Goal: Task Accomplishment & Management: Use online tool/utility

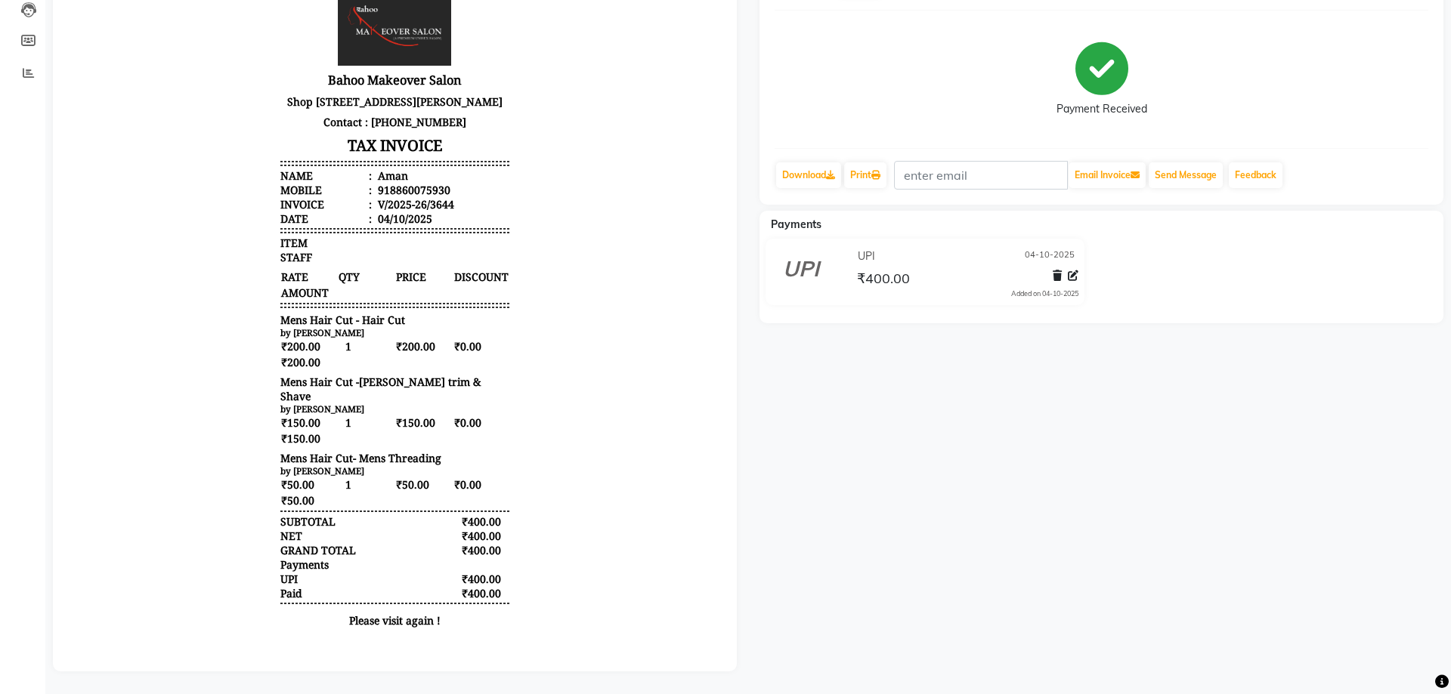
select select "service"
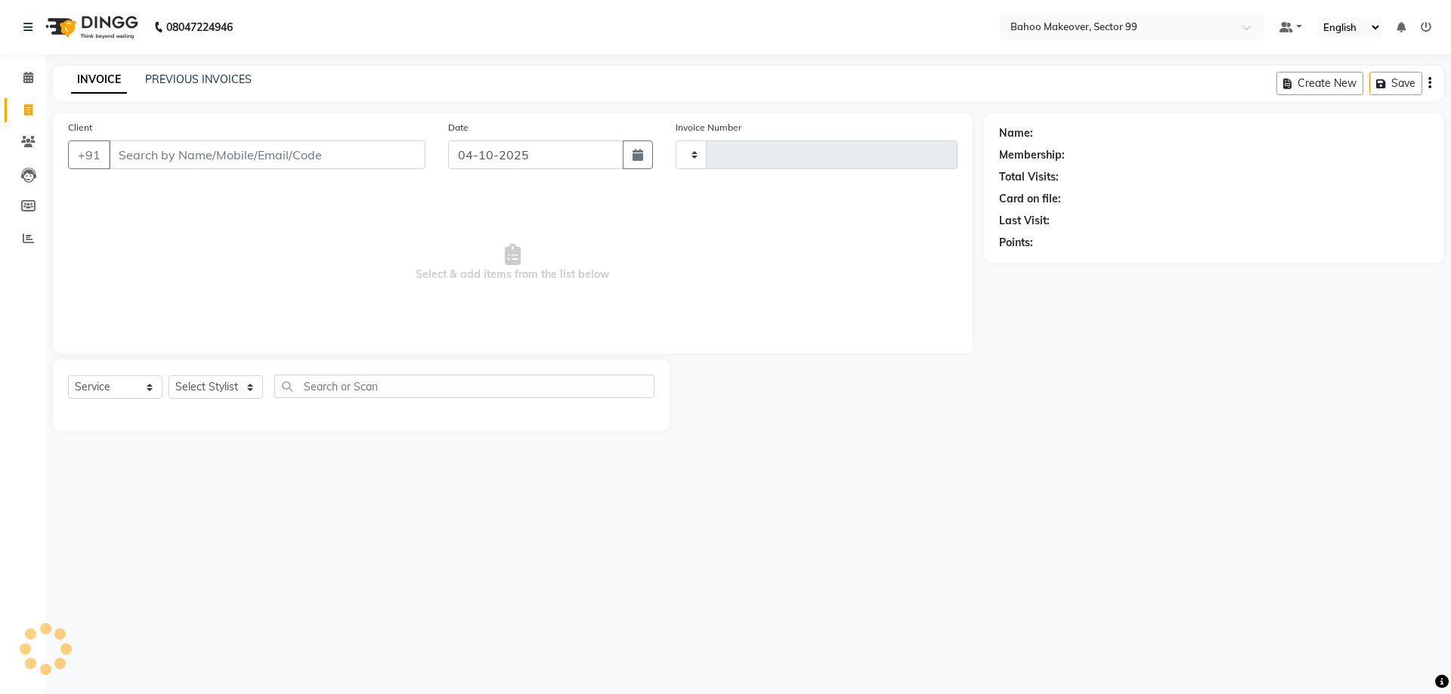
type input "3645"
select select "6856"
click at [68, 376] on select "Select Service Product Membership Package Voucher Prepaid Gift Card" at bounding box center [115, 387] width 94 height 23
click option "Service" at bounding box center [0, 0] width 0 height 0
click at [169, 376] on select "Select Stylist" at bounding box center [216, 387] width 94 height 23
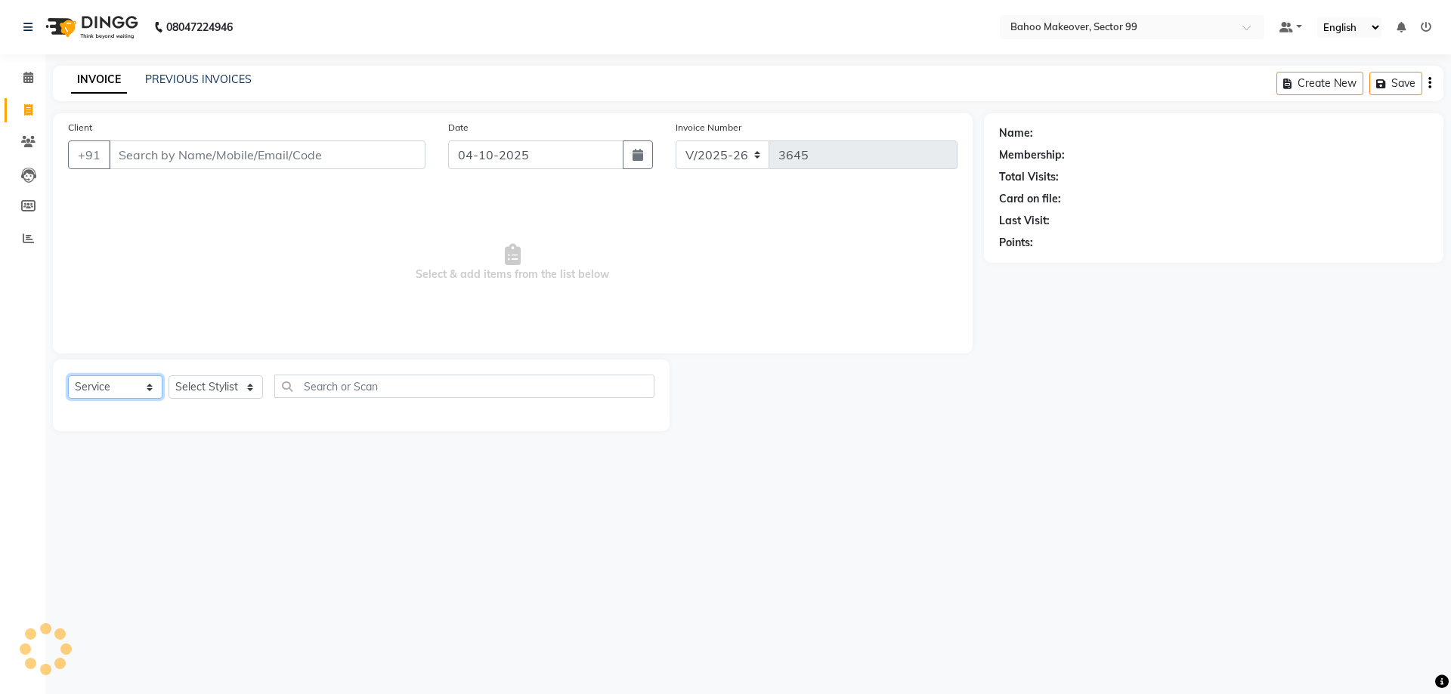
click at [68, 376] on select "Select Service Product Membership Package Voucher Prepaid Gift Card" at bounding box center [115, 387] width 94 height 23
click at [169, 376] on select "Select Stylist" at bounding box center [216, 387] width 94 height 23
click at [205, 385] on select "Select Stylist" at bounding box center [216, 387] width 94 height 23
click at [169, 376] on select "Select Stylist" at bounding box center [216, 387] width 94 height 23
select select "6856"
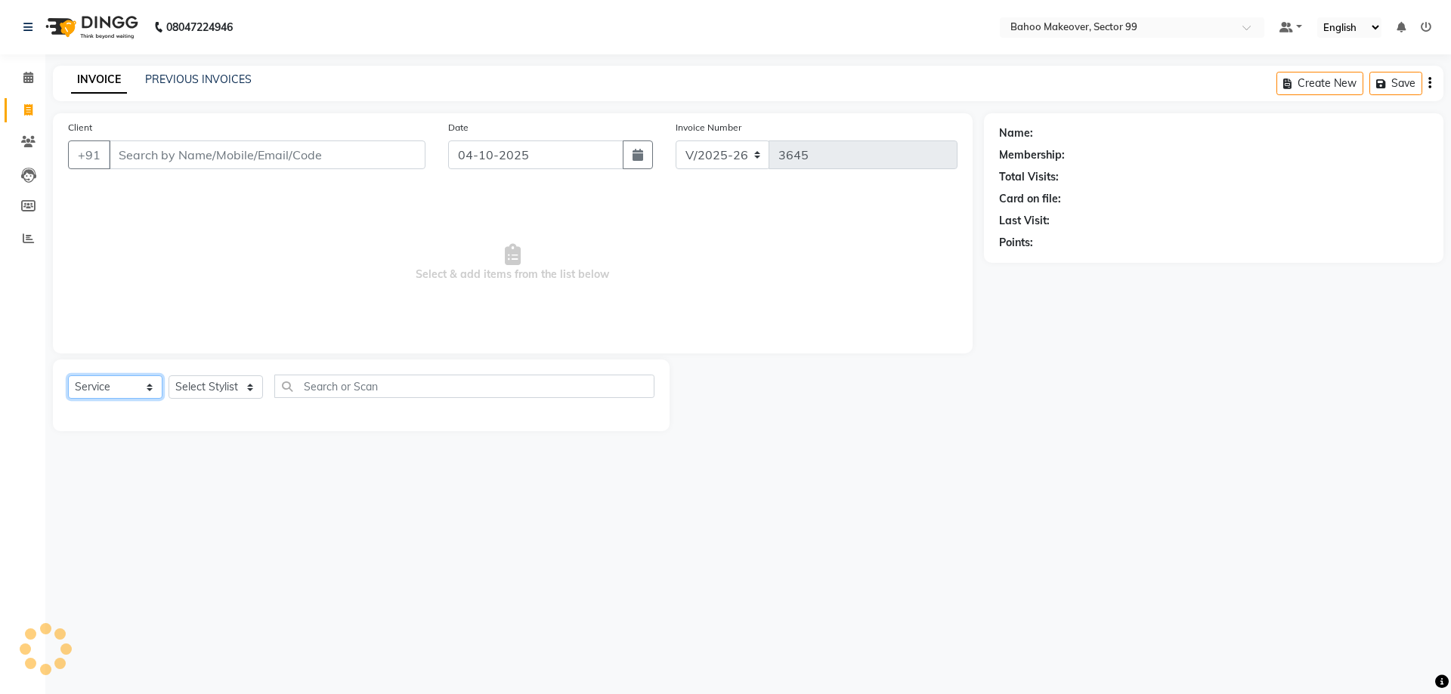
click at [68, 376] on select "Select Service Product Membership Package Voucher Prepaid Gift Card" at bounding box center [115, 387] width 94 height 23
select select "membership"
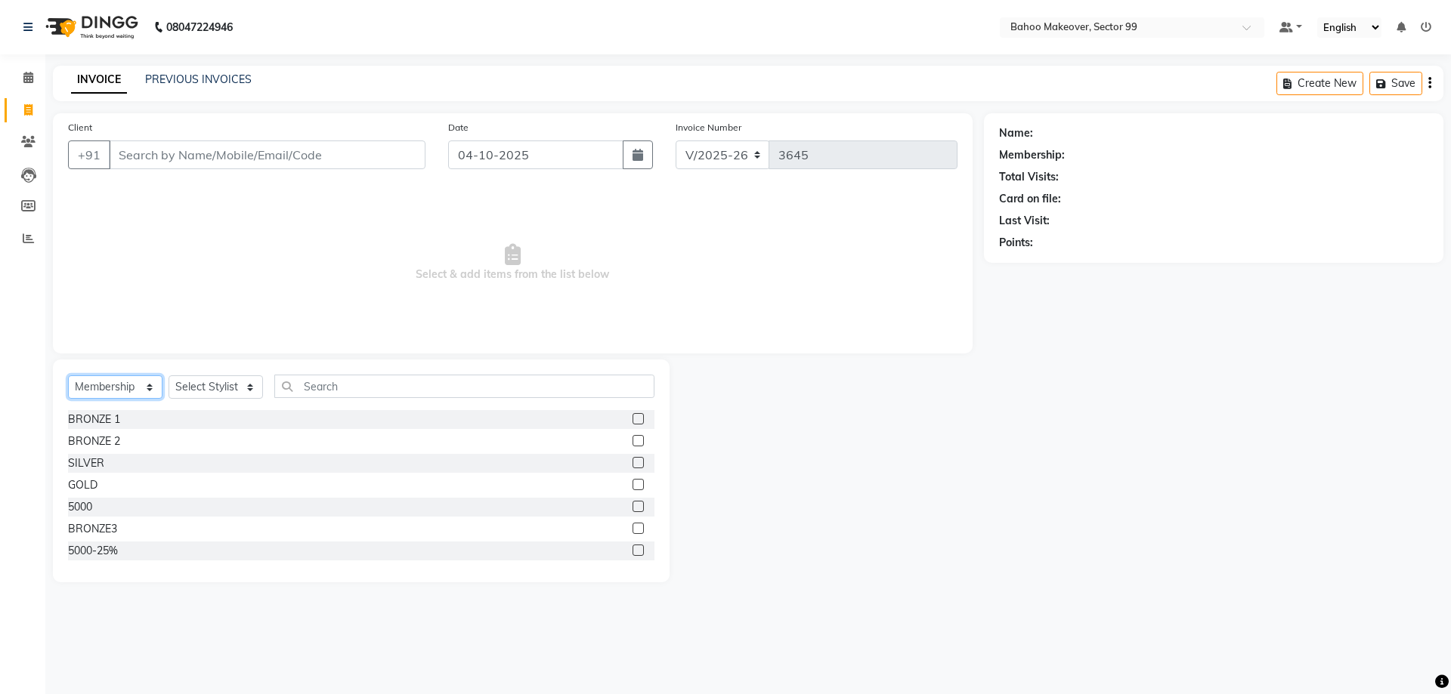
click option "Service" at bounding box center [0, 0] width 0 height 0
click at [169, 376] on select "Select Stylist Arjun Azad Babita Bahoo Makeover Bahoo Makeover Salon Komal Madh…" at bounding box center [216, 387] width 94 height 23
select select "64177"
click option "Komal" at bounding box center [0, 0] width 0 height 0
click at [169, 376] on select "Select Stylist Arjun Azad Babita Bahoo Makeover Bahoo Makeover Salon Komal Madh…" at bounding box center [216, 387] width 94 height 23
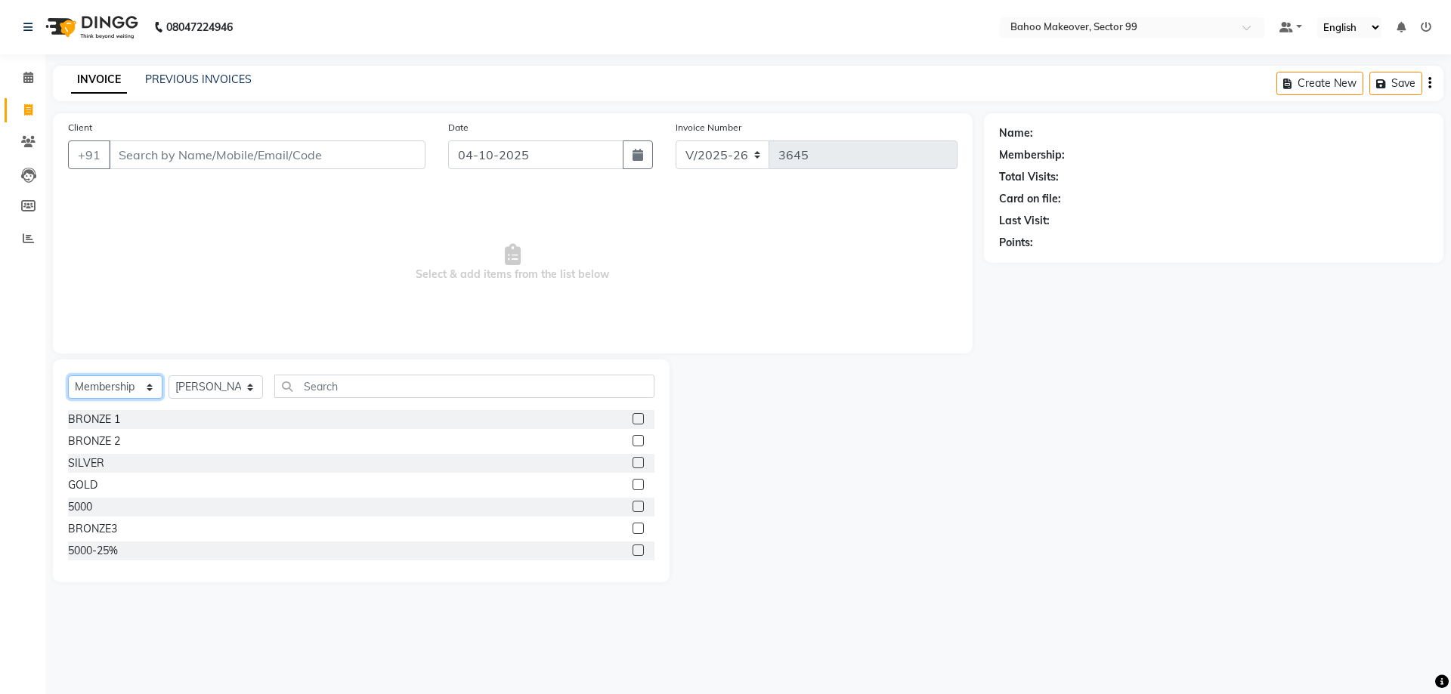
click at [68, 376] on select "Select Service Product Membership Package Voucher Prepaid Gift Card" at bounding box center [115, 387] width 94 height 23
click option "Select" at bounding box center [0, 0] width 0 height 0
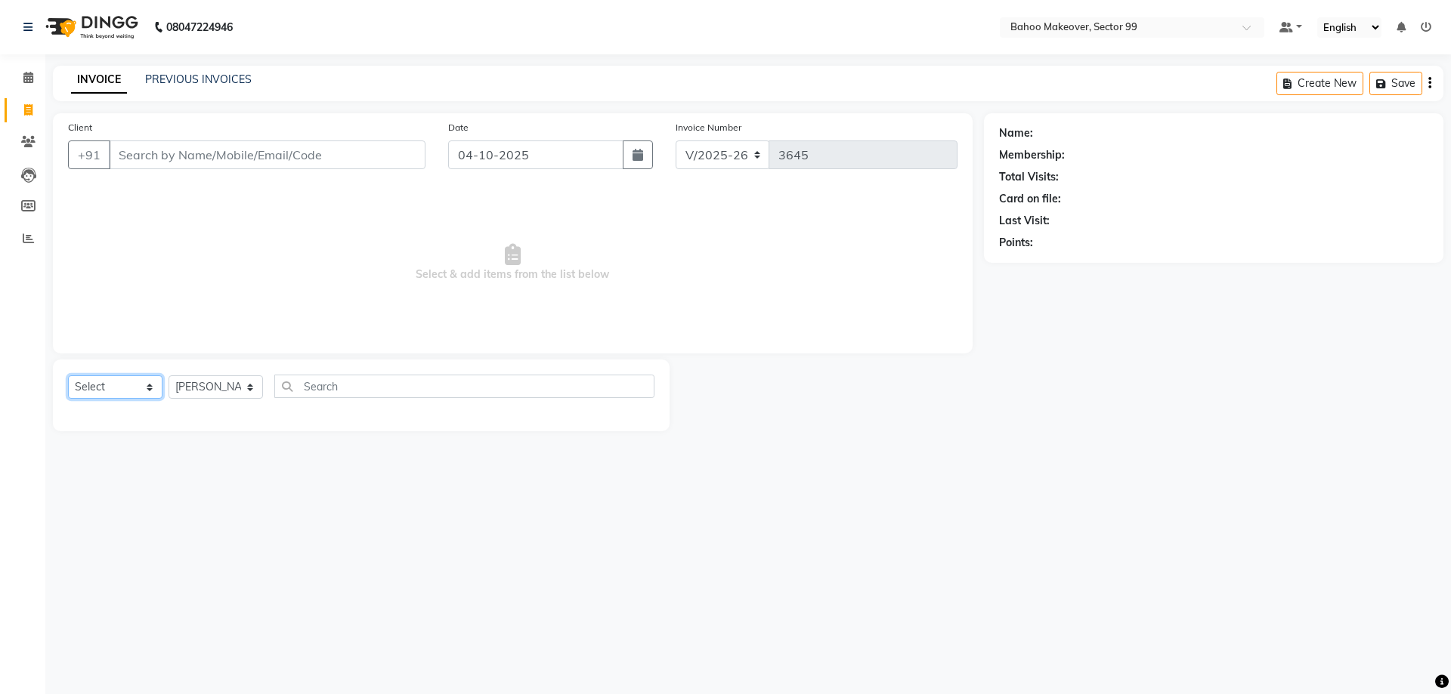
click at [68, 376] on select "Select Service Product Membership Package Voucher Prepaid Gift Card" at bounding box center [115, 387] width 94 height 23
select select "service"
click option "Service" at bounding box center [0, 0] width 0 height 0
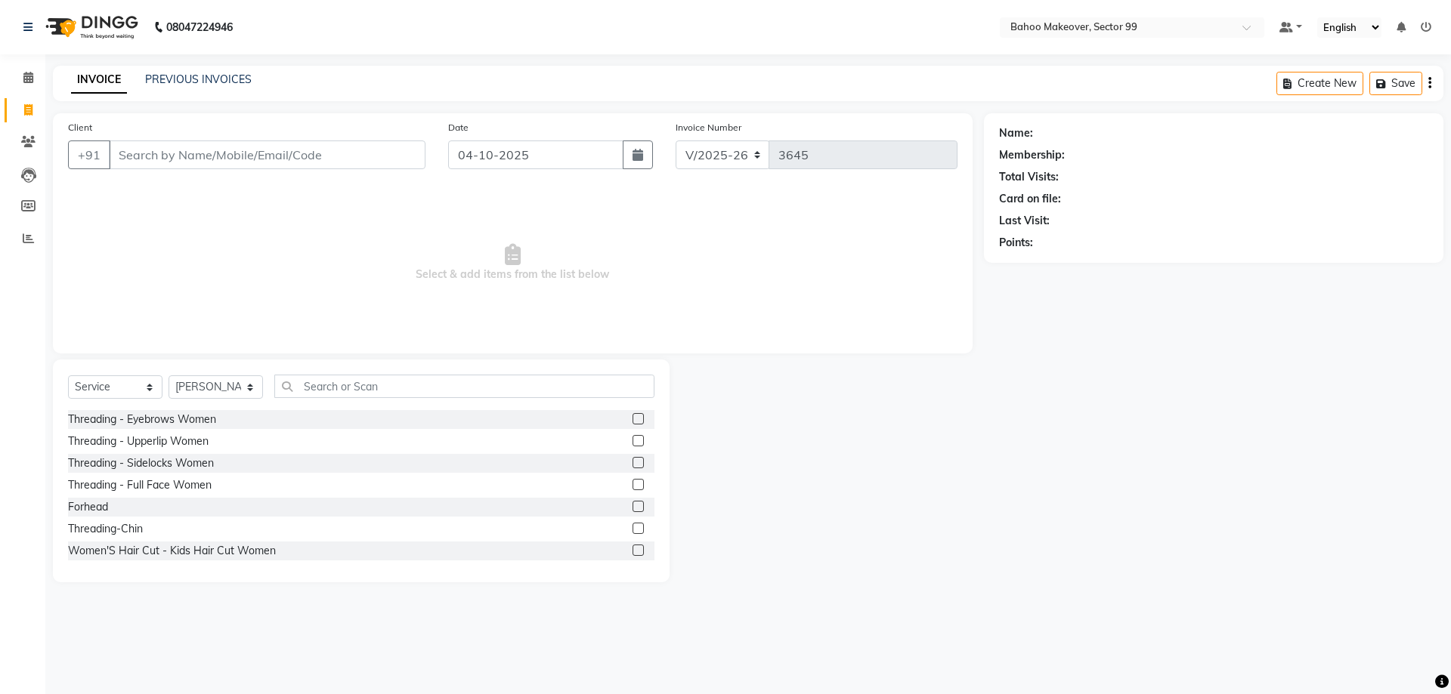
click at [98, 434] on div "Threading - Upperlip Women" at bounding box center [138, 442] width 141 height 16
checkbox input "false"
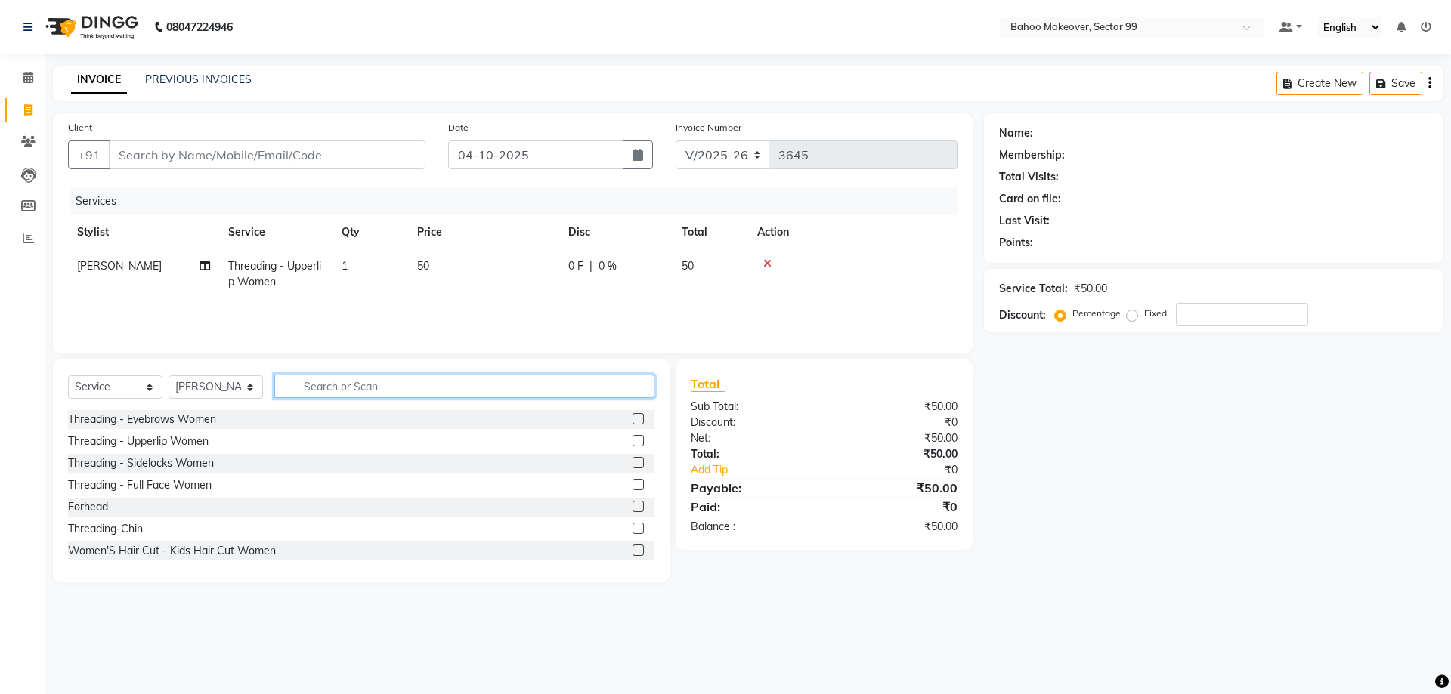
click at [331, 385] on input "text" at bounding box center [464, 386] width 380 height 23
click at [770, 261] on icon at bounding box center [767, 263] width 8 height 11
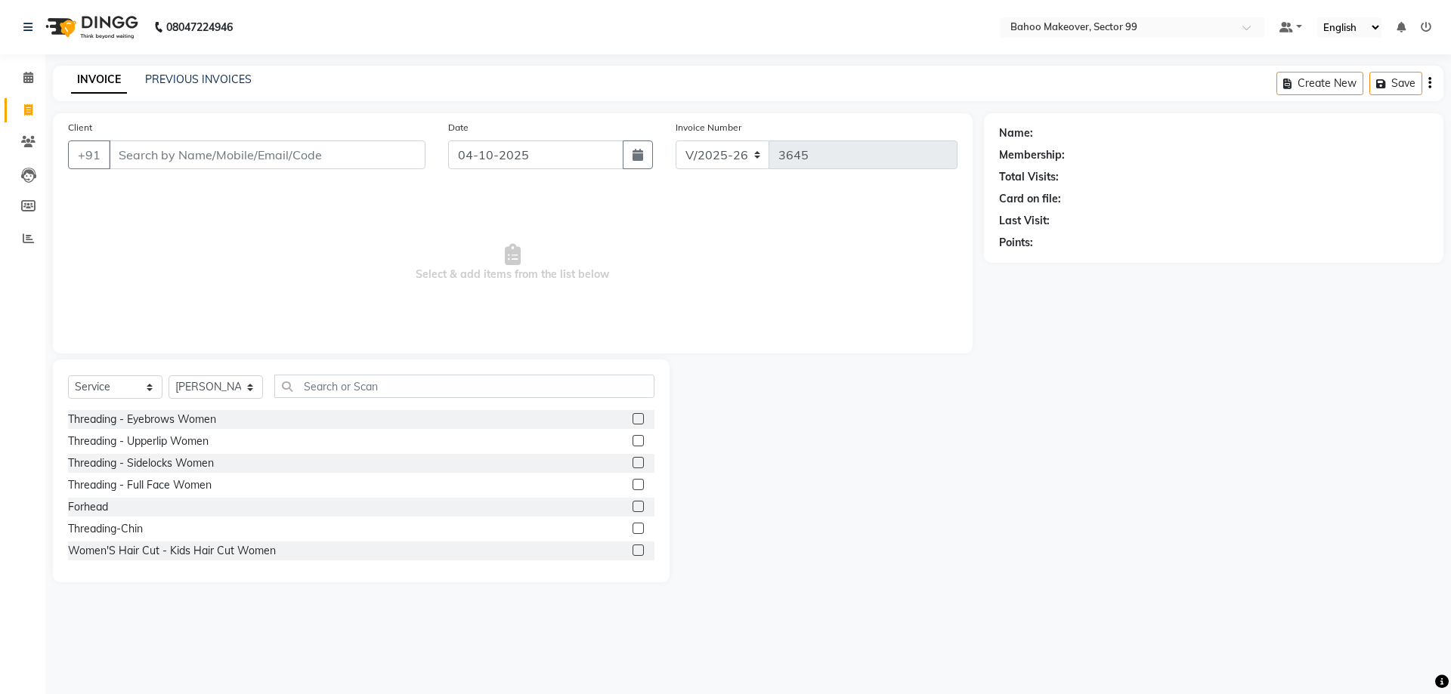
click at [459, 374] on div "Select Service Product Membership Package Voucher Prepaid Gift Card Select Styl…" at bounding box center [361, 471] width 617 height 223
click at [170, 421] on div "Threading - Eyebrows Women" at bounding box center [142, 420] width 148 height 16
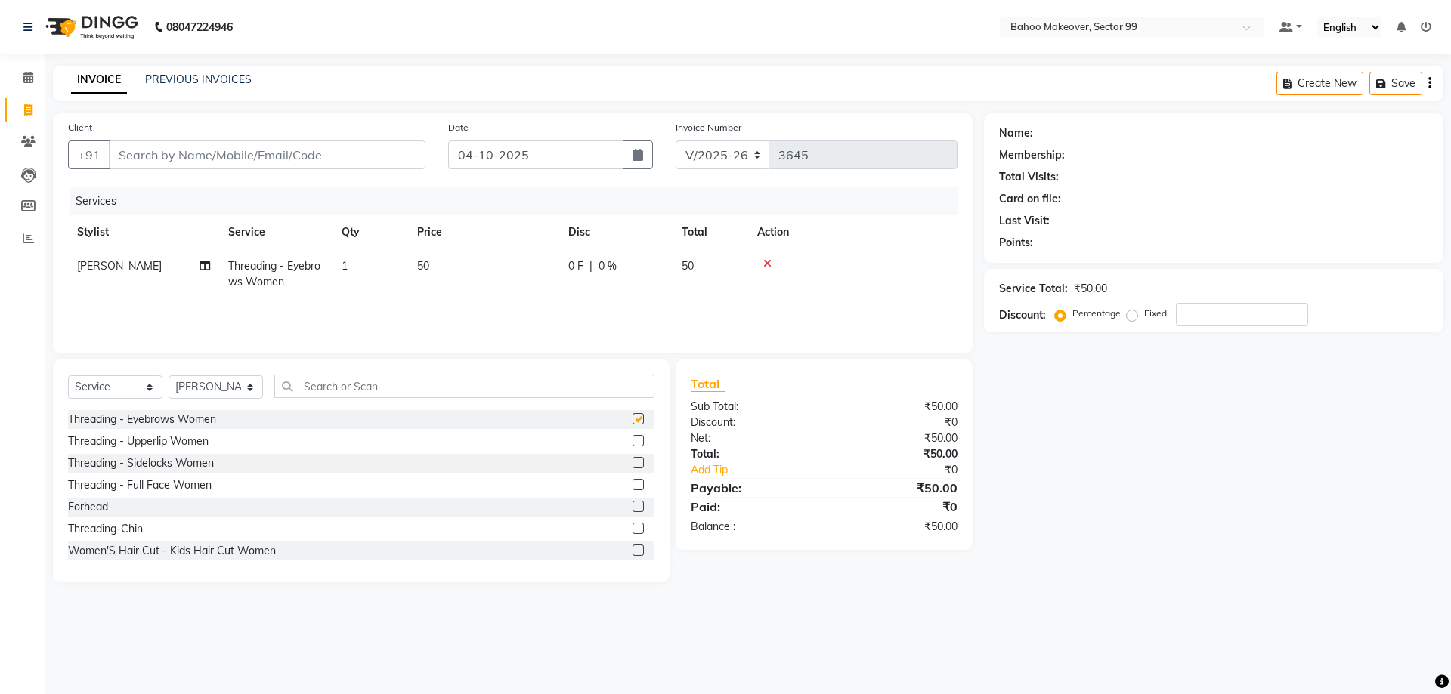
checkbox input "false"
click at [373, 384] on input "text" at bounding box center [464, 386] width 380 height 23
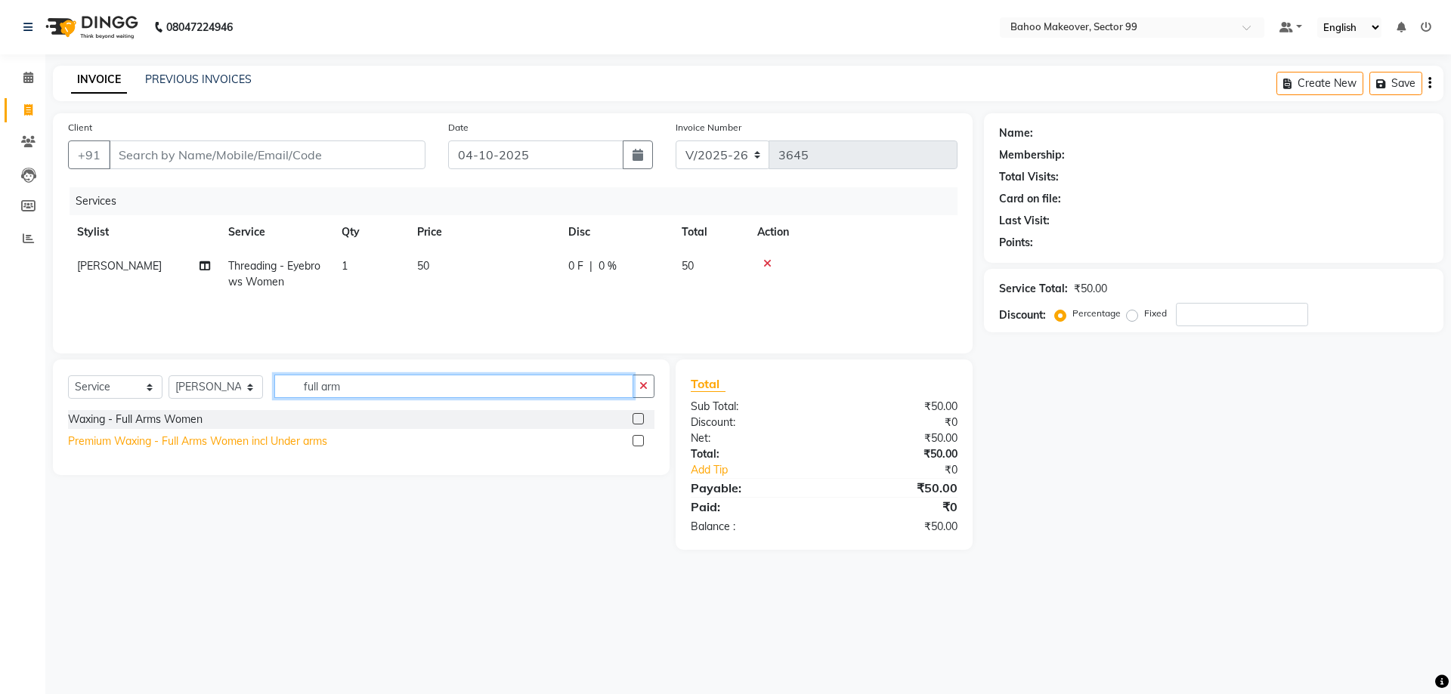
type input "full arm"
click at [177, 442] on div "Premium Waxing - Full Arms Women incl Under arms" at bounding box center [197, 442] width 259 height 16
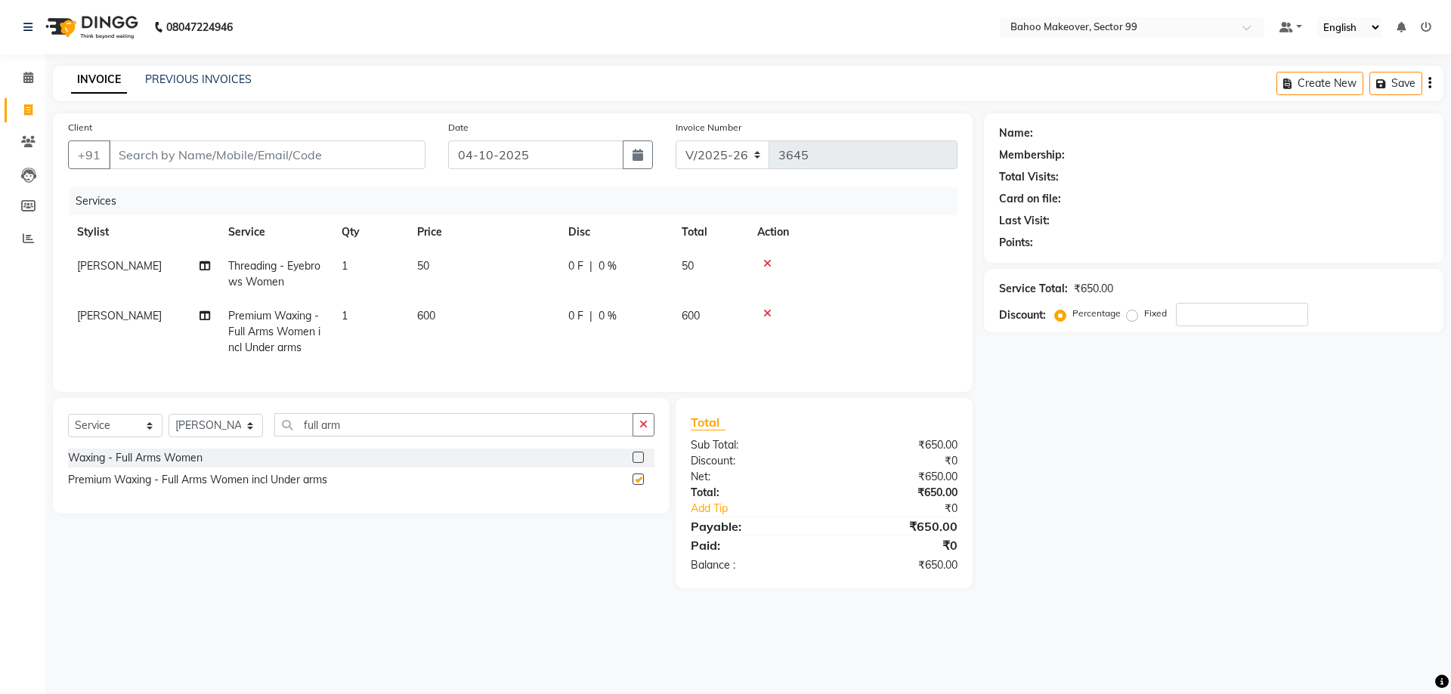
checkbox input "false"
click at [506, 428] on input "full arm" at bounding box center [453, 424] width 359 height 23
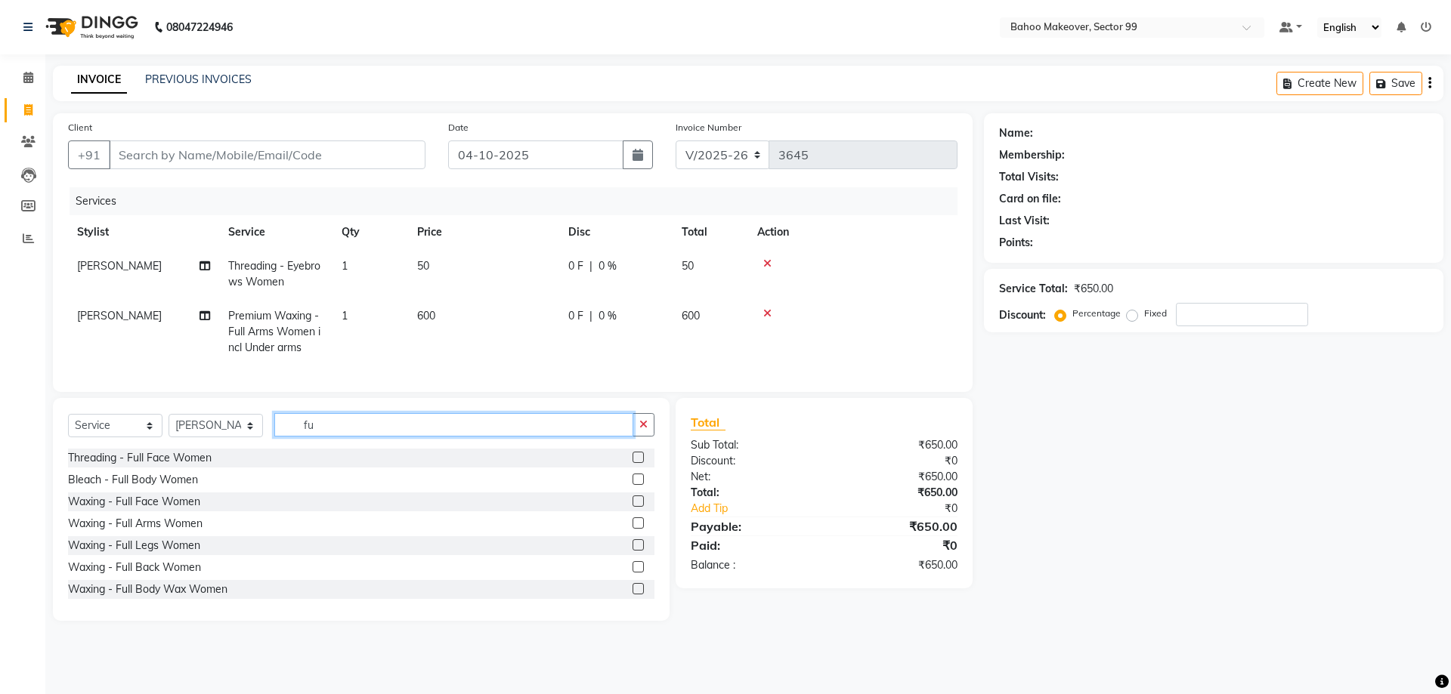
type input "f"
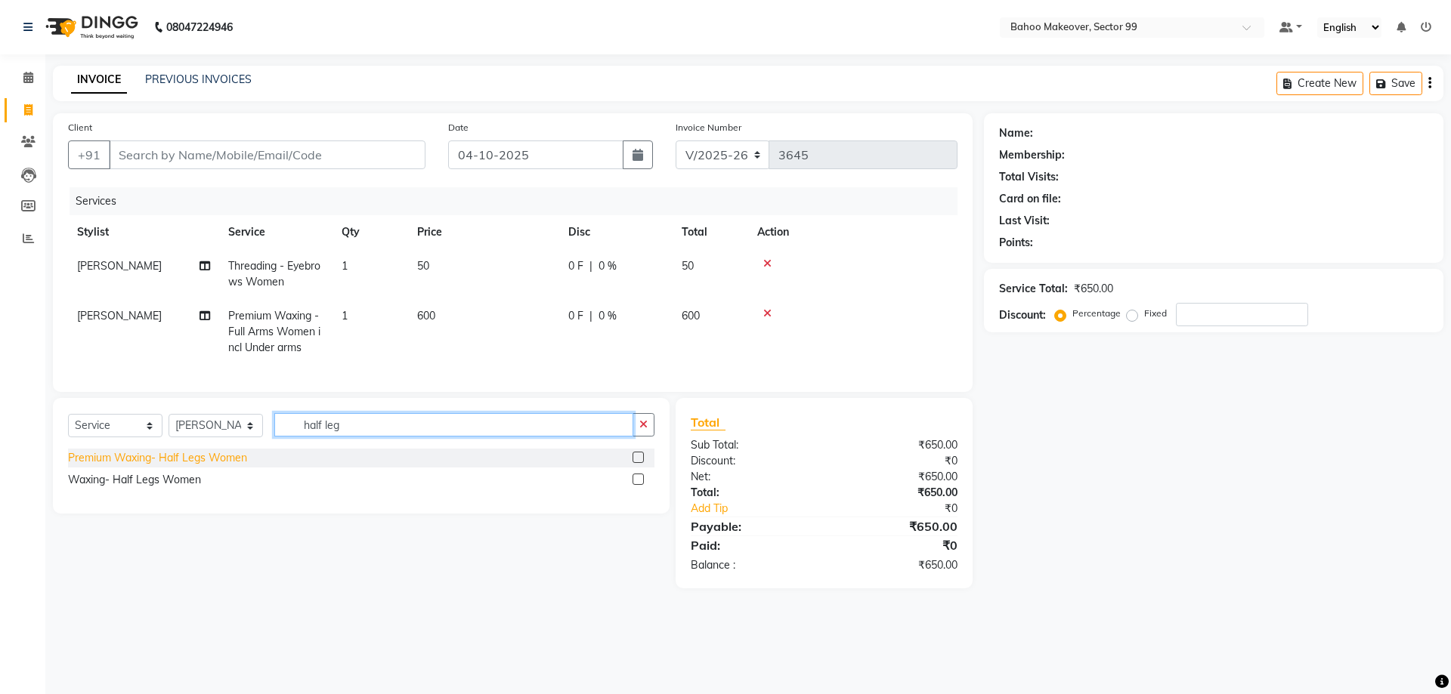
type input "half leg"
click at [162, 460] on div "Premium Waxing- Half Legs Women" at bounding box center [157, 458] width 179 height 16
checkbox input "false"
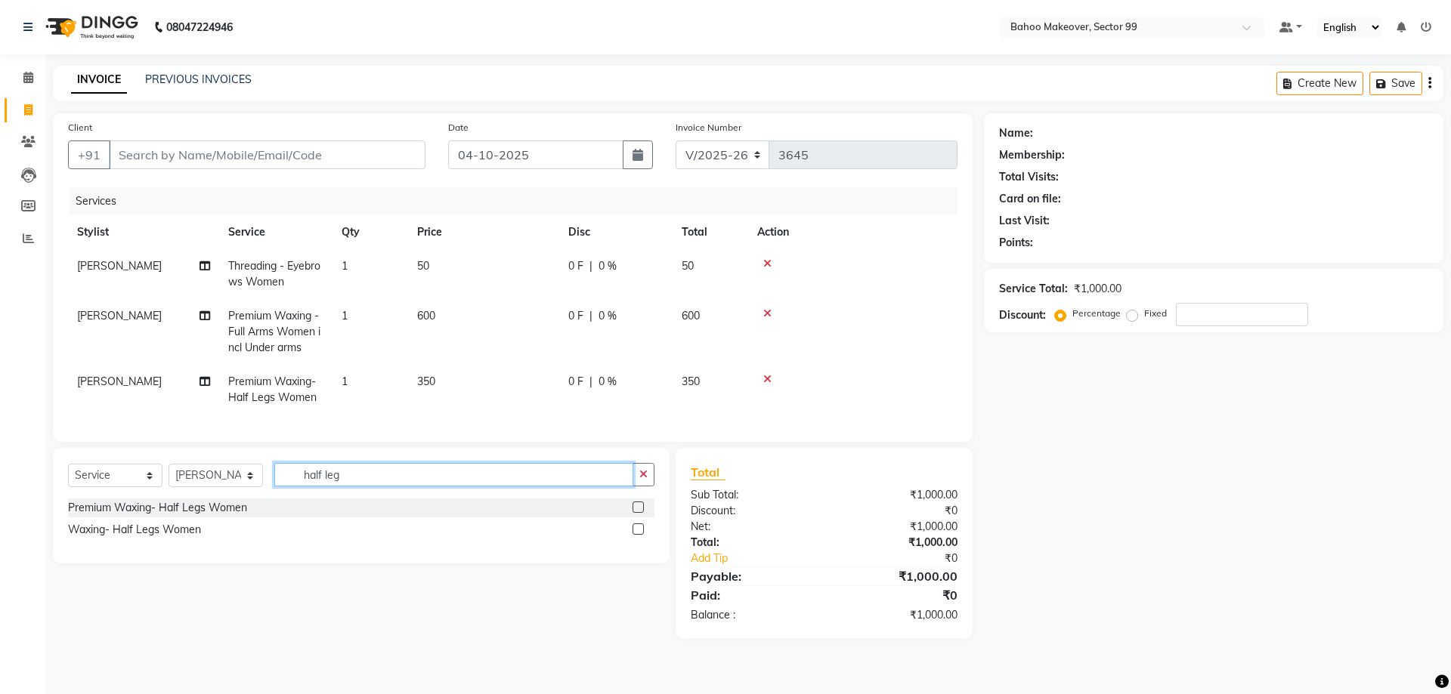
click at [372, 475] on input "half leg" at bounding box center [453, 474] width 359 height 23
type input "h"
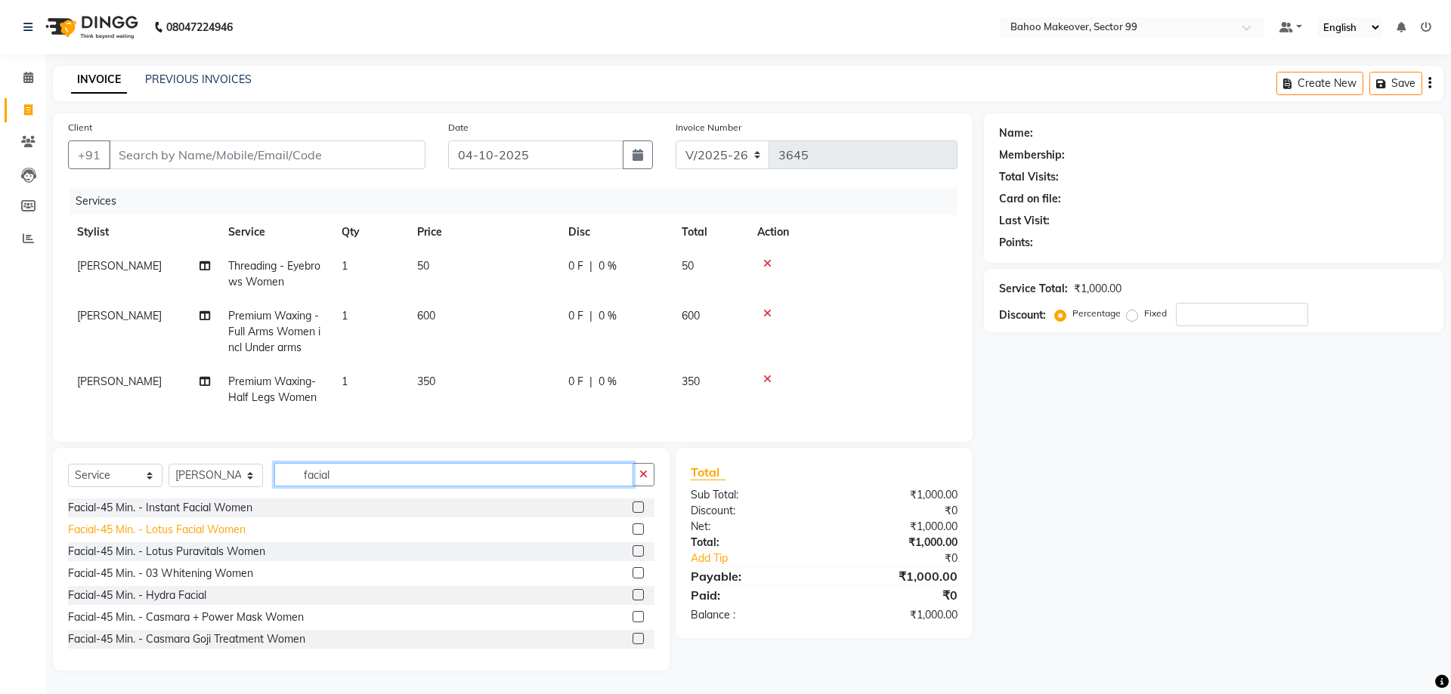
type input "facial"
click at [181, 536] on div "Facial-45 Min. - Lotus Facial Women" at bounding box center [157, 530] width 178 height 16
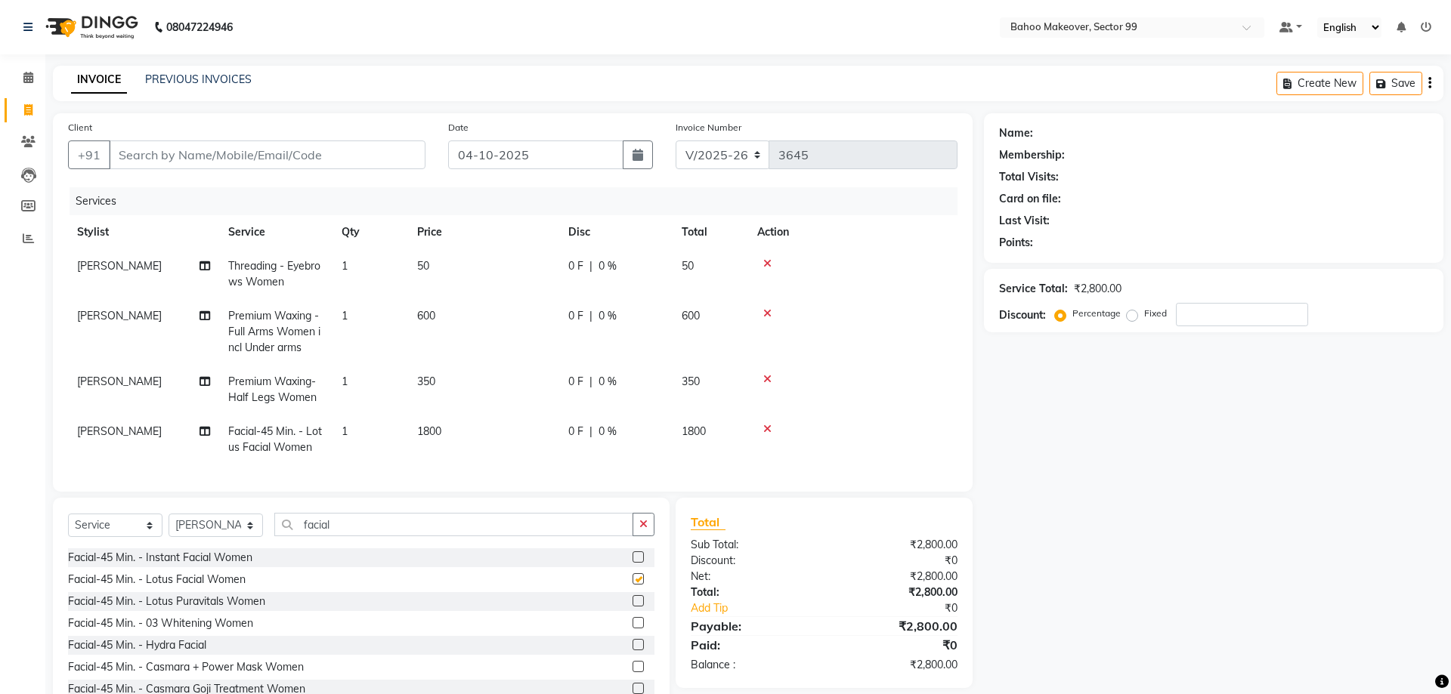
checkbox input "false"
click at [435, 441] on td "1800" at bounding box center [483, 440] width 151 height 50
select select "64177"
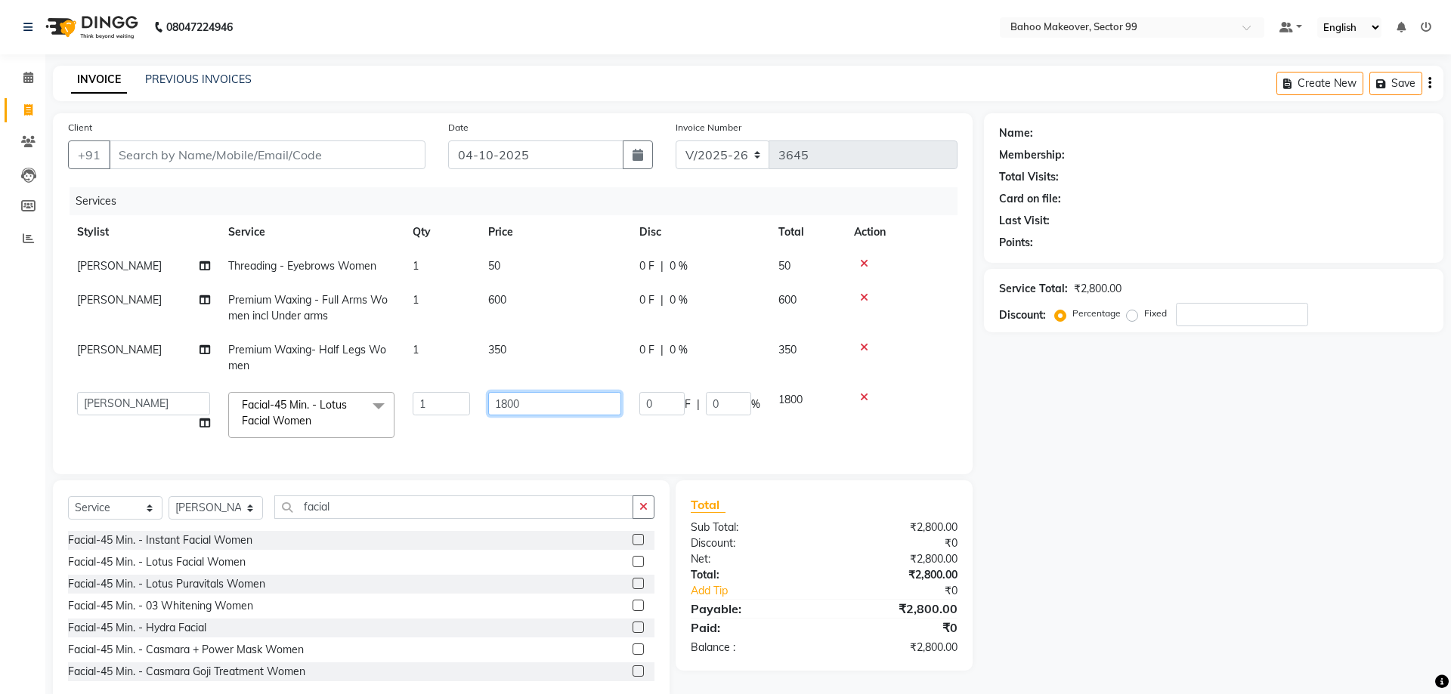
click at [527, 403] on input "1800" at bounding box center [554, 403] width 133 height 23
type input "1"
type input "2500"
click at [1173, 654] on div "Name: Membership: Total Visits: Card on file: Last Visit: Points: Service Total…" at bounding box center [1219, 408] width 471 height 590
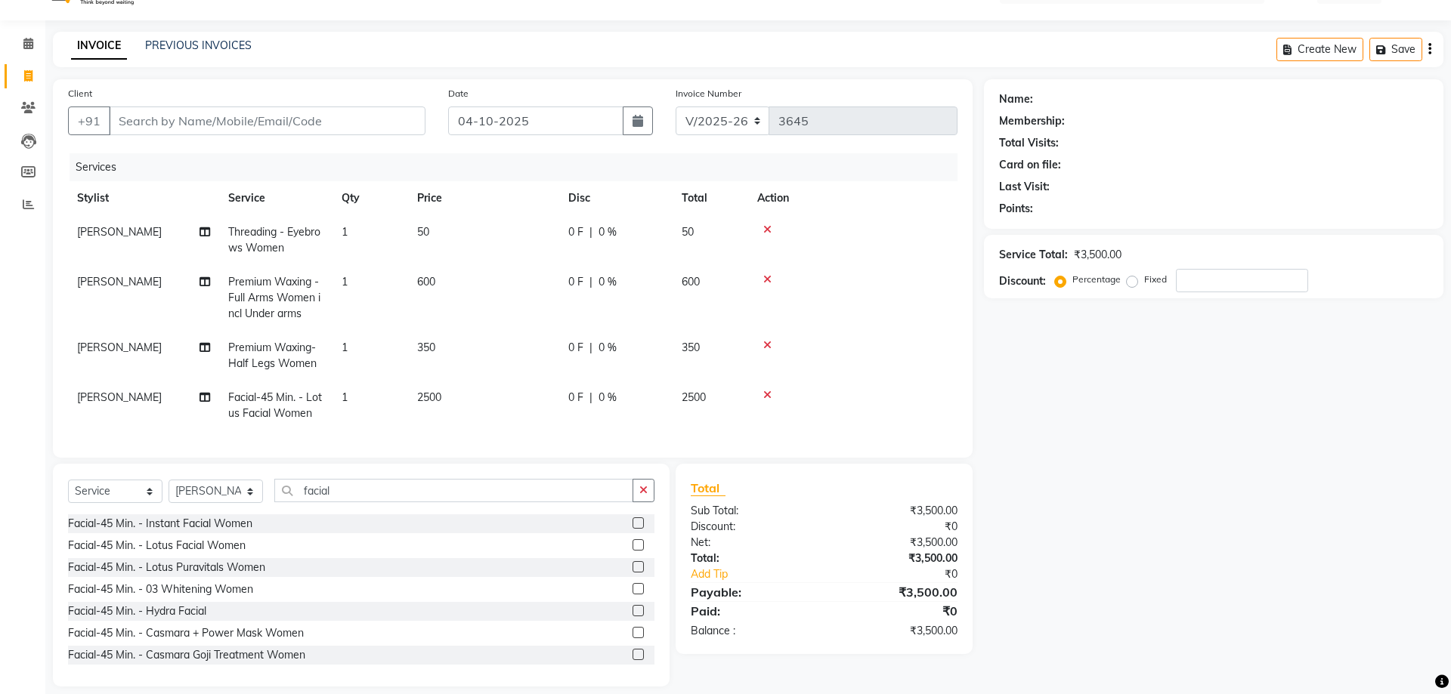
scroll to position [45, 0]
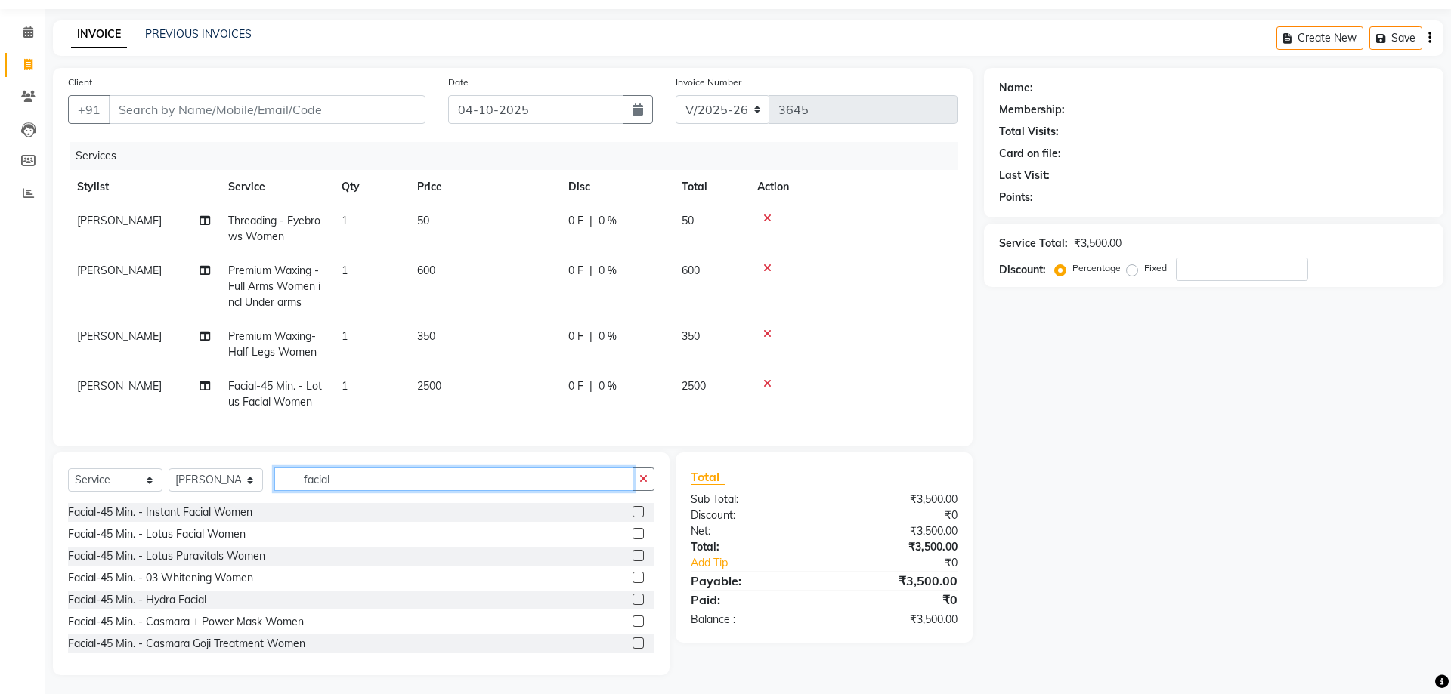
click at [364, 483] on input "facial" at bounding box center [453, 479] width 359 height 23
type input "f"
type input "w"
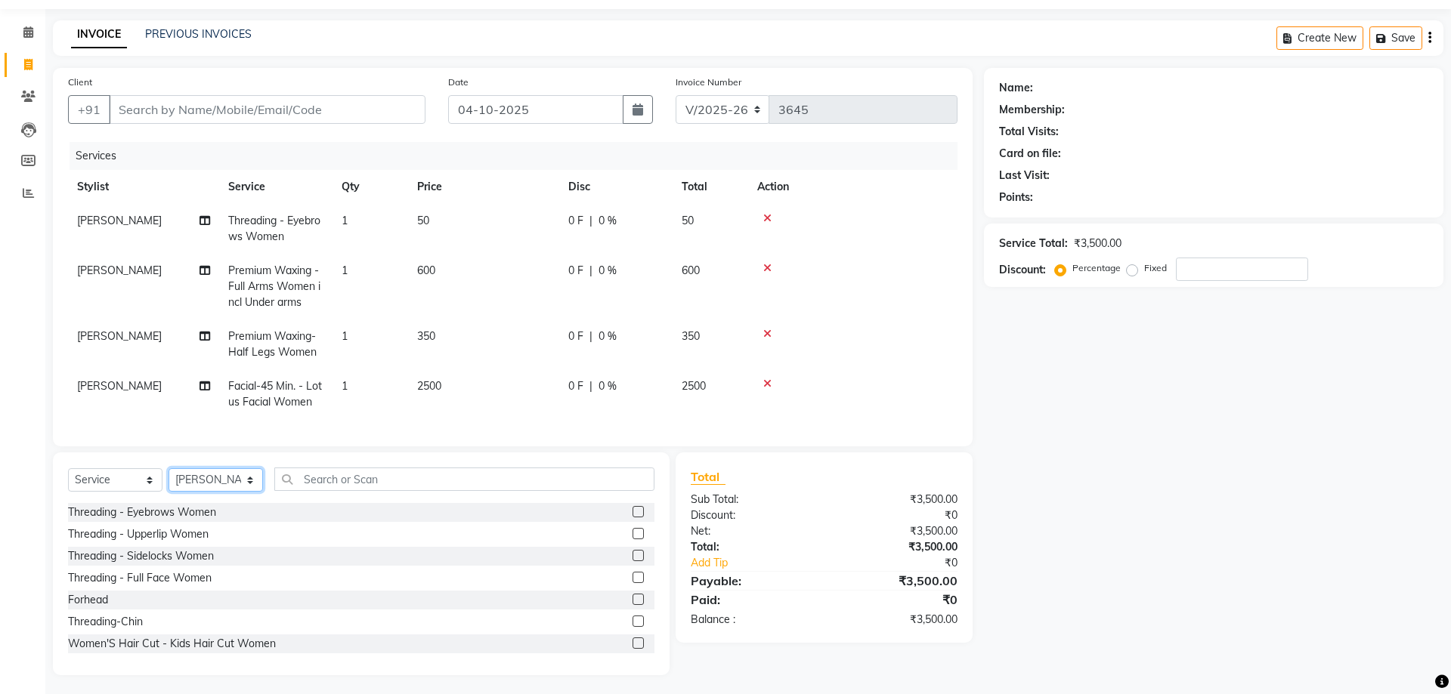
click at [169, 468] on select "Select Stylist Arjun Azad Babita Bahoo Makeover Bahoo Makeover Salon Komal Madh…" at bounding box center [216, 479] width 94 height 23
select select "57147"
click option "Mohd Faizan" at bounding box center [0, 0] width 0 height 0
click at [368, 484] on input "text" at bounding box center [464, 479] width 380 height 23
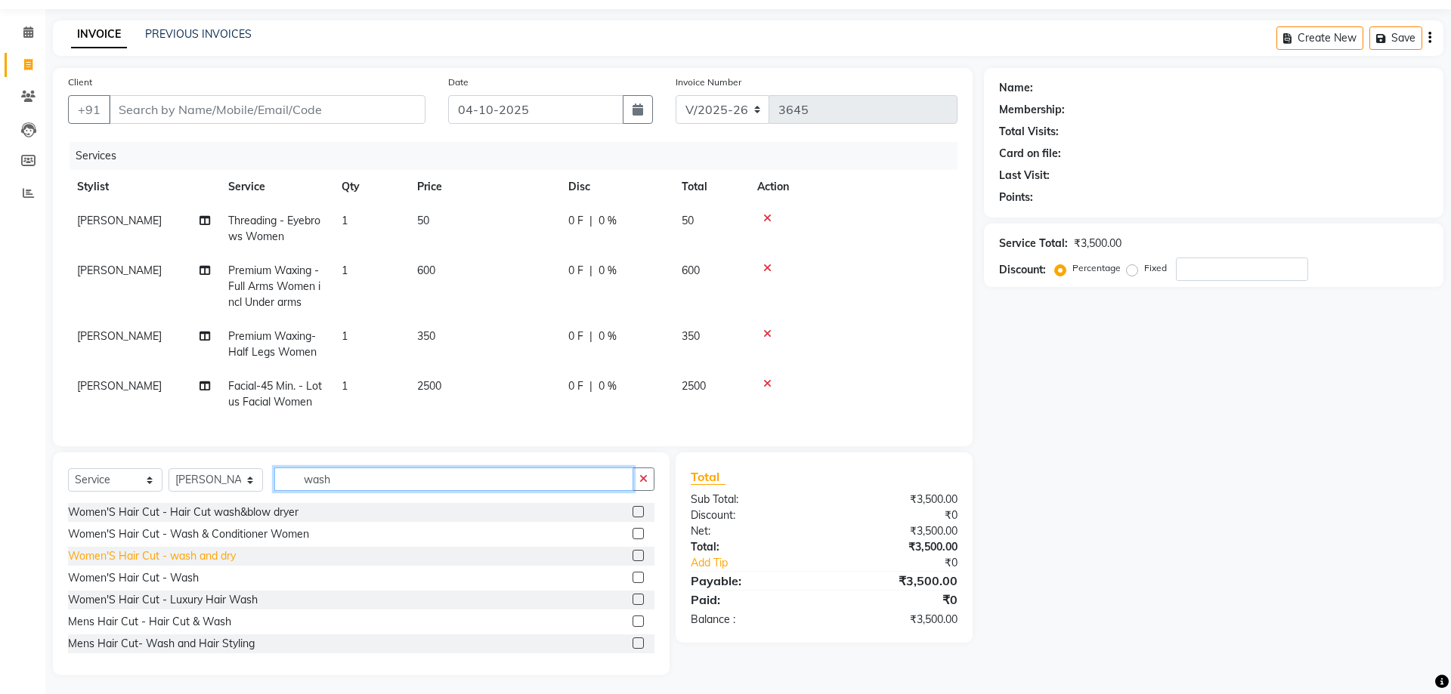
type input "wash"
click at [140, 559] on div "Women'S Hair Cut - wash and dry" at bounding box center [152, 557] width 168 height 16
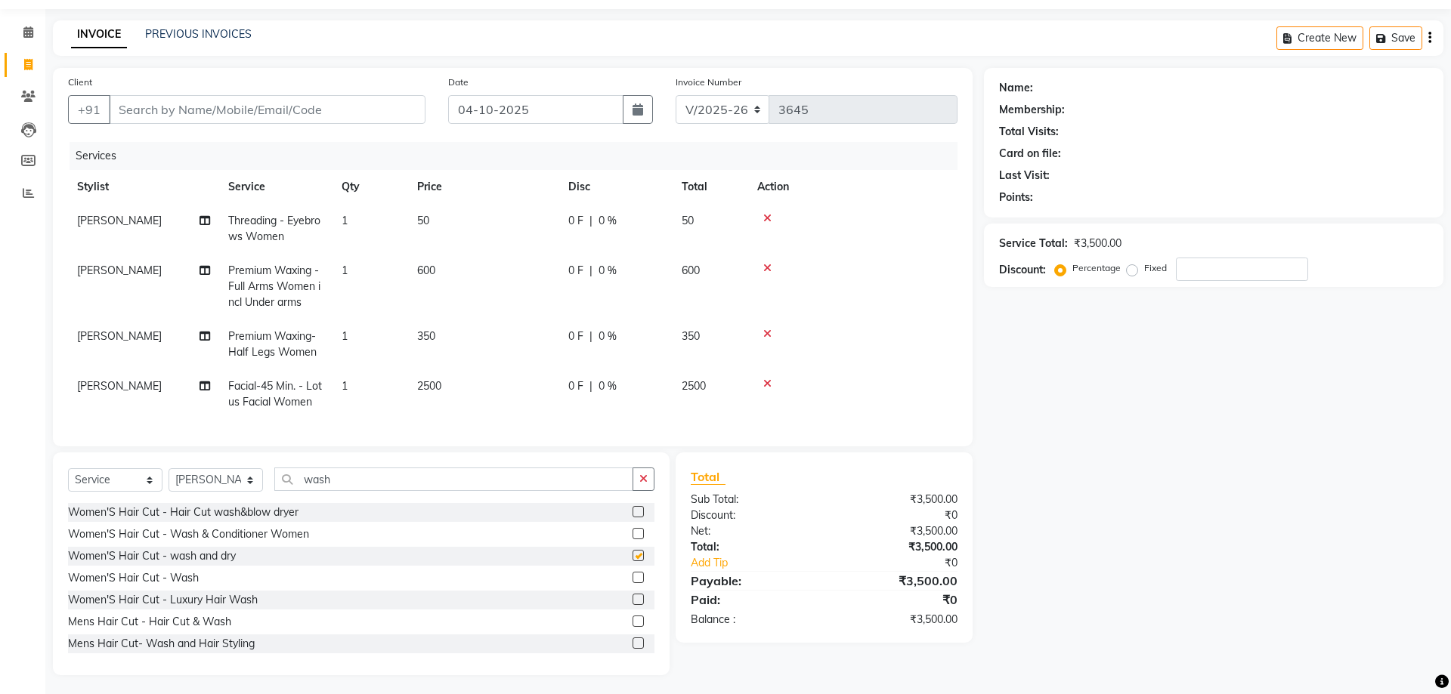
checkbox input "false"
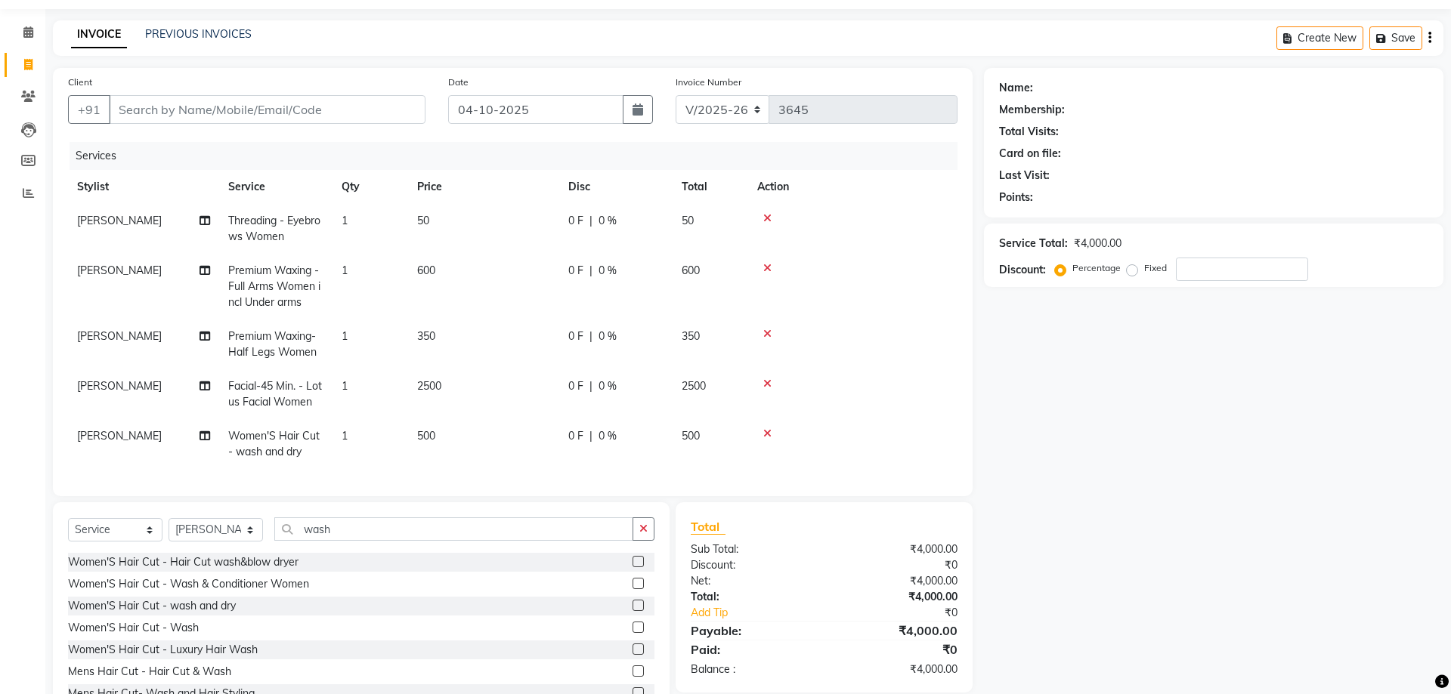
click at [435, 434] on td "500" at bounding box center [483, 444] width 151 height 50
select select "57147"
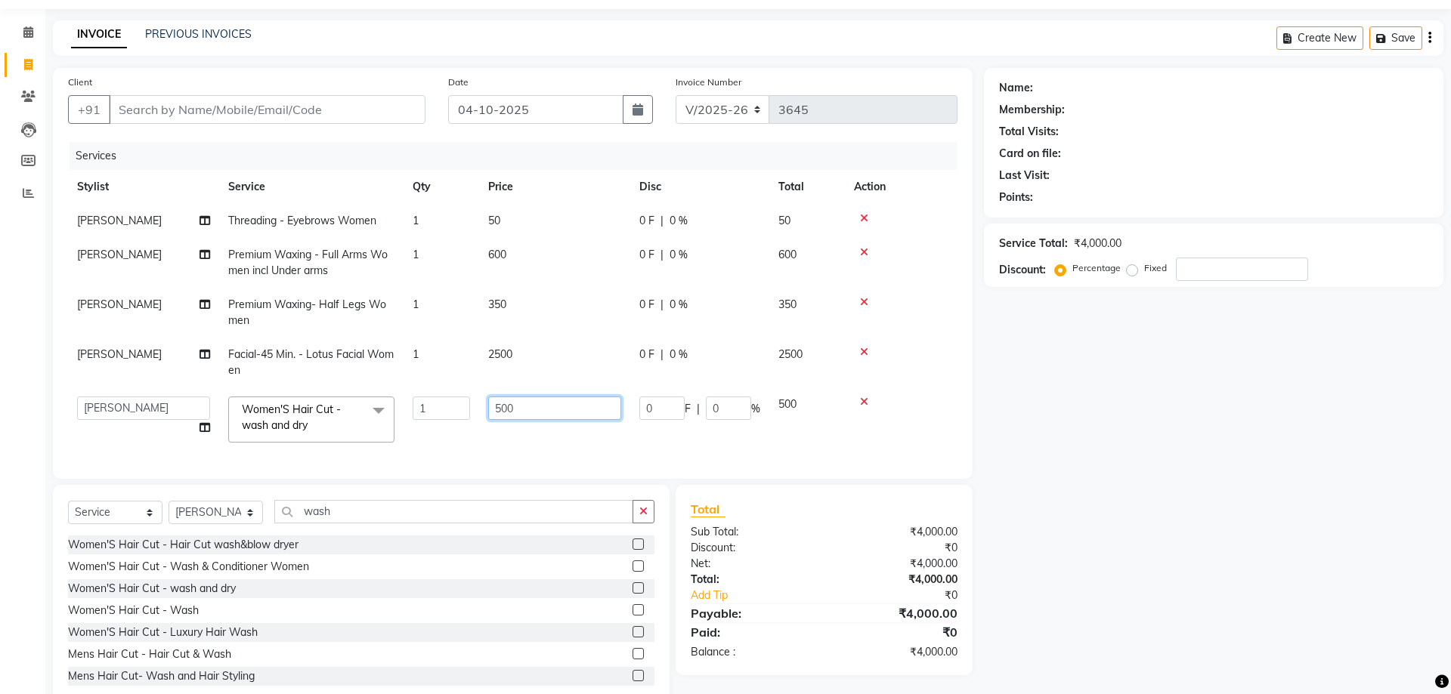
click at [532, 407] on input "500" at bounding box center [554, 408] width 133 height 23
type input "550"
click at [1225, 560] on div "Name: Membership: Total Visits: Card on file: Last Visit: Points: Service Total…" at bounding box center [1219, 388] width 471 height 640
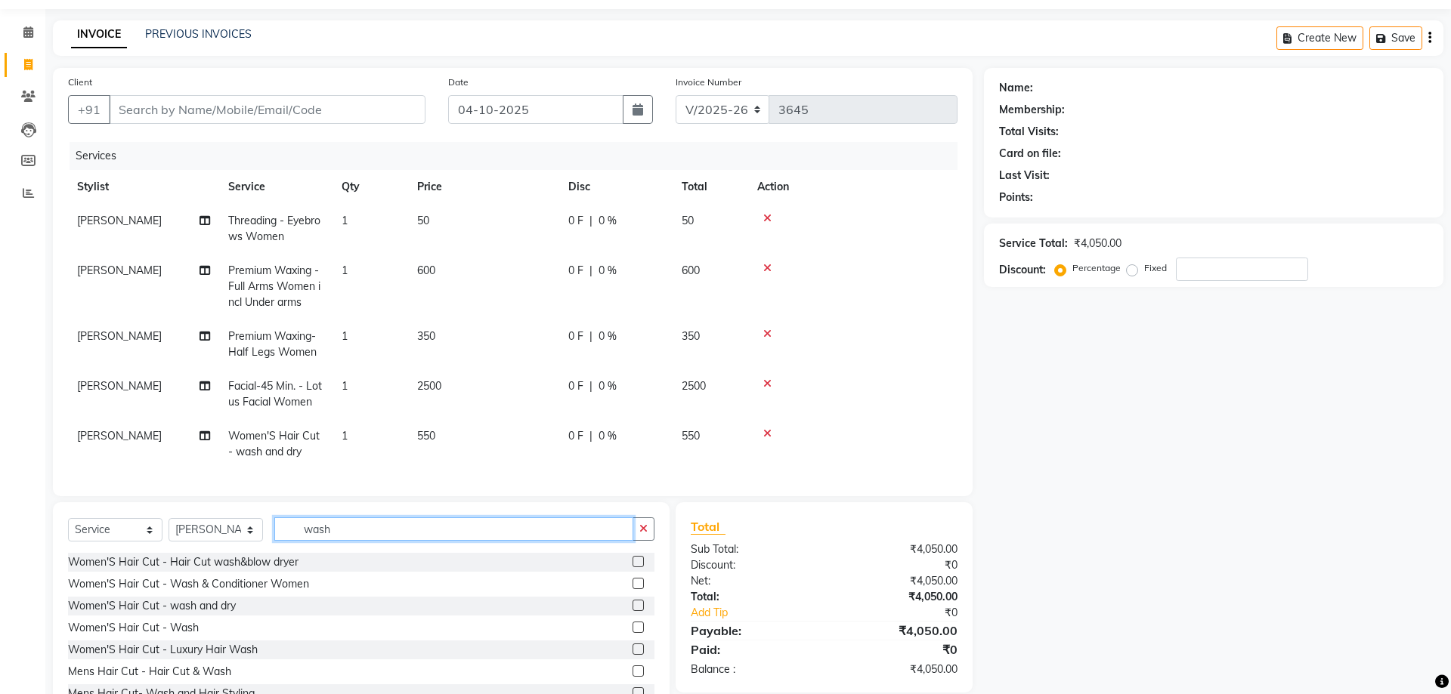
click at [342, 534] on input "wash" at bounding box center [453, 529] width 359 height 23
click at [193, 634] on div "Women'S Hair Cut - Wash" at bounding box center [133, 628] width 131 height 16
checkbox input "false"
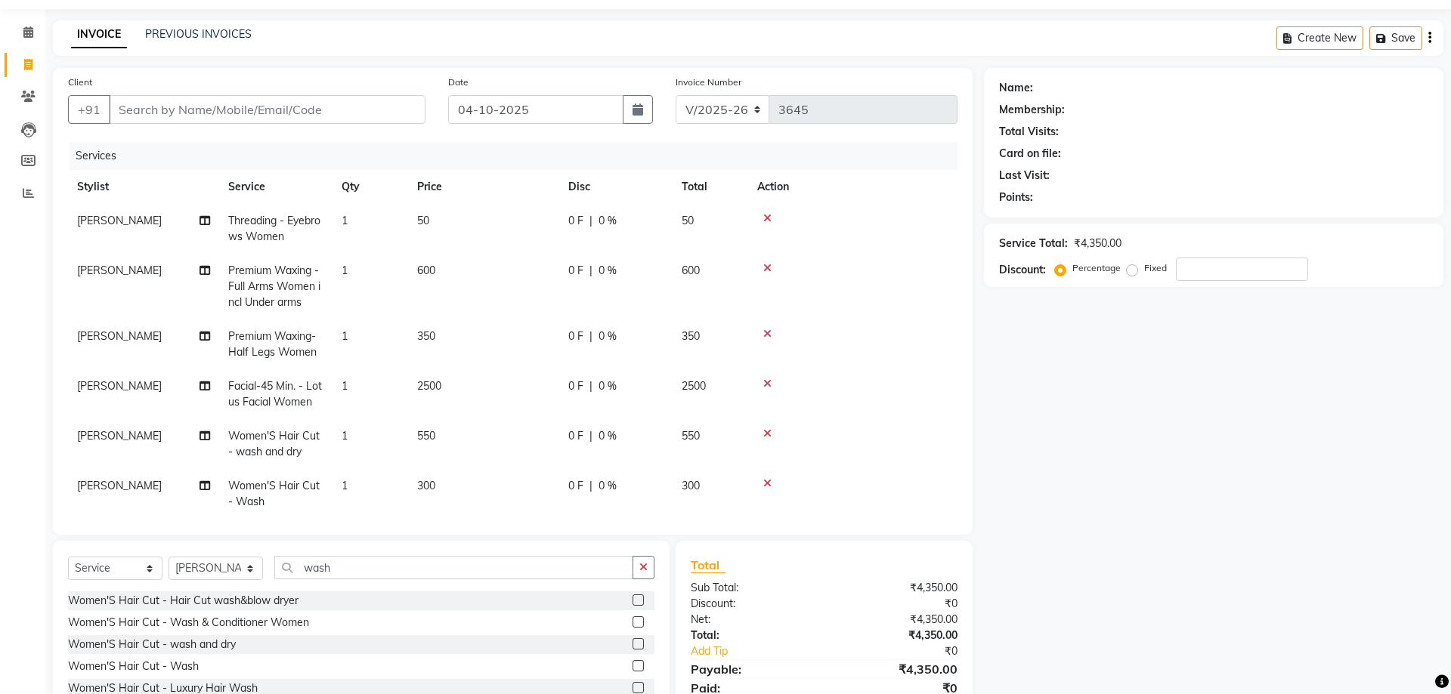
click at [430, 487] on span "300" at bounding box center [426, 486] width 18 height 14
select select "57147"
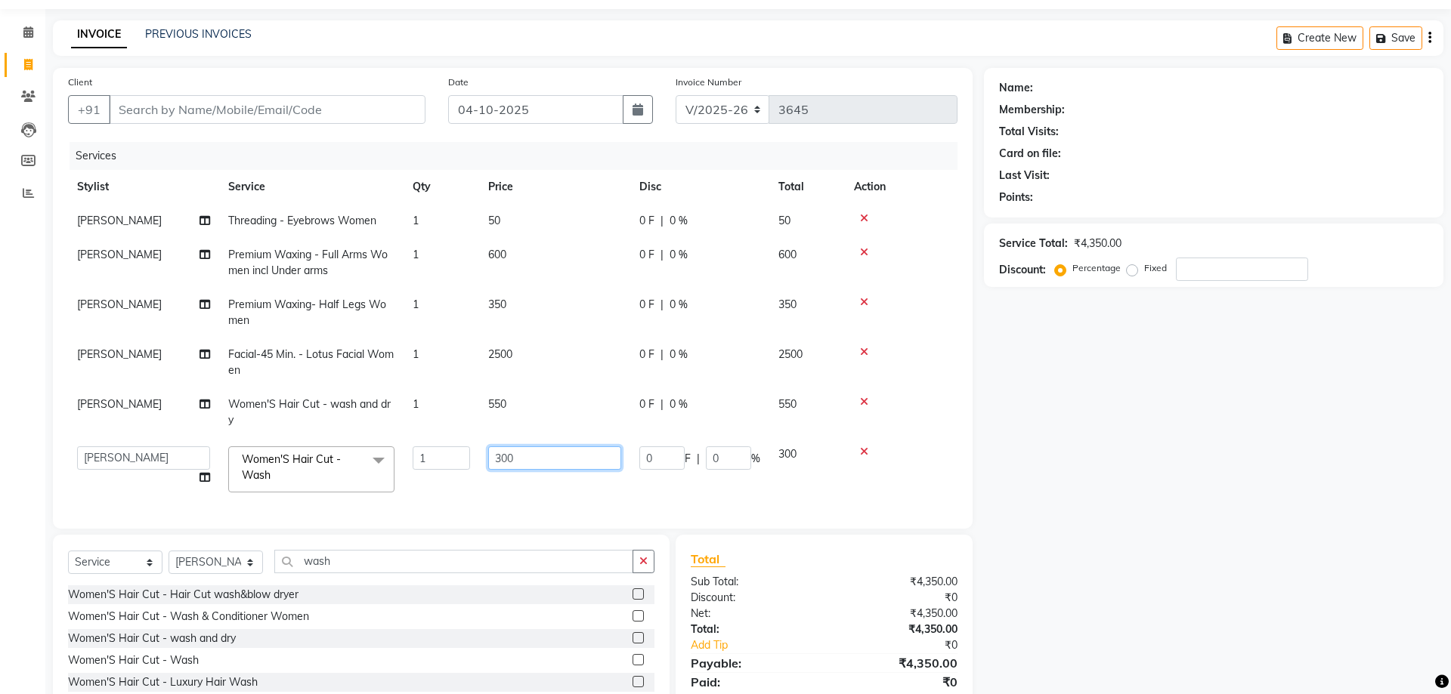
click at [544, 462] on input "300" at bounding box center [554, 458] width 133 height 23
type input "3"
type input "200"
click at [1343, 471] on div "Name: Membership: Total Visits: Card on file: Last Visit: Points: Service Total…" at bounding box center [1219, 413] width 471 height 690
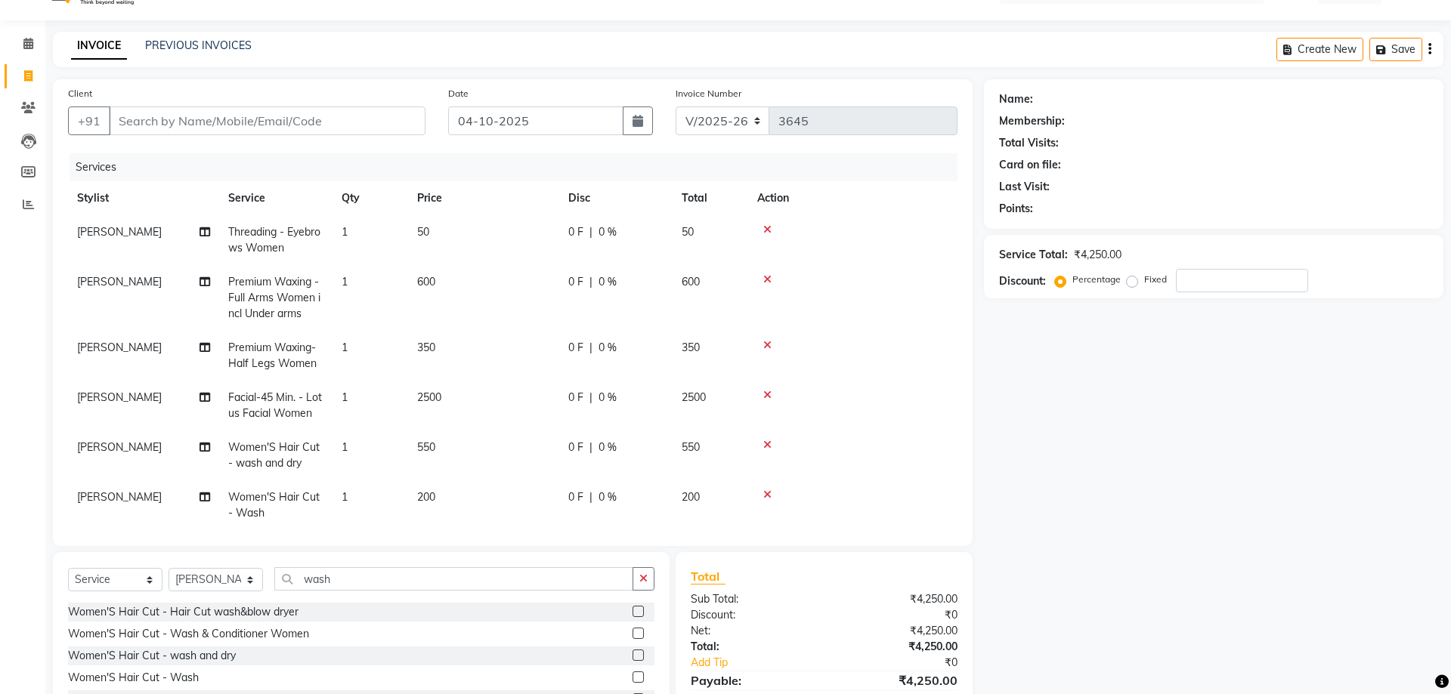
scroll to position [0, 0]
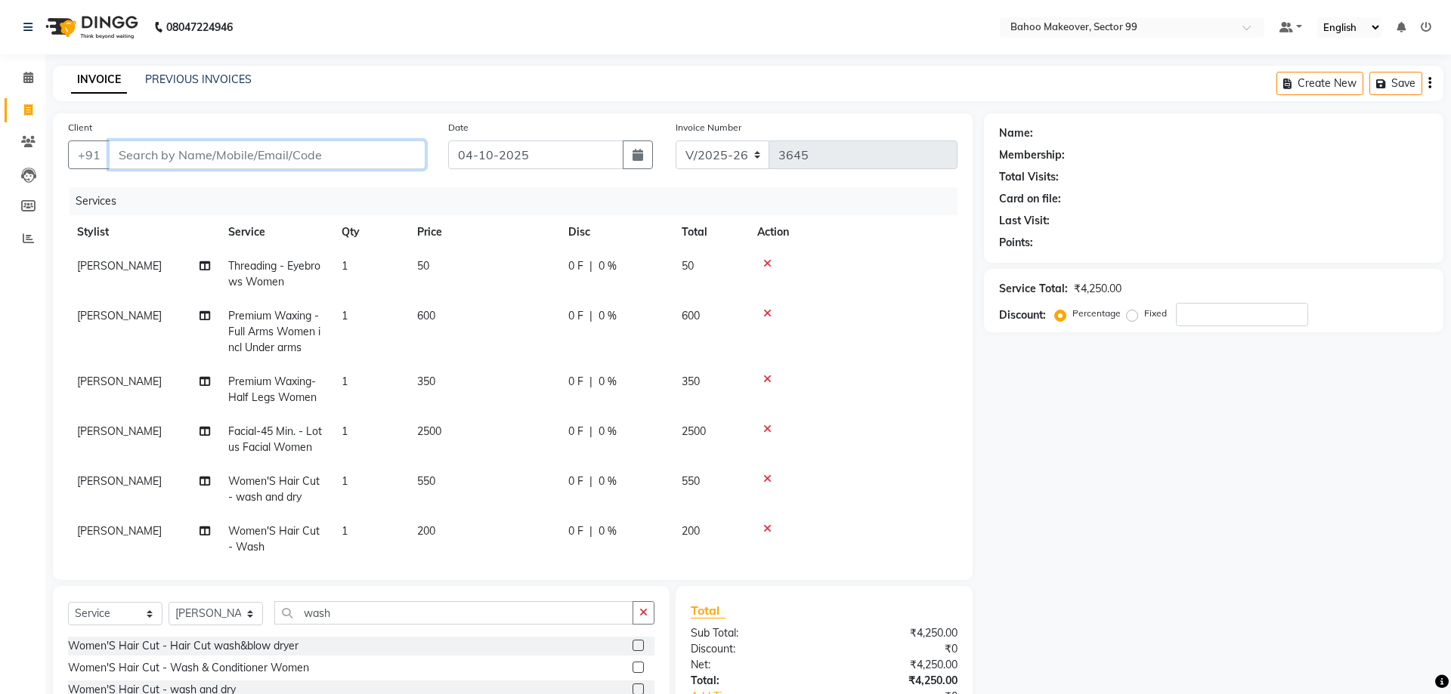
click at [348, 159] on input "Client" at bounding box center [267, 155] width 317 height 29
click at [1208, 311] on input "number" at bounding box center [1242, 314] width 132 height 23
click at [1223, 320] on input "10" at bounding box center [1242, 314] width 132 height 23
type input "1"
click at [604, 266] on span "0 %" at bounding box center [607, 266] width 18 height 16
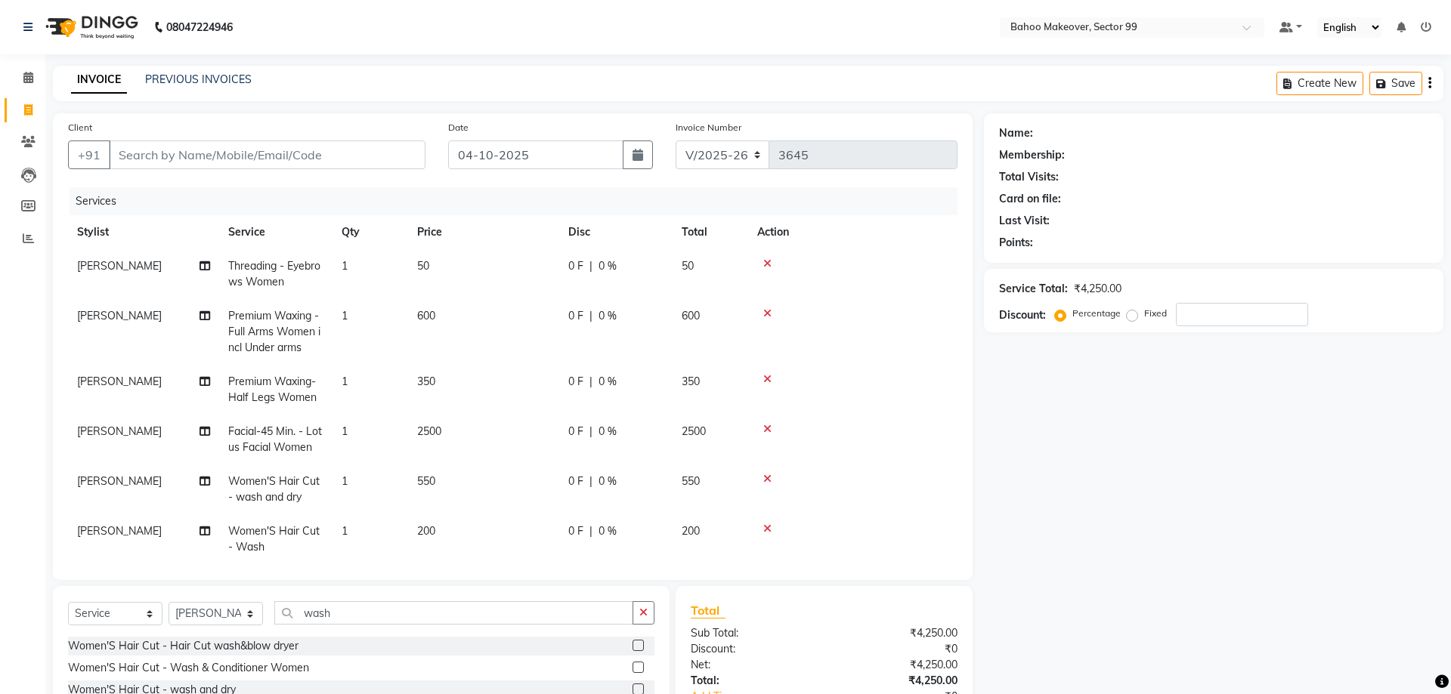
select select "64177"
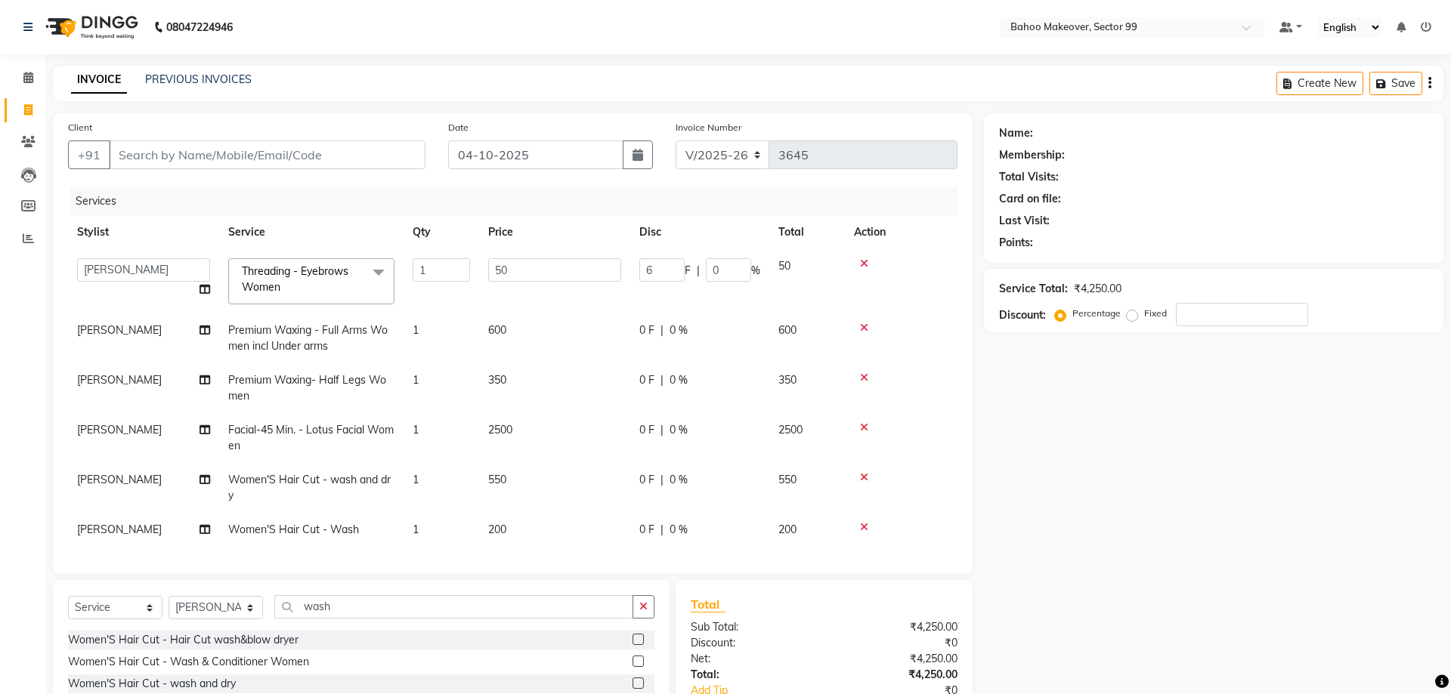
type input "6"
click at [668, 269] on input "6" at bounding box center [661, 269] width 45 height 23
click at [655, 274] on input "6" at bounding box center [661, 269] width 45 height 23
type input "0"
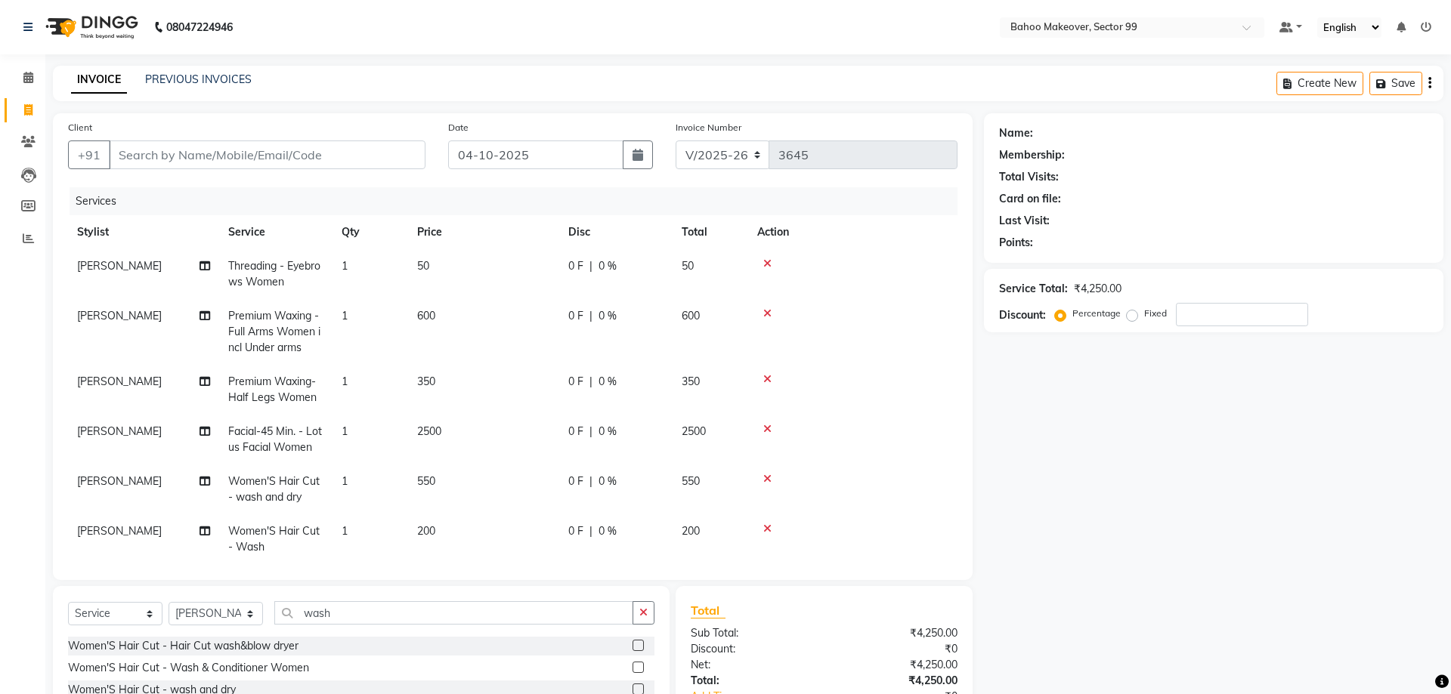
click at [611, 268] on span "0 %" at bounding box center [607, 266] width 18 height 16
select select "64177"
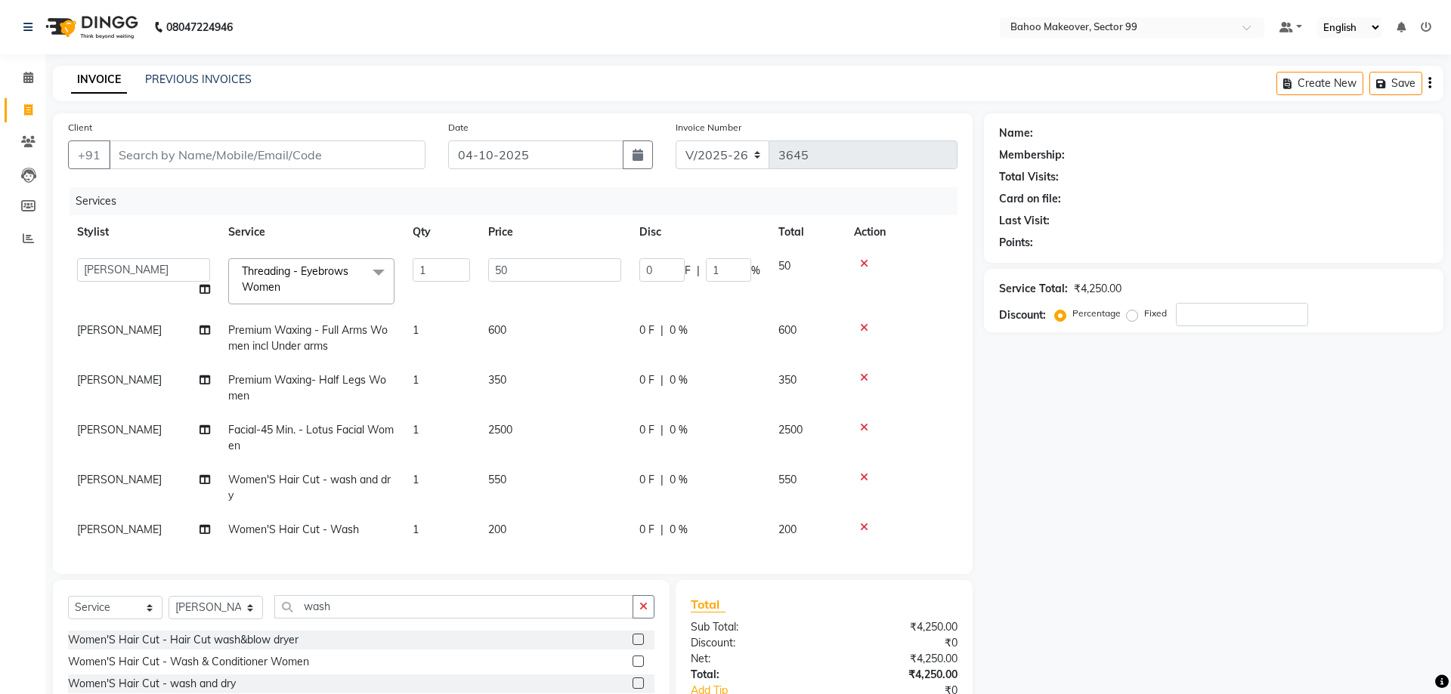
click at [737, 269] on input "1" at bounding box center [728, 269] width 45 height 23
click at [737, 269] on input "2" at bounding box center [728, 269] width 45 height 23
click at [737, 269] on input "3" at bounding box center [728, 269] width 45 height 23
click at [737, 269] on input "12" at bounding box center [728, 269] width 45 height 23
click at [737, 269] on input "13" at bounding box center [728, 269] width 45 height 23
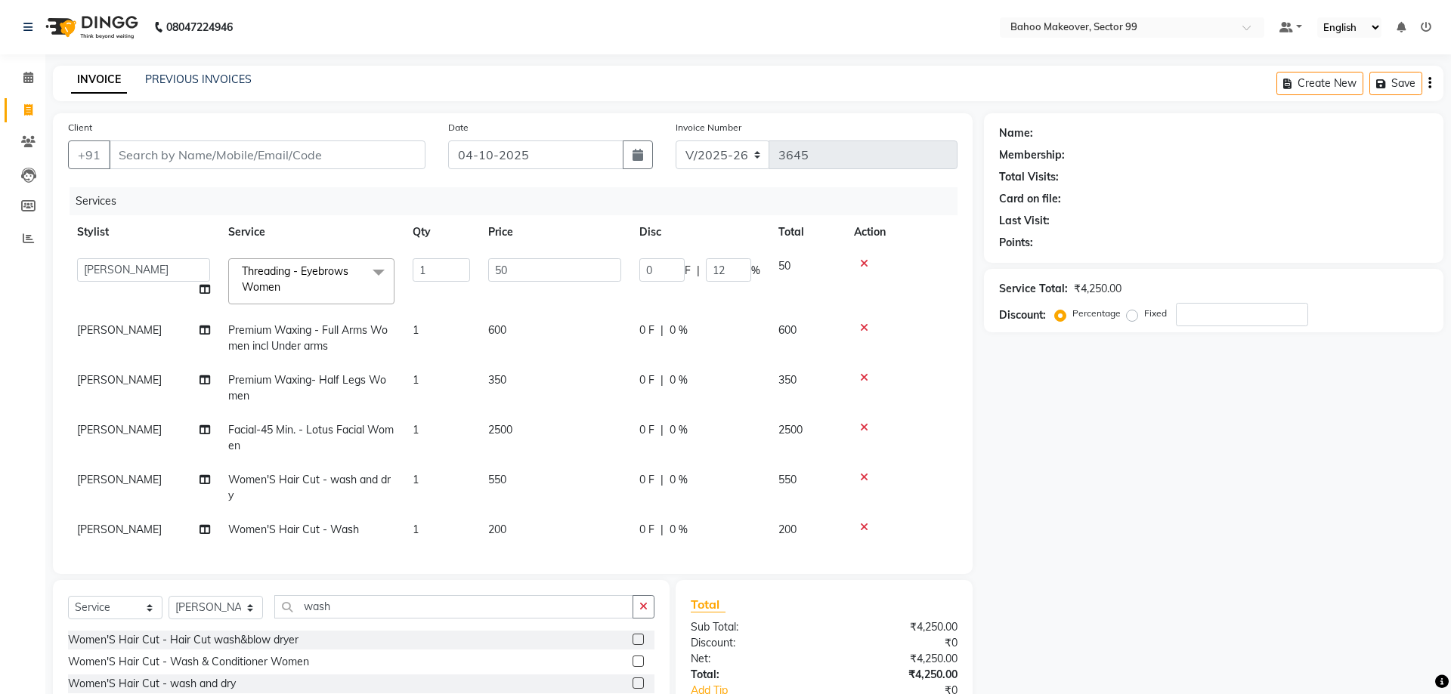
click at [737, 274] on input "12" at bounding box center [728, 269] width 45 height 23
click at [737, 274] on input "11" at bounding box center [728, 269] width 45 height 23
type input "10"
click at [737, 274] on input "10" at bounding box center [728, 269] width 45 height 23
click at [680, 329] on span "0 %" at bounding box center [678, 331] width 18 height 16
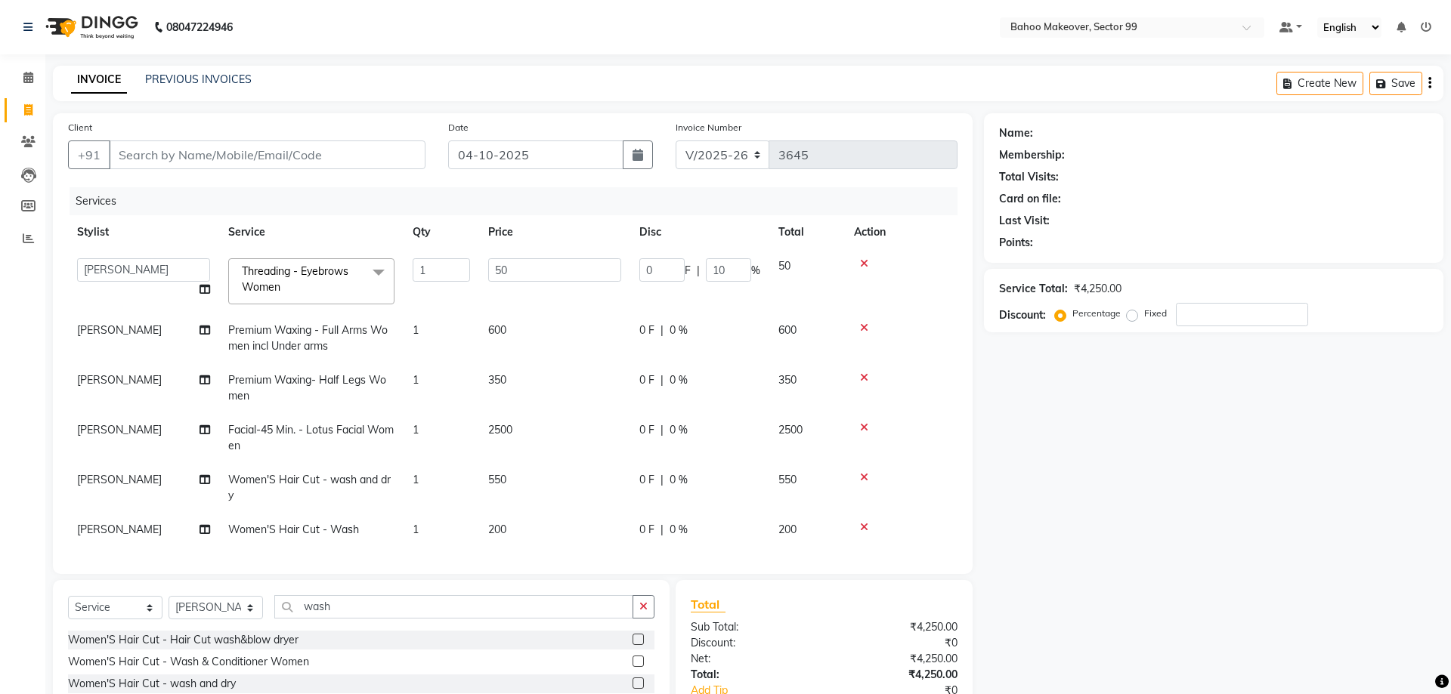
select select "64177"
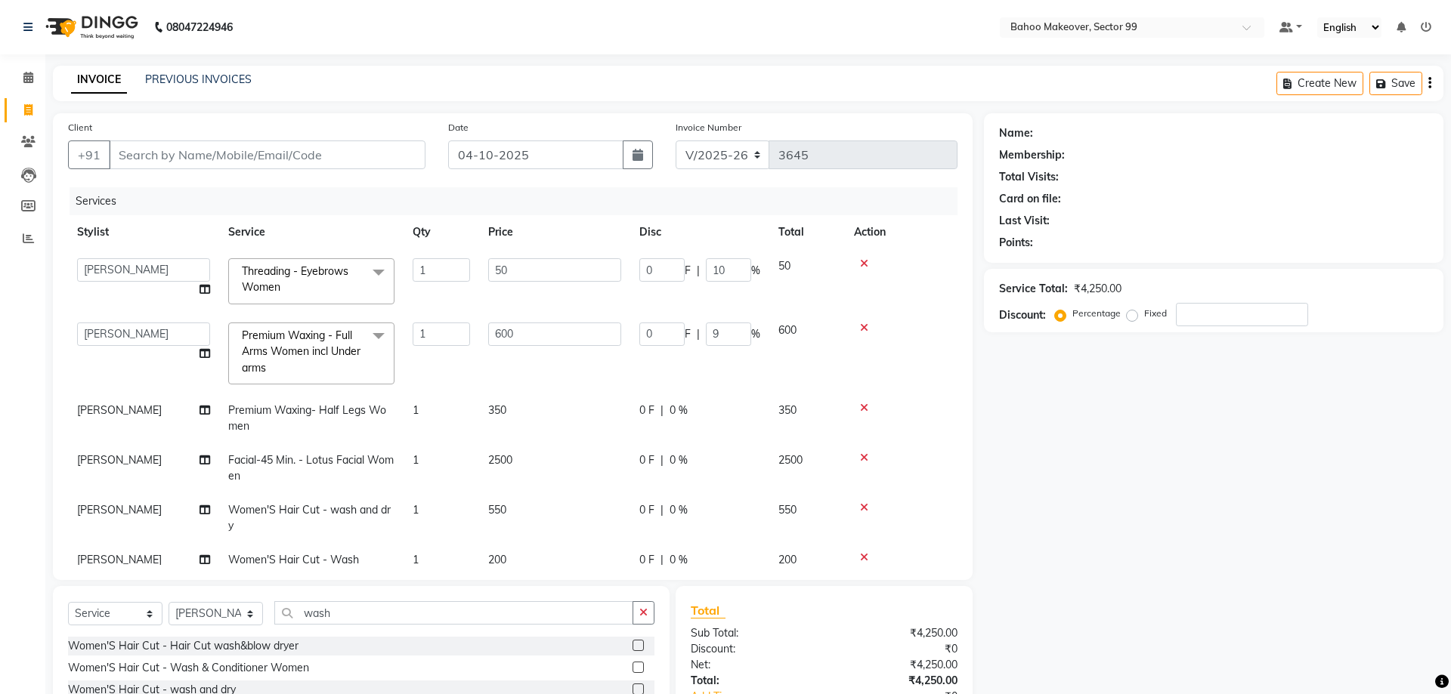
click at [740, 332] on input "9" at bounding box center [728, 334] width 45 height 23
type input "10"
click at [740, 332] on input "10" at bounding box center [728, 334] width 45 height 23
click at [677, 410] on span "0 %" at bounding box center [678, 411] width 18 height 16
select select "64177"
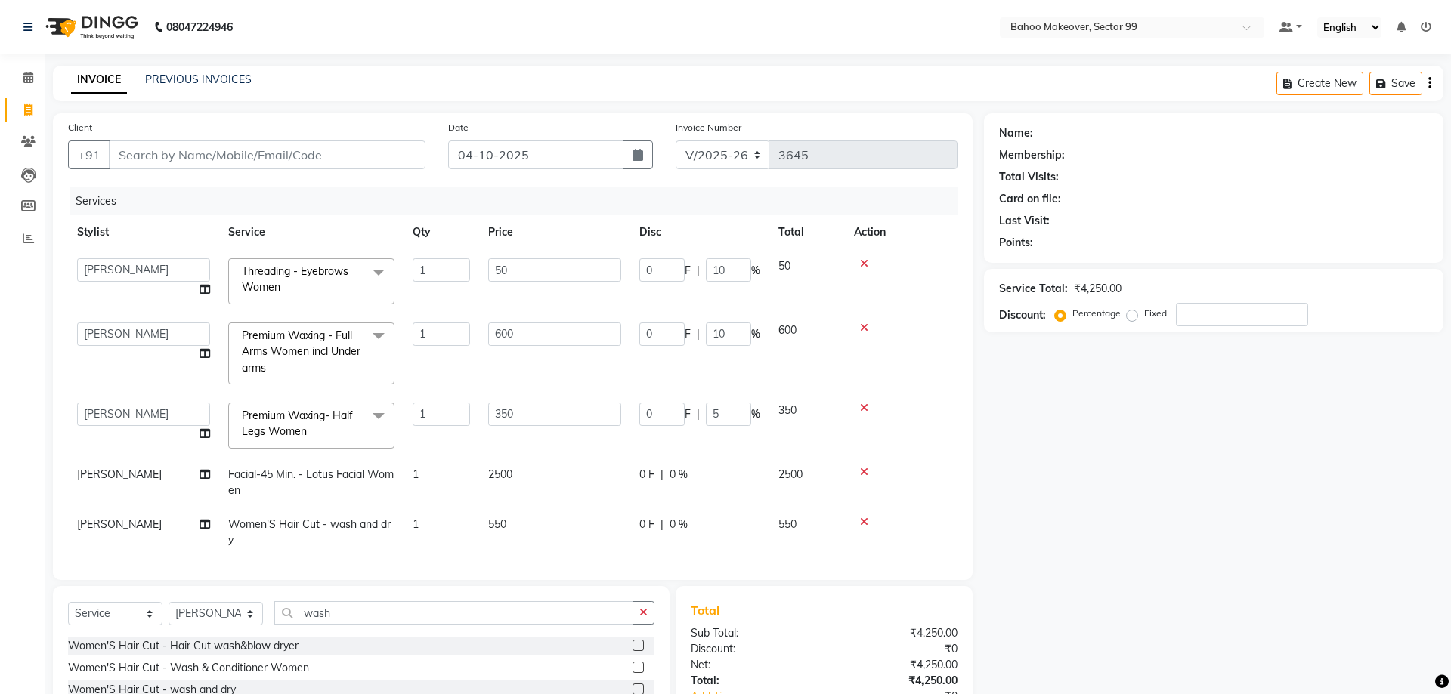
click at [735, 411] on input "5" at bounding box center [728, 414] width 45 height 23
click at [735, 411] on input "6" at bounding box center [728, 414] width 45 height 23
click at [735, 411] on input "7" at bounding box center [728, 414] width 45 height 23
click at [735, 411] on input "8" at bounding box center [728, 414] width 45 height 23
click at [735, 411] on input "9" at bounding box center [728, 414] width 45 height 23
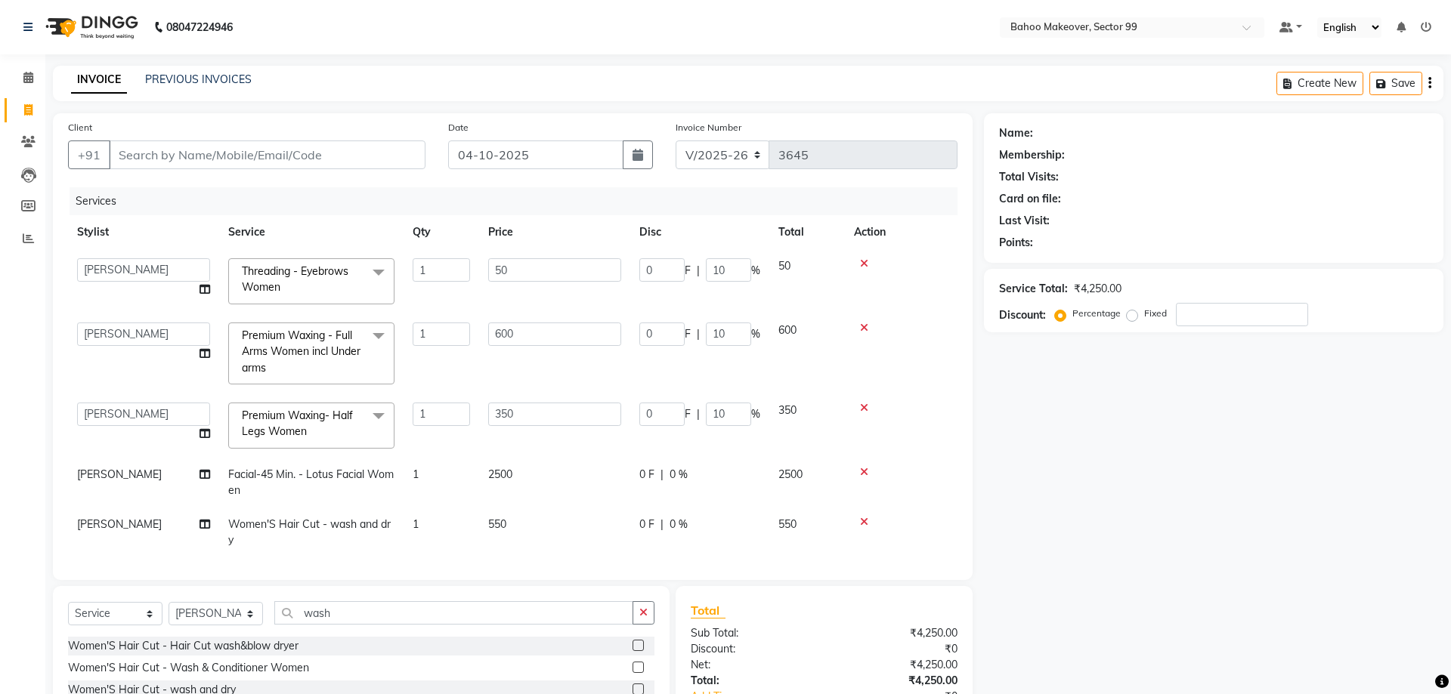
click at [735, 411] on input "10" at bounding box center [728, 414] width 45 height 23
click at [735, 411] on input "11" at bounding box center [728, 414] width 45 height 23
type input "10"
click at [735, 416] on input "10" at bounding box center [728, 414] width 45 height 23
click at [673, 521] on span "0 %" at bounding box center [678, 525] width 18 height 16
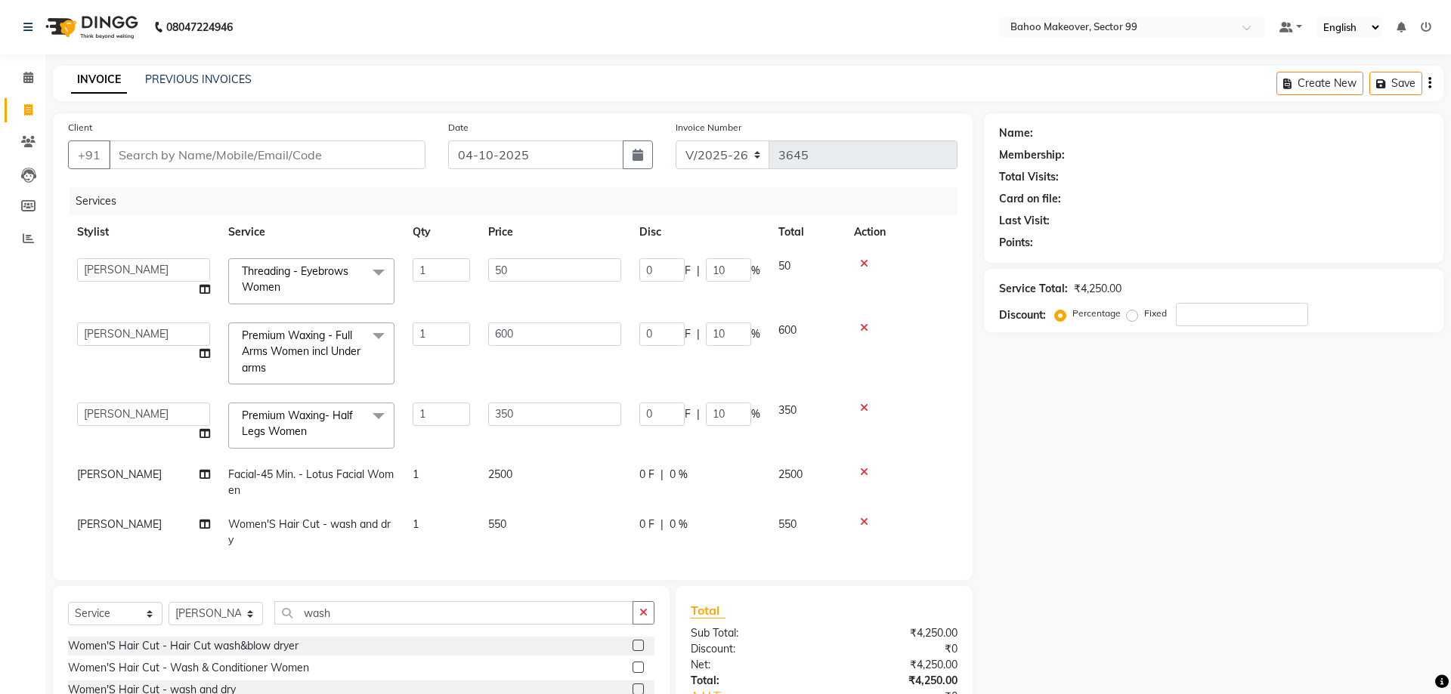
select select "57147"
click at [736, 526] on input "9" at bounding box center [728, 528] width 45 height 23
click at [736, 526] on input "10" at bounding box center [728, 528] width 45 height 23
click at [736, 526] on input "11" at bounding box center [728, 528] width 45 height 23
type input "10"
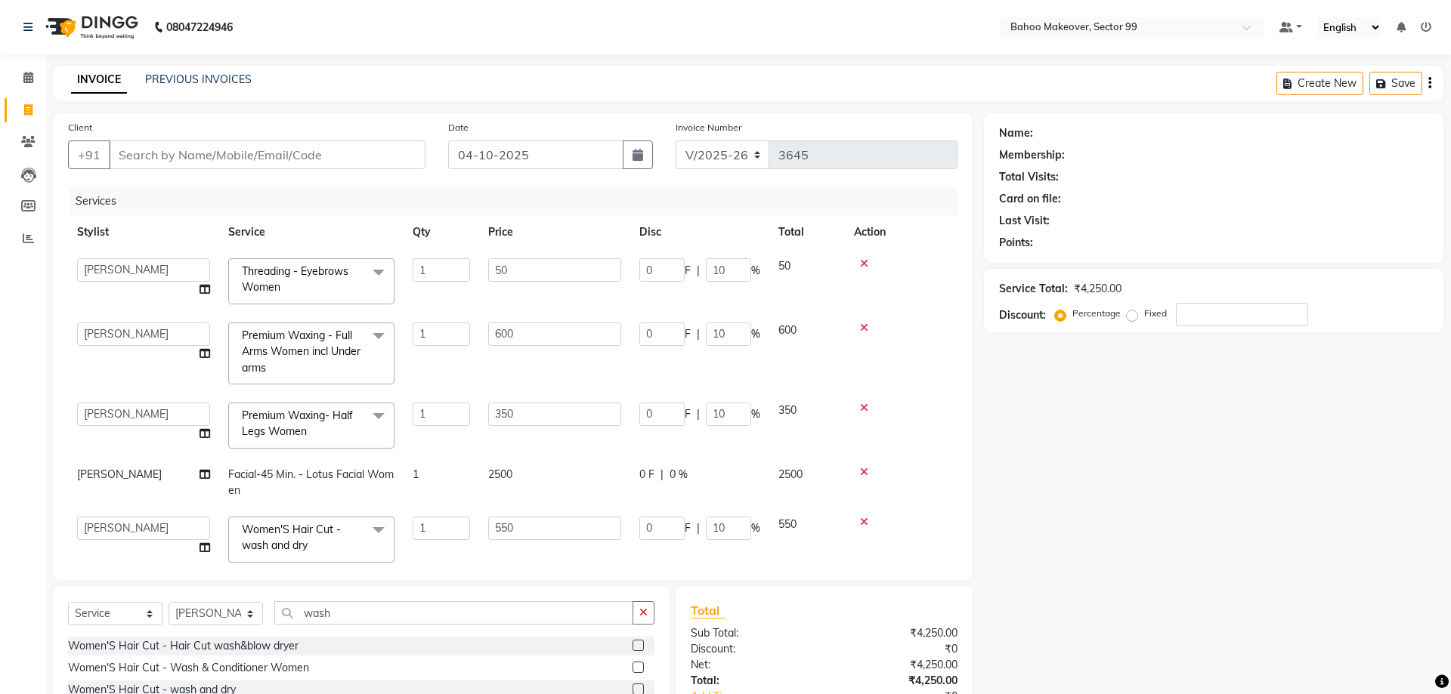
click at [735, 533] on input "10" at bounding box center [728, 528] width 45 height 23
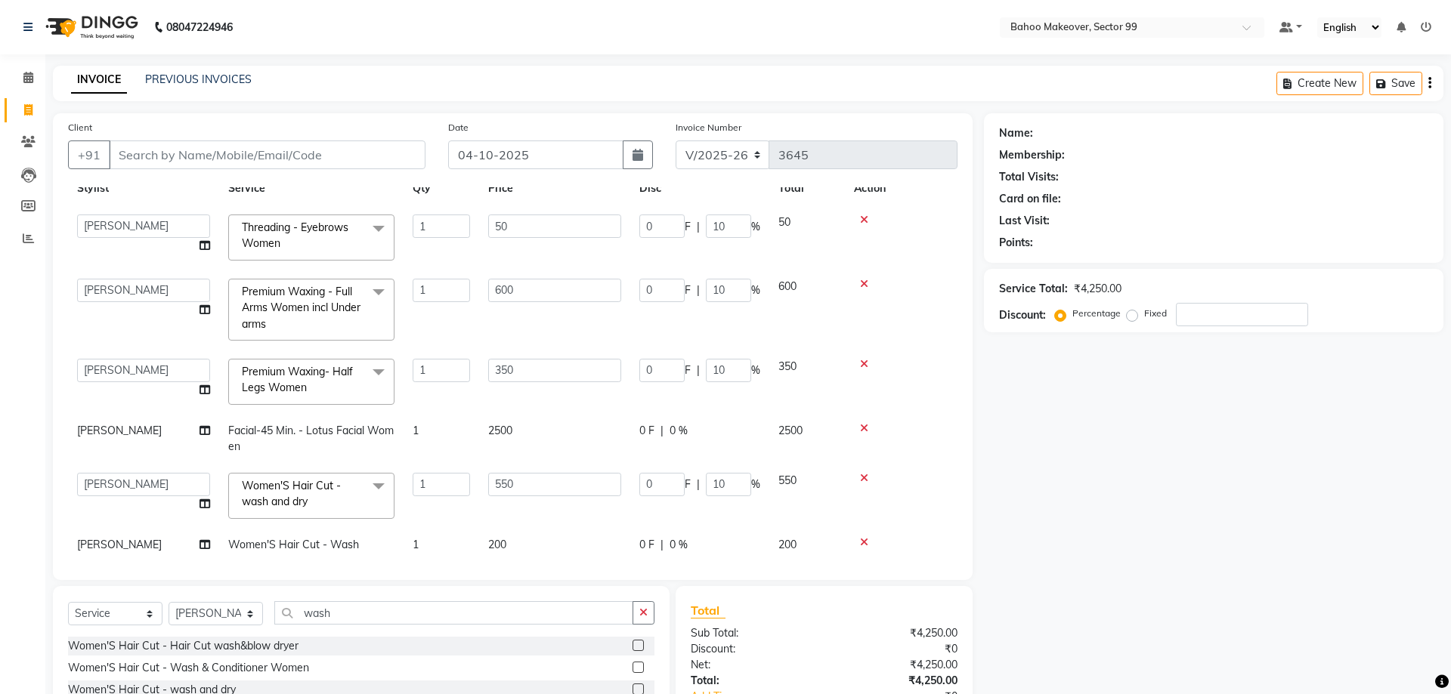
scroll to position [53, 0]
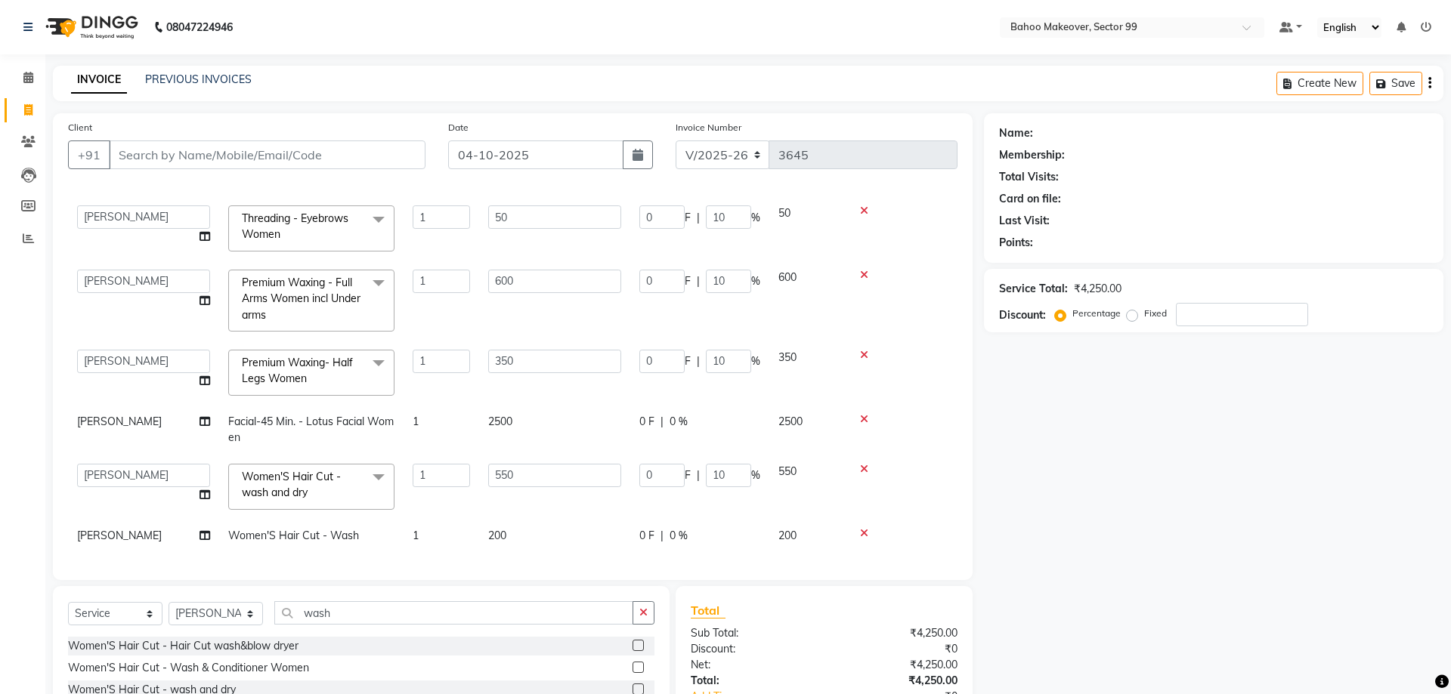
click at [679, 536] on span "0 %" at bounding box center [678, 536] width 18 height 16
select select "57147"
click at [738, 539] on input "1" at bounding box center [728, 539] width 45 height 23
click at [738, 539] on input "2" at bounding box center [728, 539] width 45 height 23
click at [738, 539] on input "3" at bounding box center [728, 539] width 45 height 23
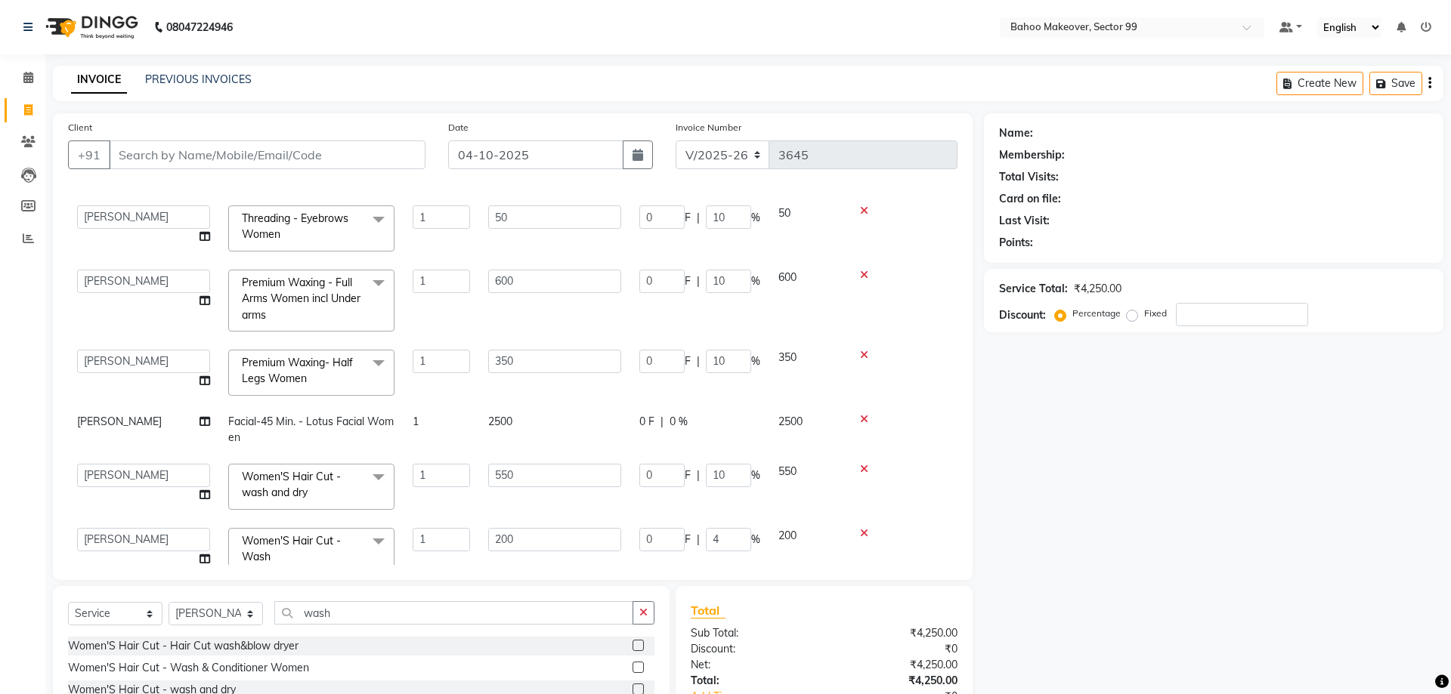
click at [738, 539] on input "4" at bounding box center [728, 539] width 45 height 23
click at [738, 539] on input "5" at bounding box center [728, 539] width 45 height 23
click at [738, 539] on input "6" at bounding box center [728, 539] width 45 height 23
click at [738, 539] on input "7" at bounding box center [728, 539] width 45 height 23
click at [738, 539] on input "8" at bounding box center [728, 539] width 45 height 23
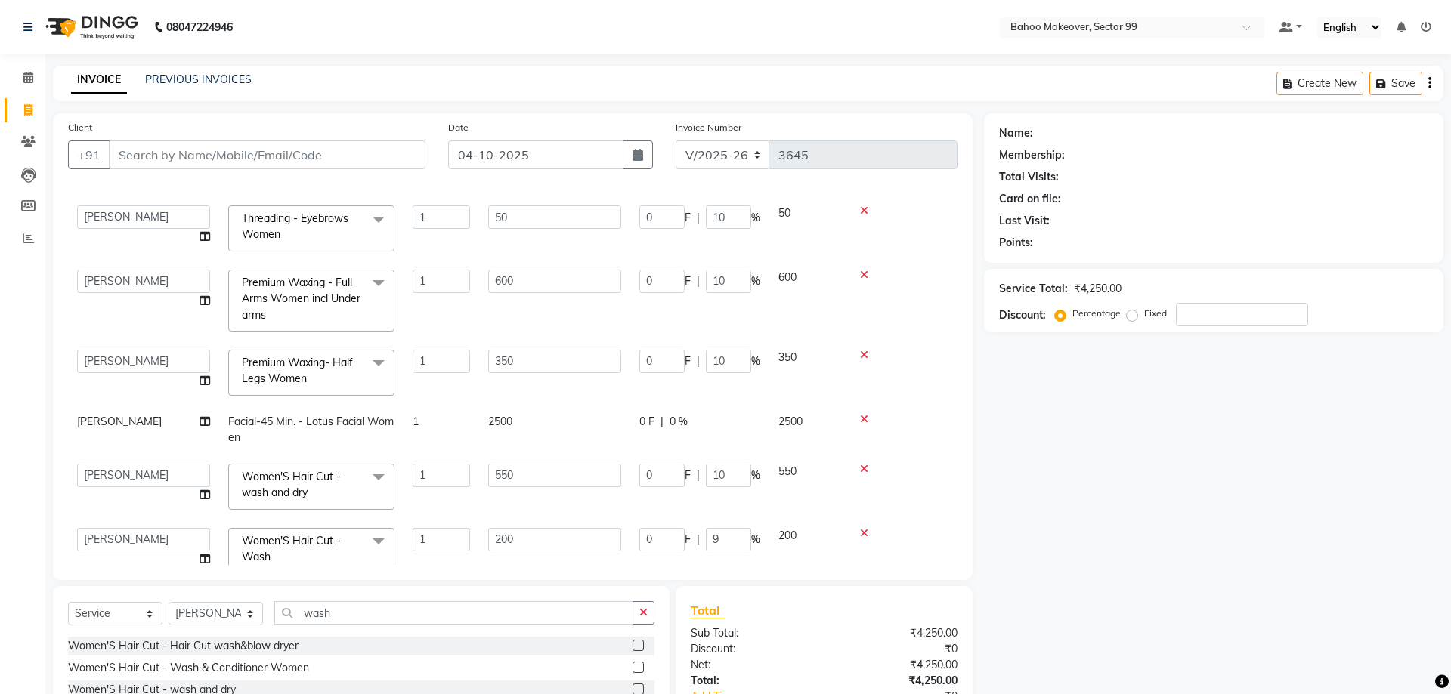
click at [738, 539] on input "9" at bounding box center [728, 539] width 45 height 23
type input "10"
click at [738, 539] on input "10" at bounding box center [728, 539] width 45 height 23
drag, startPoint x: 1100, startPoint y: 481, endPoint x: 1113, endPoint y: 499, distance: 22.2
click at [1113, 499] on div "Name: Membership: Total Visits: Card on file: Last Visit: Points: Service Total…" at bounding box center [1219, 461] width 471 height 696
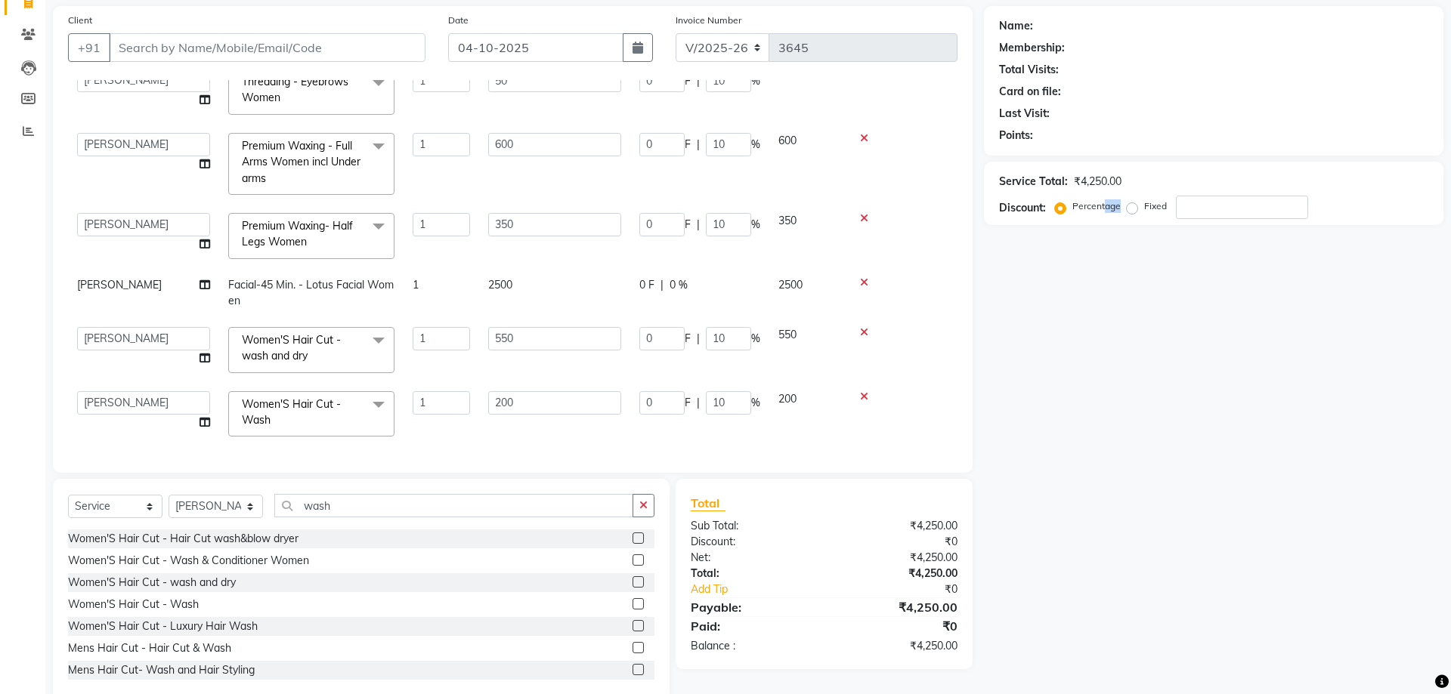
scroll to position [122, 0]
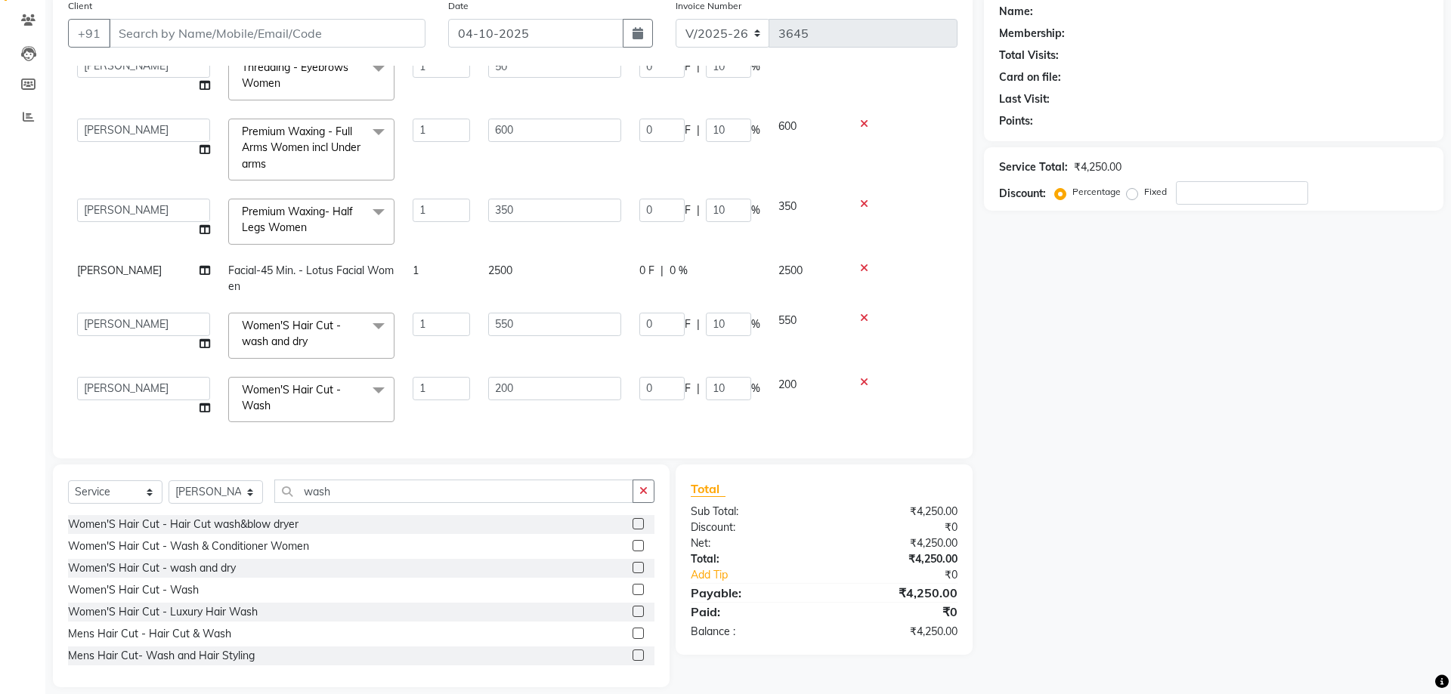
click at [1217, 599] on div "Name: Membership: Total Visits: Card on file: Last Visit: Points: Service Total…" at bounding box center [1219, 340] width 471 height 696
click at [1143, 605] on div "Name: Membership: Total Visits: Card on file: Last Visit: Points: Service Total…" at bounding box center [1219, 340] width 471 height 696
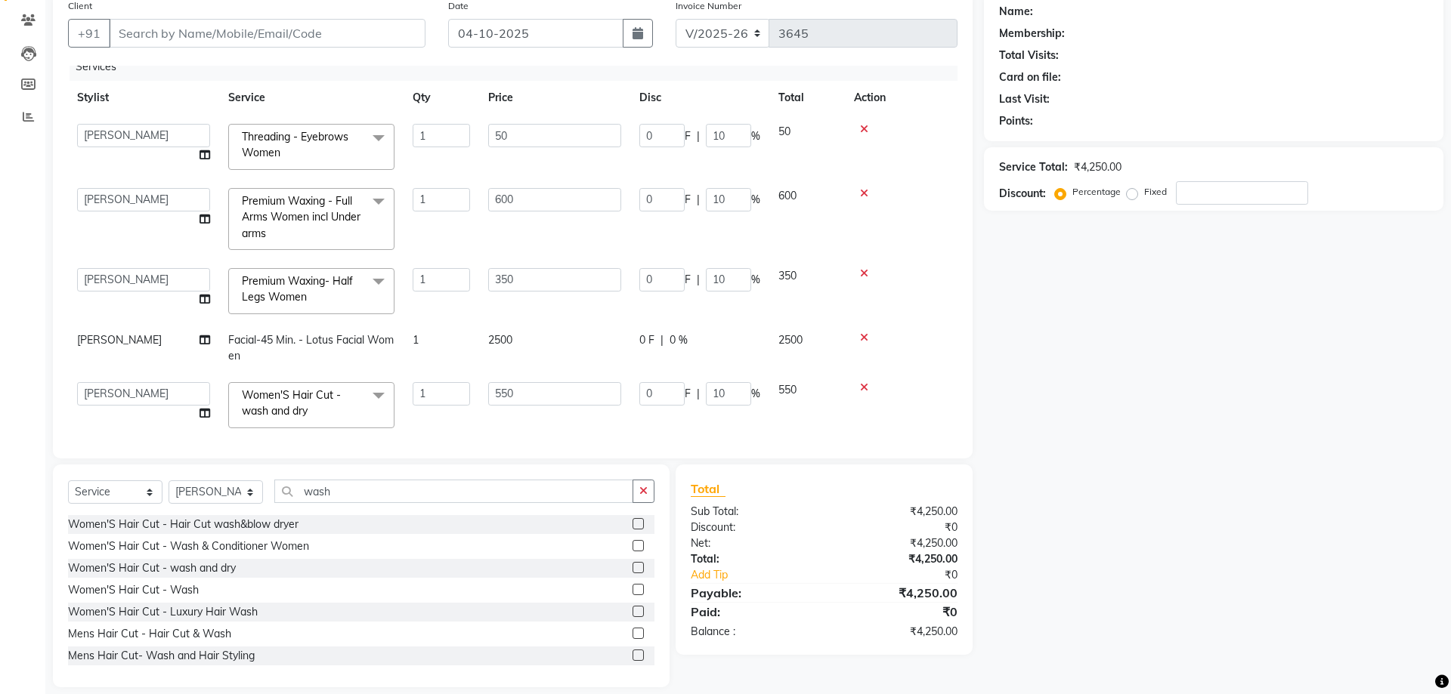
scroll to position [0, 0]
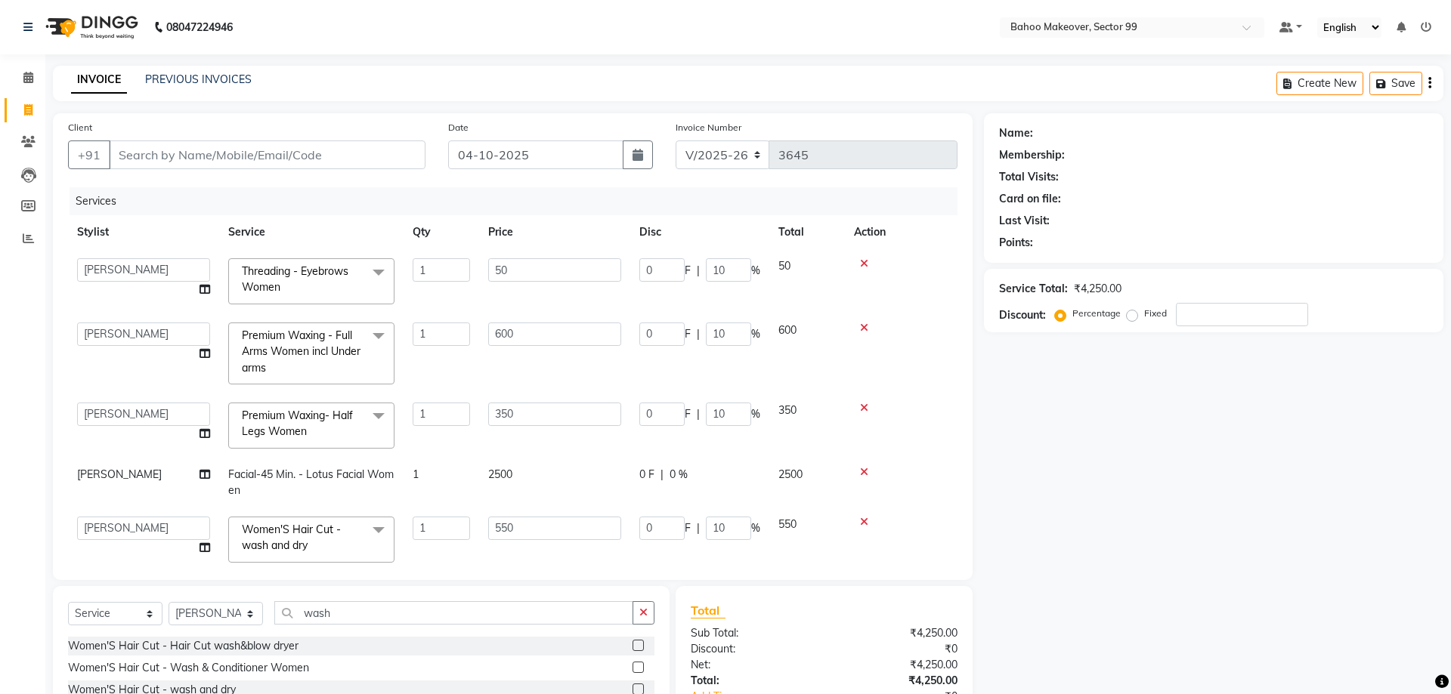
click at [784, 267] on span "50" at bounding box center [784, 266] width 12 height 14
click at [746, 274] on input "10" at bounding box center [728, 269] width 45 height 23
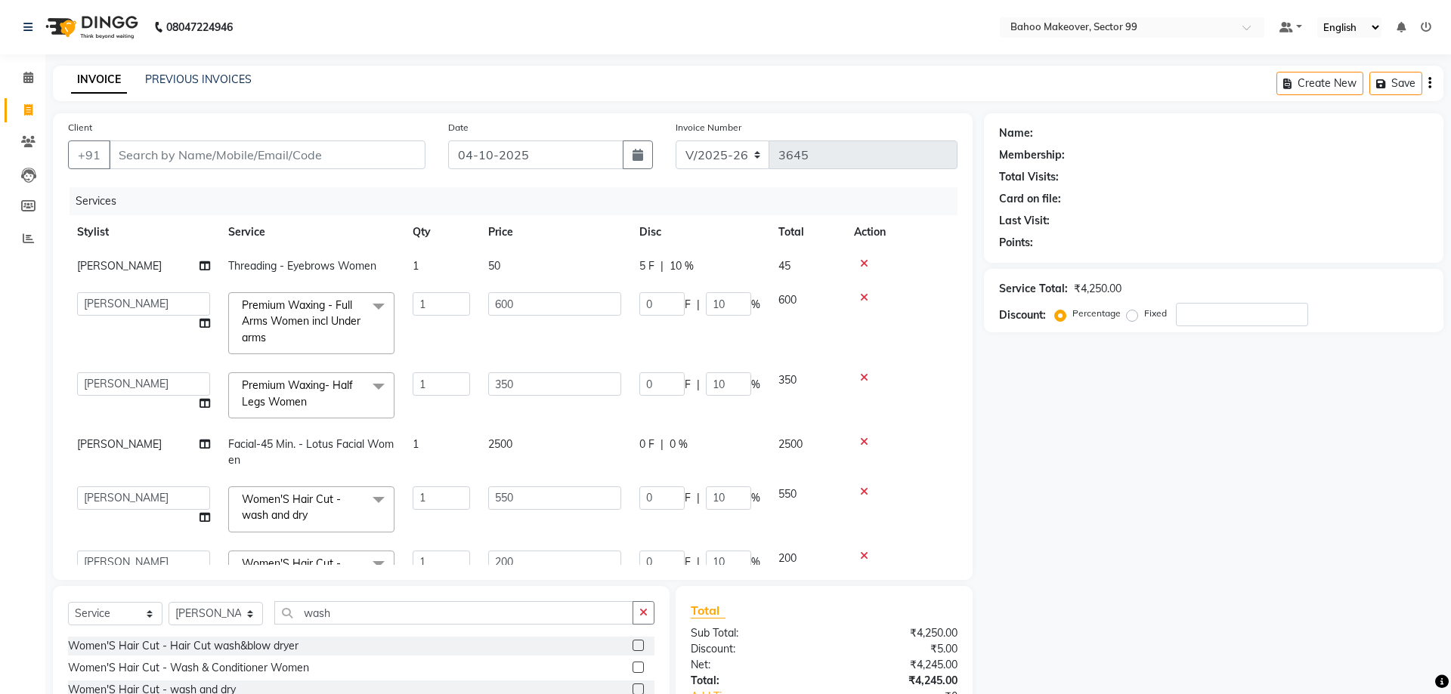
click at [1213, 357] on div "Name: Membership: Total Visits: Card on file: Last Visit: Points: Service Total…" at bounding box center [1219, 461] width 471 height 696
click at [739, 303] on input "11" at bounding box center [728, 303] width 45 height 23
click at [740, 312] on input "11" at bounding box center [728, 303] width 45 height 23
type input "10"
click at [740, 307] on input "10" at bounding box center [728, 303] width 45 height 23
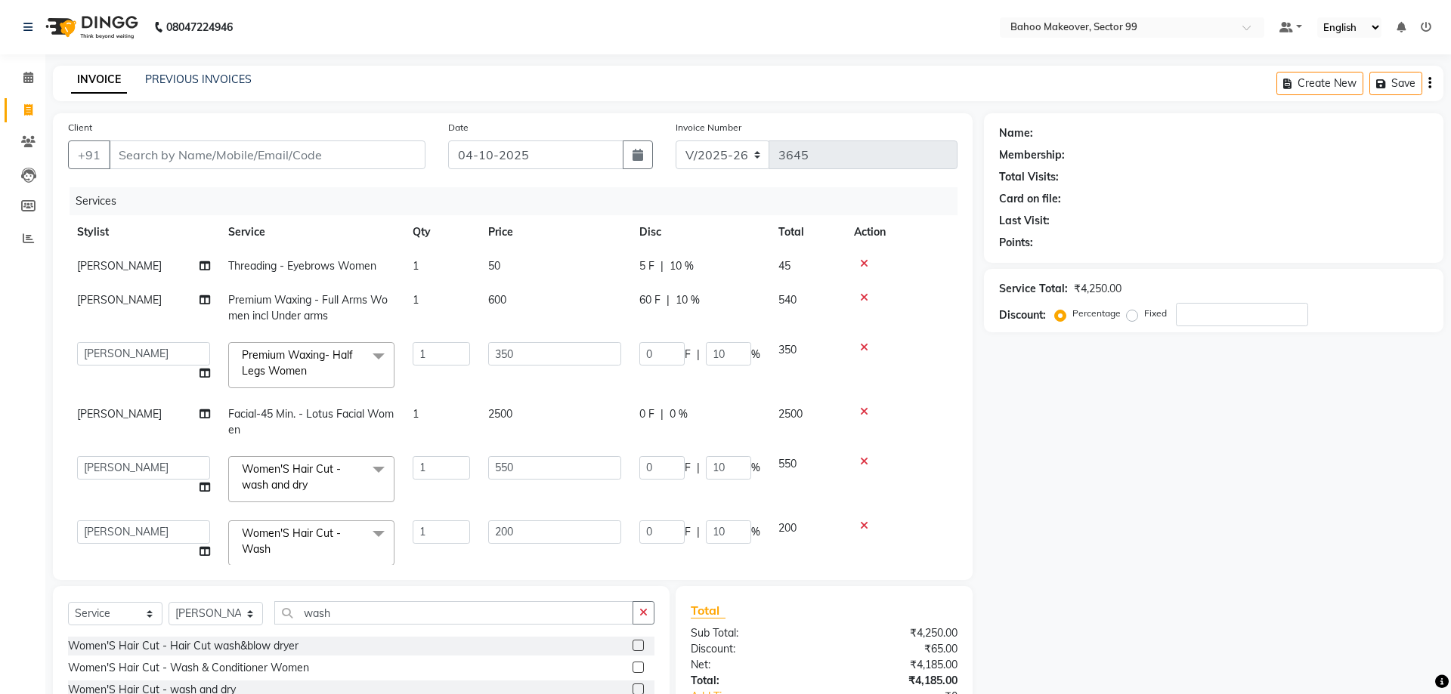
click at [1073, 380] on div "Name: Membership: Total Visits: Card on file: Last Visit: Points: Service Total…" at bounding box center [1219, 461] width 471 height 696
click at [1024, 384] on div "Name: Membership: Total Visits: Card on file: Last Visit: Points: Service Total…" at bounding box center [1219, 461] width 471 height 696
click at [741, 353] on input "11" at bounding box center [728, 353] width 45 height 23
click at [741, 358] on input "10" at bounding box center [728, 353] width 45 height 23
click at [1059, 413] on div "Name: Membership: Total Visits: Card on file: Last Visit: Points: Service Total…" at bounding box center [1219, 461] width 471 height 696
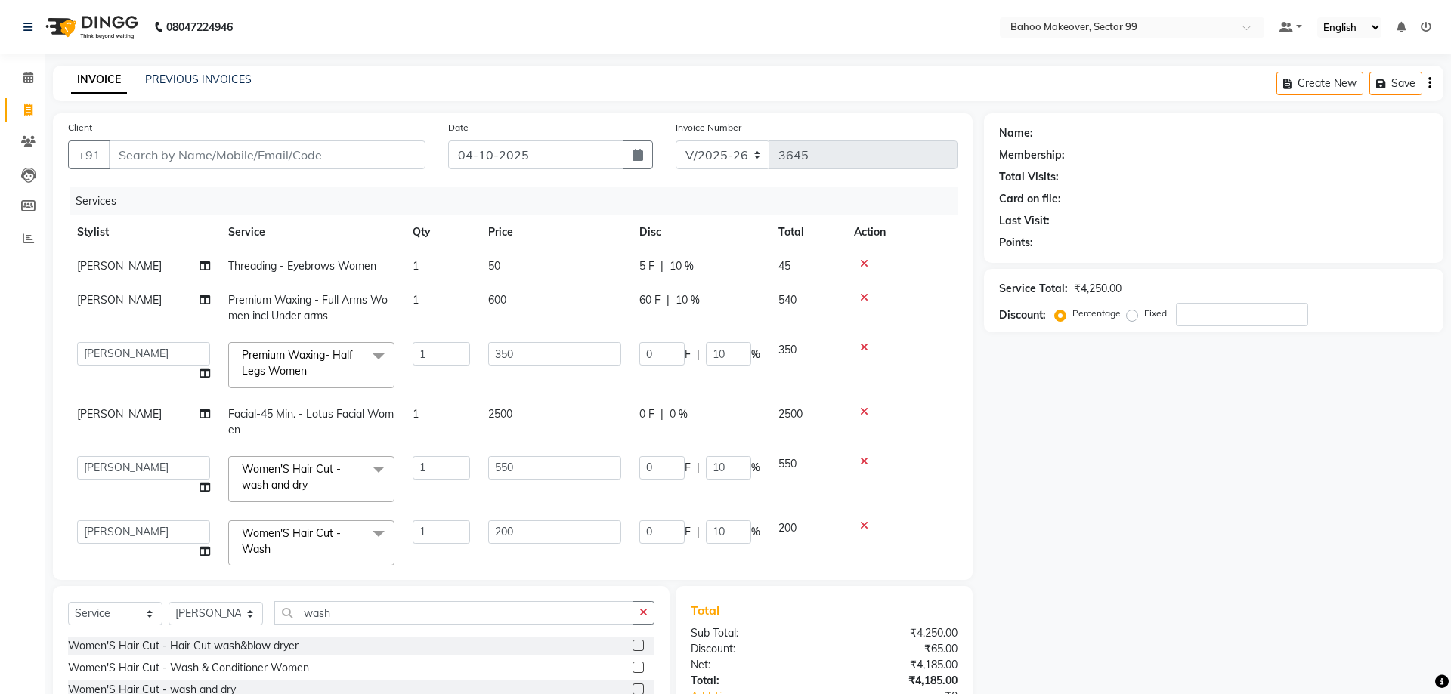
click at [1110, 419] on div "Name: Membership: Total Visits: Card on file: Last Visit: Points: Service Total…" at bounding box center [1219, 461] width 471 height 696
click at [738, 358] on input "9" at bounding box center [728, 353] width 45 height 23
type input "10"
click at [738, 351] on input "10" at bounding box center [728, 353] width 45 height 23
click at [1056, 410] on div "Name: Membership: Total Visits: Card on file: Last Visit: Points: Service Total…" at bounding box center [1219, 461] width 471 height 696
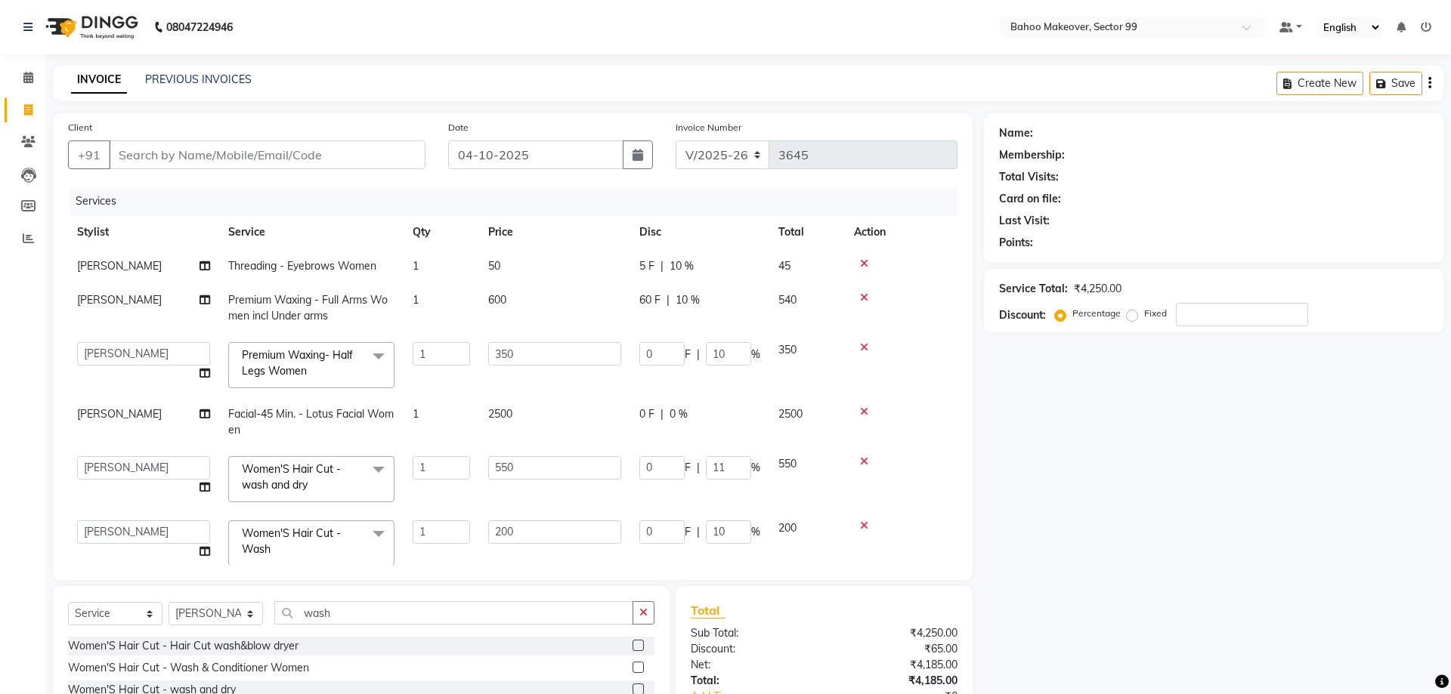
click at [741, 465] on input "11" at bounding box center [728, 467] width 45 height 23
type input "10"
click at [743, 473] on input "10" at bounding box center [728, 467] width 45 height 23
click at [1099, 453] on div "Name: Membership: Total Visits: Card on file: Last Visit: Points: Service Total…" at bounding box center [1219, 461] width 471 height 696
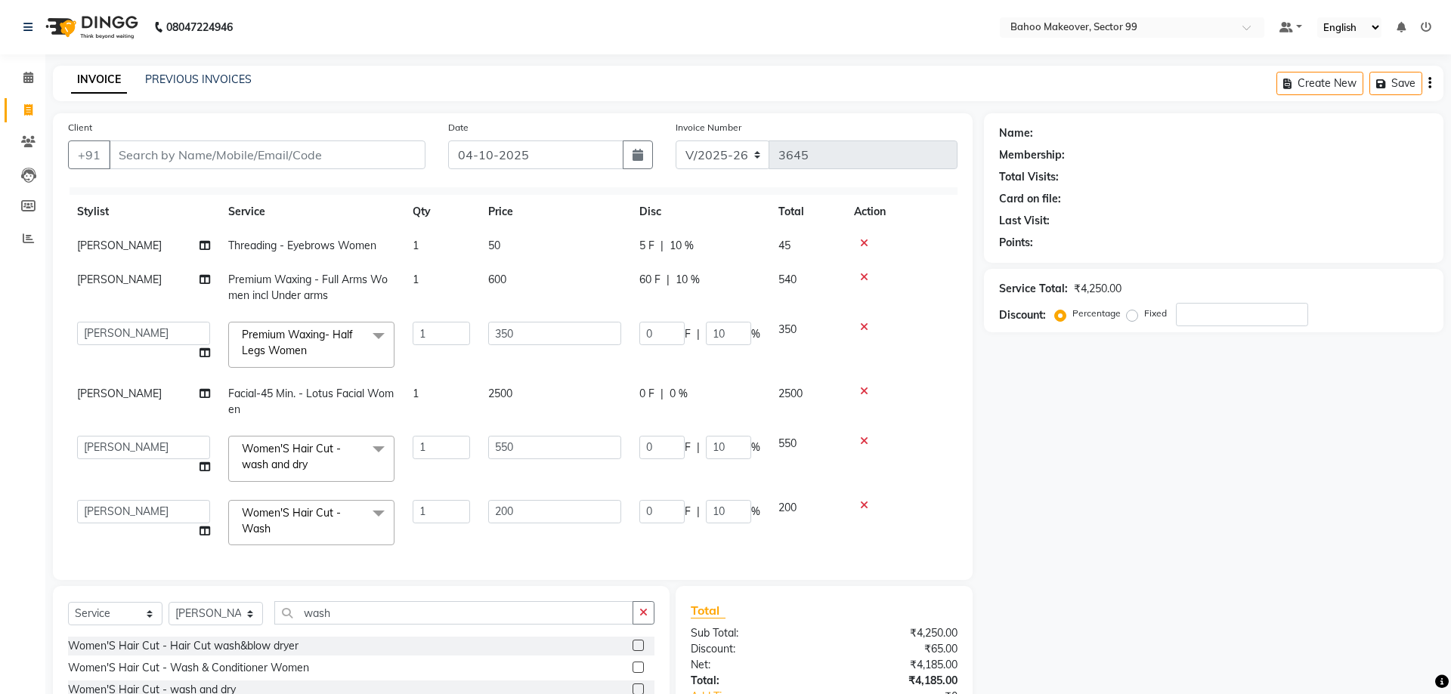
scroll to position [22, 0]
click at [736, 332] on input "9" at bounding box center [728, 331] width 45 height 23
click at [738, 329] on input "10" at bounding box center [728, 331] width 45 height 23
click at [971, 387] on div "Client +91 Date 04-10-2025 Invoice Number V/2025 V/2025-26 3645 Services Stylis…" at bounding box center [513, 346] width 920 height 467
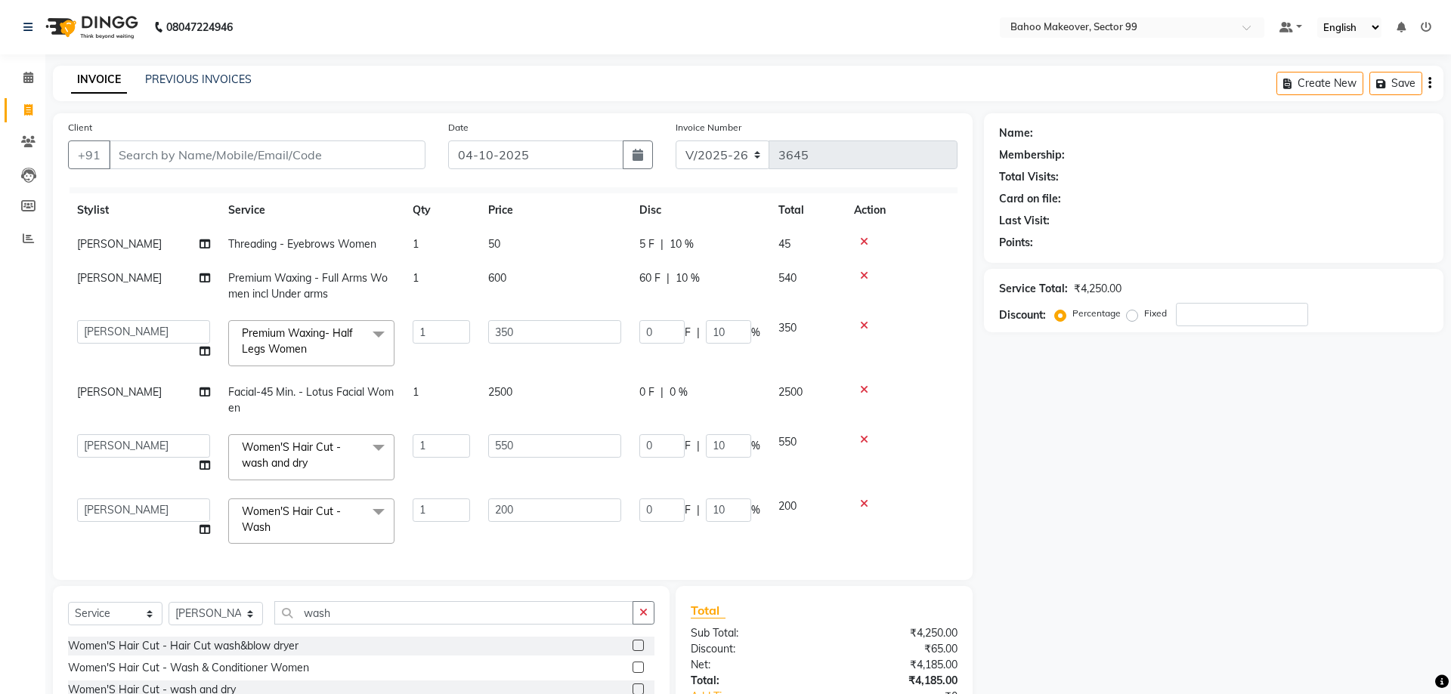
click at [1083, 419] on div "Name: Membership: Total Visits: Card on file: Last Visit: Points: Service Total…" at bounding box center [1219, 461] width 471 height 696
click at [728, 338] on input "10" at bounding box center [728, 331] width 45 height 23
click at [726, 331] on input "10" at bounding box center [728, 331] width 45 height 23
type input "1"
type input "10"
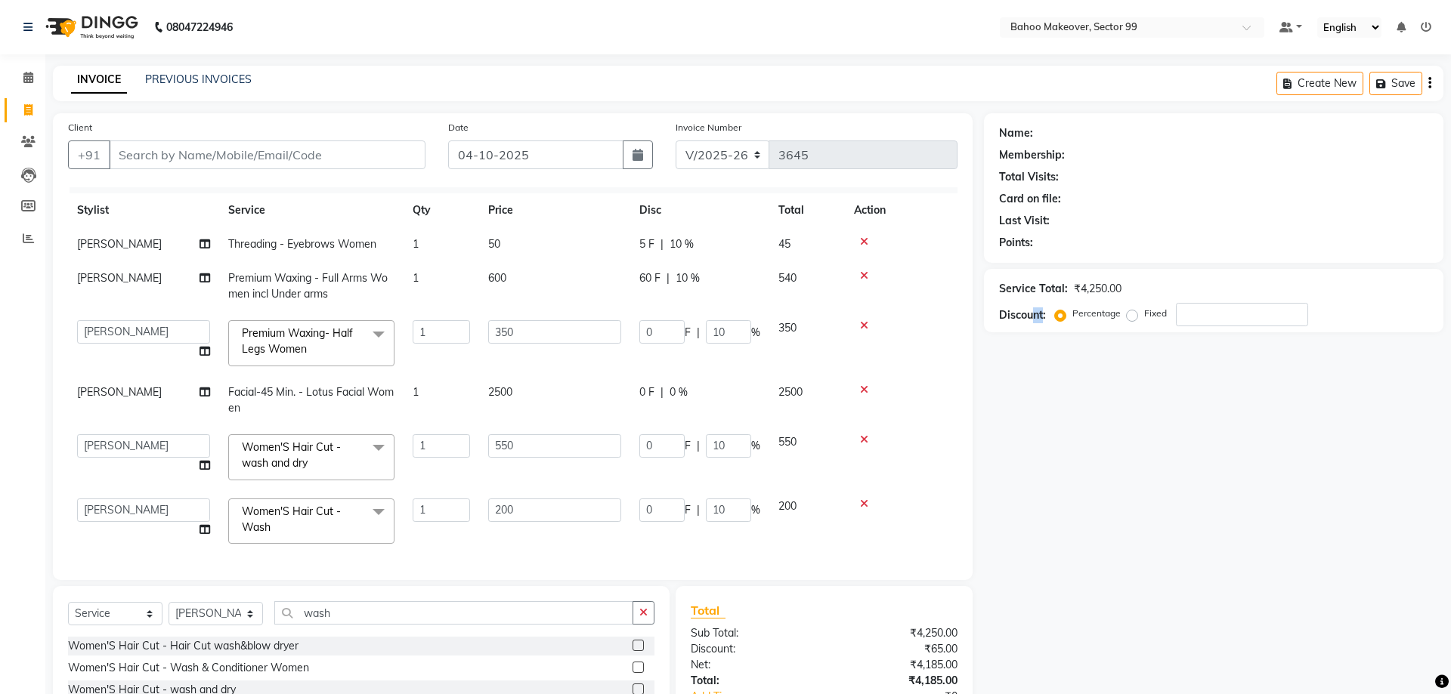
scroll to position [8, 0]
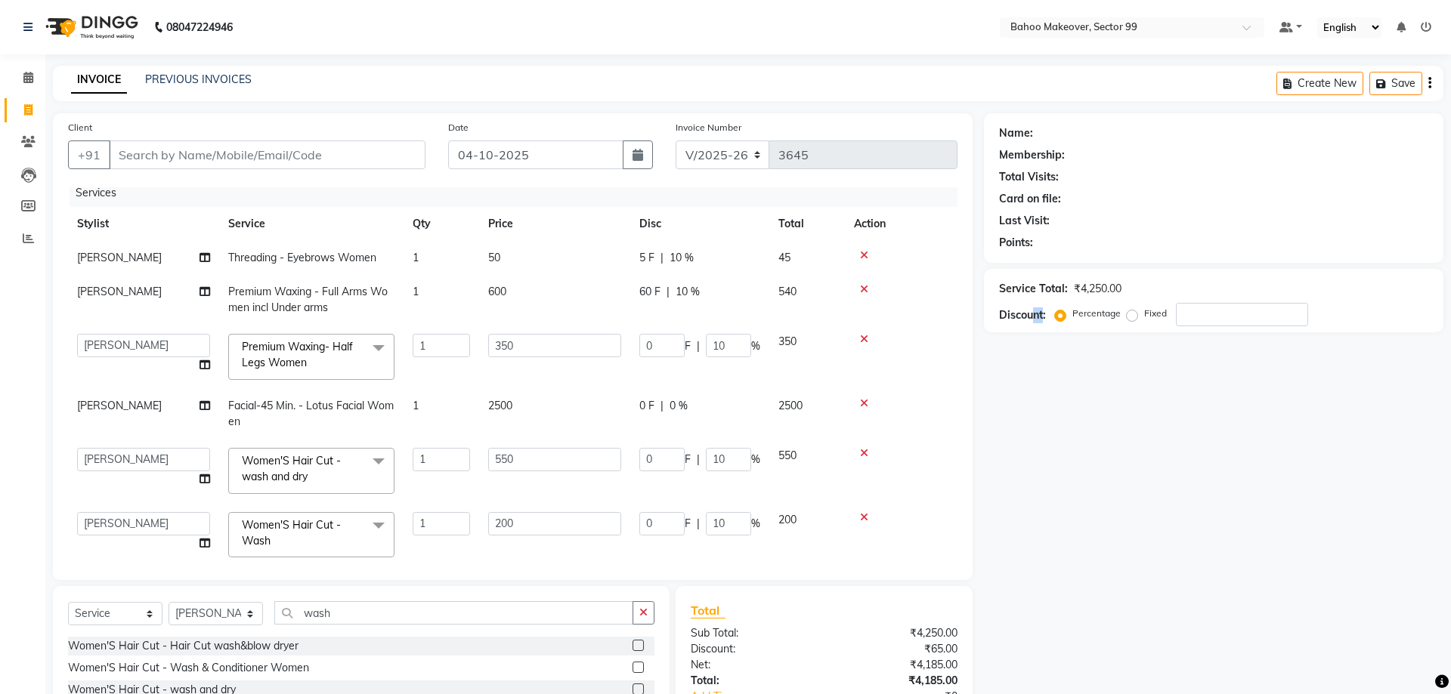
click at [1043, 425] on div "Name: Membership: Total Visits: Card on file: Last Visit: Points: Service Total…" at bounding box center [1219, 461] width 471 height 696
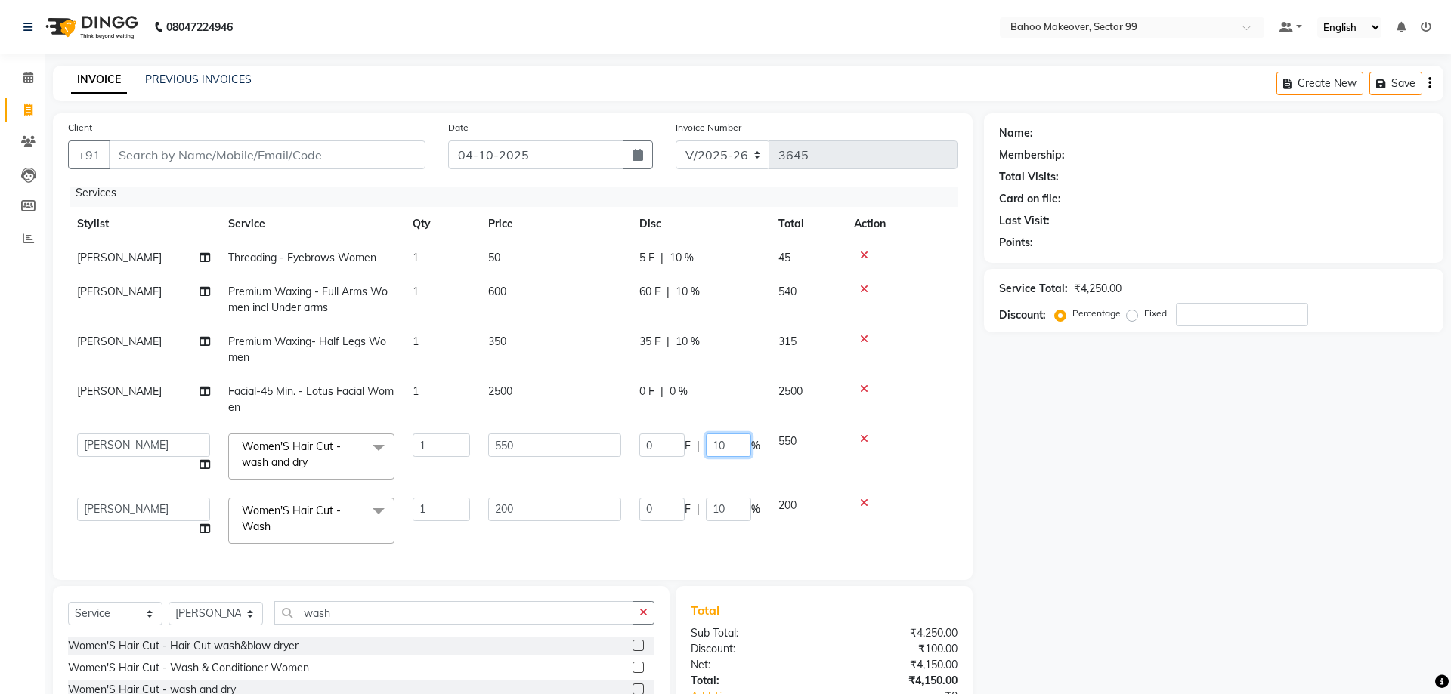
click at [723, 442] on input "10" at bounding box center [728, 445] width 45 height 23
type input "1"
type input "10"
click at [1023, 528] on div "Name: Membership: Total Visits: Card on file: Last Visit: Points: Service Total…" at bounding box center [1219, 461] width 471 height 696
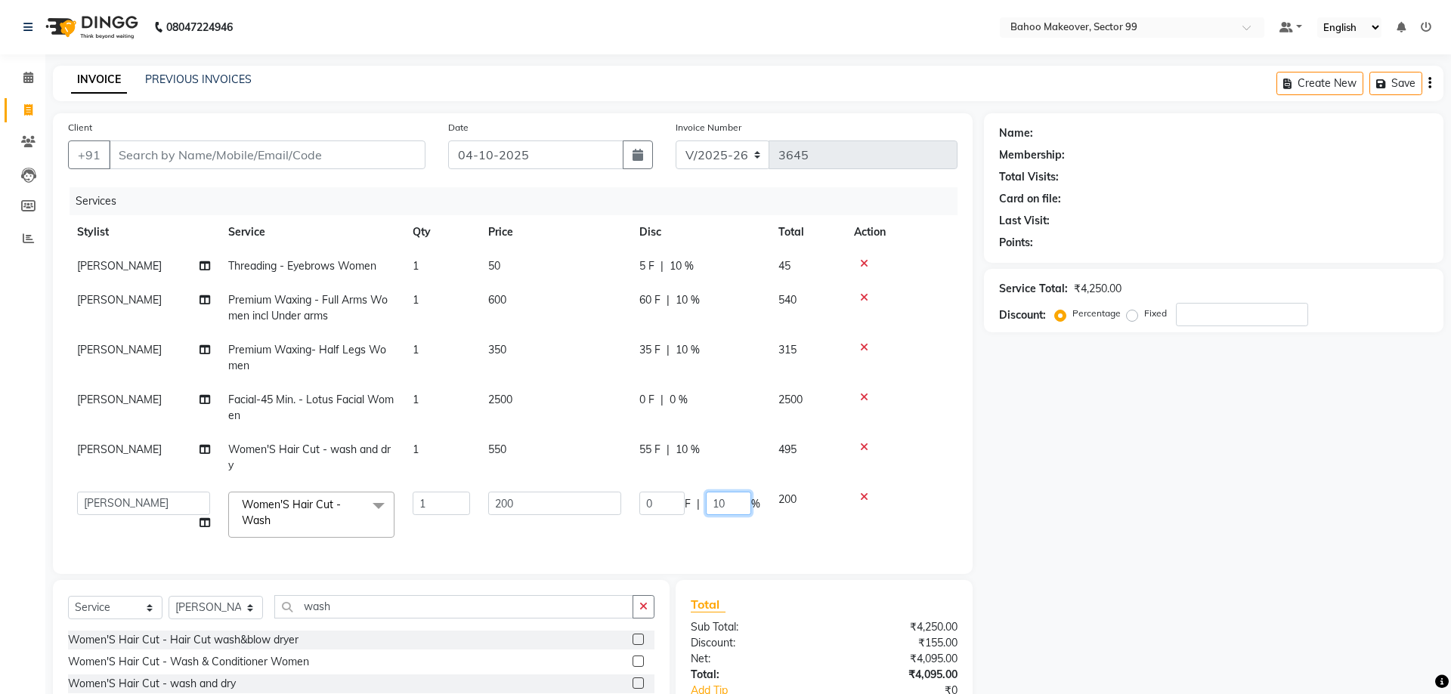
click at [728, 506] on input "10" at bounding box center [728, 503] width 45 height 23
type input "1"
type input "10"
click at [1023, 552] on div "Name: Membership: Total Visits: Card on file: Last Visit: Points: Service Total…" at bounding box center [1219, 458] width 471 height 690
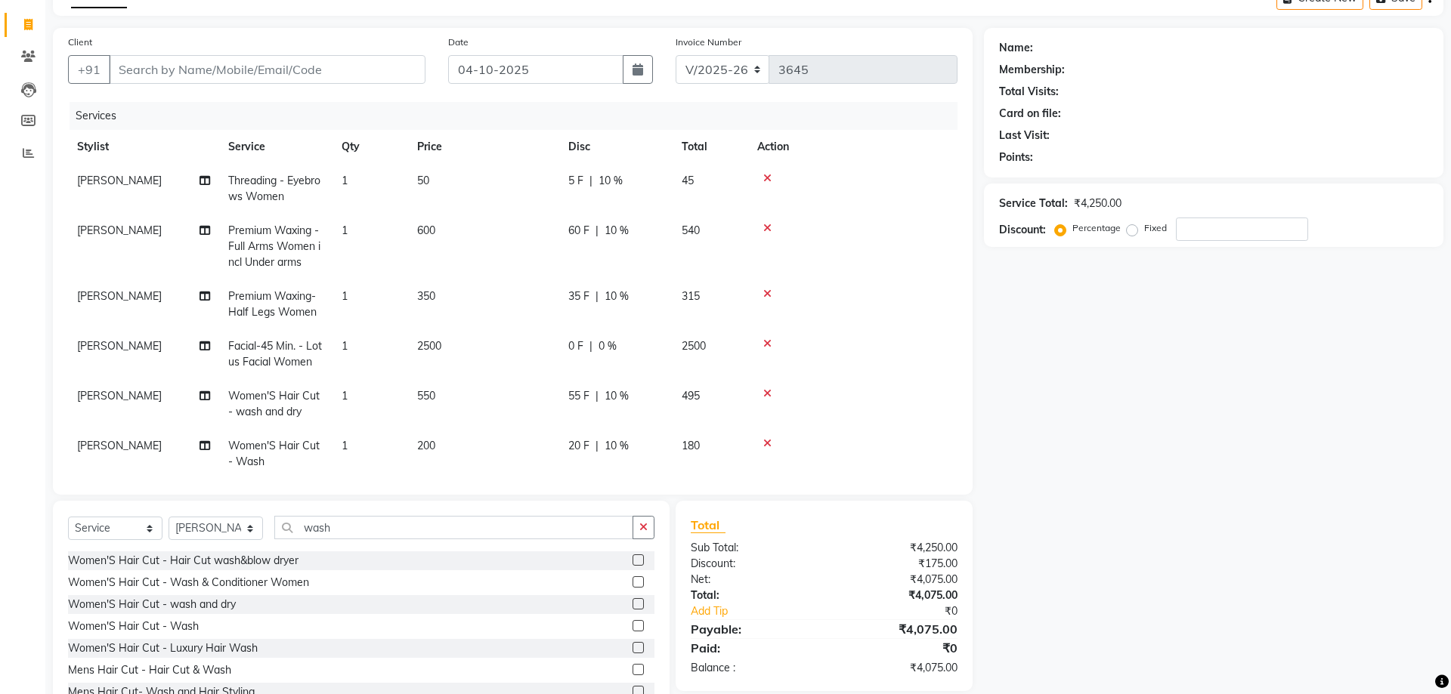
scroll to position [138, 0]
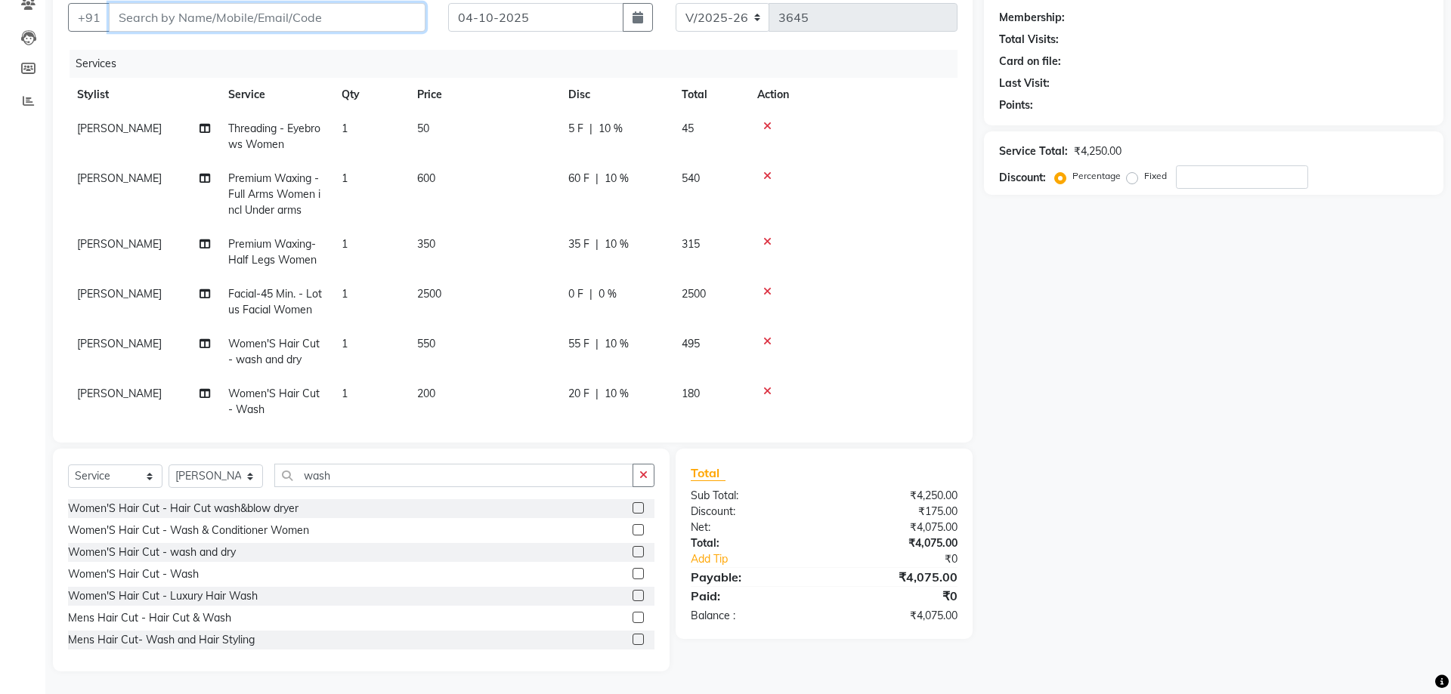
click at [184, 17] on input "Client" at bounding box center [267, 17] width 317 height 29
type input "9"
type input "0"
type input "9354366911"
click at [376, 22] on span "Add Client" at bounding box center [387, 17] width 60 height 15
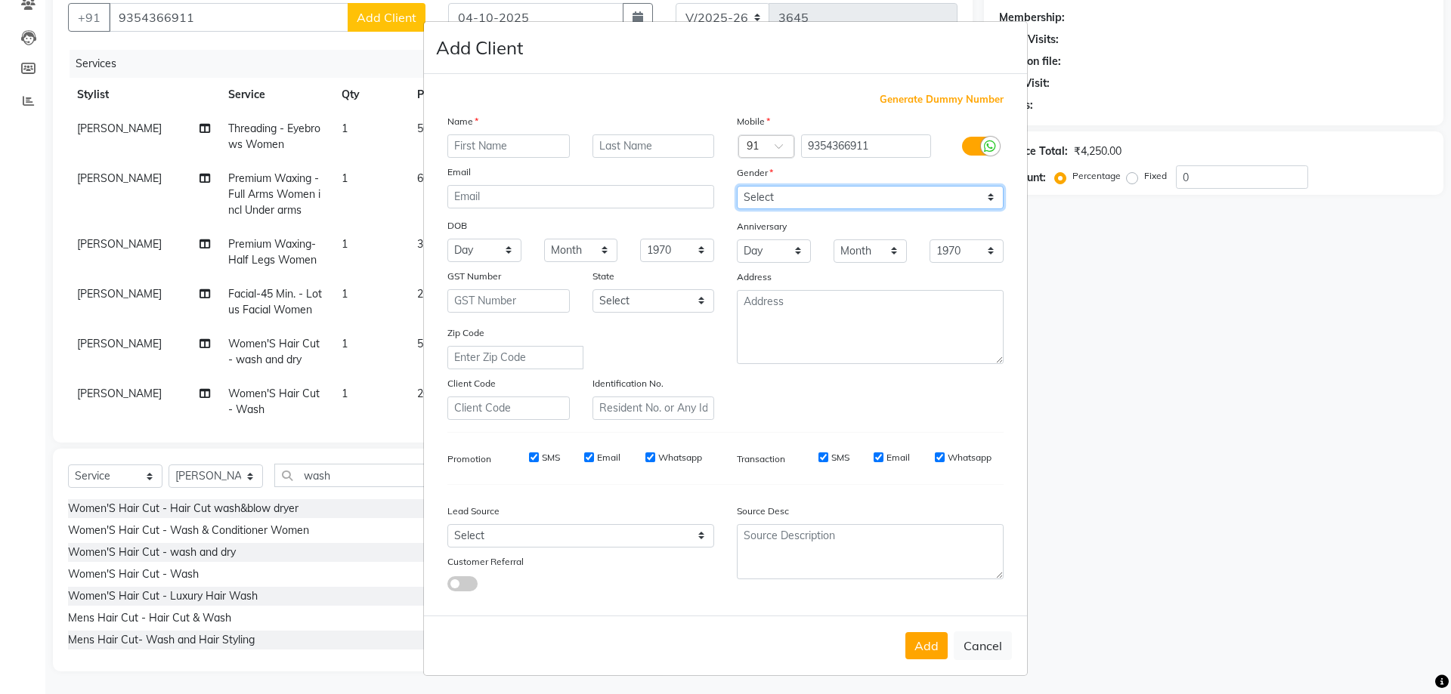
click at [737, 186] on select "Select Male Female Other Prefer Not To Say" at bounding box center [870, 197] width 267 height 23
click at [518, 137] on input "text" at bounding box center [508, 145] width 122 height 23
type input "diksha"
click at [737, 186] on select "Select Male Female Other Prefer Not To Say" at bounding box center [870, 197] width 267 height 23
select select "female"
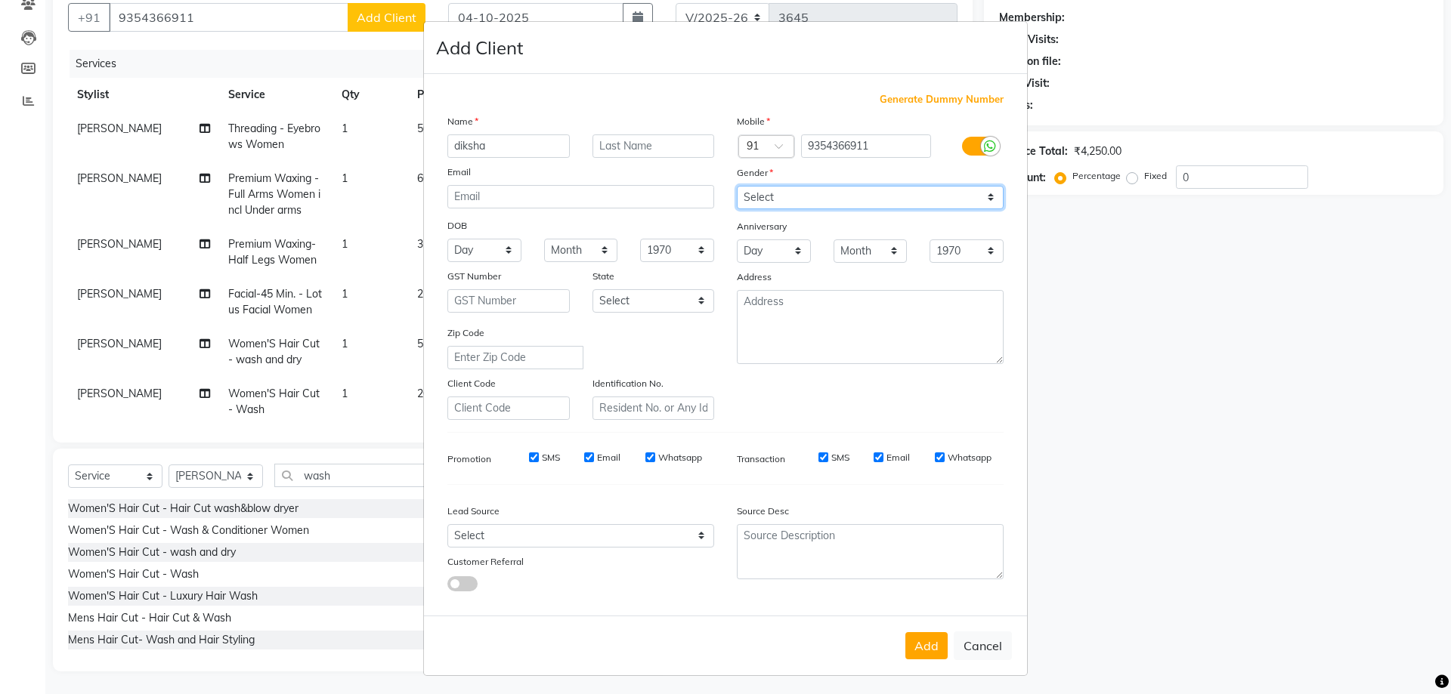
click option "Female" at bounding box center [0, 0] width 0 height 0
click at [924, 651] on button "Add" at bounding box center [926, 645] width 42 height 27
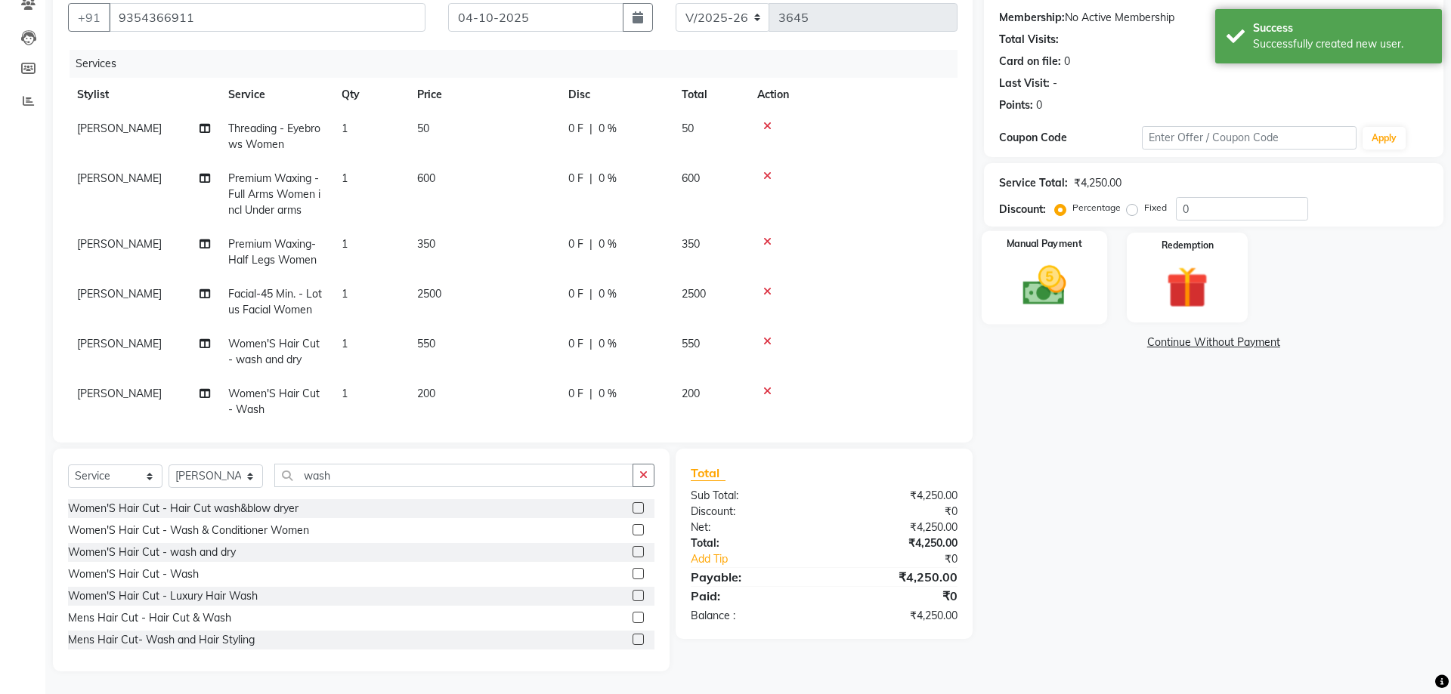
drag, startPoint x: 1056, startPoint y: 274, endPoint x: 1068, endPoint y: 277, distance: 12.7
click at [1058, 273] on img at bounding box center [1044, 286] width 70 height 50
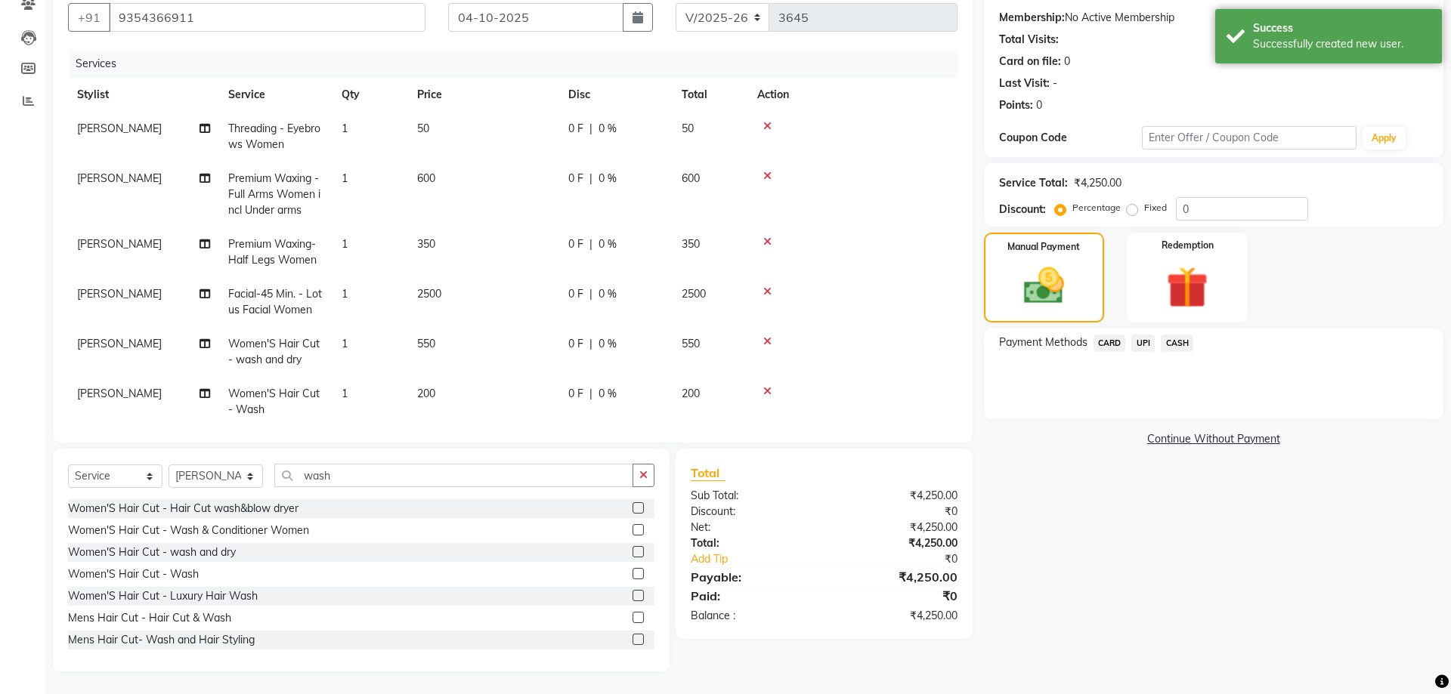
click at [1110, 342] on span "CARD" at bounding box center [1109, 343] width 32 height 17
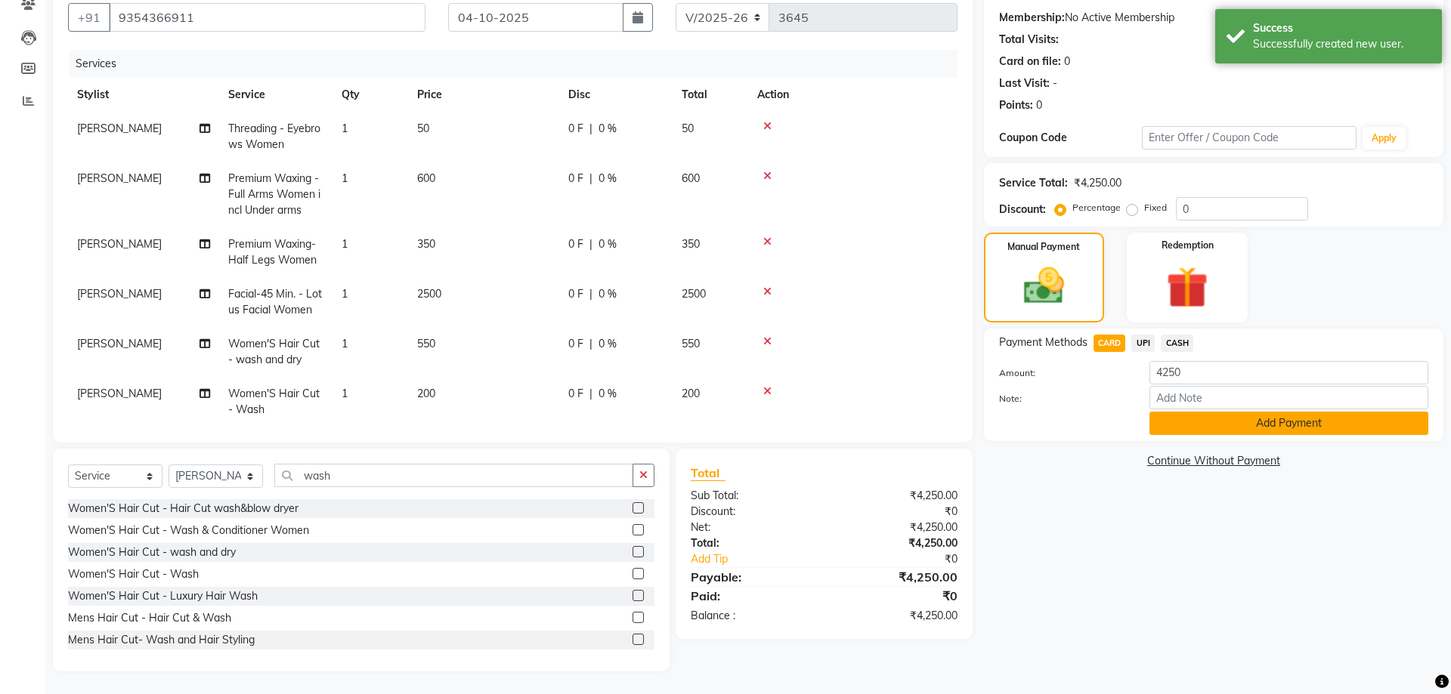
click at [1326, 426] on button "Add Payment" at bounding box center [1288, 423] width 279 height 23
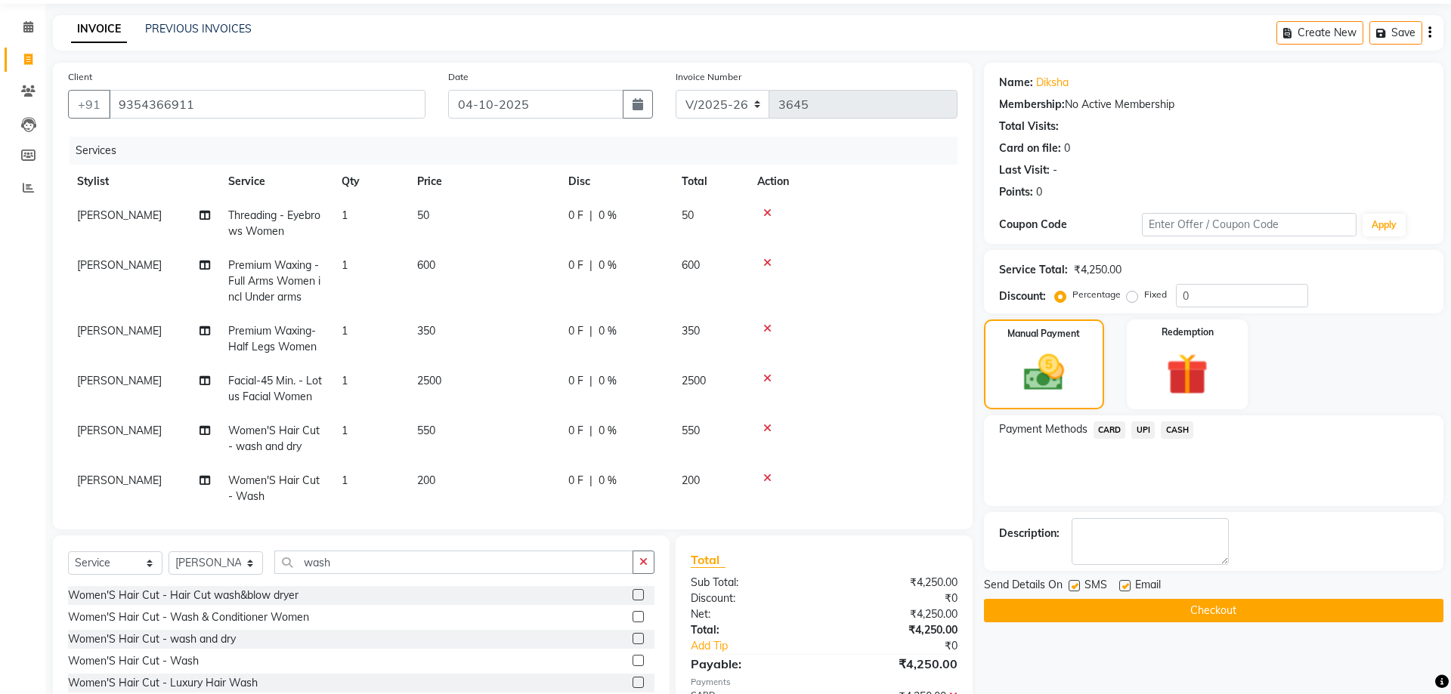
scroll to position [46, 0]
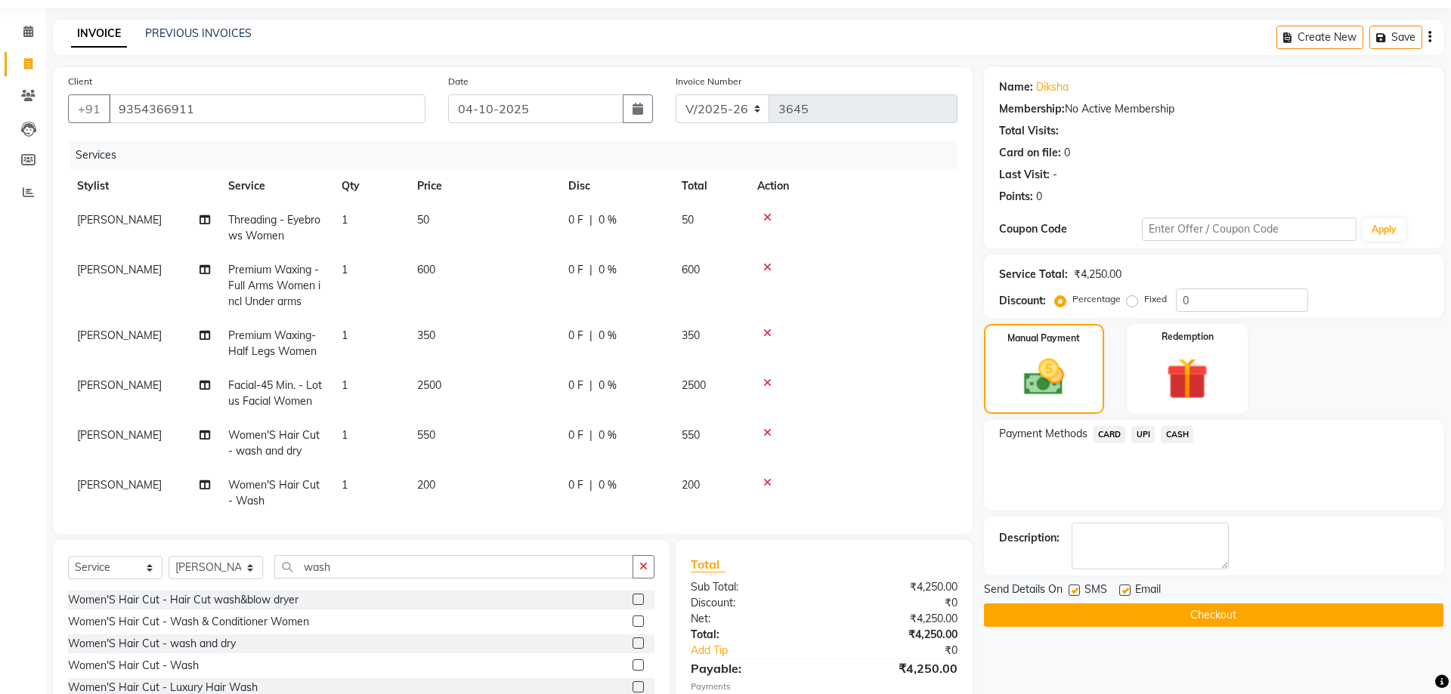
click at [611, 220] on span "0 %" at bounding box center [607, 220] width 18 height 16
select select "64177"
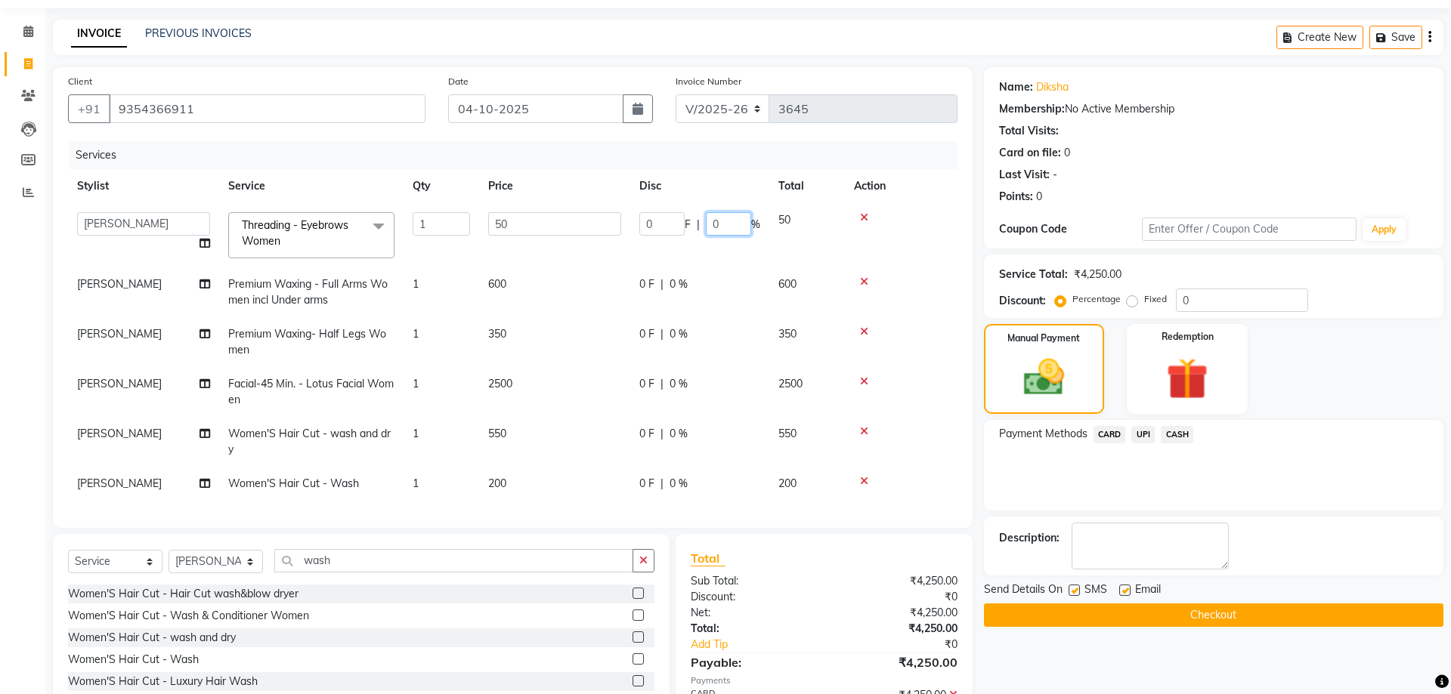
click at [725, 224] on input "0" at bounding box center [728, 223] width 45 height 23
type input "0"
type input "10"
click at [681, 286] on tr "Komal Premium Waxing - Full Arms Women incl Under arms 1 600 0 F | 0 % 600" at bounding box center [512, 292] width 889 height 50
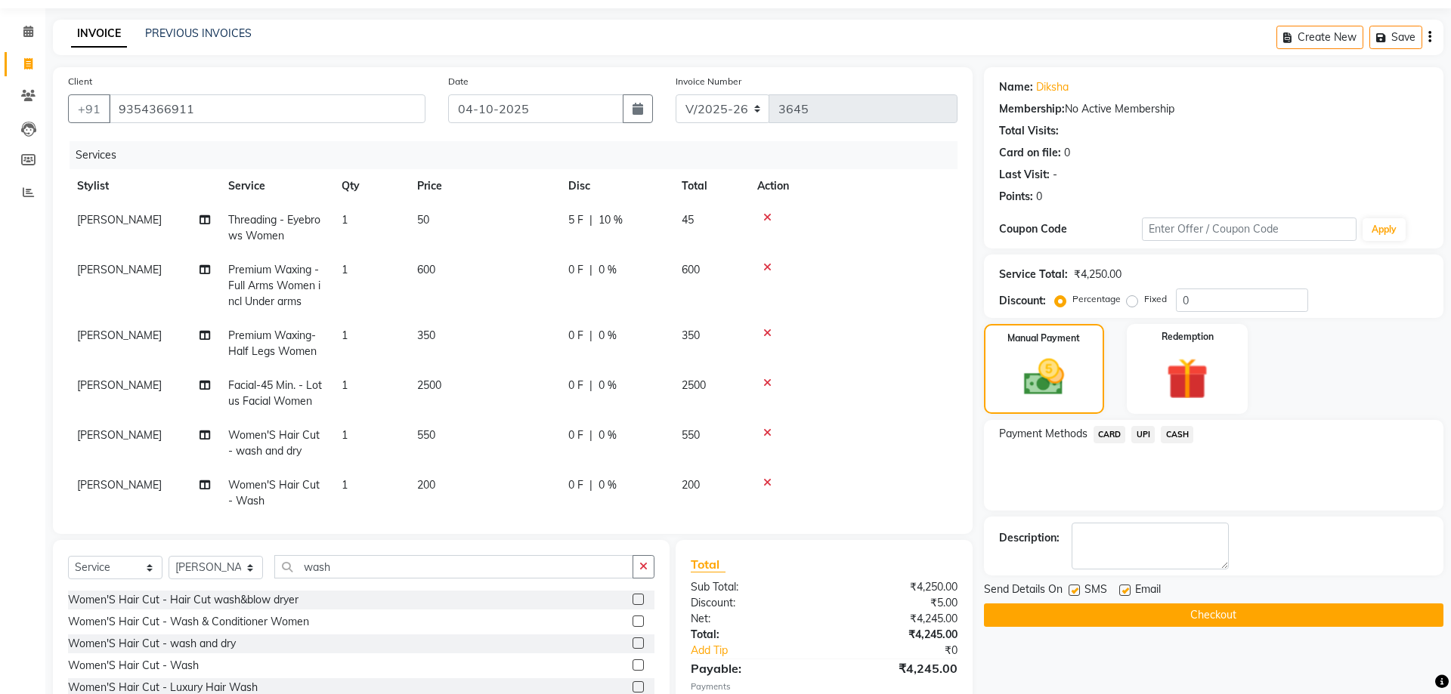
click at [604, 271] on span "0 %" at bounding box center [607, 270] width 18 height 16
select select "64177"
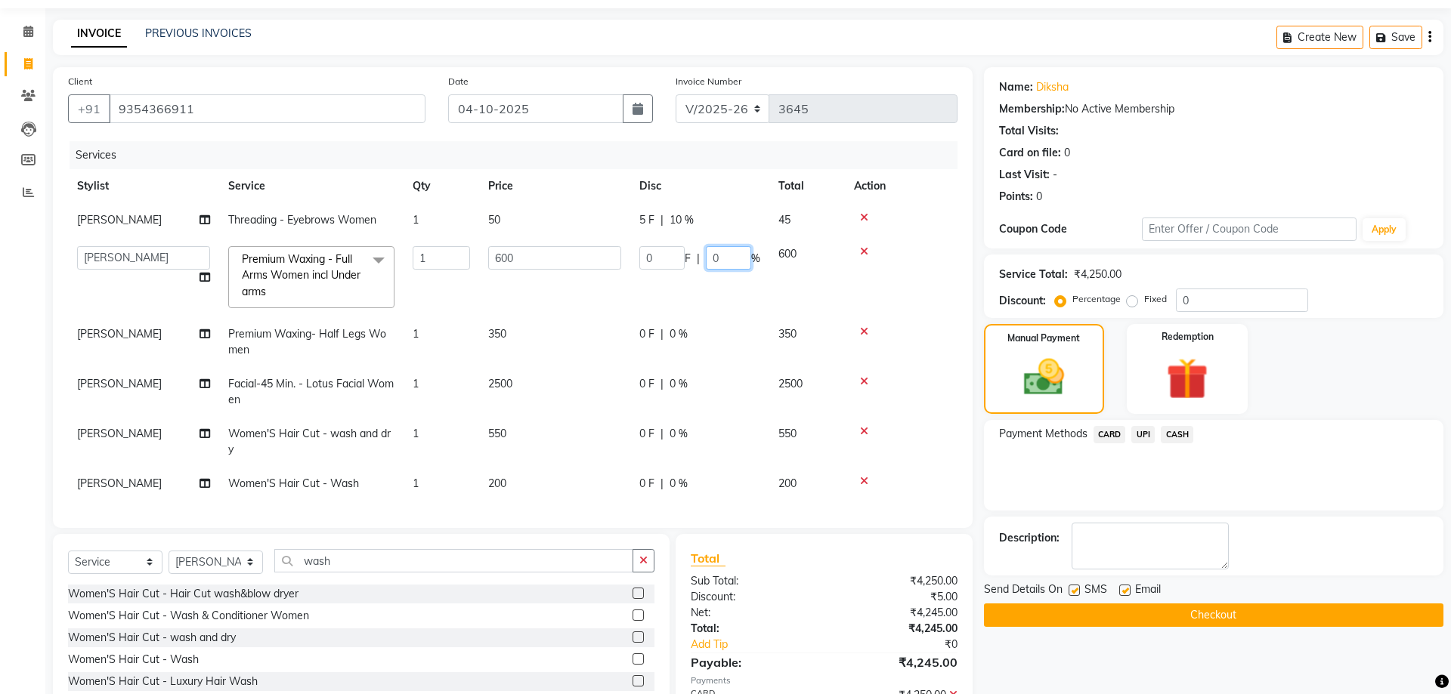
click at [722, 257] on input "0" at bounding box center [728, 257] width 45 height 23
type input "10"
click at [1047, 665] on div "Name: Diksha Membership: No Active Membership Total Visits: Card on file: 0 Las…" at bounding box center [1219, 418] width 471 height 702
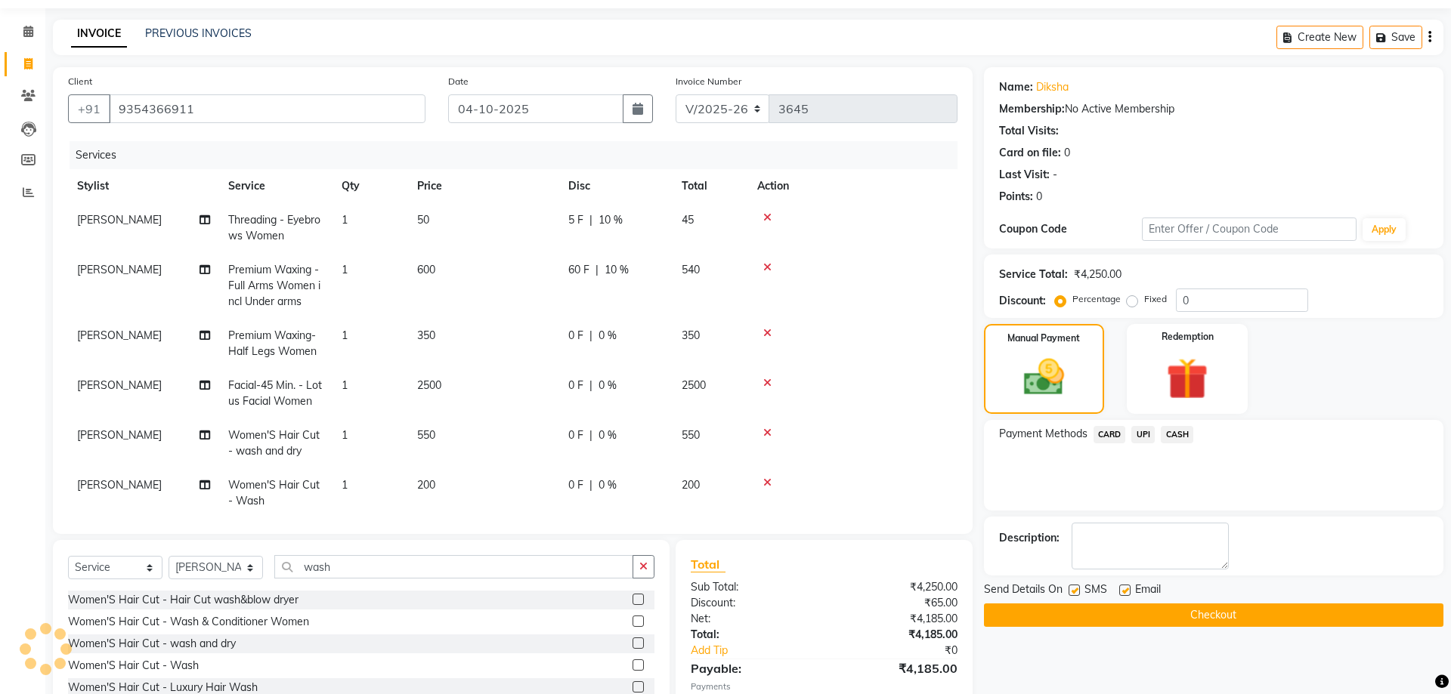
click at [611, 337] on span "0 %" at bounding box center [607, 336] width 18 height 16
select select "64177"
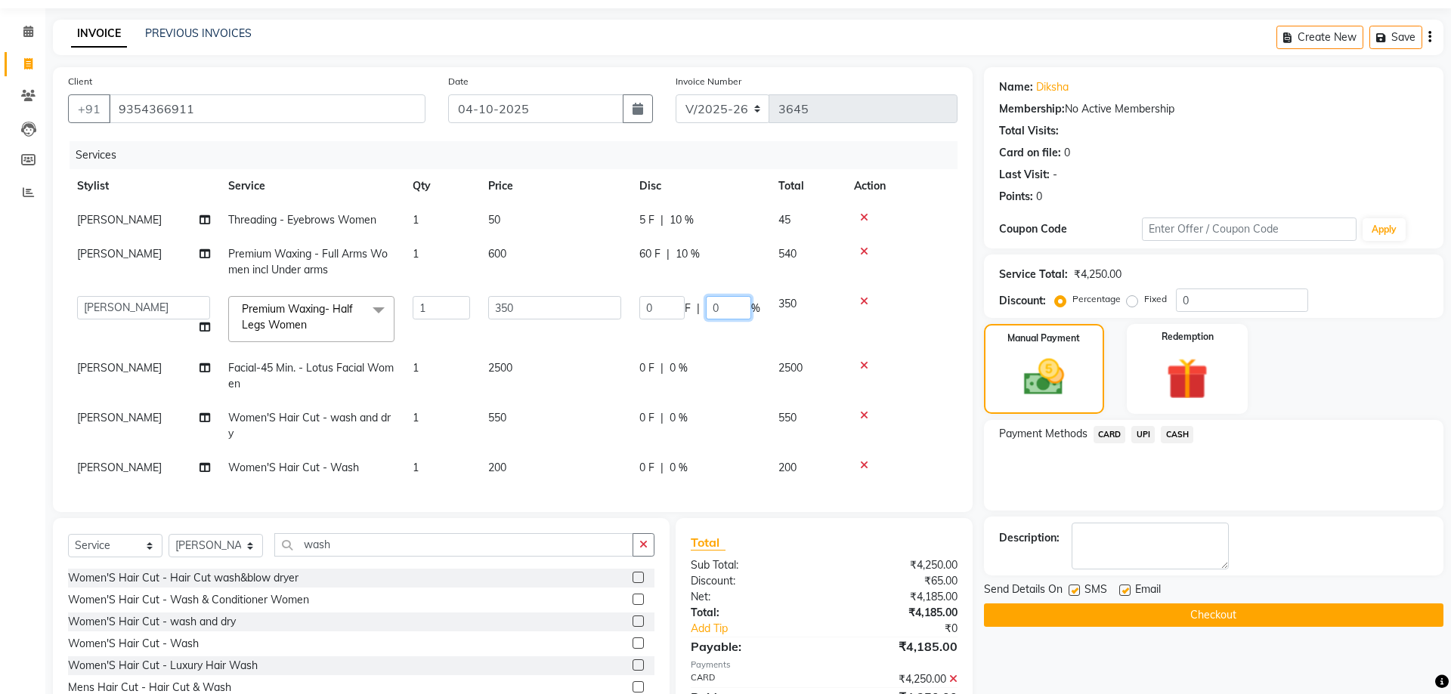
click at [719, 307] on input "0" at bounding box center [728, 307] width 45 height 23
type input "10"
click at [674, 363] on tbody "Komal Threading - Eyebrows Women 1 50 5 F | 10 % 45 Komal Premium Waxing - Full…" at bounding box center [512, 344] width 889 height 282
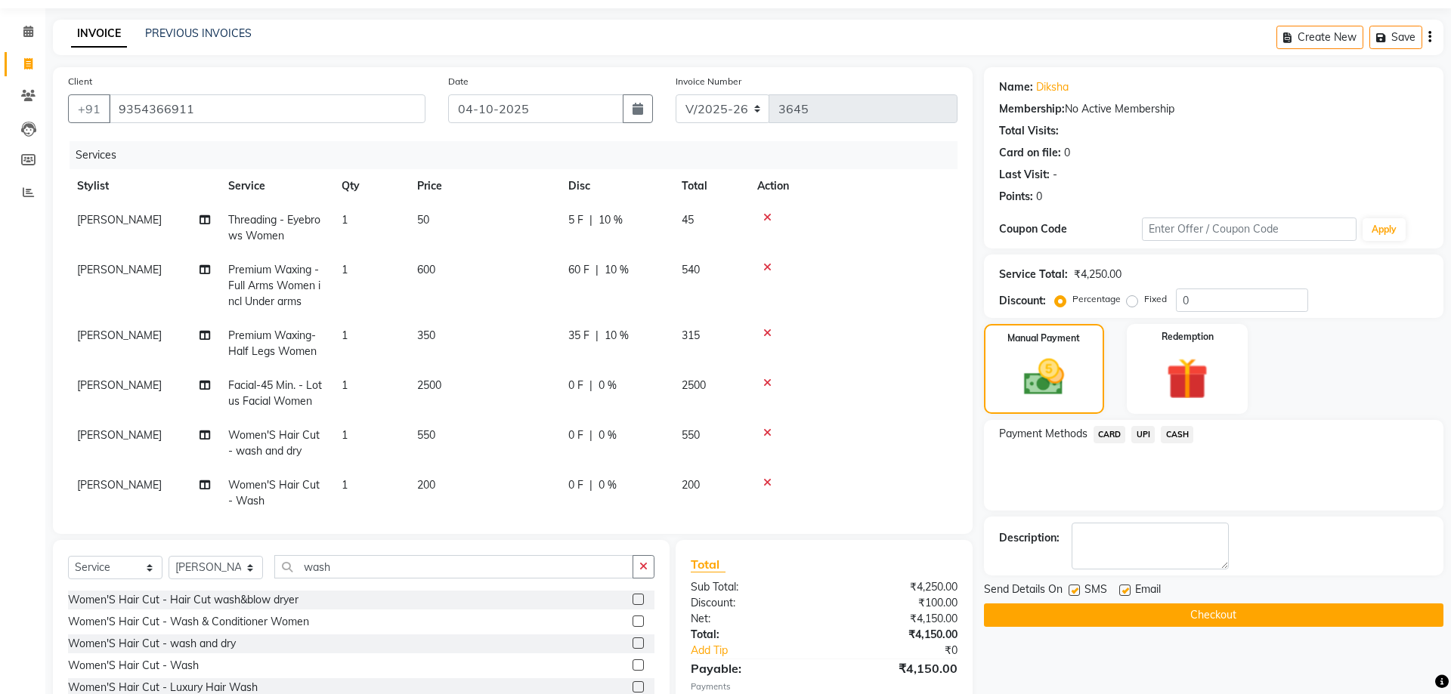
click at [606, 384] on span "0 %" at bounding box center [607, 386] width 18 height 16
select select "64177"
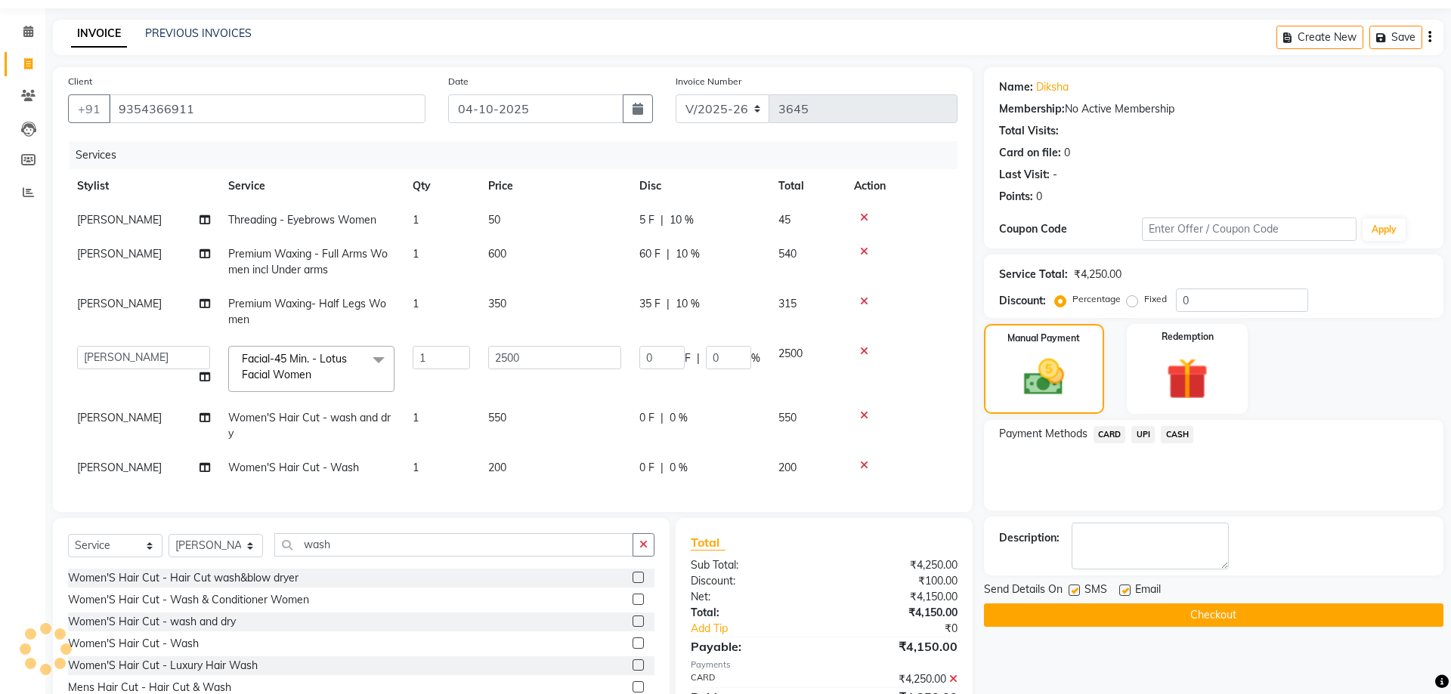
click at [675, 417] on span "0 %" at bounding box center [678, 418] width 18 height 16
select select "57147"
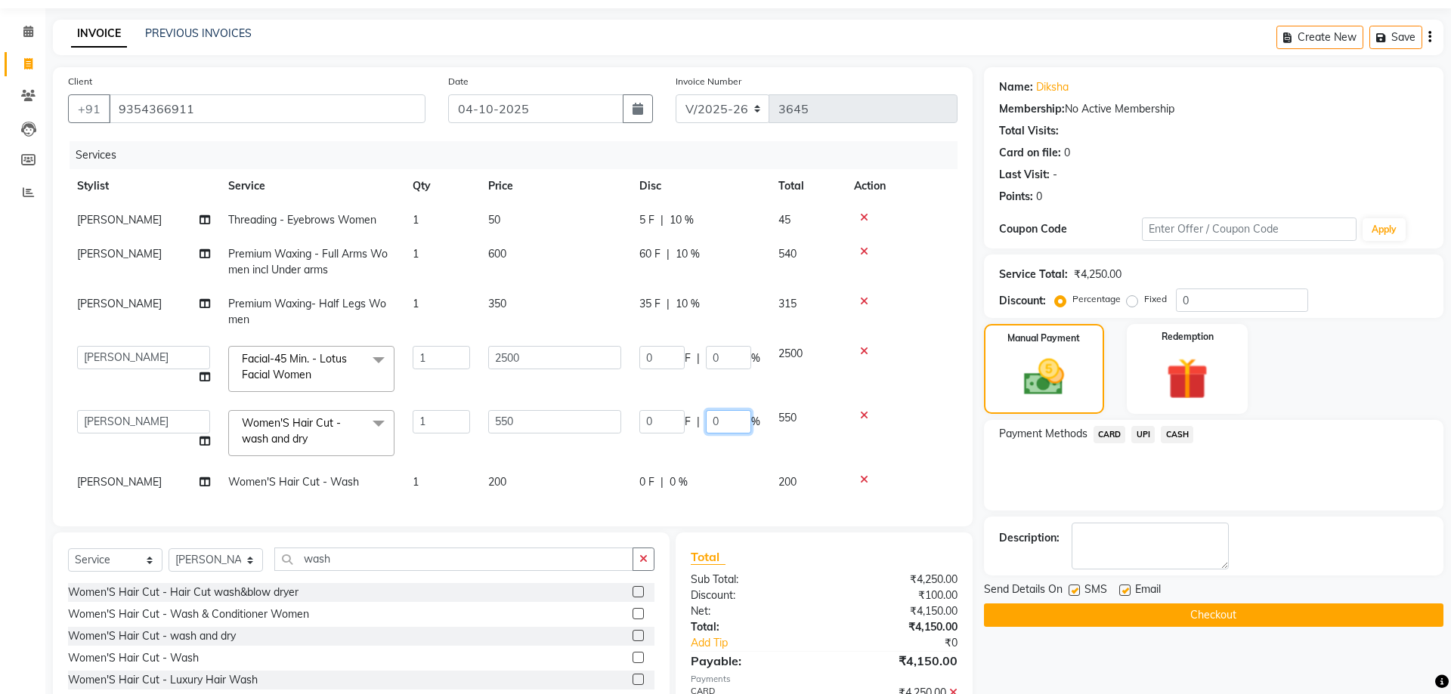
click at [725, 424] on input "0" at bounding box center [728, 421] width 45 height 23
type input "10"
click at [678, 481] on td "0 F | 0 %" at bounding box center [699, 482] width 139 height 34
select select "57147"
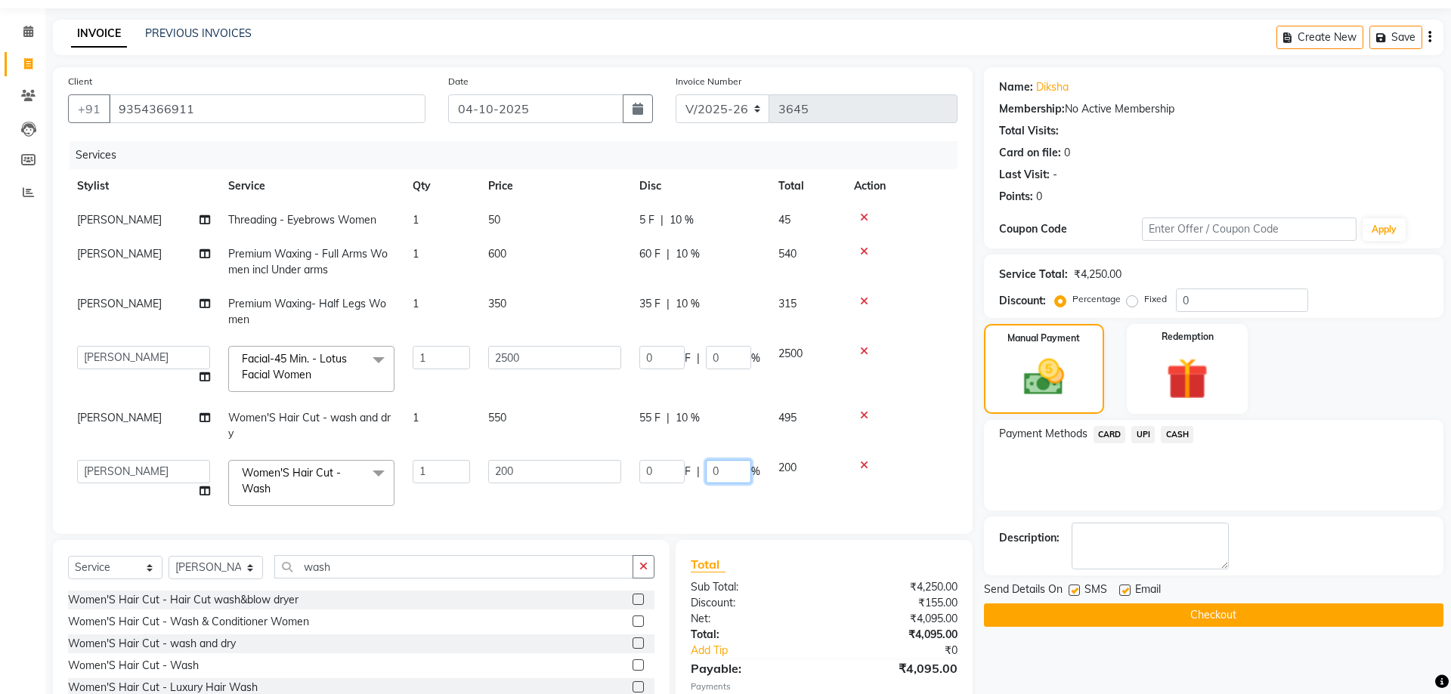
click at [722, 472] on input "0" at bounding box center [728, 471] width 45 height 23
type input "10"
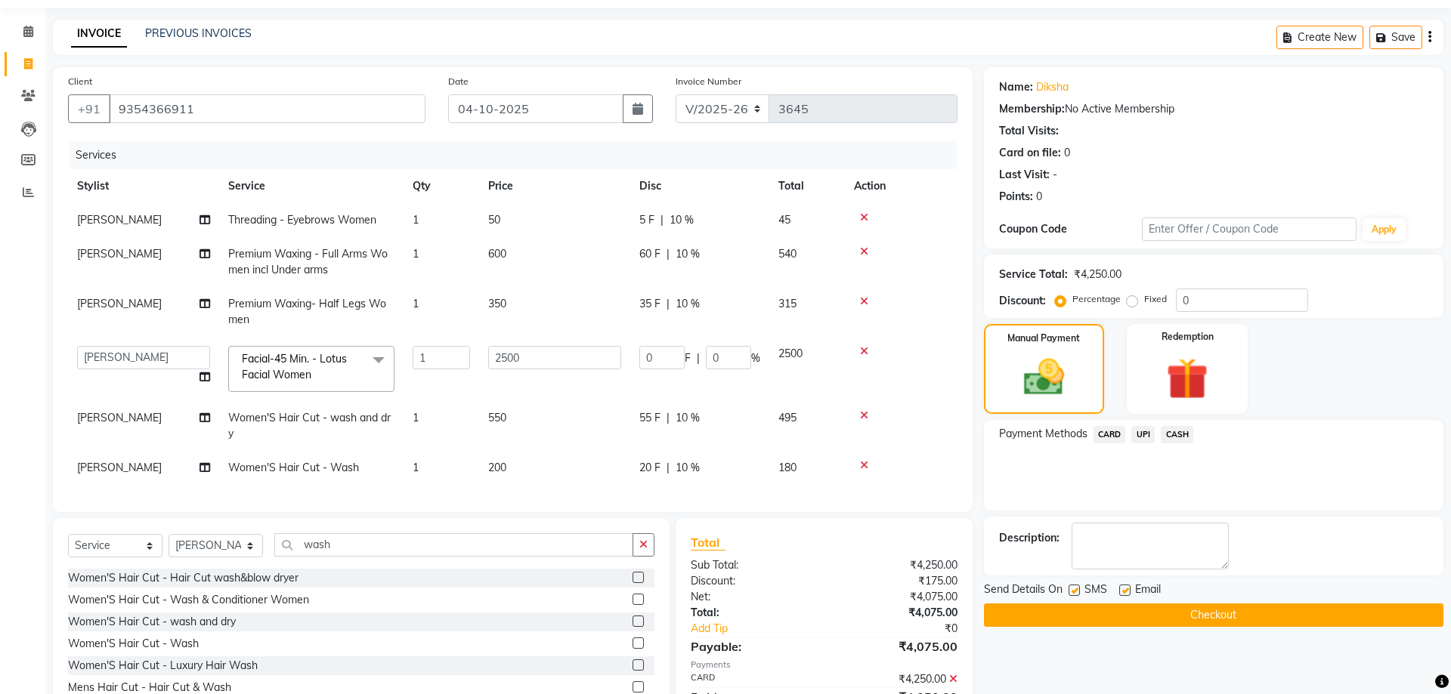
click at [1030, 651] on div "Name: Diksha Membership: No Active Membership Total Visits: Card on file: 0 Las…" at bounding box center [1219, 409] width 471 height 685
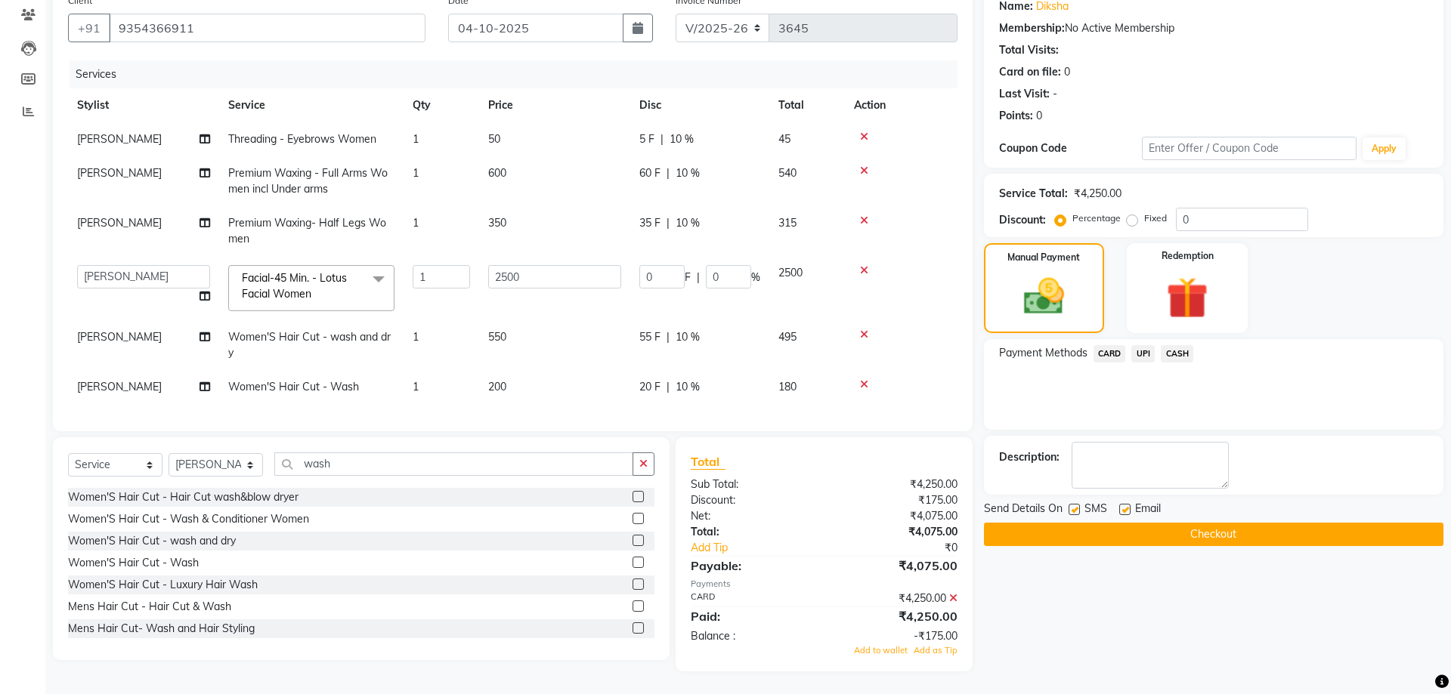
scroll to position [0, 0]
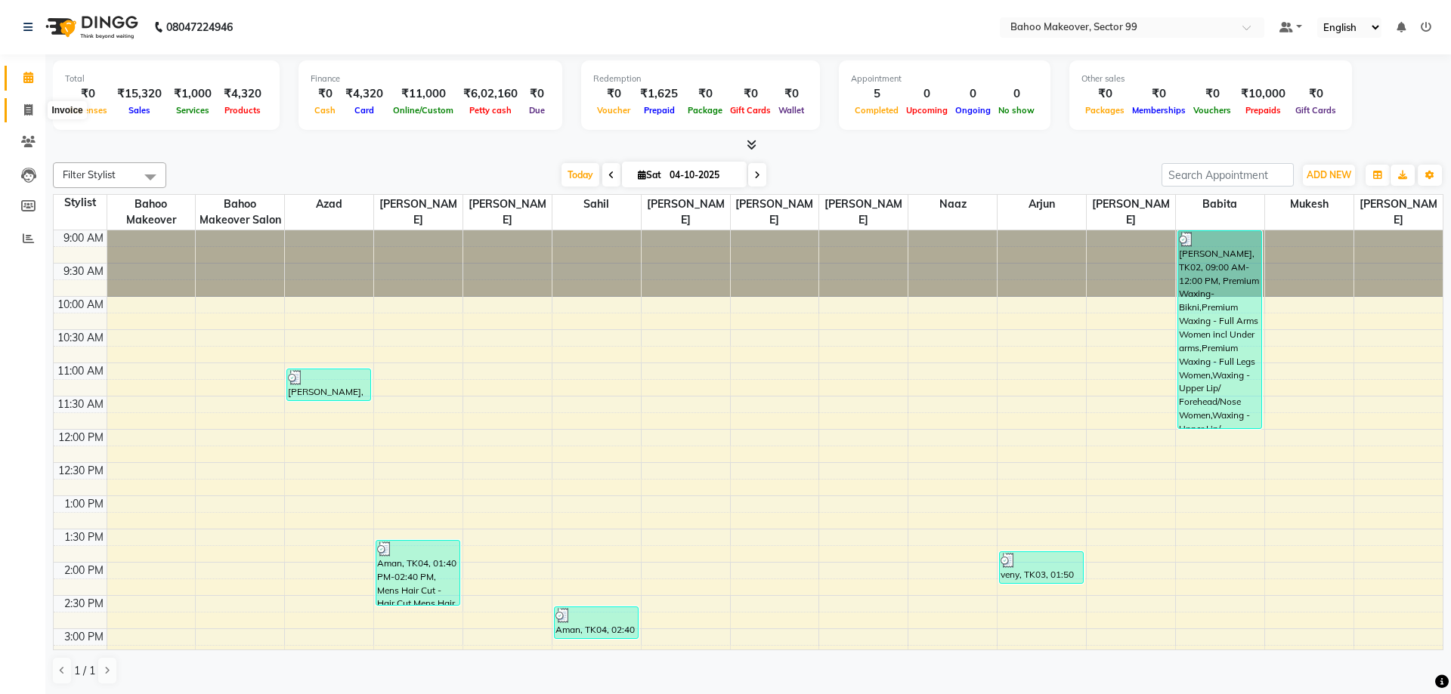
click at [26, 110] on icon at bounding box center [28, 109] width 8 height 11
select select "6856"
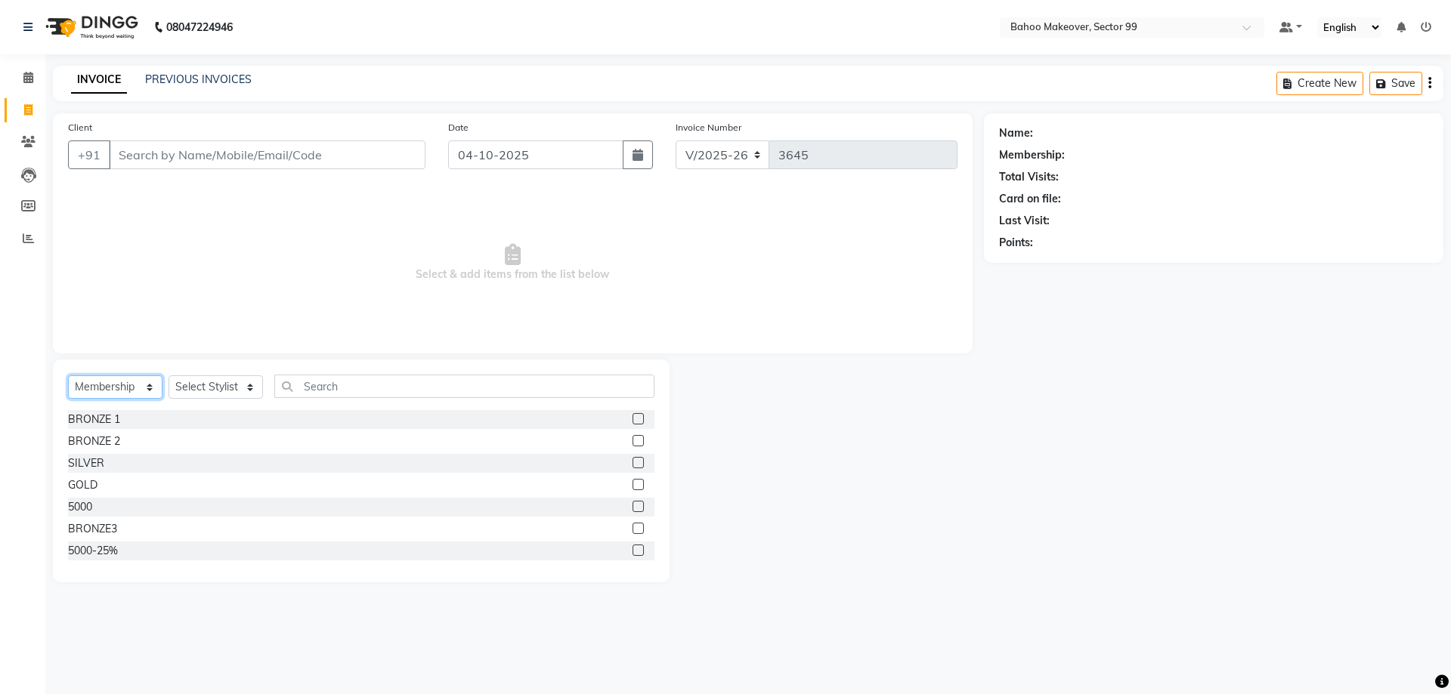
click at [68, 376] on select "Select Service Product Membership Package Voucher Prepaid Gift Card" at bounding box center [115, 387] width 94 height 23
select select "service"
click option "Service" at bounding box center [0, 0] width 0 height 0
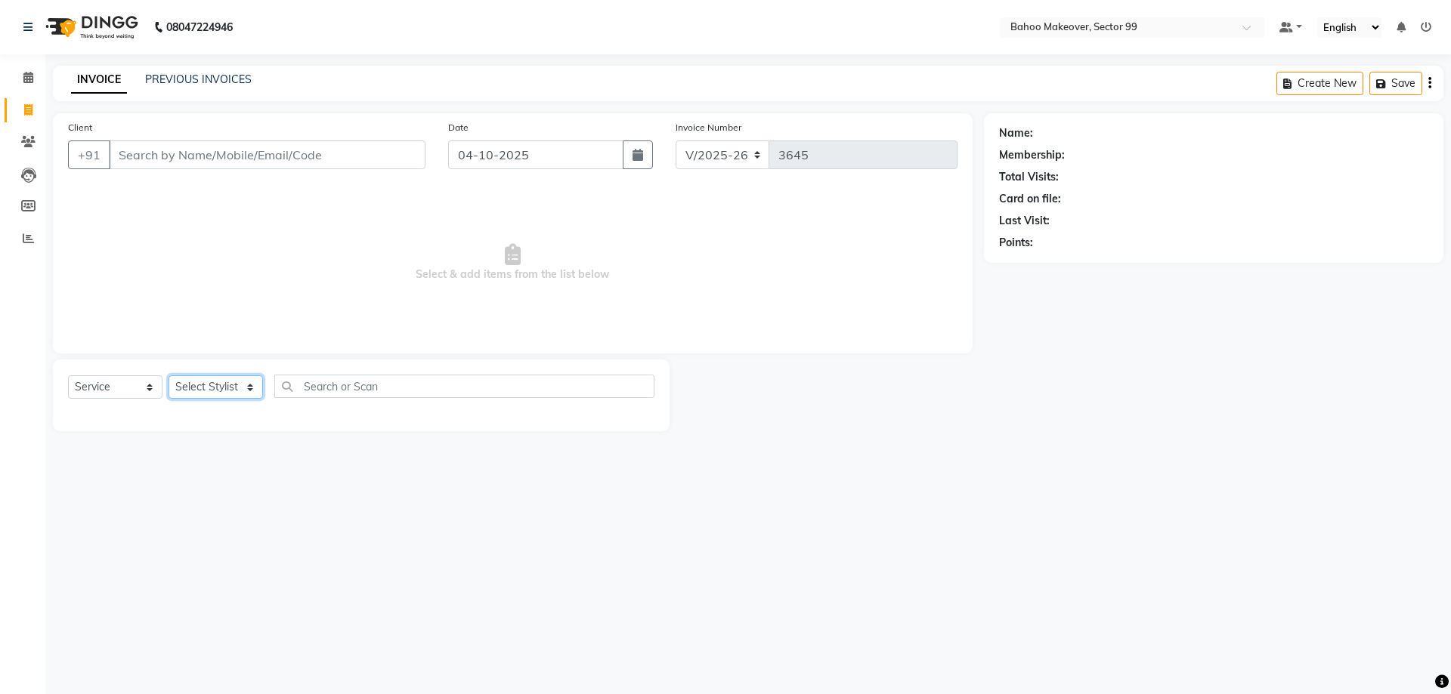
click at [169, 376] on select "Select Stylist Arjun Azad Babita Bahoo Makeover Bahoo Makeover Salon Komal Madh…" at bounding box center [216, 387] width 94 height 23
select select "64177"
click option "Komal" at bounding box center [0, 0] width 0 height 0
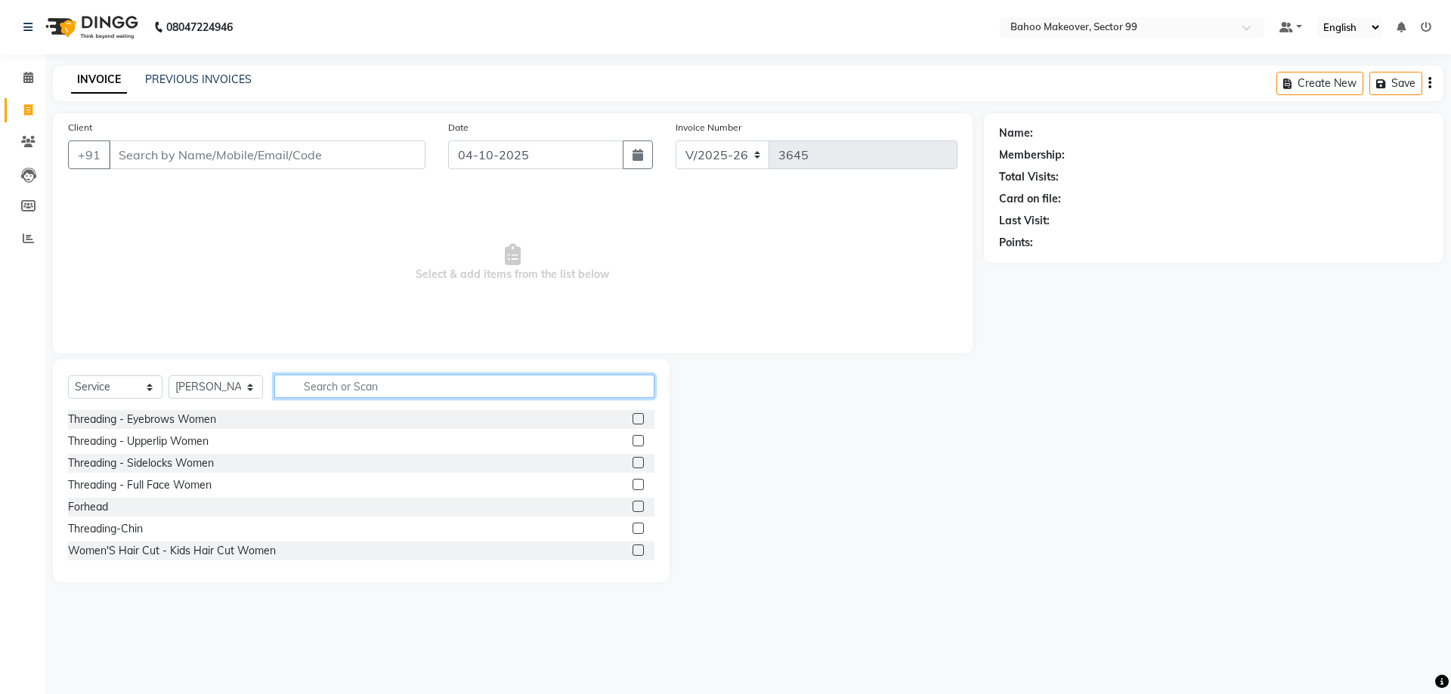
click at [366, 388] on input "text" at bounding box center [464, 386] width 380 height 23
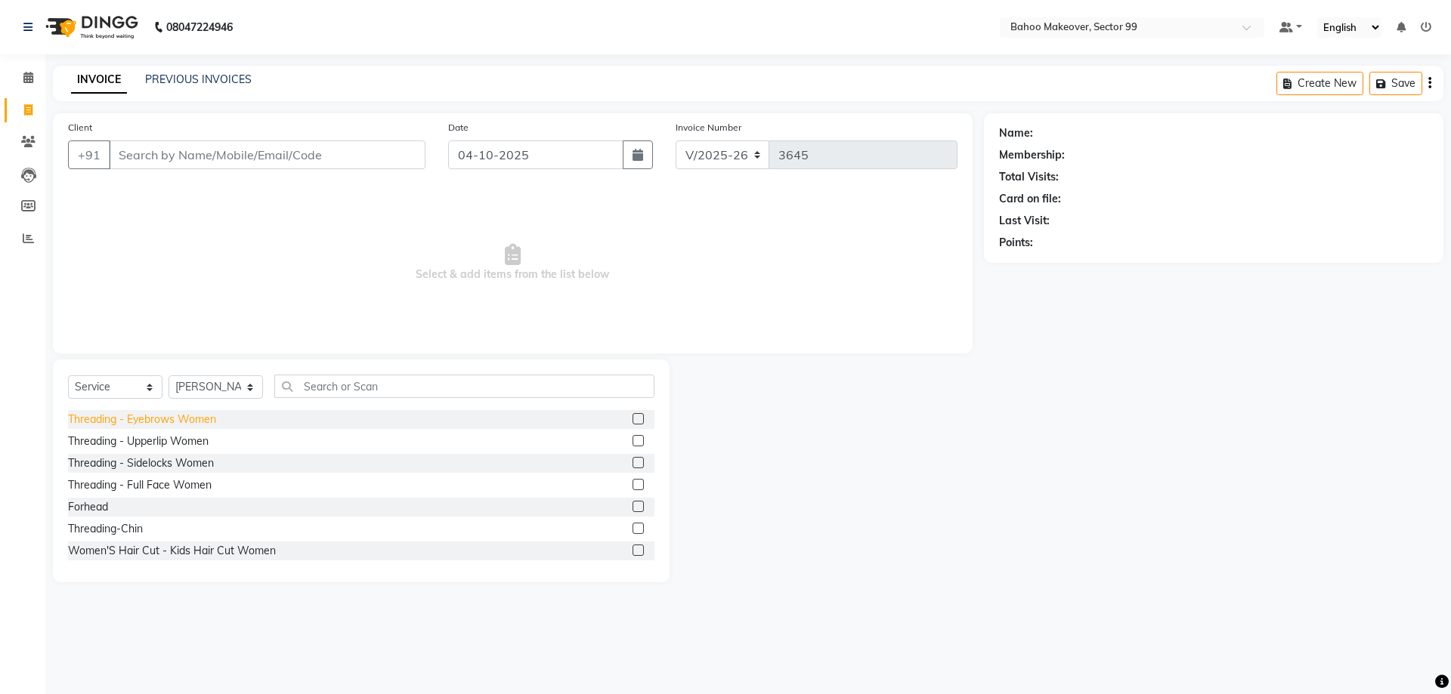
click at [115, 419] on div "Threading - Eyebrows Women" at bounding box center [142, 420] width 148 height 16
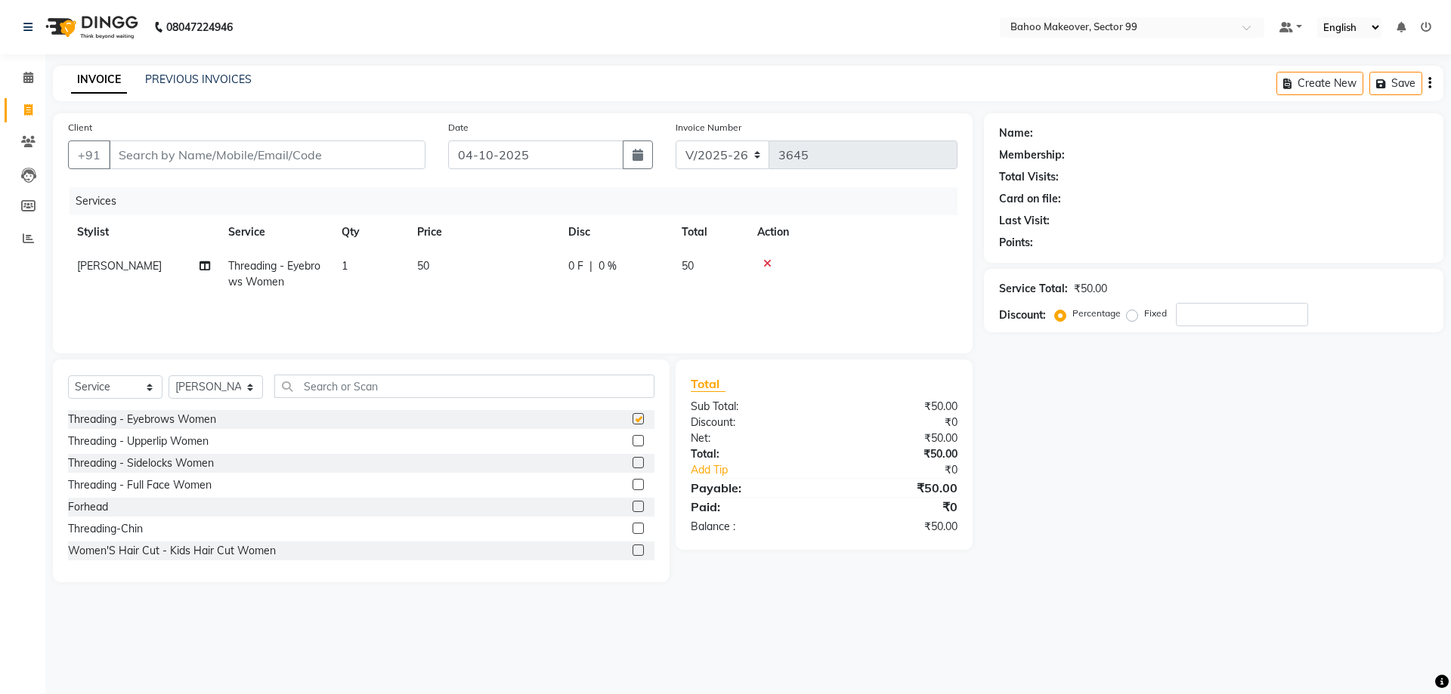
checkbox input "false"
click at [404, 388] on input "text" at bounding box center [464, 386] width 380 height 23
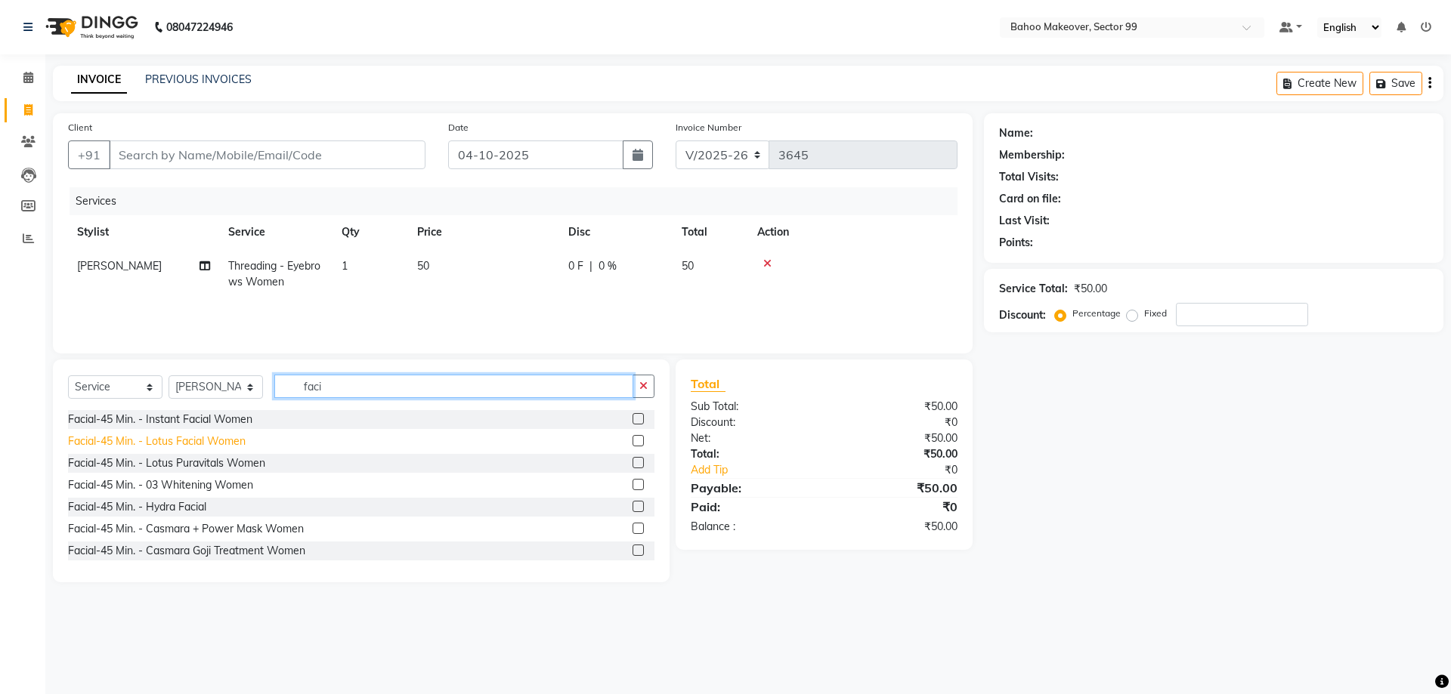
type input "faci"
click at [158, 447] on div "Facial-45 Min. - Lotus Facial Women" at bounding box center [157, 442] width 178 height 16
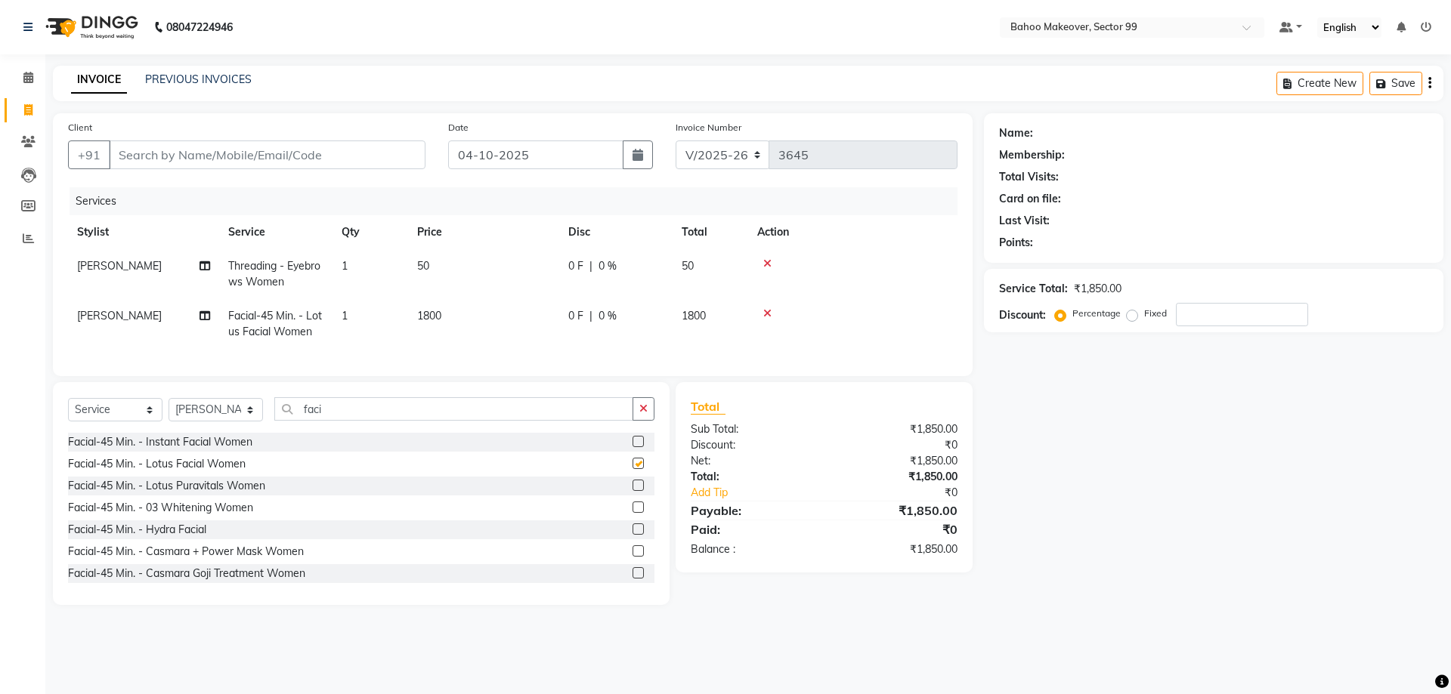
checkbox input "false"
click at [431, 316] on span "1800" at bounding box center [429, 316] width 24 height 14
select select "64177"
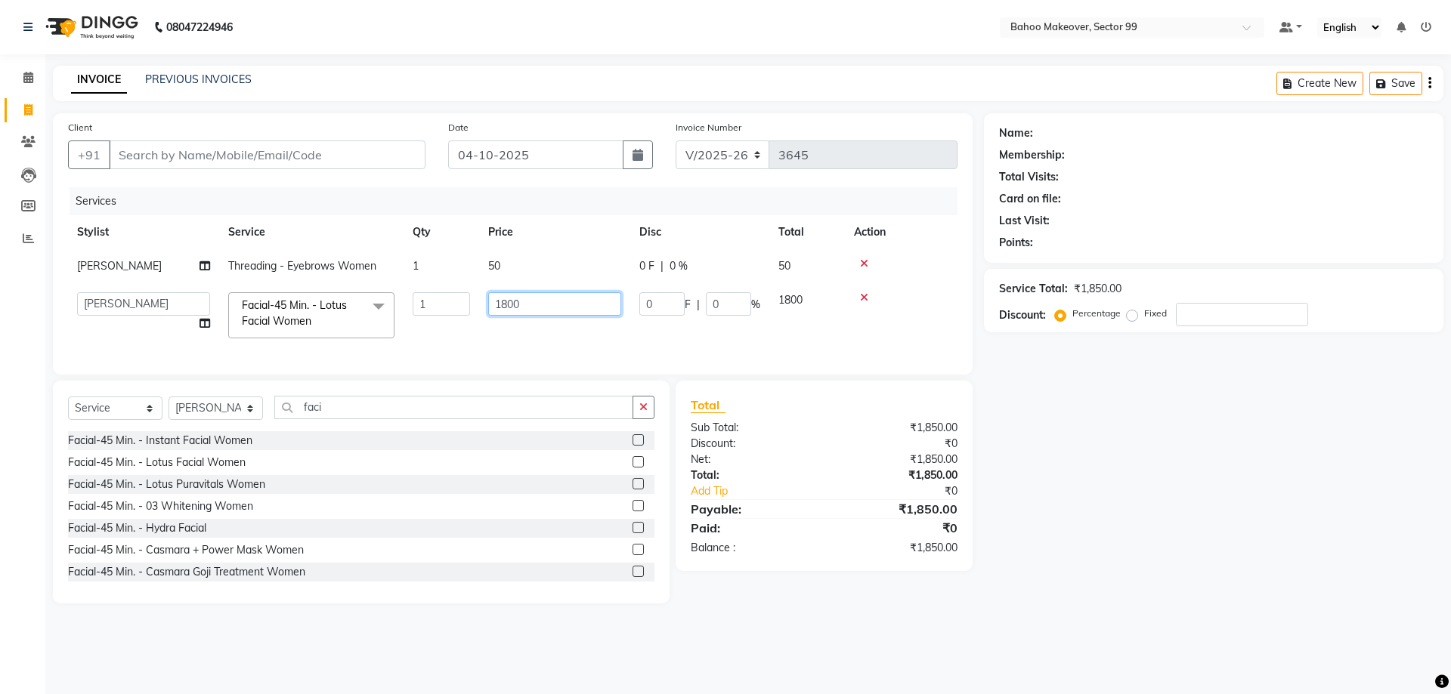
click at [534, 300] on input "1800" at bounding box center [554, 303] width 133 height 23
type input "1"
type input "2500"
click at [1187, 561] on div "Name: Membership: Total Visits: Card on file: Last Visit: Points: Service Total…" at bounding box center [1219, 358] width 471 height 490
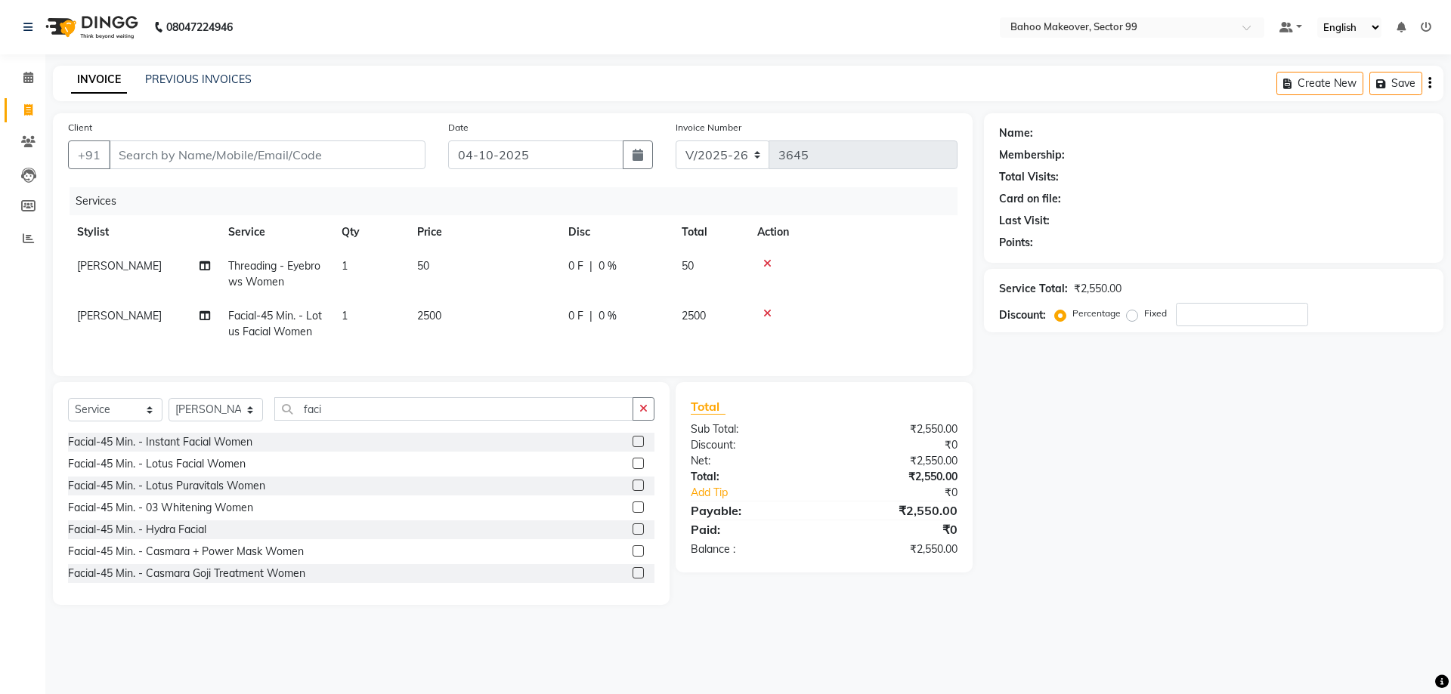
click at [606, 265] on span "0 %" at bounding box center [607, 266] width 18 height 16
select select "64177"
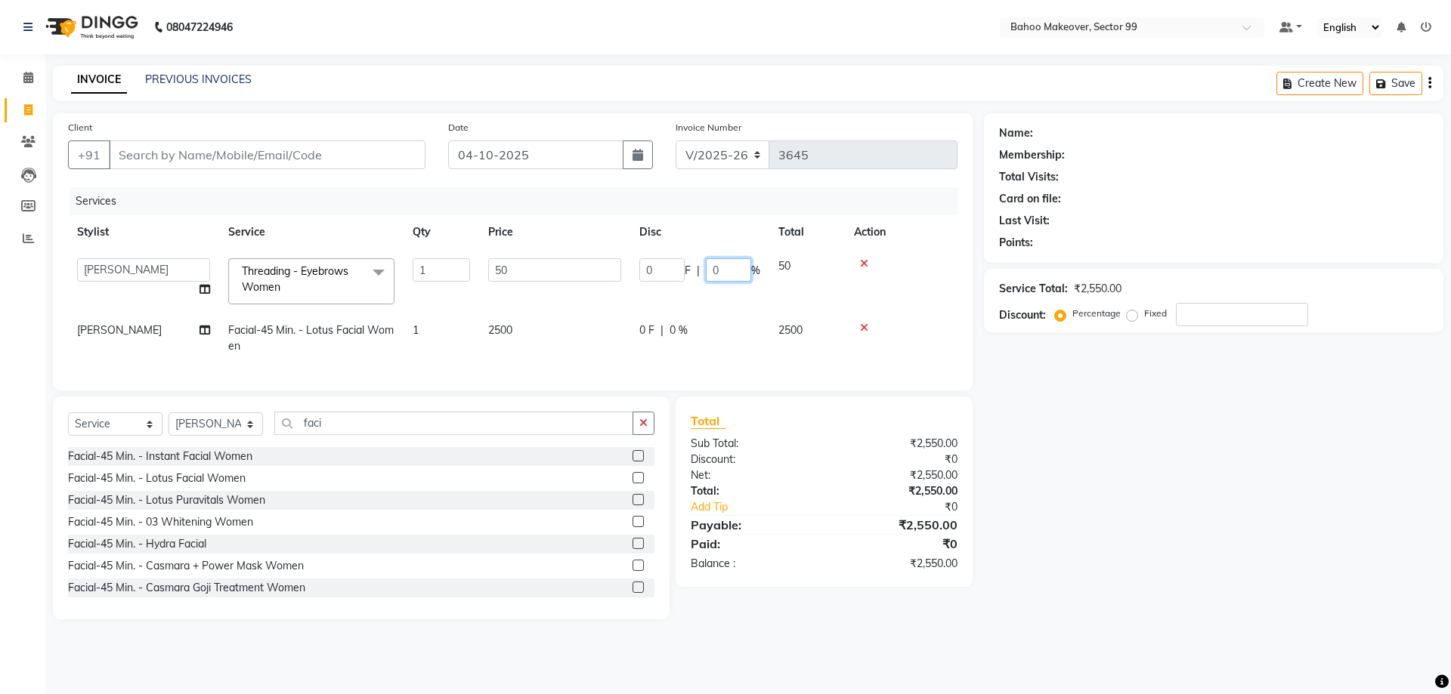
click at [721, 273] on input "0" at bounding box center [728, 269] width 45 height 23
type input "1"
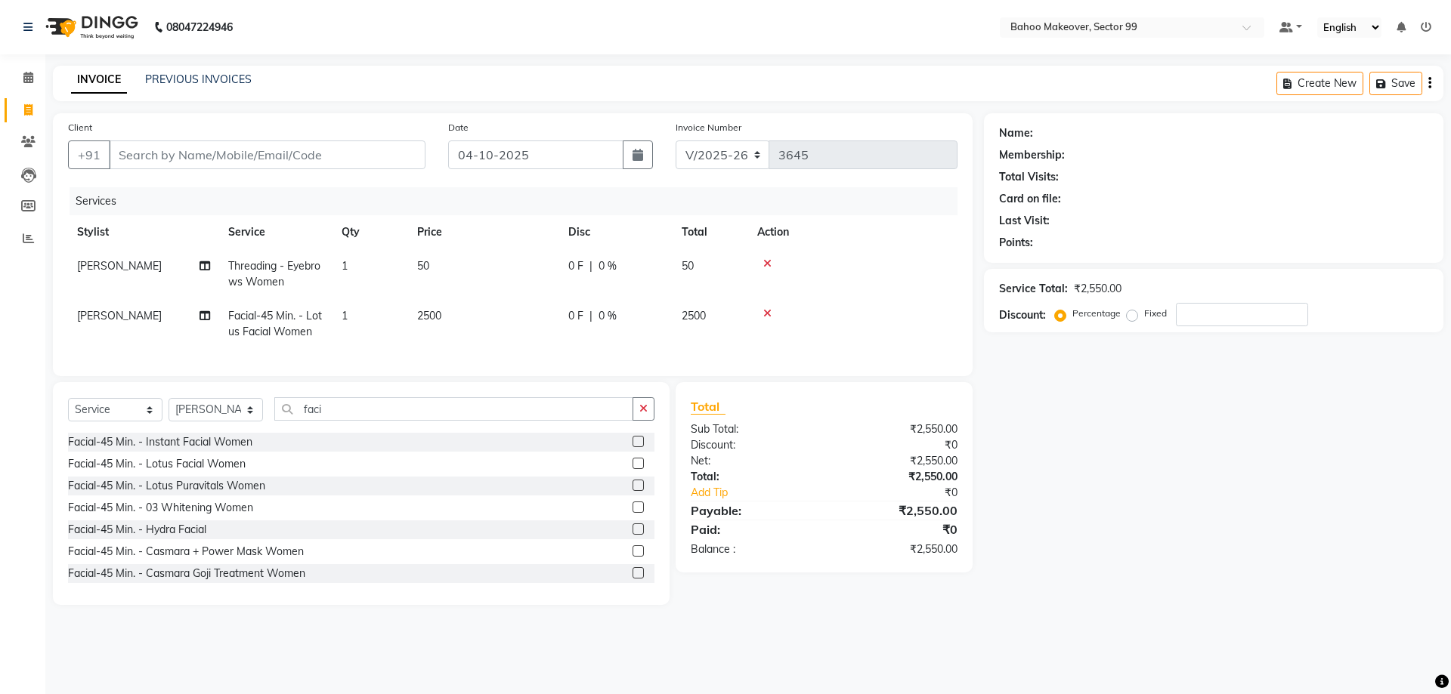
click at [1167, 534] on div "Name: Membership: Total Visits: Card on file: Last Visit: Points: Service Total…" at bounding box center [1219, 359] width 471 height 492
click at [330, 410] on input "faci" at bounding box center [453, 408] width 359 height 23
type input "f"
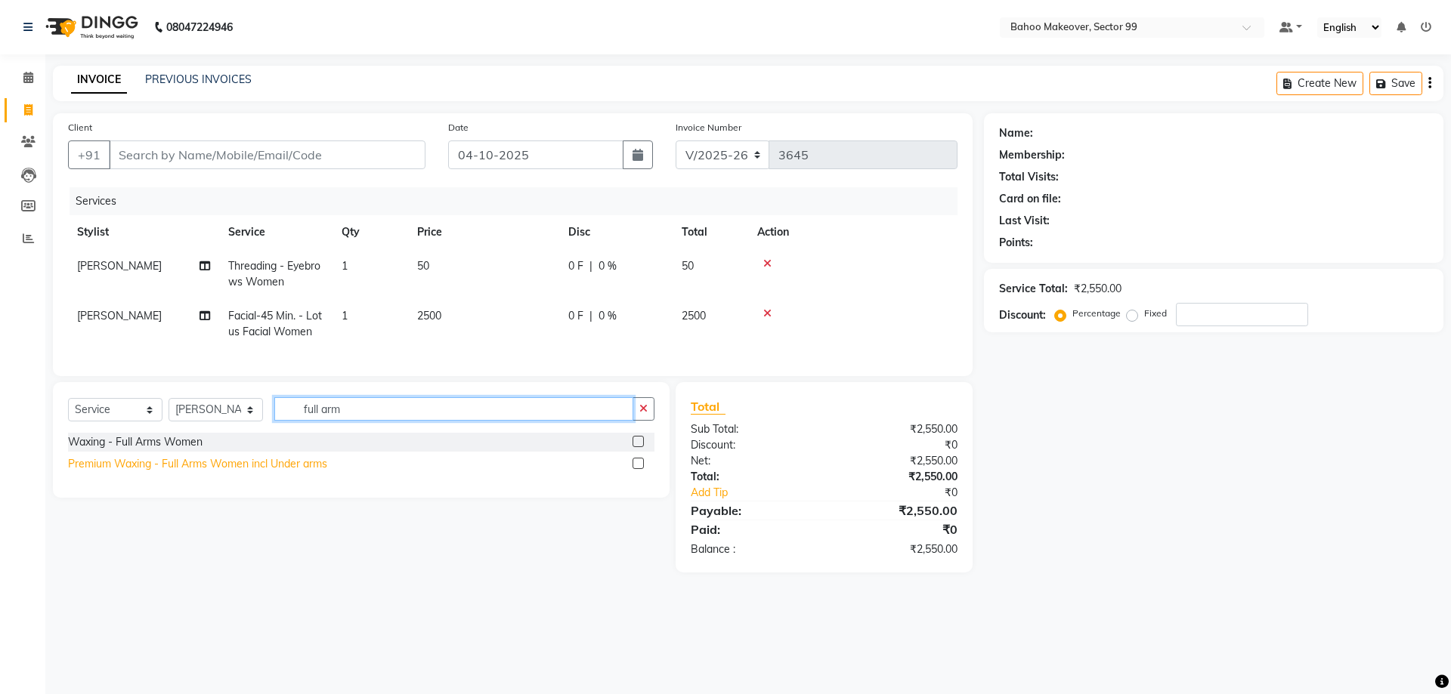
type input "full arm"
click at [229, 468] on div "Premium Waxing - Full Arms Women incl Under arms" at bounding box center [197, 464] width 259 height 16
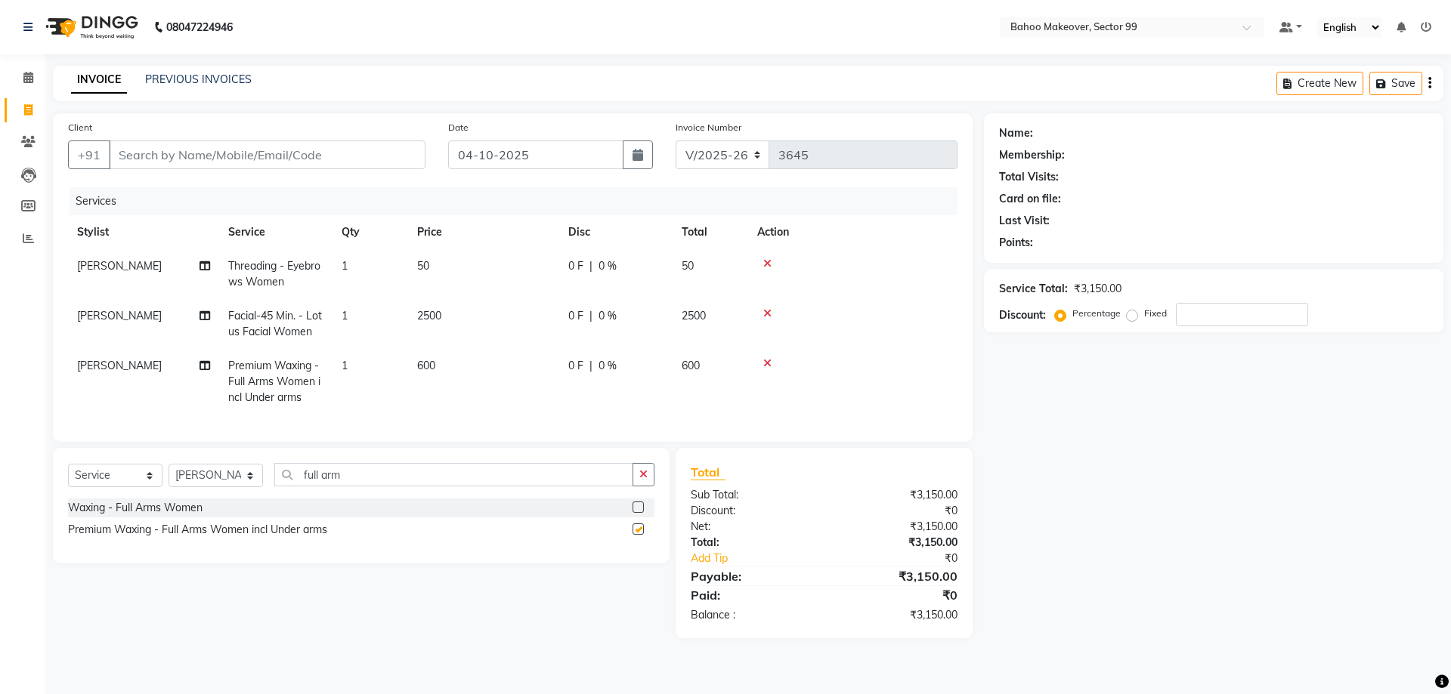
checkbox input "false"
click at [349, 469] on input "full arm" at bounding box center [453, 474] width 359 height 23
type input "f"
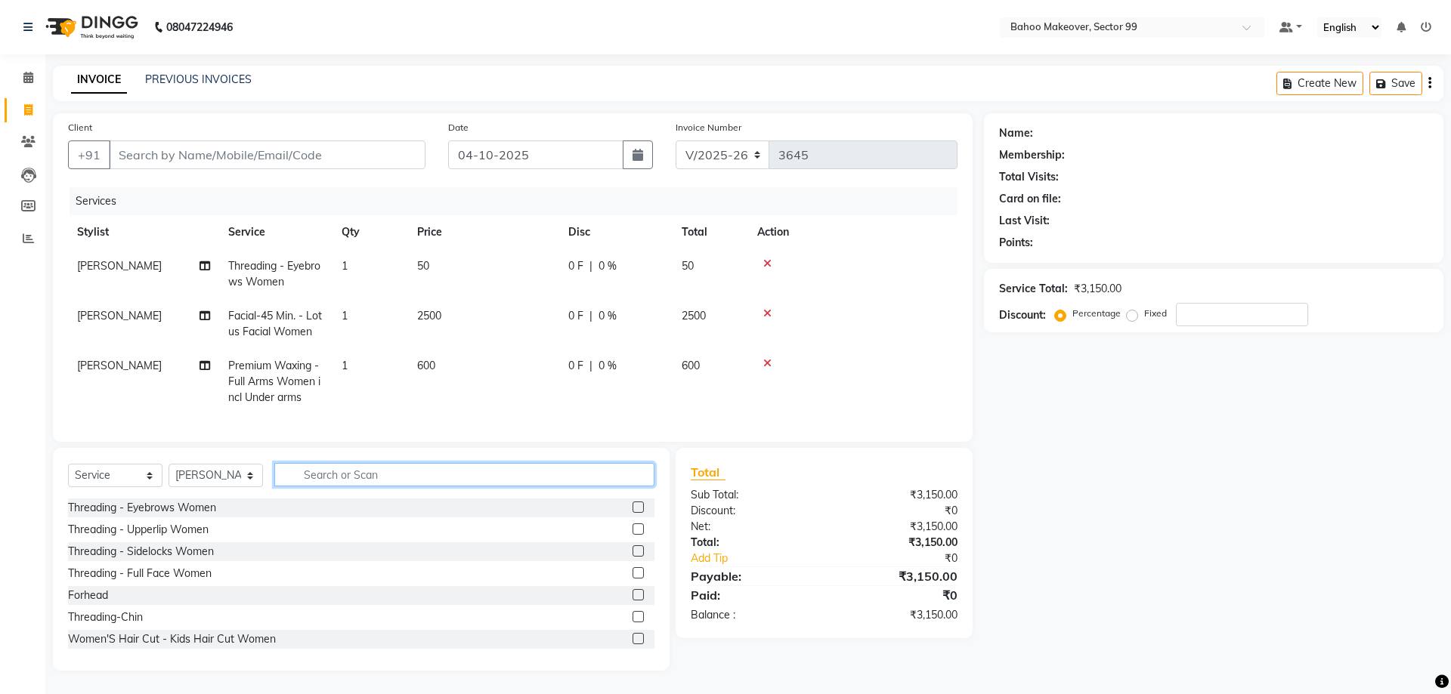
click at [371, 478] on input "text" at bounding box center [464, 474] width 380 height 23
click at [354, 478] on input "text" at bounding box center [464, 474] width 380 height 23
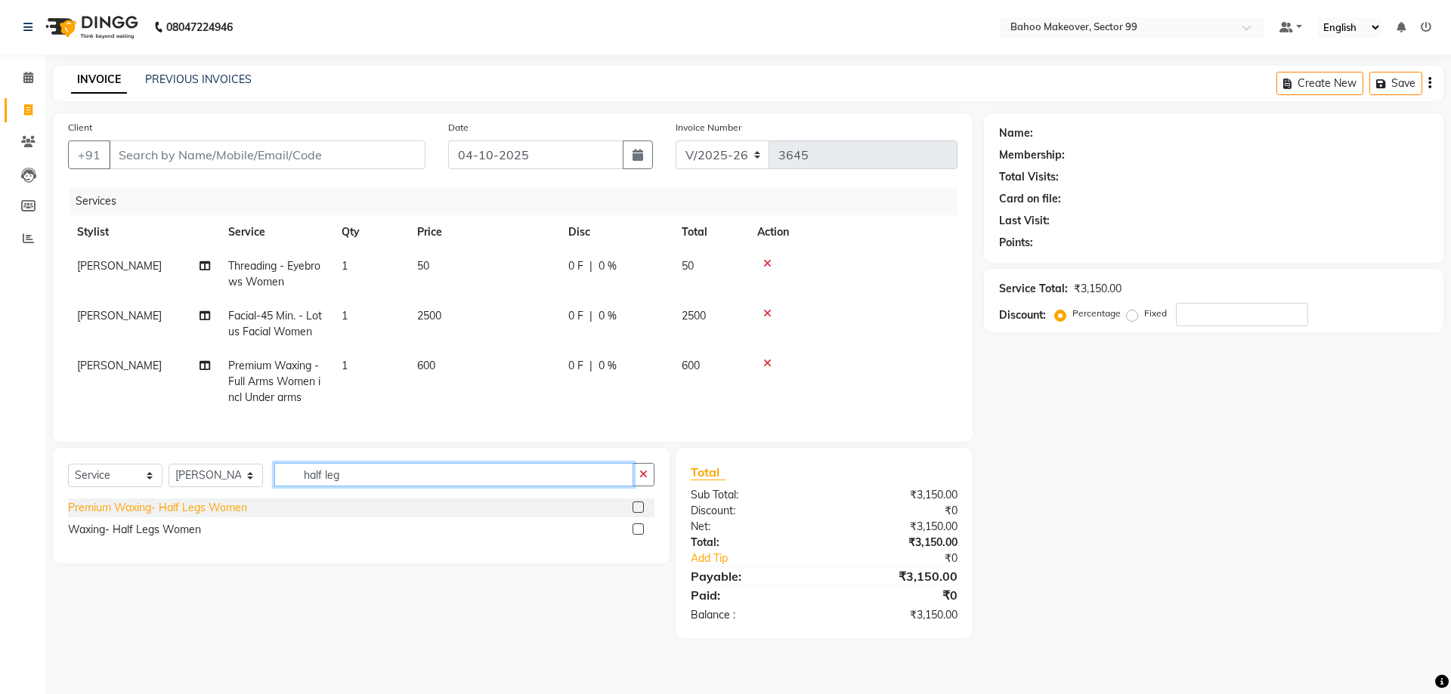
type input "half leg"
click at [134, 512] on div "Premium Waxing- Half Legs Women" at bounding box center [157, 508] width 179 height 16
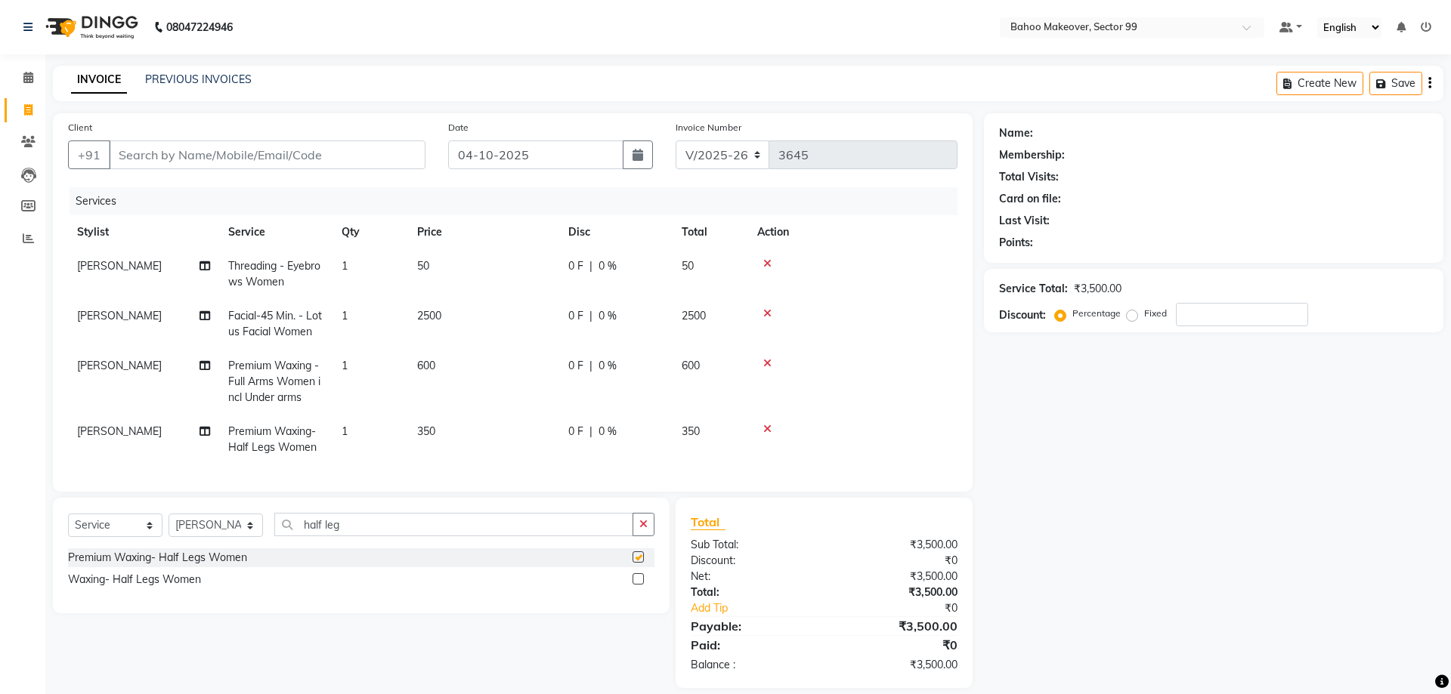
checkbox input "false"
click at [366, 518] on input "half leg" at bounding box center [453, 524] width 359 height 23
type input "h"
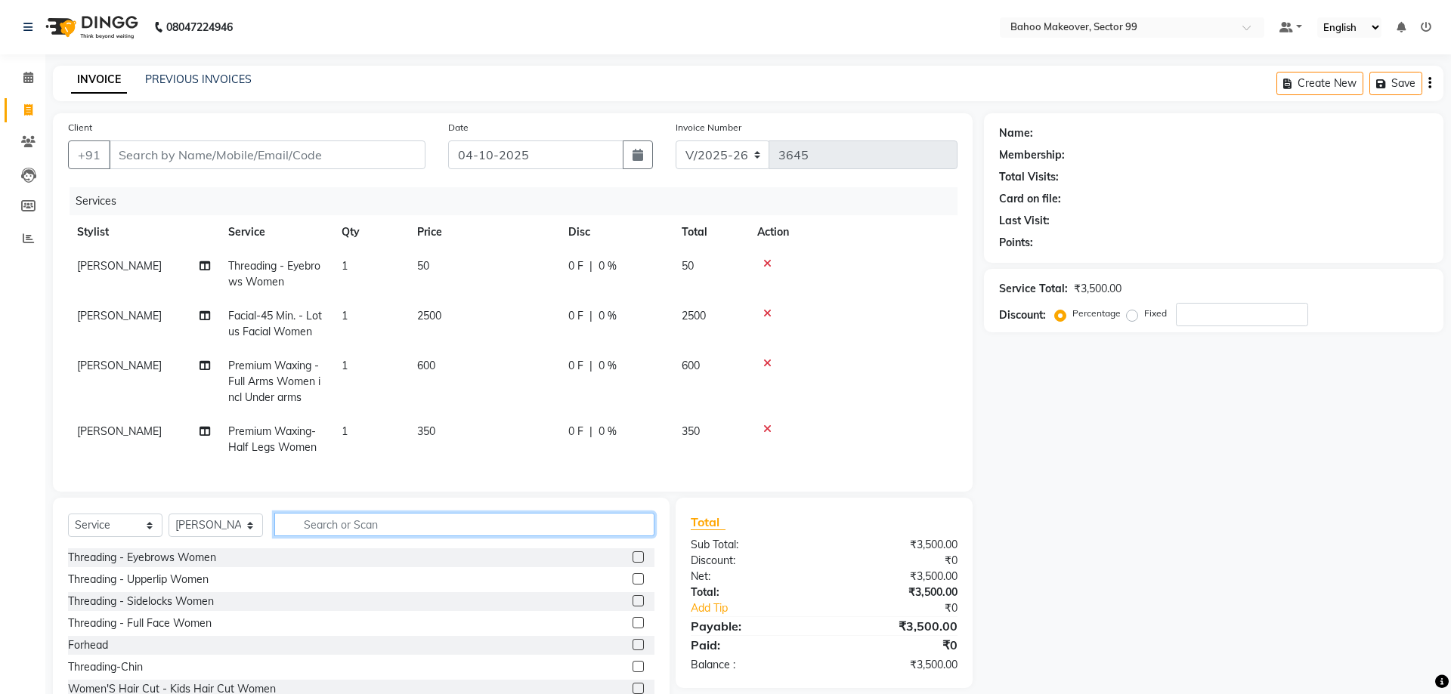
scroll to position [49, 0]
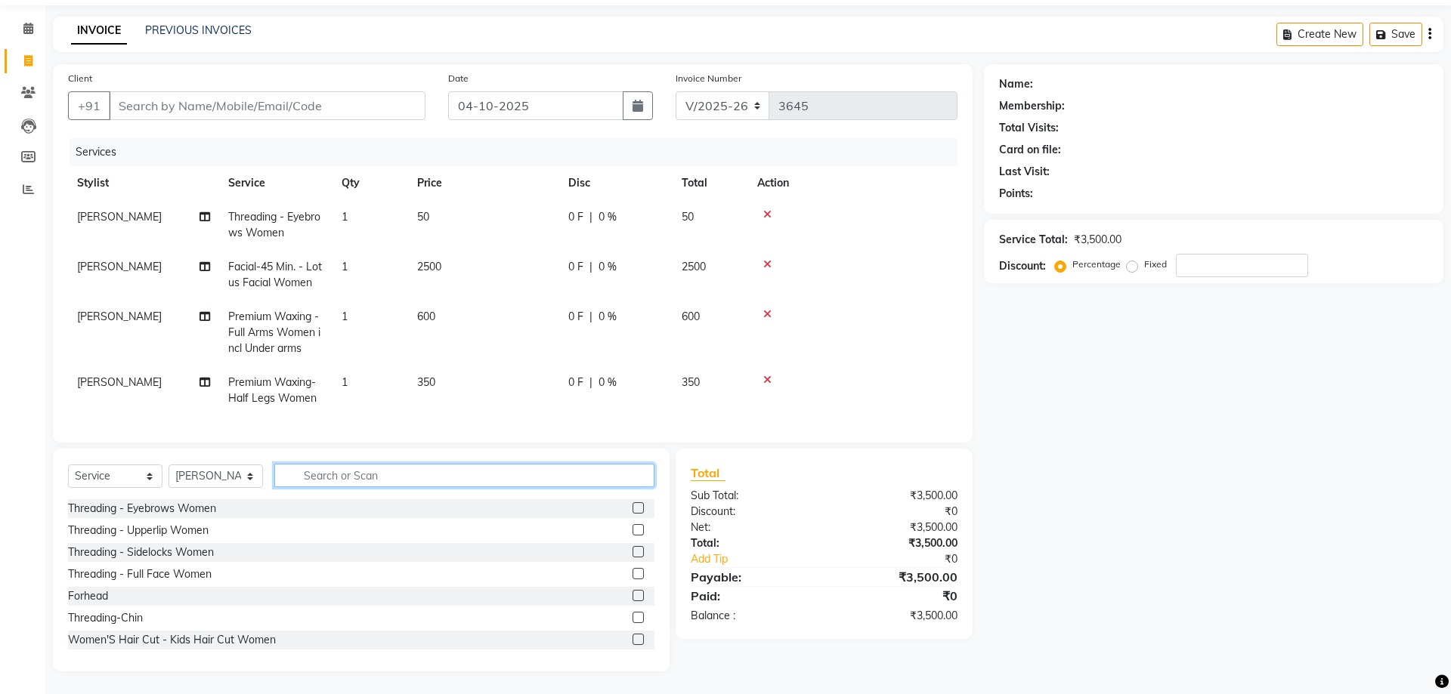
click at [346, 478] on input "text" at bounding box center [464, 475] width 380 height 23
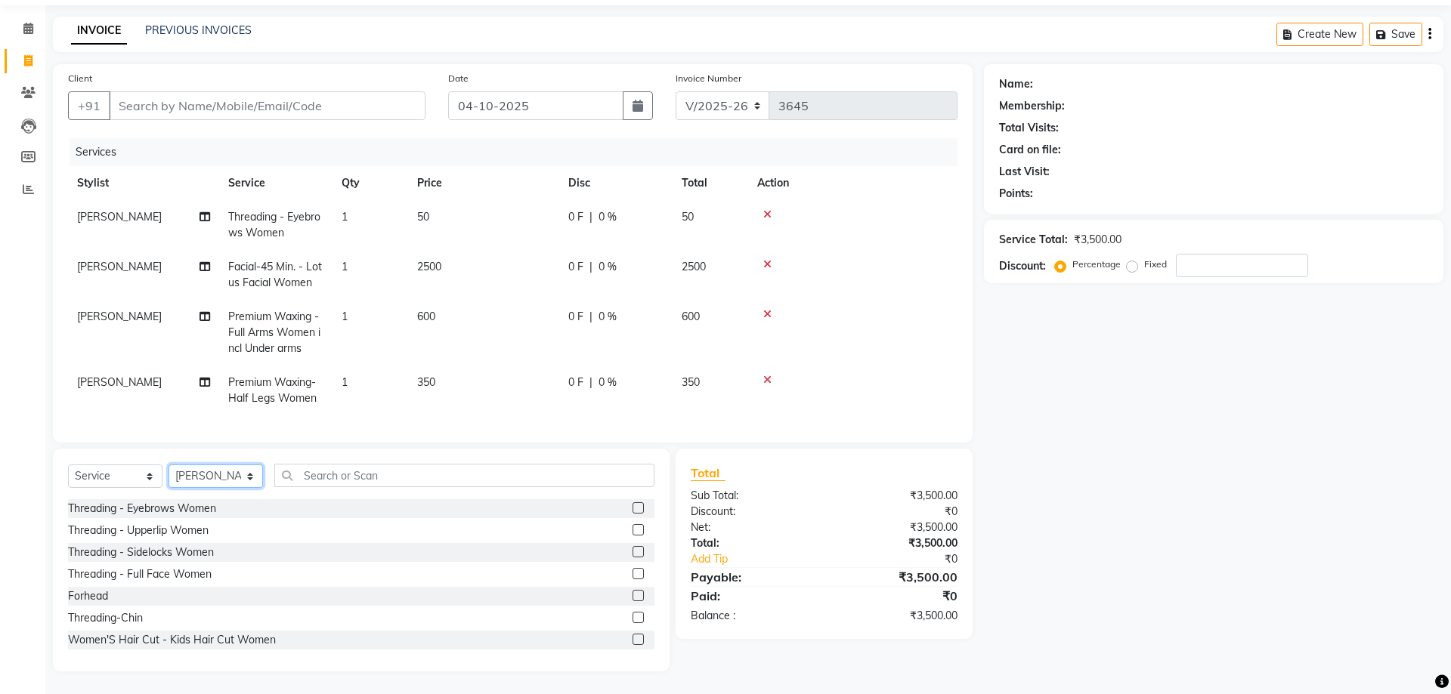
click at [169, 465] on select "Select Stylist Arjun Azad Babita Bahoo Makeover Bahoo Makeover Salon Komal Madh…" at bounding box center [216, 476] width 94 height 23
select select "57147"
click option "Mohd Faizan" at bounding box center [0, 0] width 0 height 0
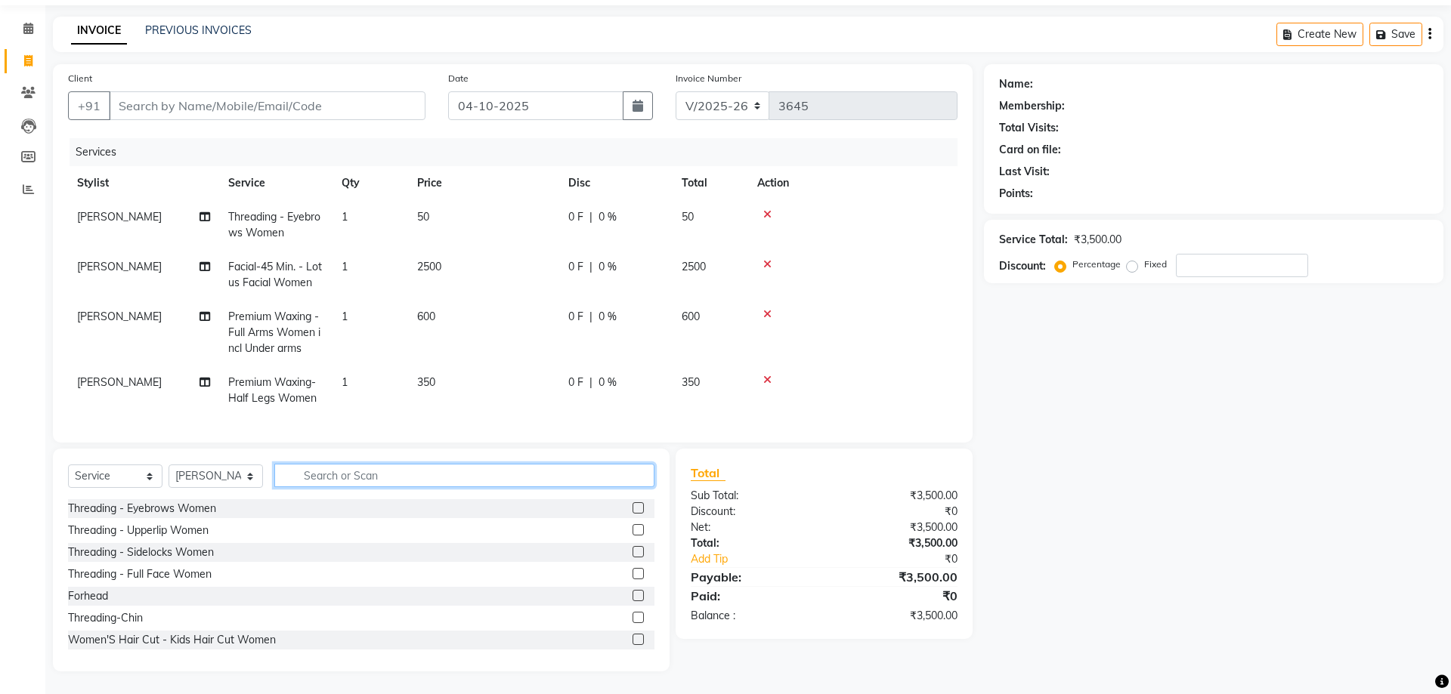
click at [337, 481] on input "text" at bounding box center [464, 475] width 380 height 23
type input "wash"
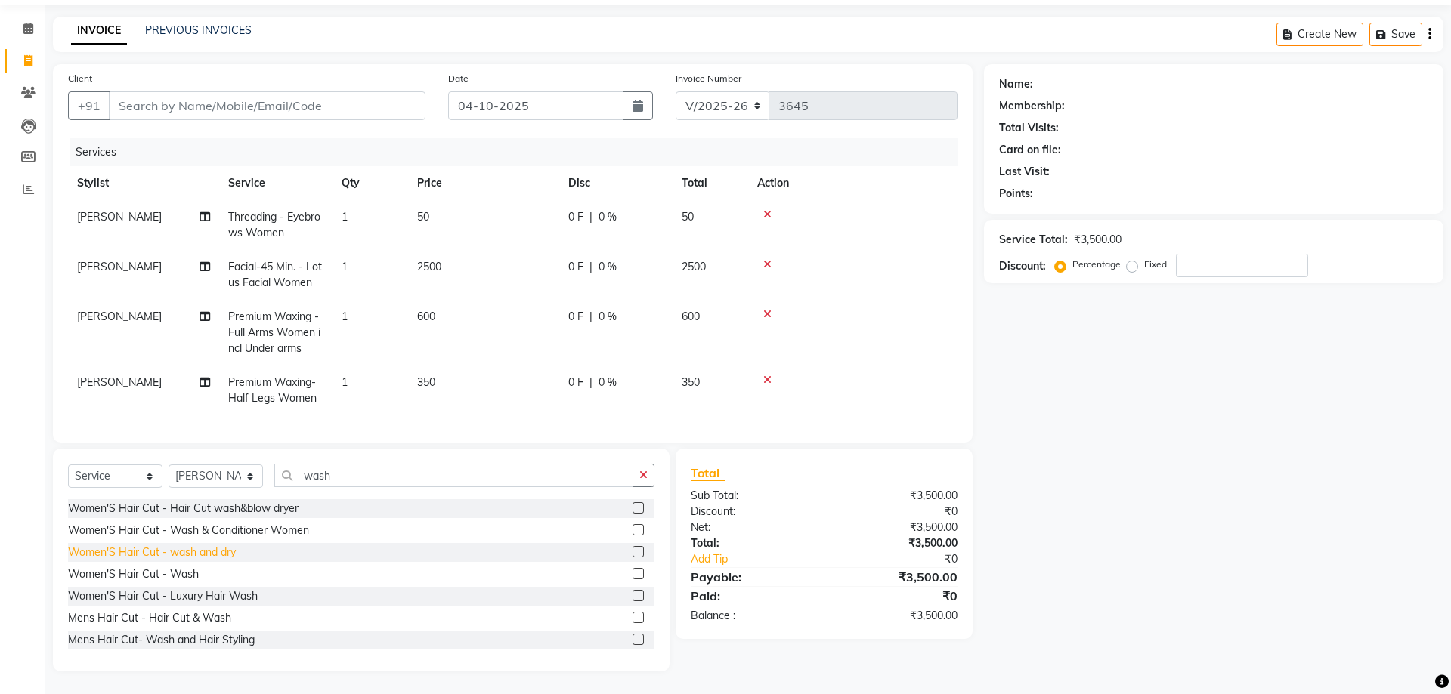
click at [215, 555] on div "Women'S Hair Cut - wash and dry" at bounding box center [152, 553] width 168 height 16
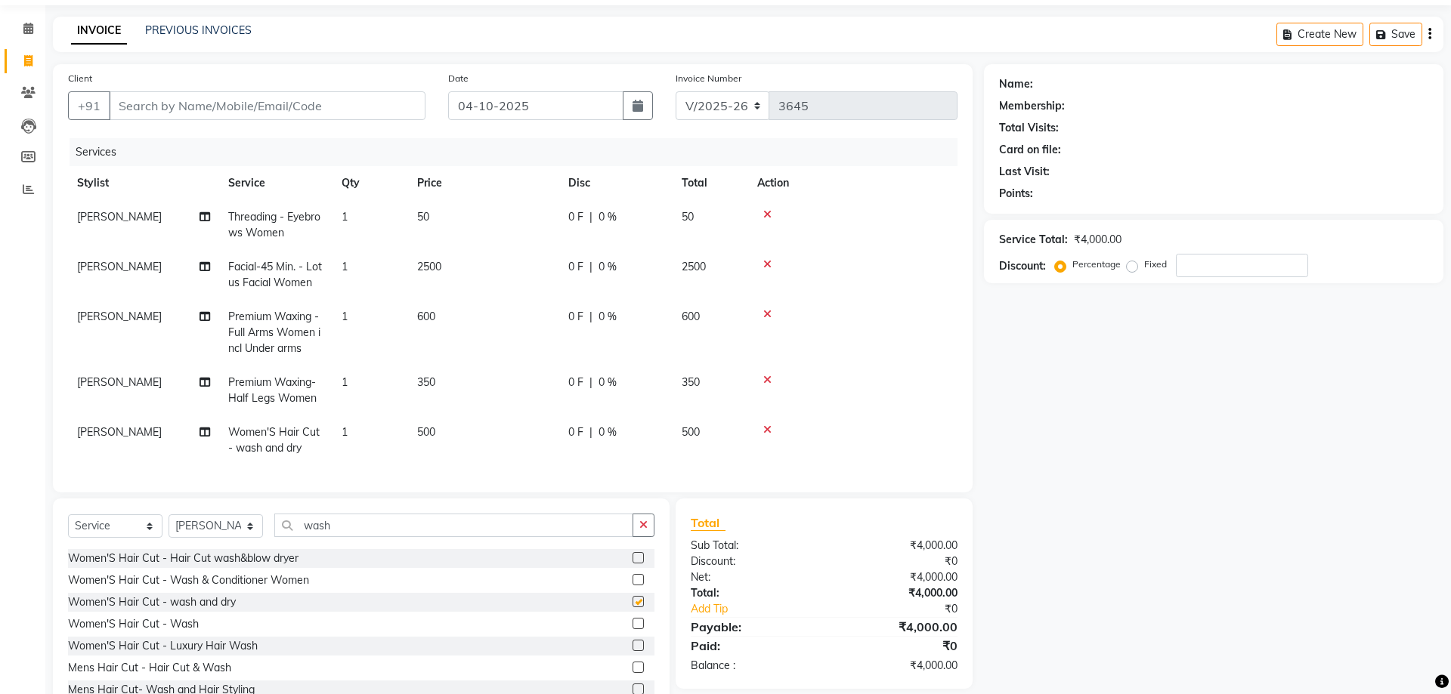
checkbox input "false"
click at [428, 433] on span "500" at bounding box center [426, 432] width 18 height 14
select select "57147"
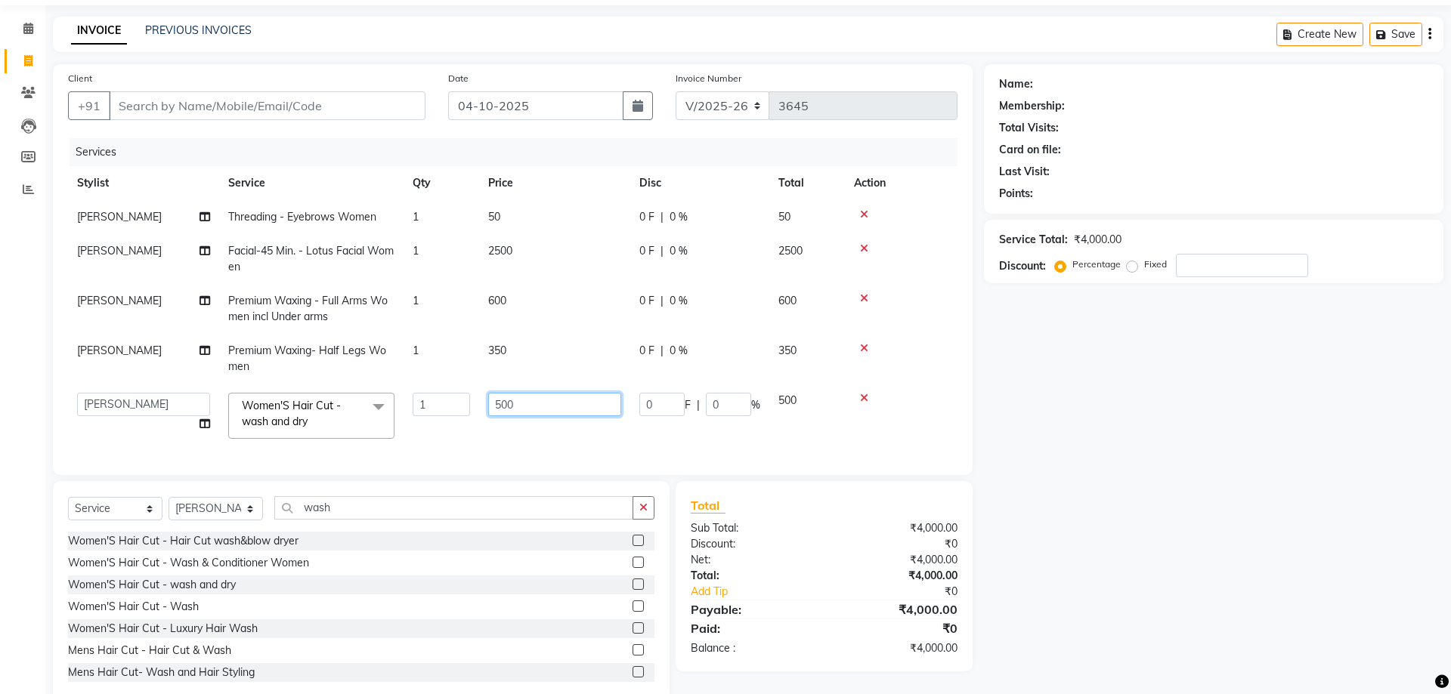
click at [528, 403] on input "500" at bounding box center [554, 404] width 133 height 23
type input "550"
click at [1256, 509] on div "Name: Membership: Total Visits: Card on file: Last Visit: Points: Service Total…" at bounding box center [1219, 384] width 471 height 640
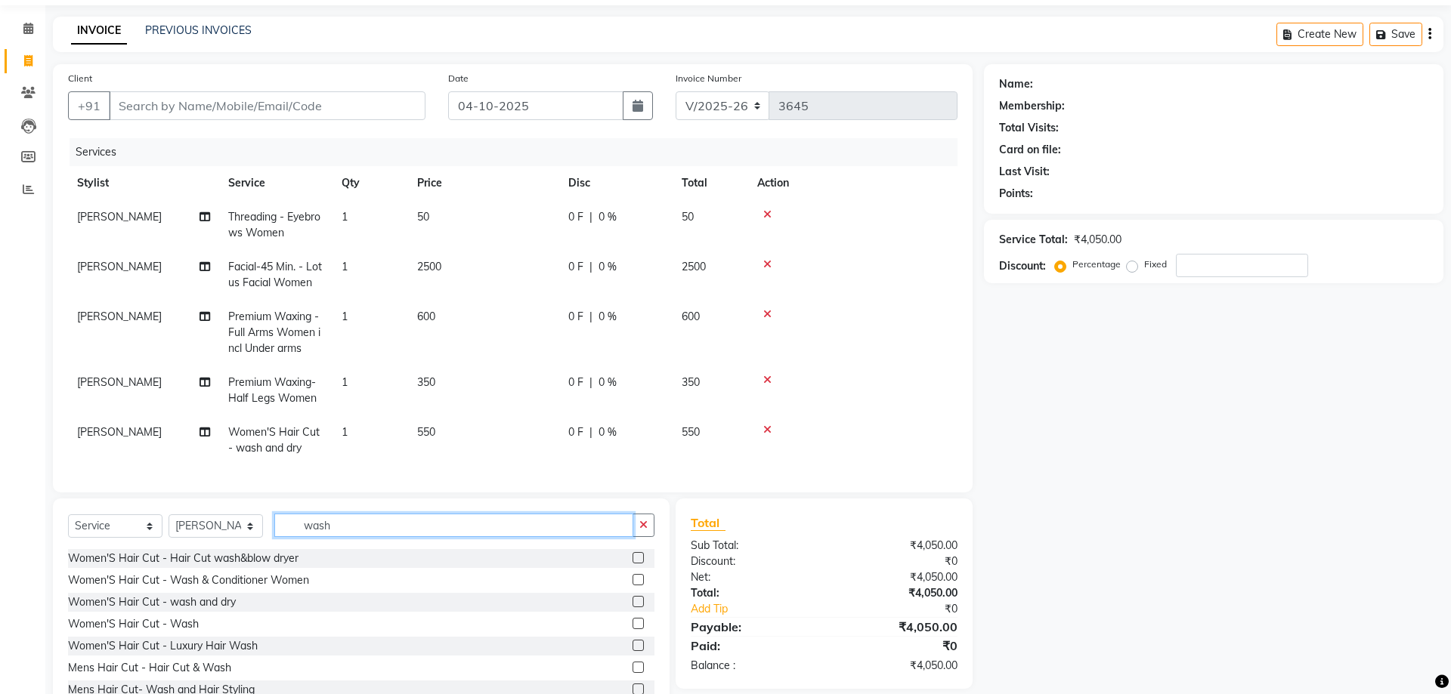
click at [366, 531] on input "wash" at bounding box center [453, 525] width 359 height 23
click at [185, 629] on div "Women'S Hair Cut - Wash" at bounding box center [133, 625] width 131 height 16
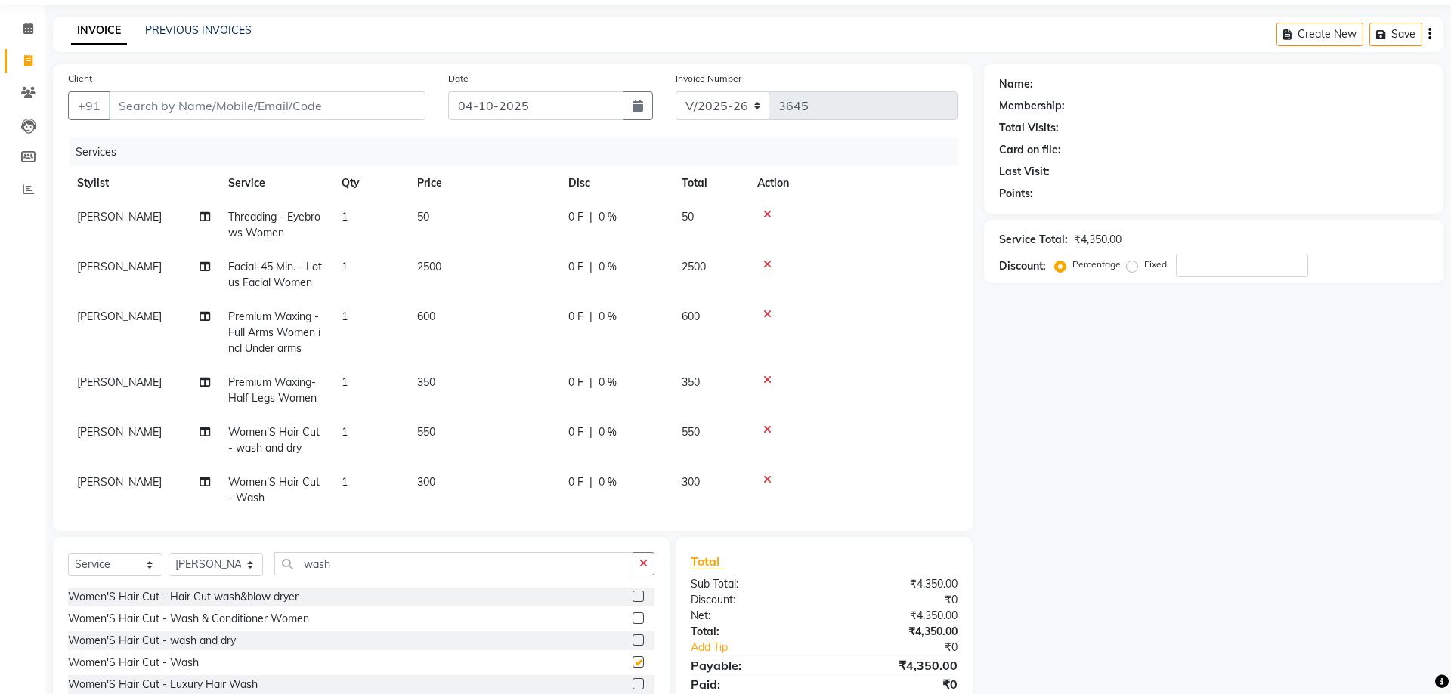
checkbox input "false"
click at [424, 483] on span "300" at bounding box center [426, 482] width 18 height 14
select select "57147"
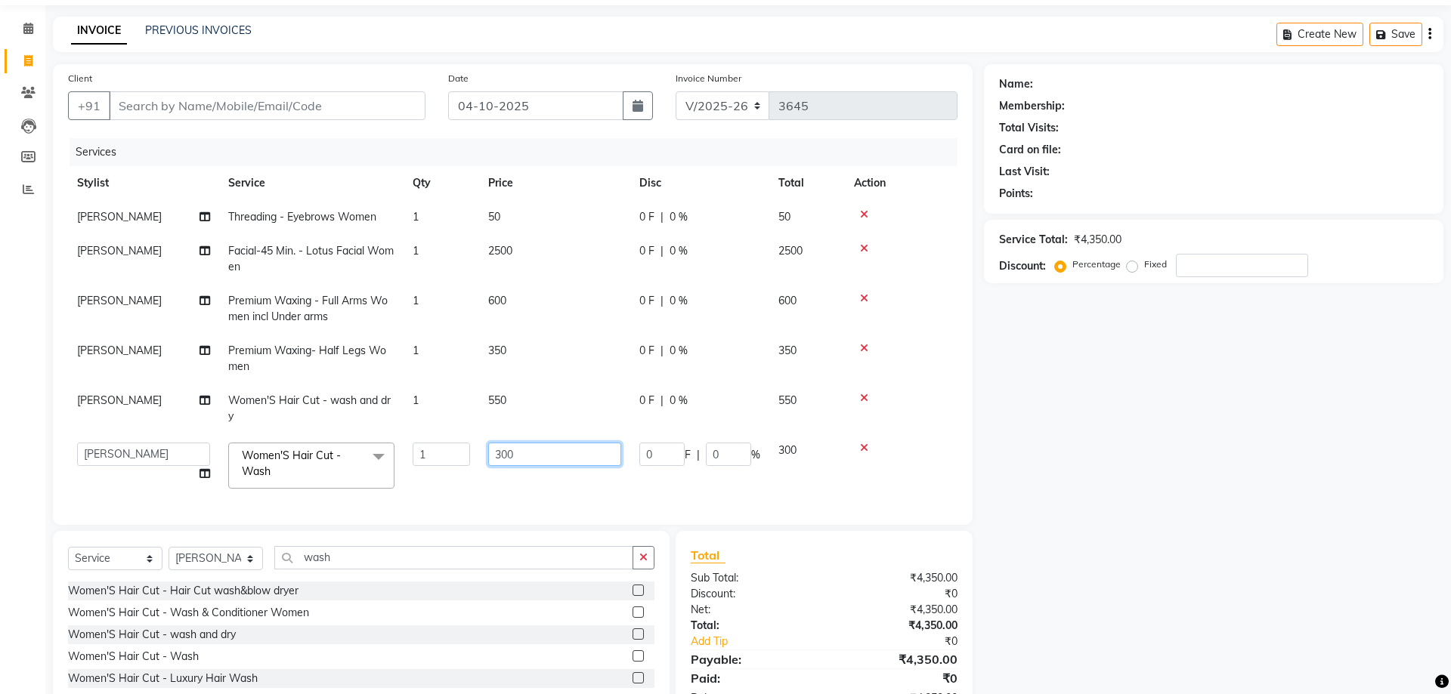
click at [530, 459] on input "300" at bounding box center [554, 454] width 133 height 23
type input "3"
type input "200"
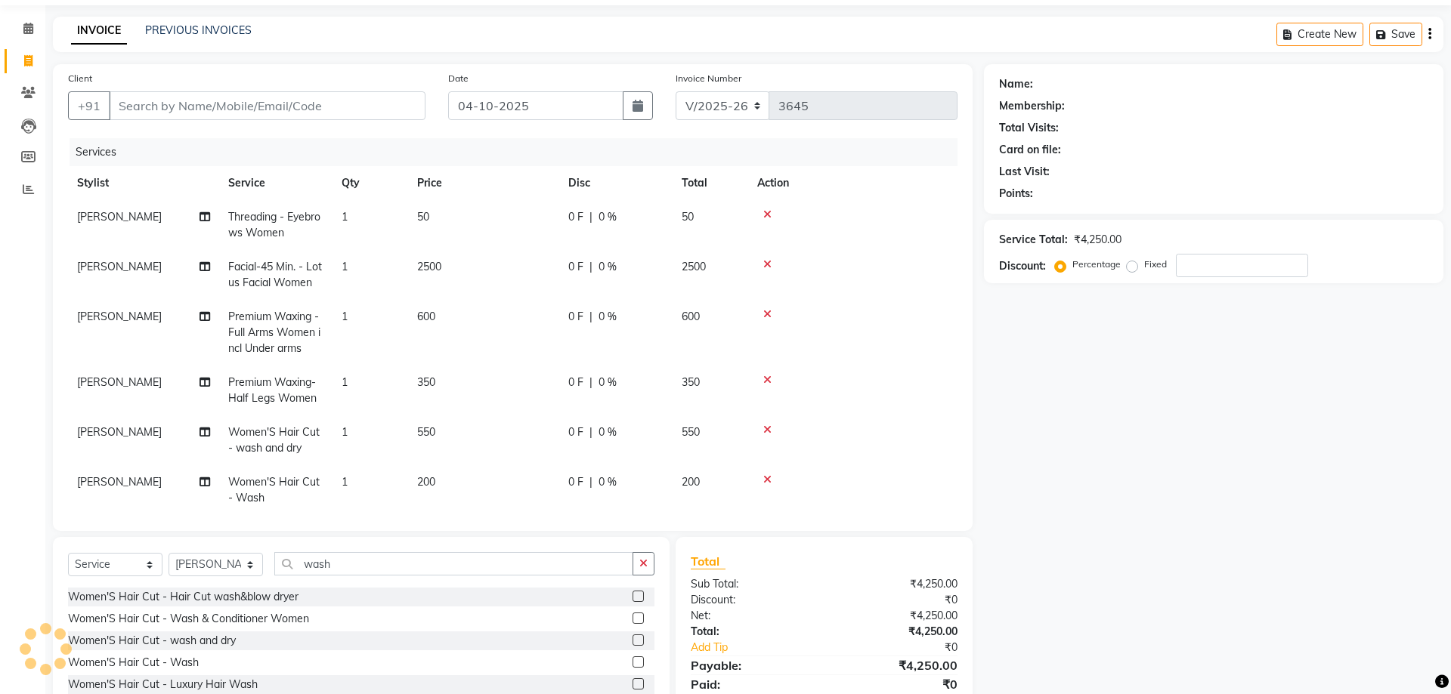
click at [1192, 464] on div "Name: Membership: Total Visits: Card on file: Last Visit: Points: Service Total…" at bounding box center [1219, 412] width 471 height 696
click at [605, 217] on span "0 %" at bounding box center [607, 217] width 18 height 16
select select "64177"
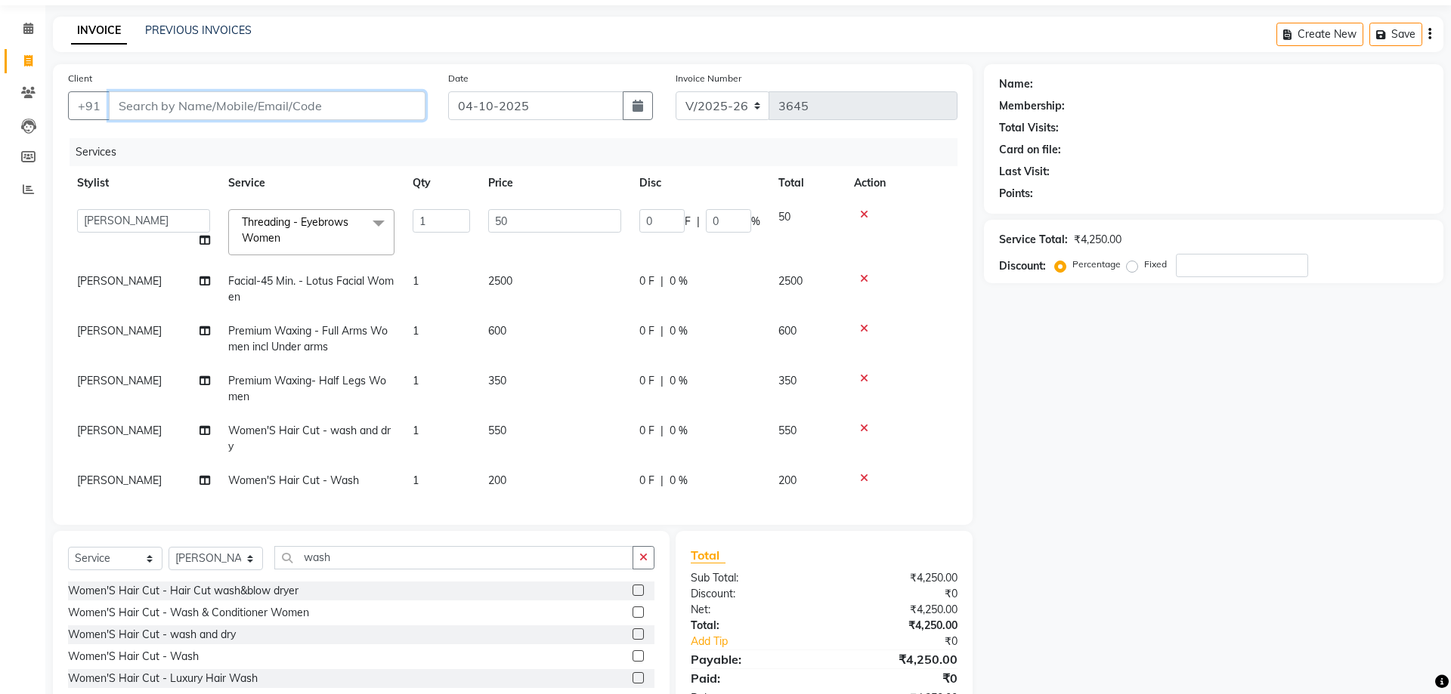
click at [277, 99] on input "Client" at bounding box center [267, 105] width 317 height 29
click at [220, 108] on input "Client" at bounding box center [267, 105] width 317 height 29
type input "d"
type input "0"
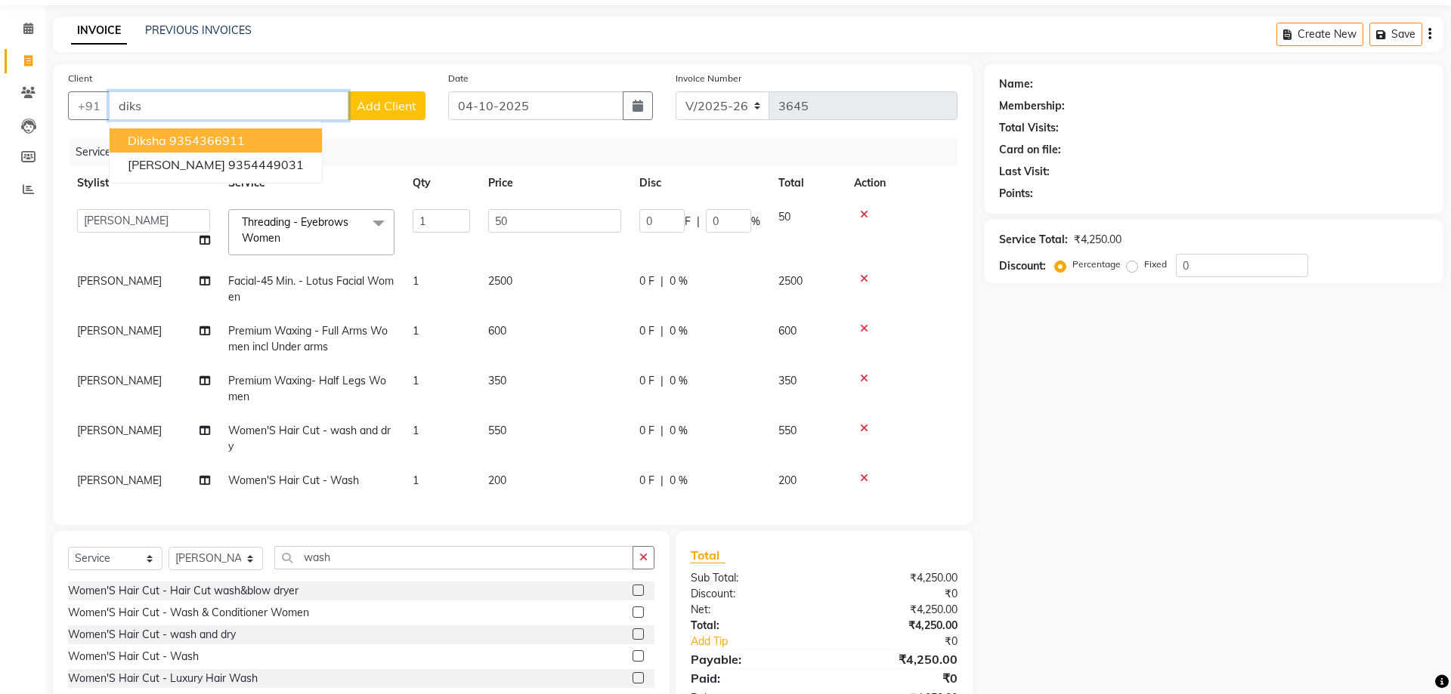
click at [243, 146] on ngb-highlight "9354366911" at bounding box center [207, 140] width 76 height 15
type input "9354366911"
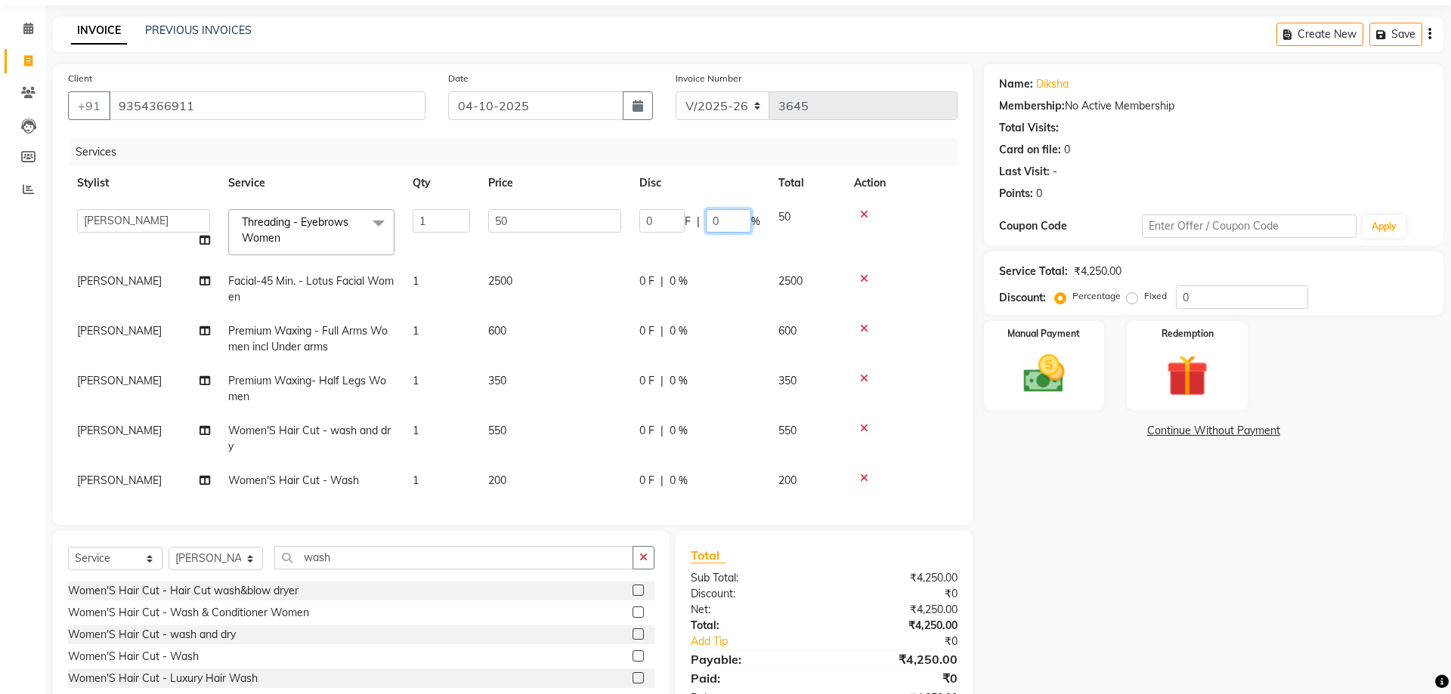
click at [720, 218] on input "0" at bounding box center [728, 220] width 45 height 23
type input "10"
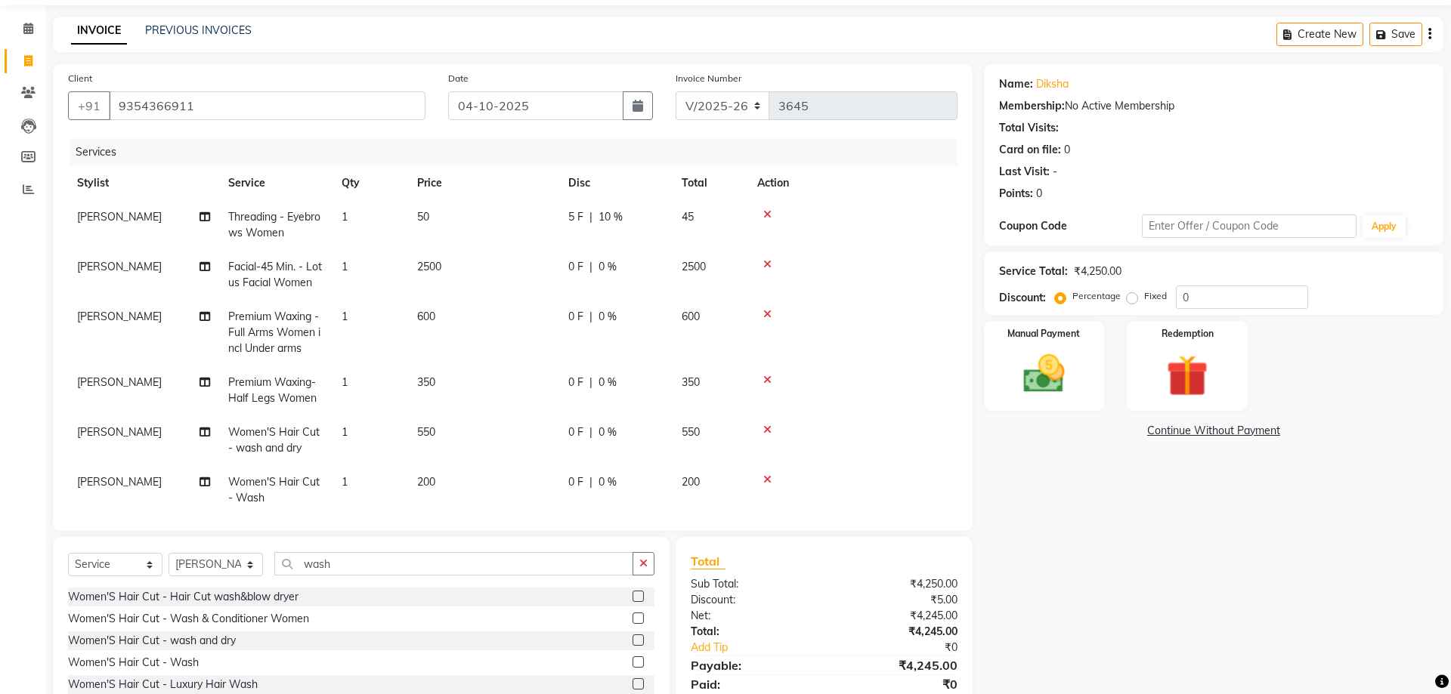
click at [675, 332] on tr "Komal Premium Waxing - Full Arms Women incl Under arms 1 600 0 F | 0 % 600" at bounding box center [512, 333] width 889 height 66
click at [607, 315] on span "0 %" at bounding box center [607, 317] width 18 height 16
select select "64177"
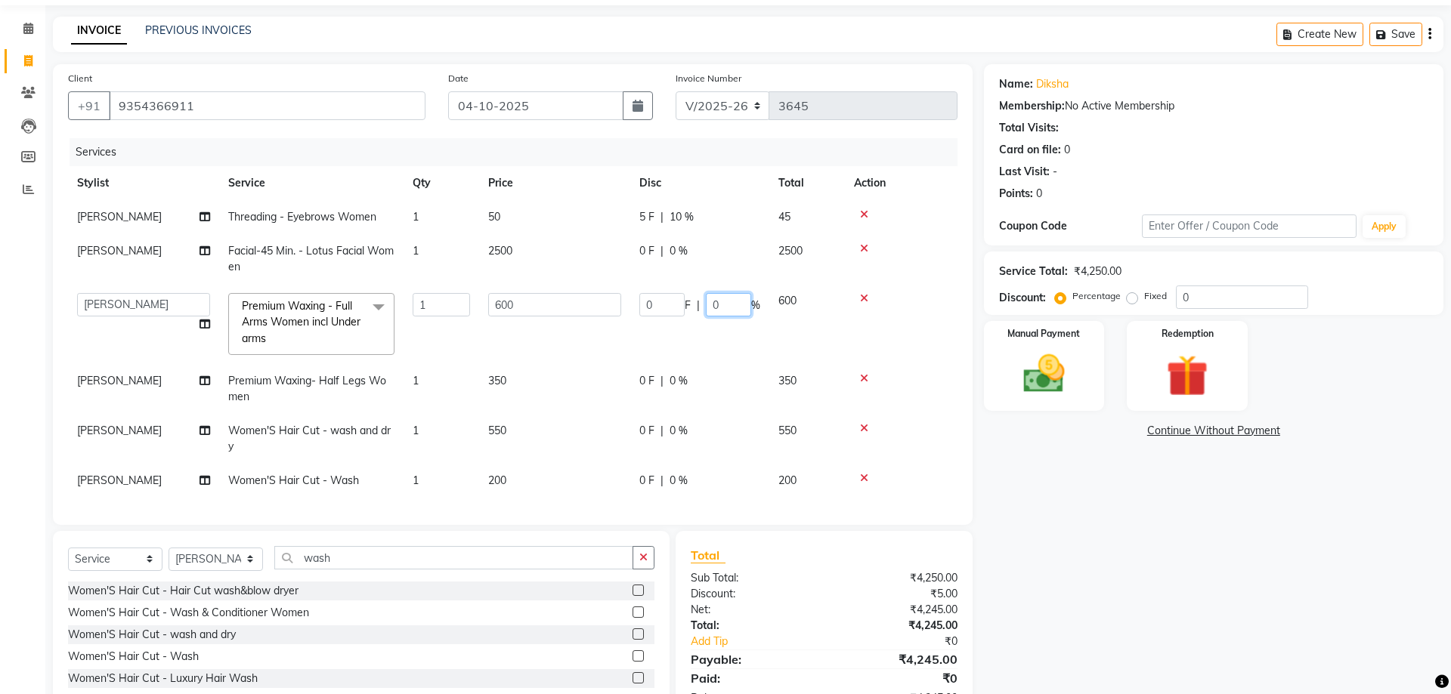
click at [721, 303] on input "0" at bounding box center [728, 304] width 45 height 23
type input "10"
click at [1090, 575] on div "Name: Diksha Membership: No Active Membership Total Visits: Card on file: 0 Las…" at bounding box center [1219, 409] width 471 height 690
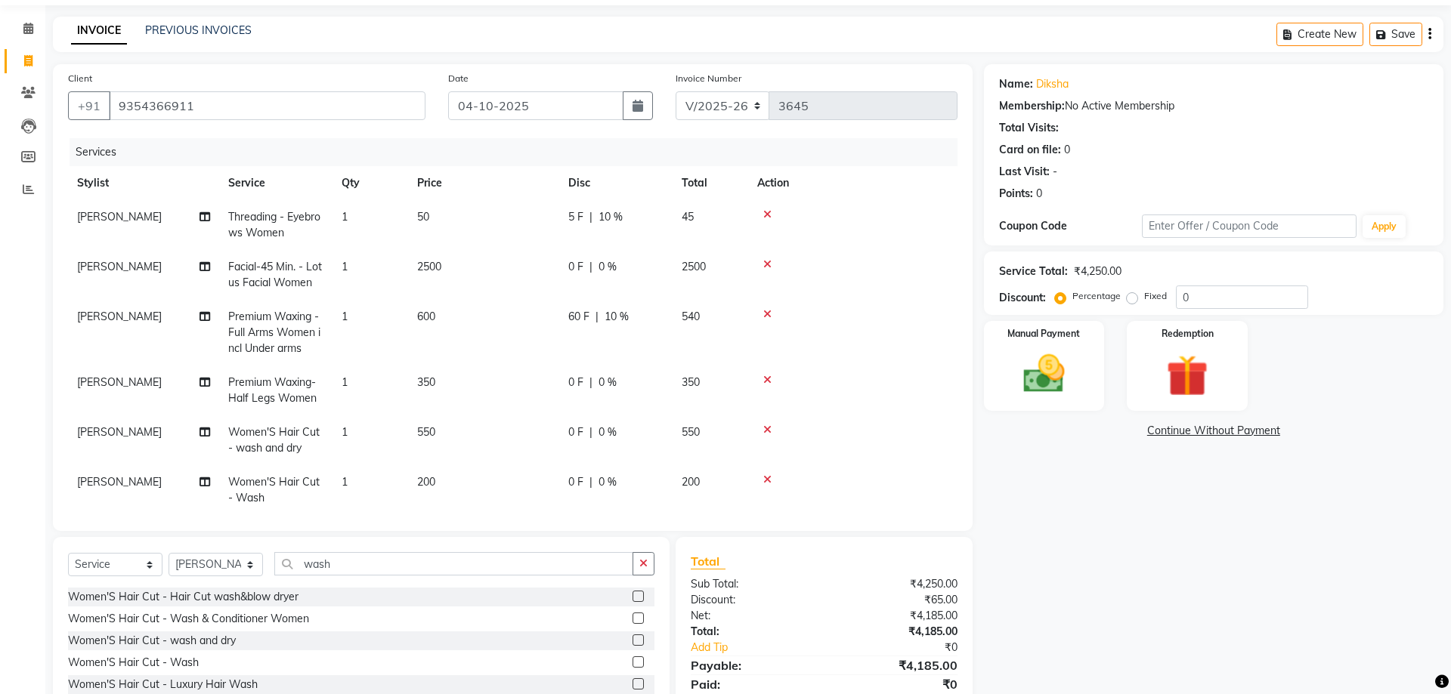
click at [608, 386] on span "0 %" at bounding box center [607, 383] width 18 height 16
select select "64177"
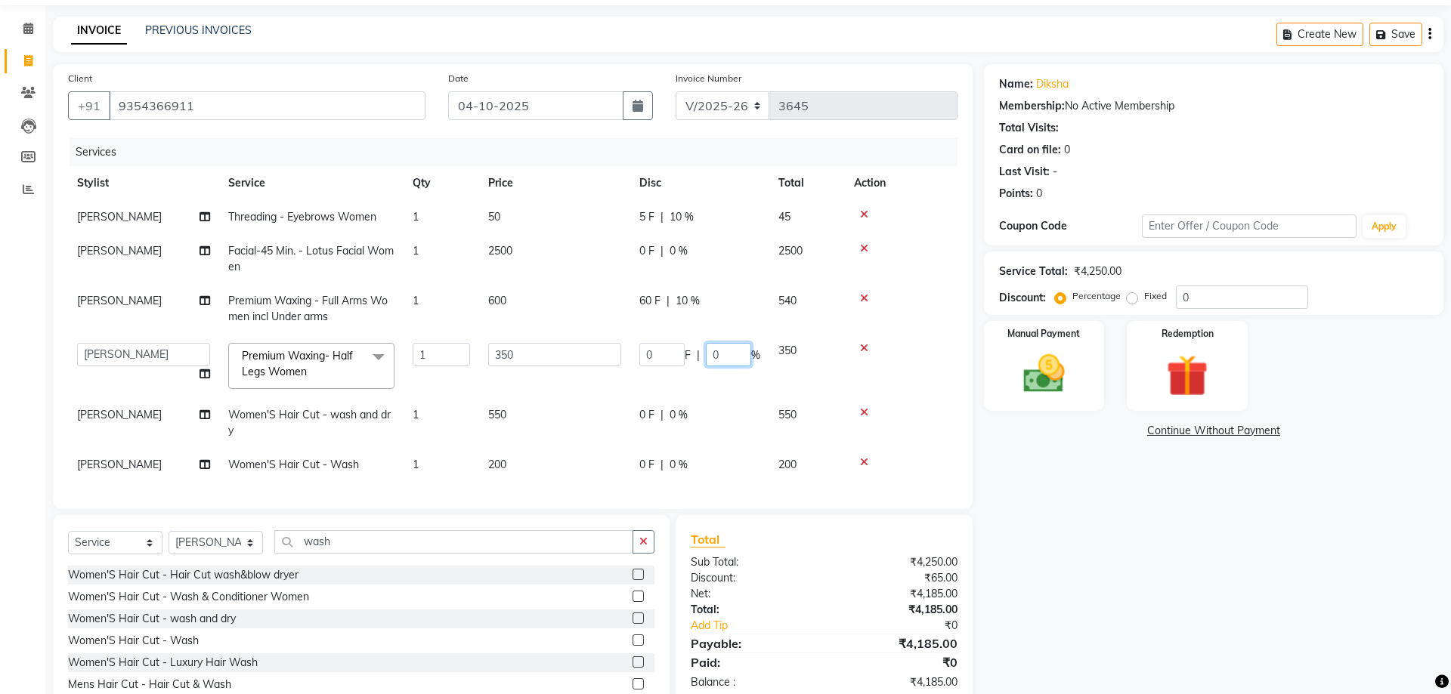
click at [722, 354] on input "0" at bounding box center [728, 354] width 45 height 23
type input "10"
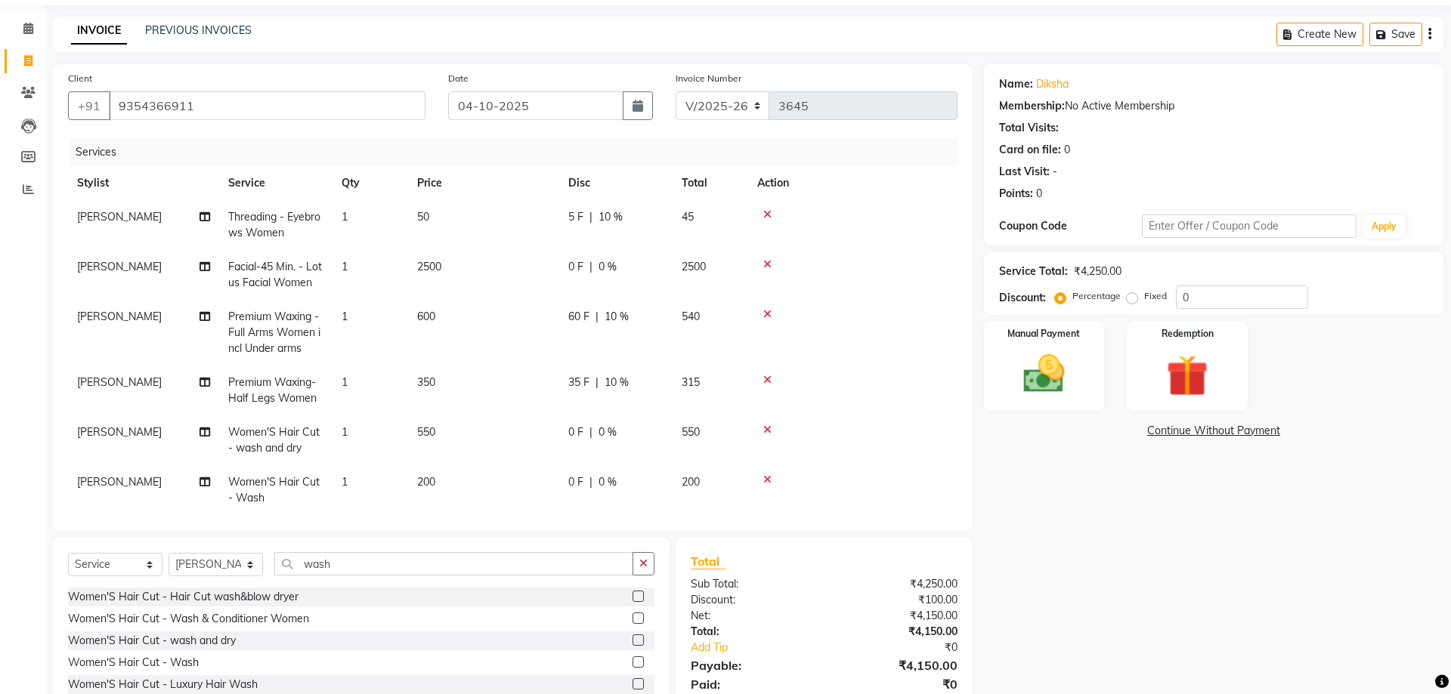
click at [1026, 549] on div "Name: Diksha Membership: No Active Membership Total Visits: Card on file: 0 Las…" at bounding box center [1219, 412] width 471 height 696
click at [603, 437] on span "0 %" at bounding box center [607, 433] width 18 height 16
select select "57147"
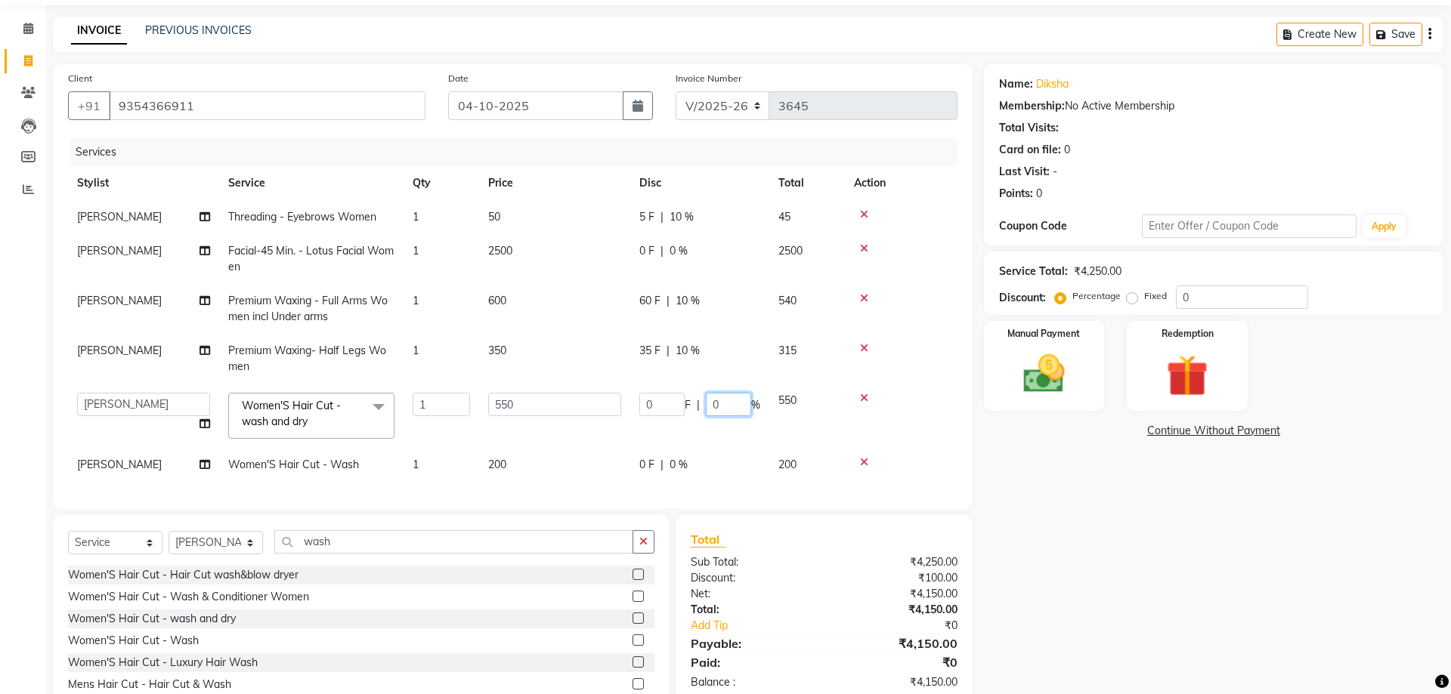
click at [719, 401] on input "0" at bounding box center [728, 404] width 45 height 23
type input "10"
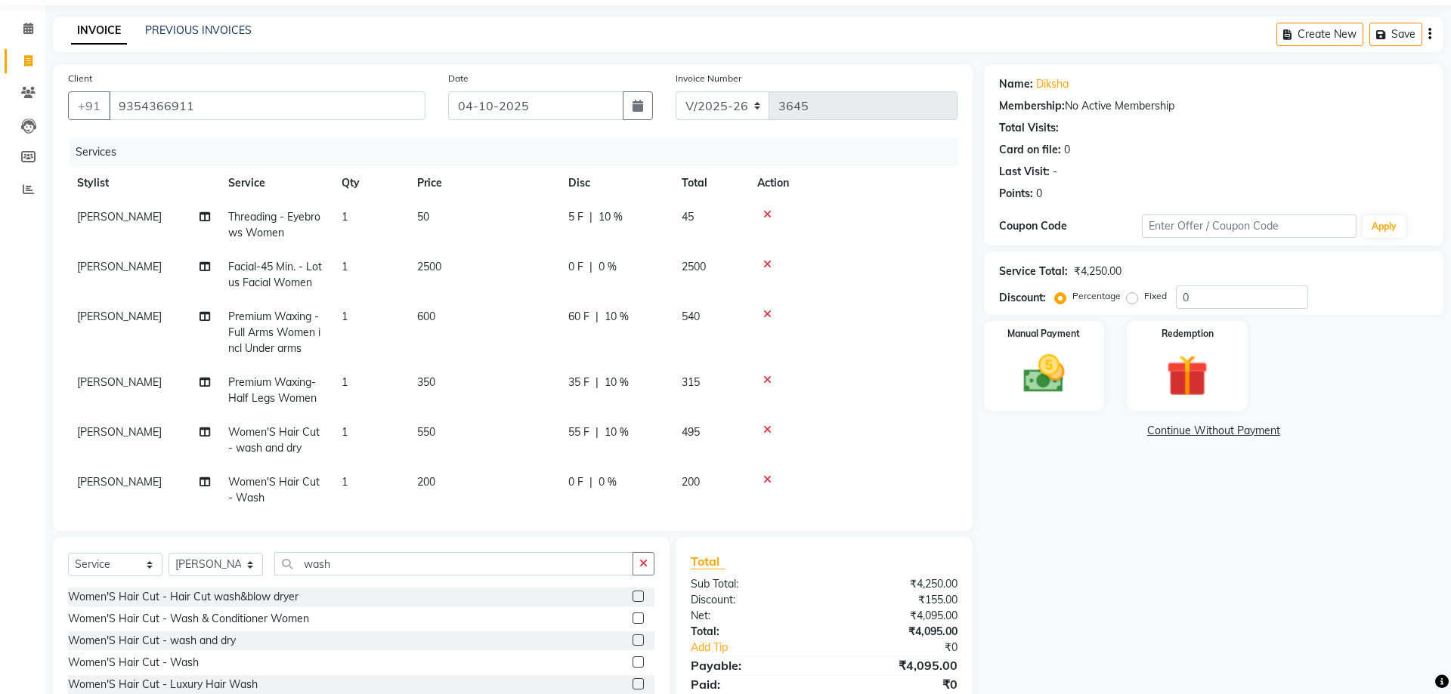
click at [1040, 573] on div "Name: Diksha Membership: No Active Membership Total Visits: Card on file: 0 Las…" at bounding box center [1219, 412] width 471 height 696
click at [604, 481] on span "0 %" at bounding box center [607, 483] width 18 height 16
select select "57147"
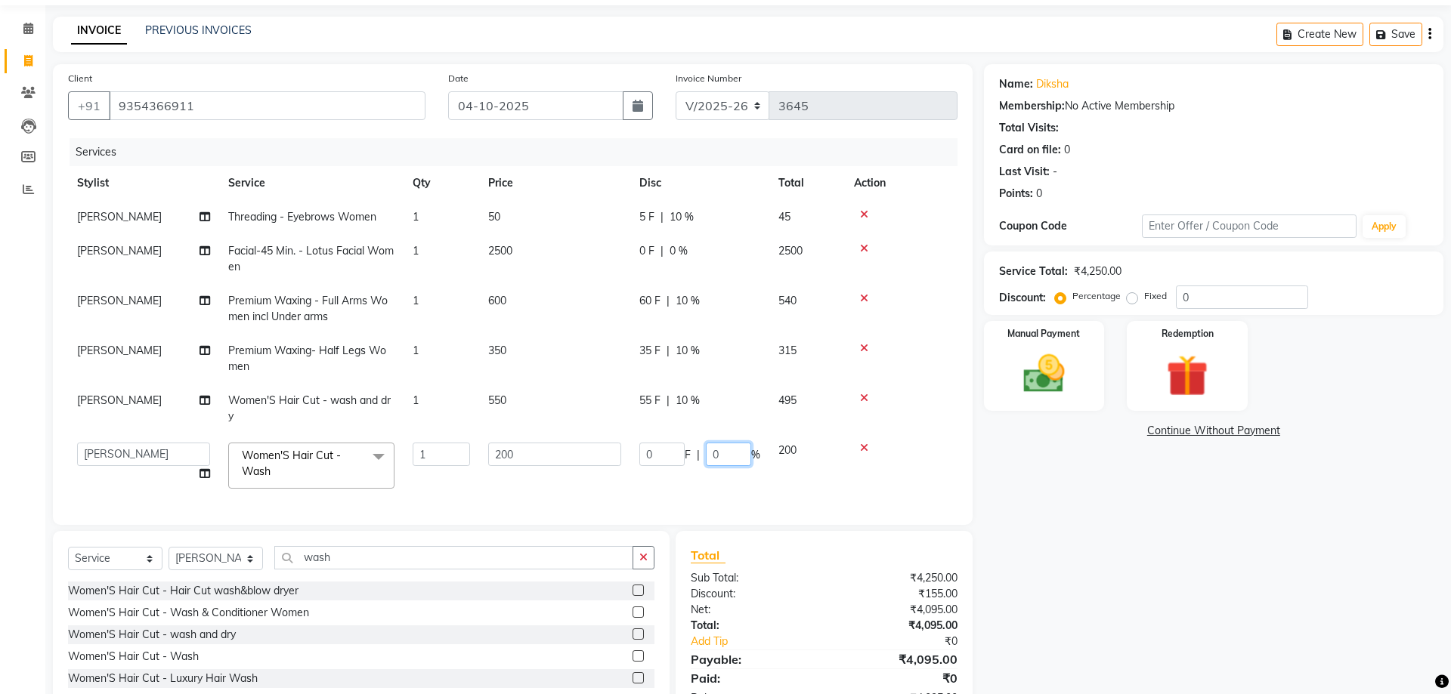
click at [723, 456] on input "0" at bounding box center [728, 454] width 45 height 23
type input "10"
click at [1218, 652] on div "Name: Diksha Membership: No Active Membership Total Visits: Card on file: 0 Las…" at bounding box center [1219, 409] width 471 height 690
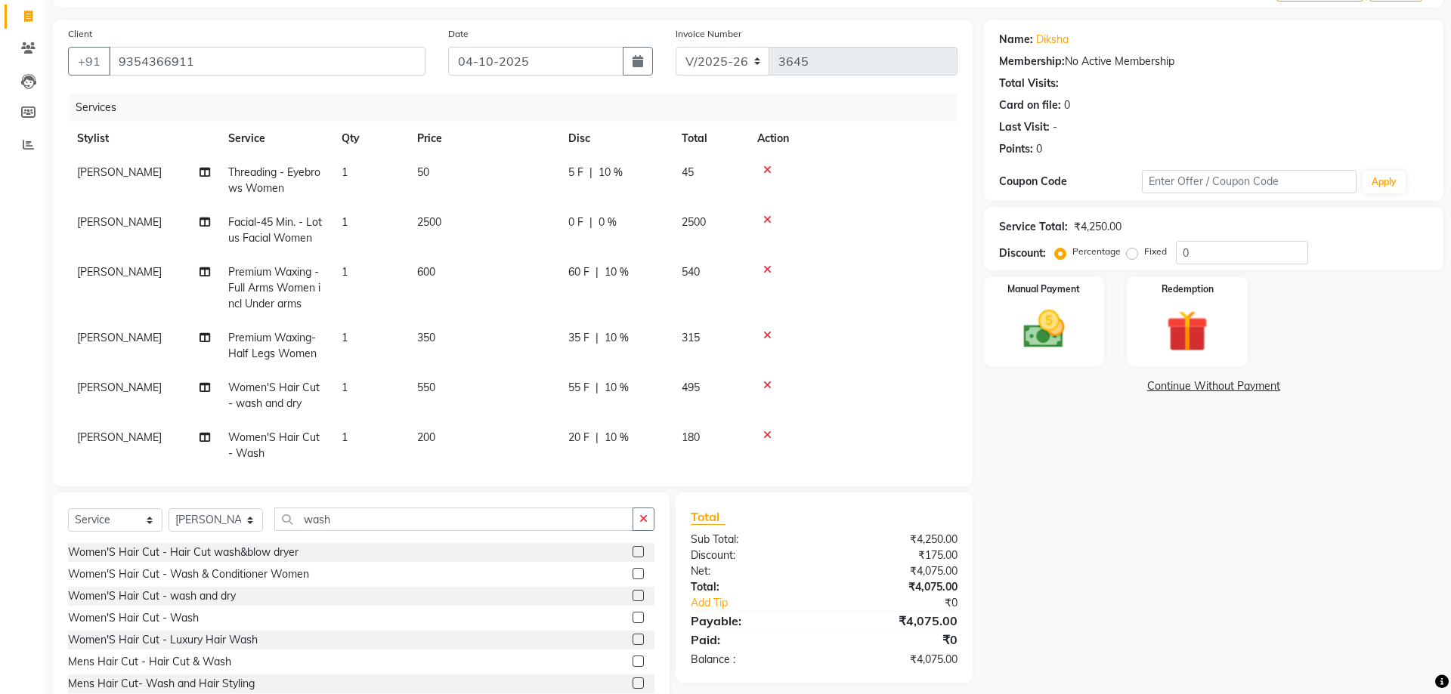
scroll to position [138, 0]
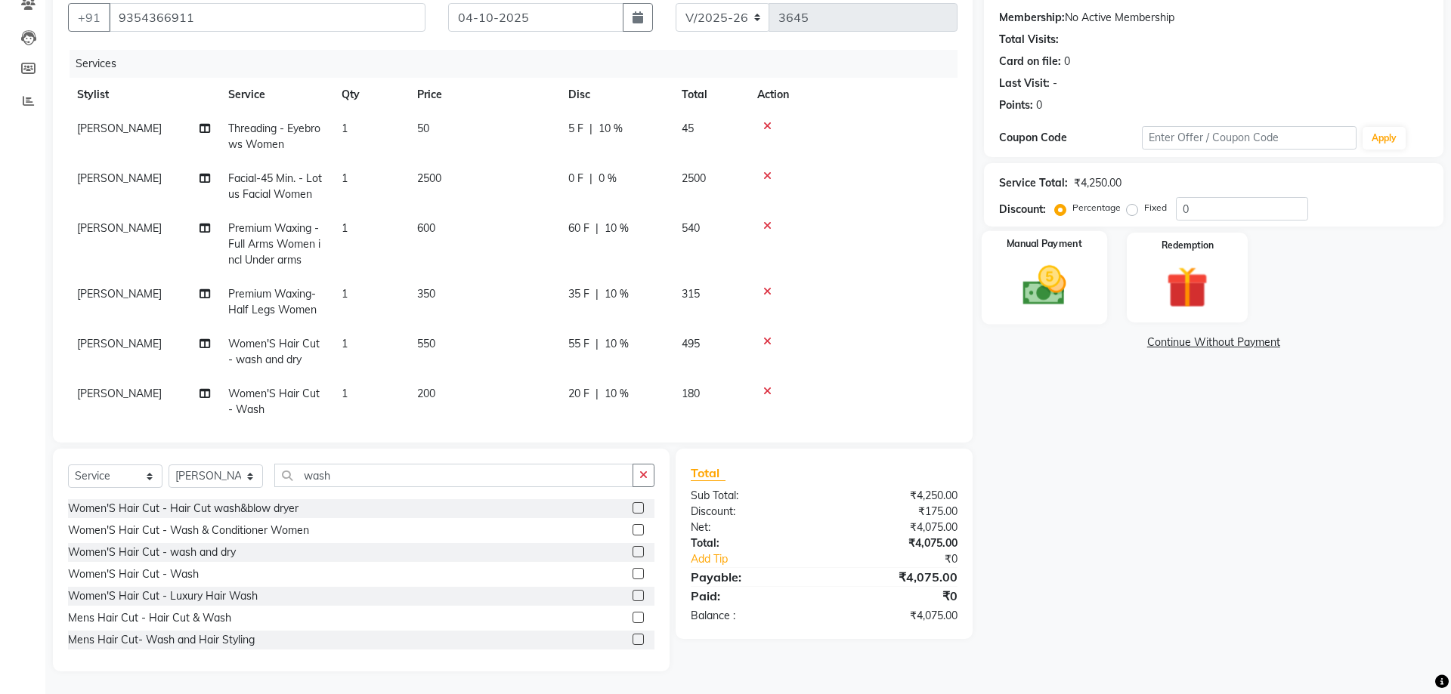
click at [1034, 303] on img at bounding box center [1044, 286] width 70 height 50
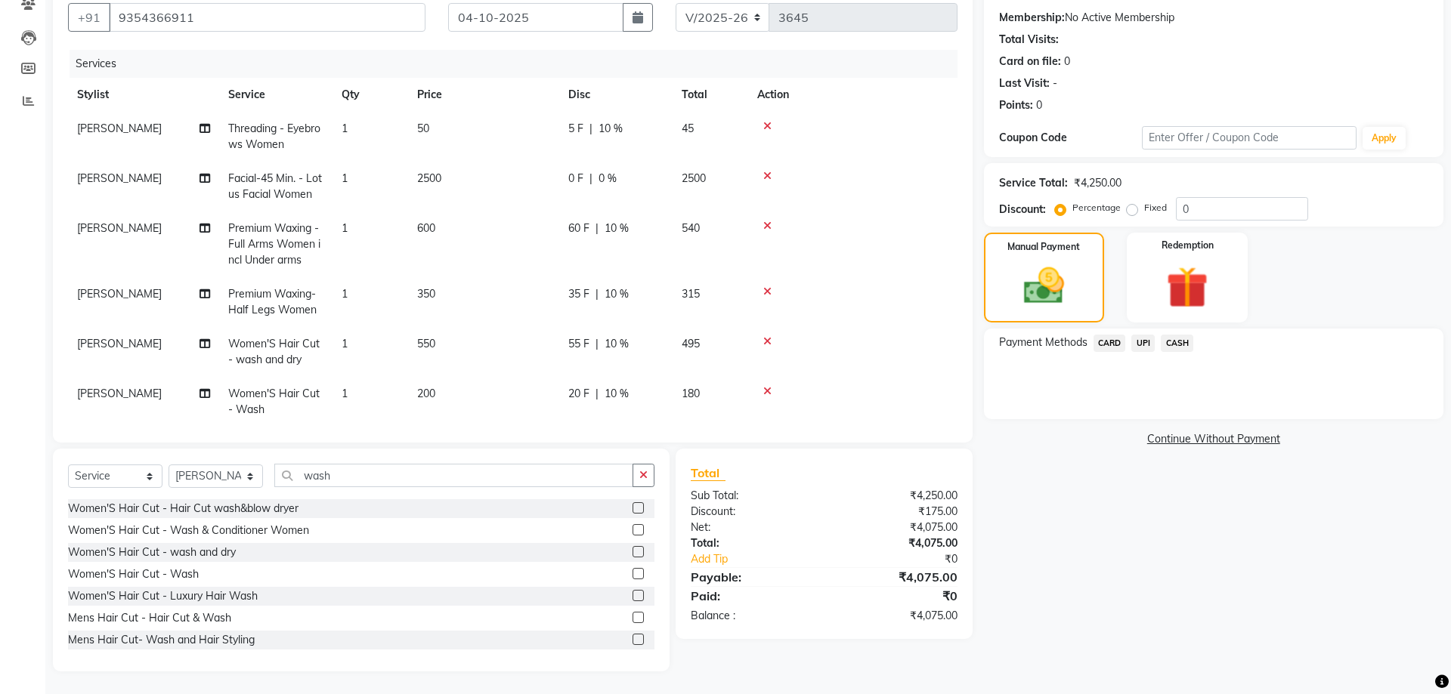
click at [1106, 341] on span "CARD" at bounding box center [1109, 343] width 32 height 17
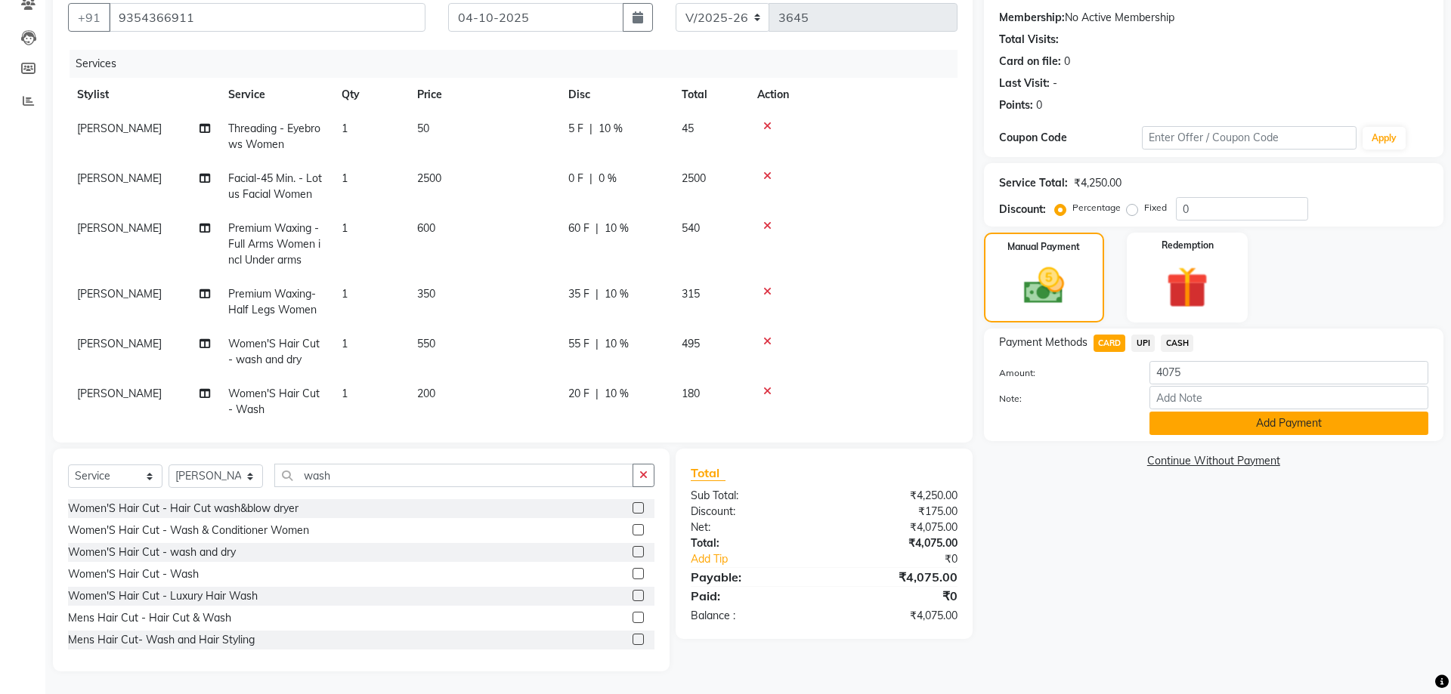
click at [1266, 425] on button "Add Payment" at bounding box center [1288, 423] width 279 height 23
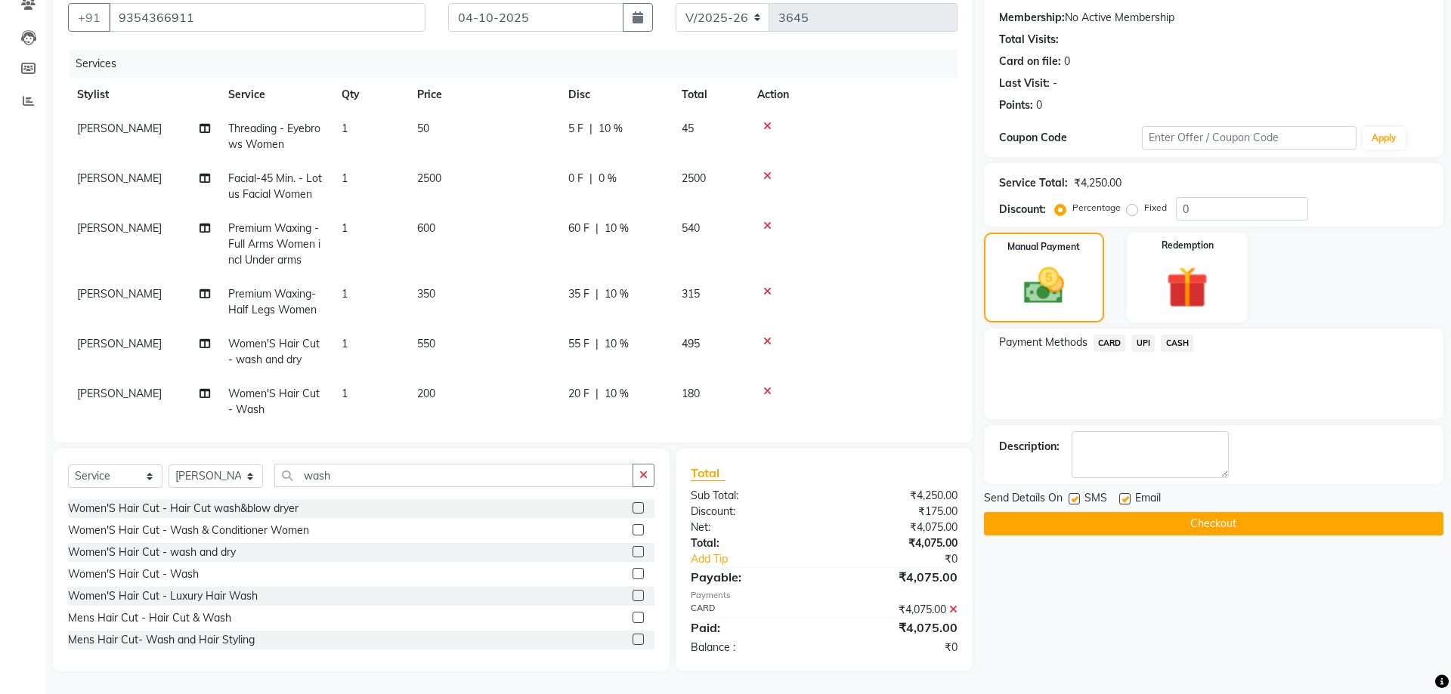
click at [1298, 512] on button "Checkout" at bounding box center [1213, 523] width 459 height 23
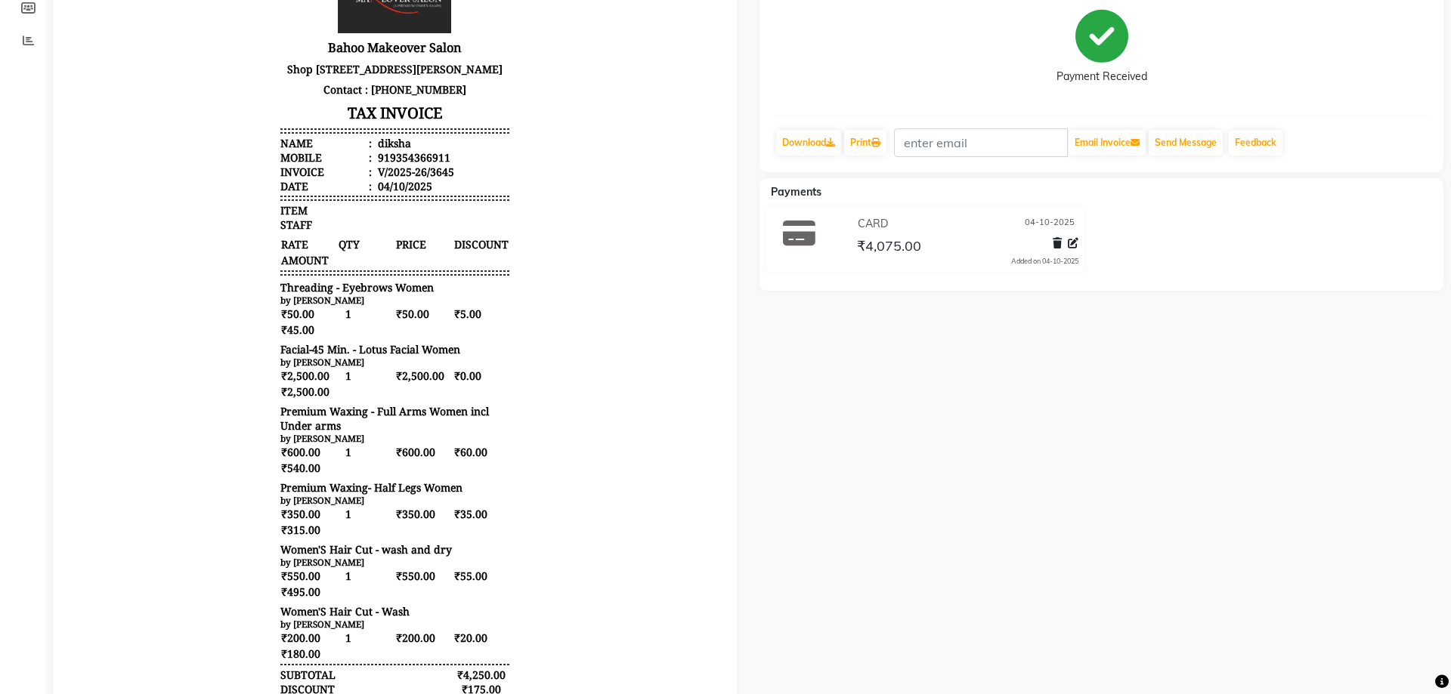
scroll to position [203, 0]
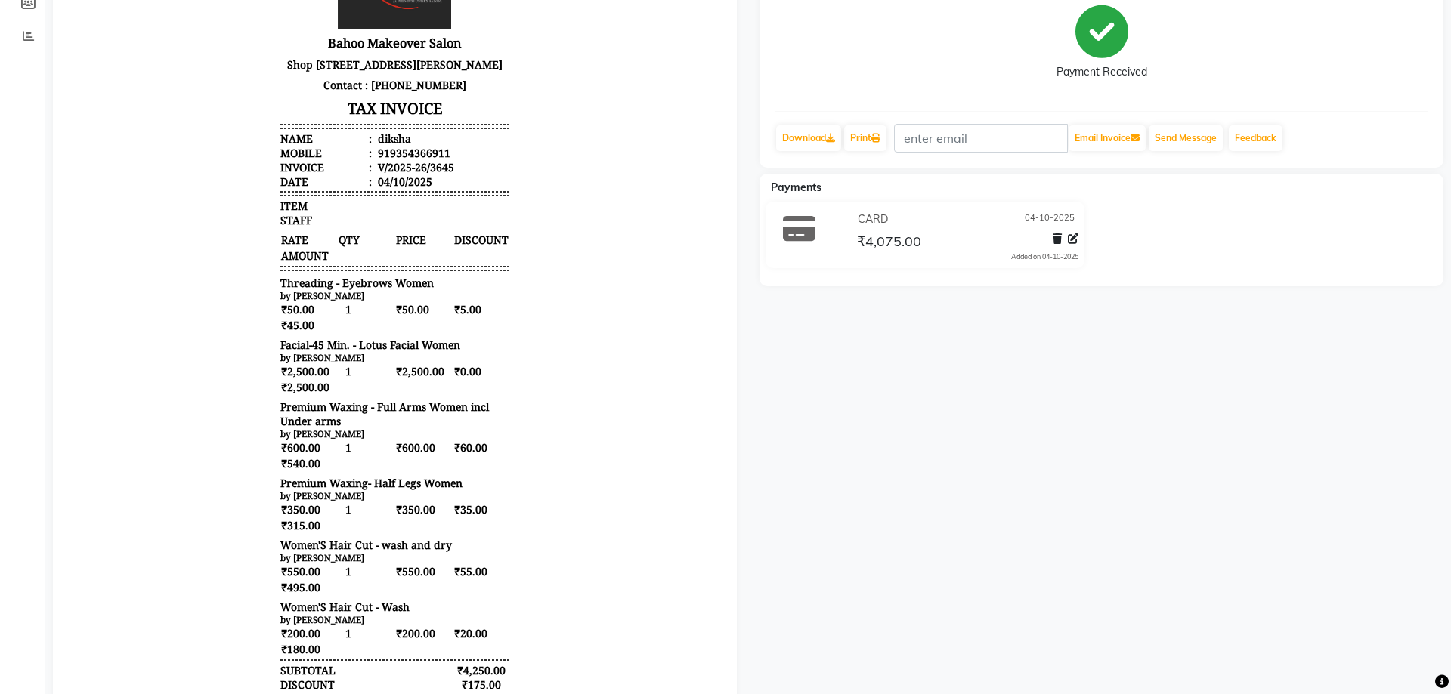
select select "service"
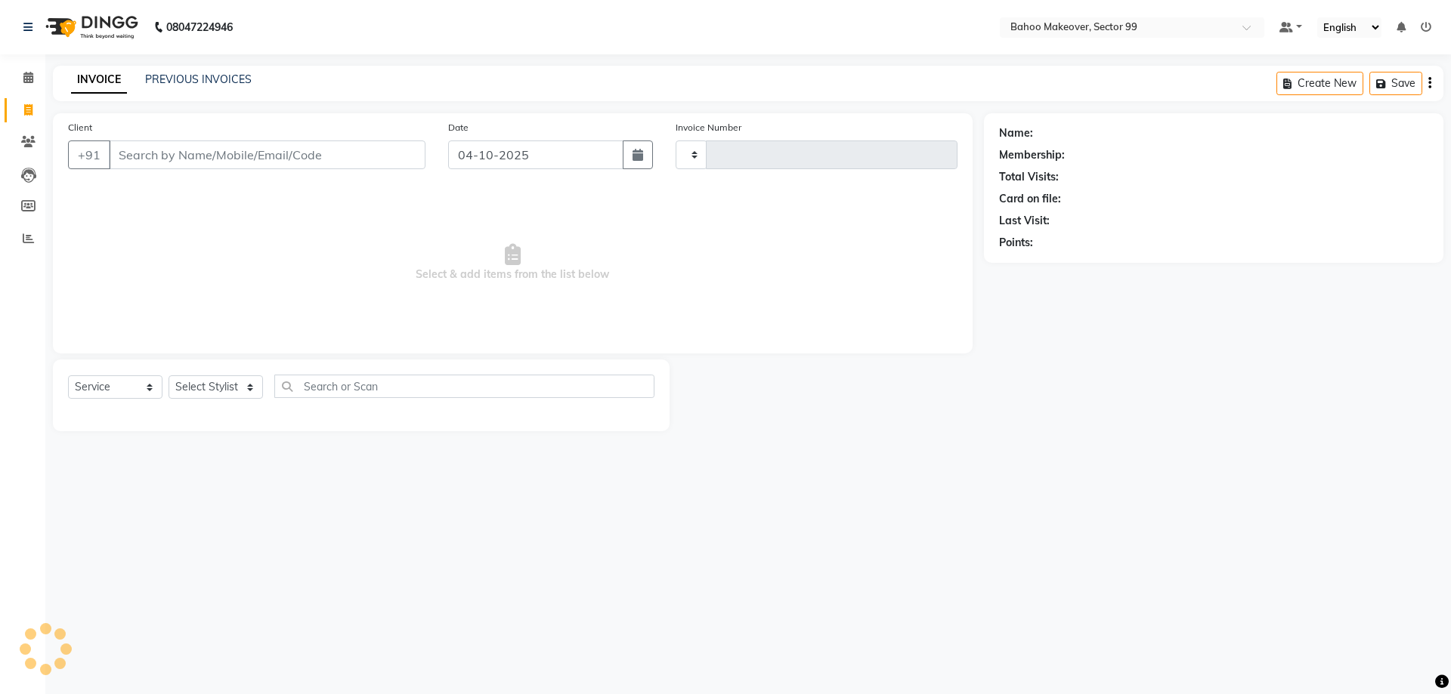
type input "3646"
select select "6856"
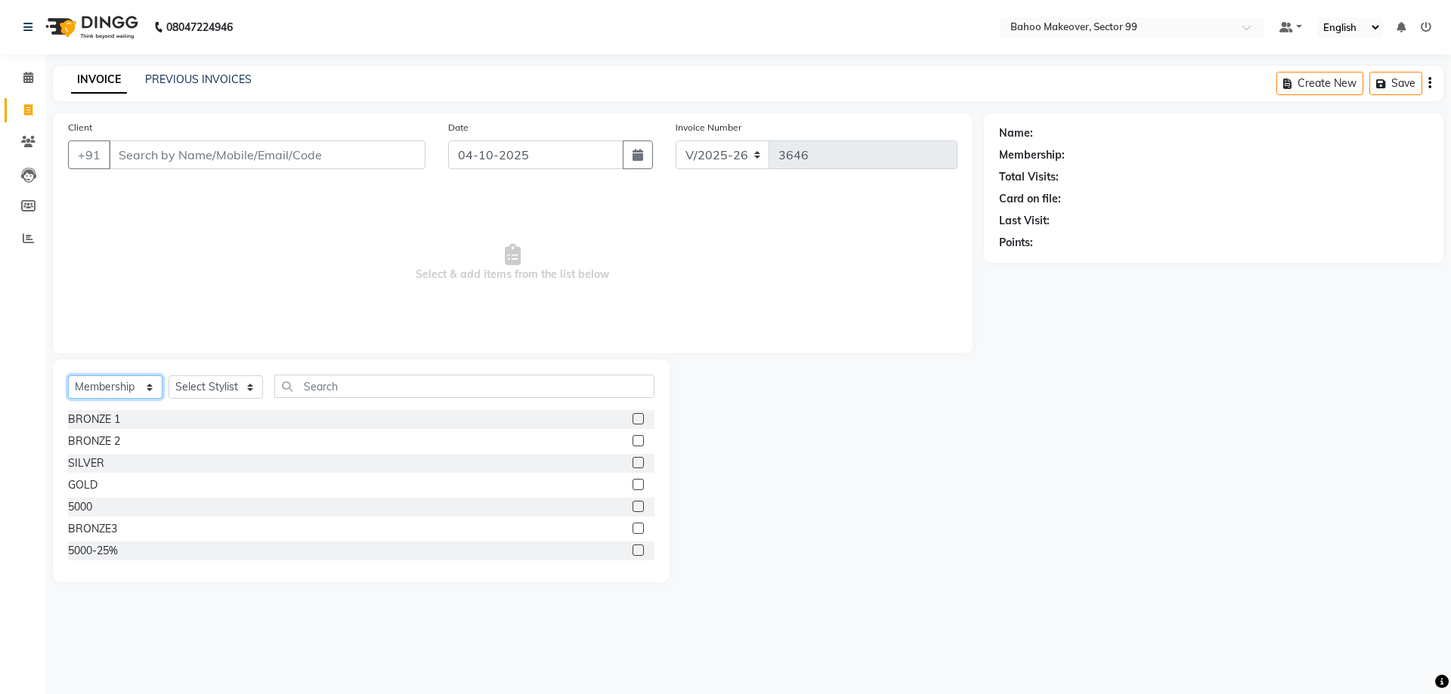
click at [68, 376] on select "Select Service Product Membership Package Voucher Prepaid Gift Card" at bounding box center [115, 387] width 94 height 23
select select "service"
click option "Service" at bounding box center [0, 0] width 0 height 0
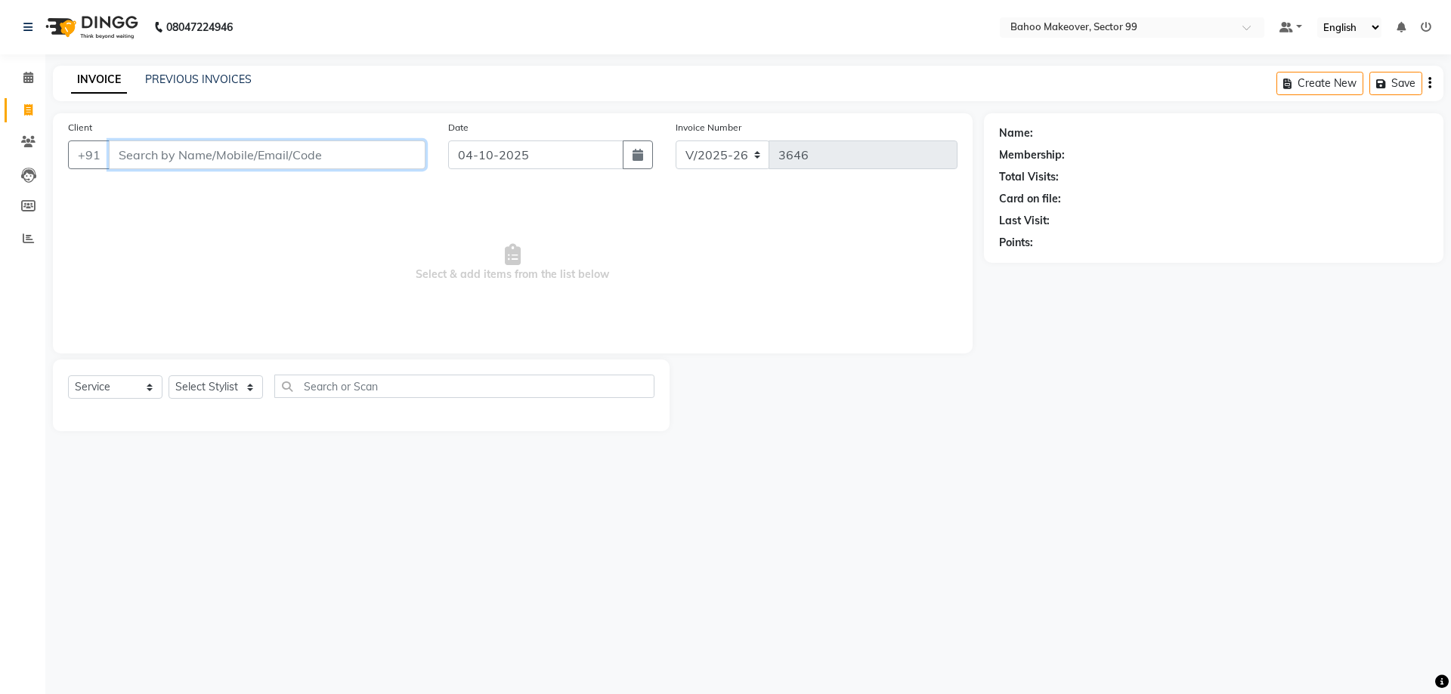
click at [225, 159] on input "Client" at bounding box center [267, 155] width 317 height 29
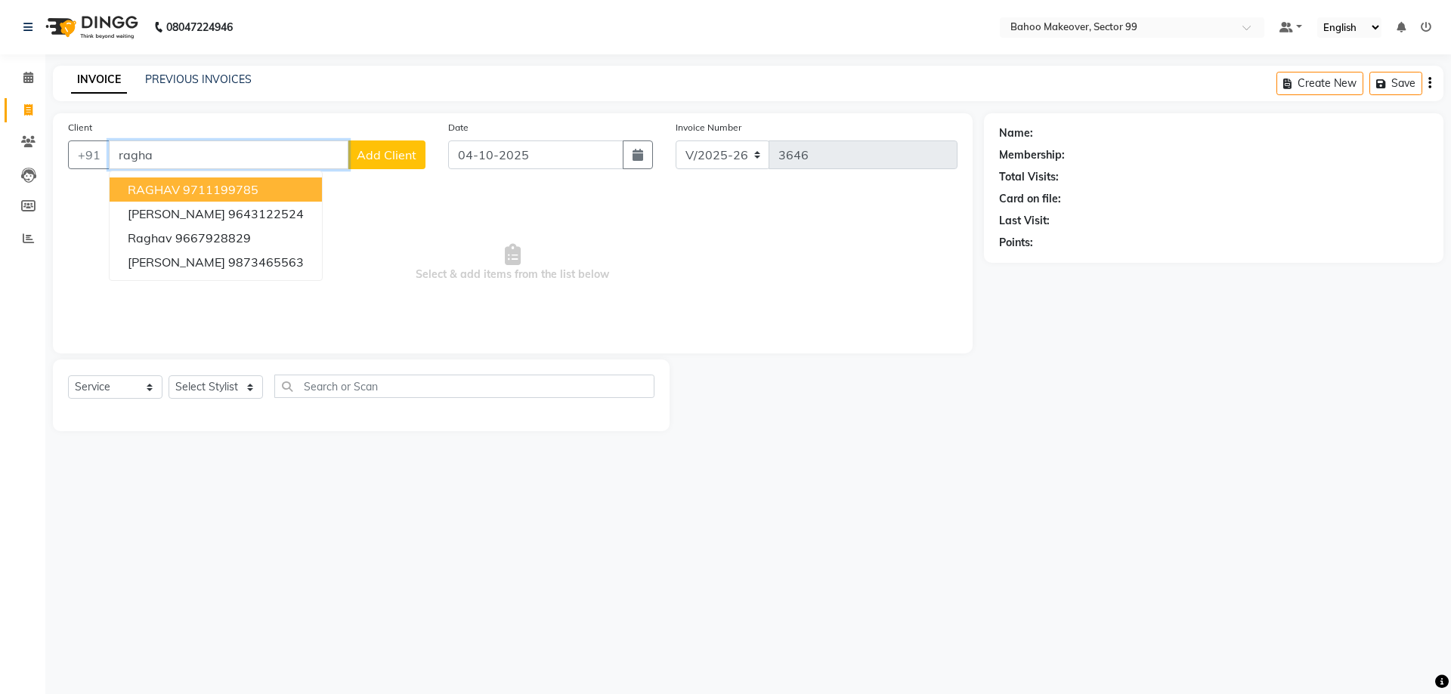
click at [156, 190] on span "RAGHAV" at bounding box center [154, 189] width 52 height 15
type input "9711199785"
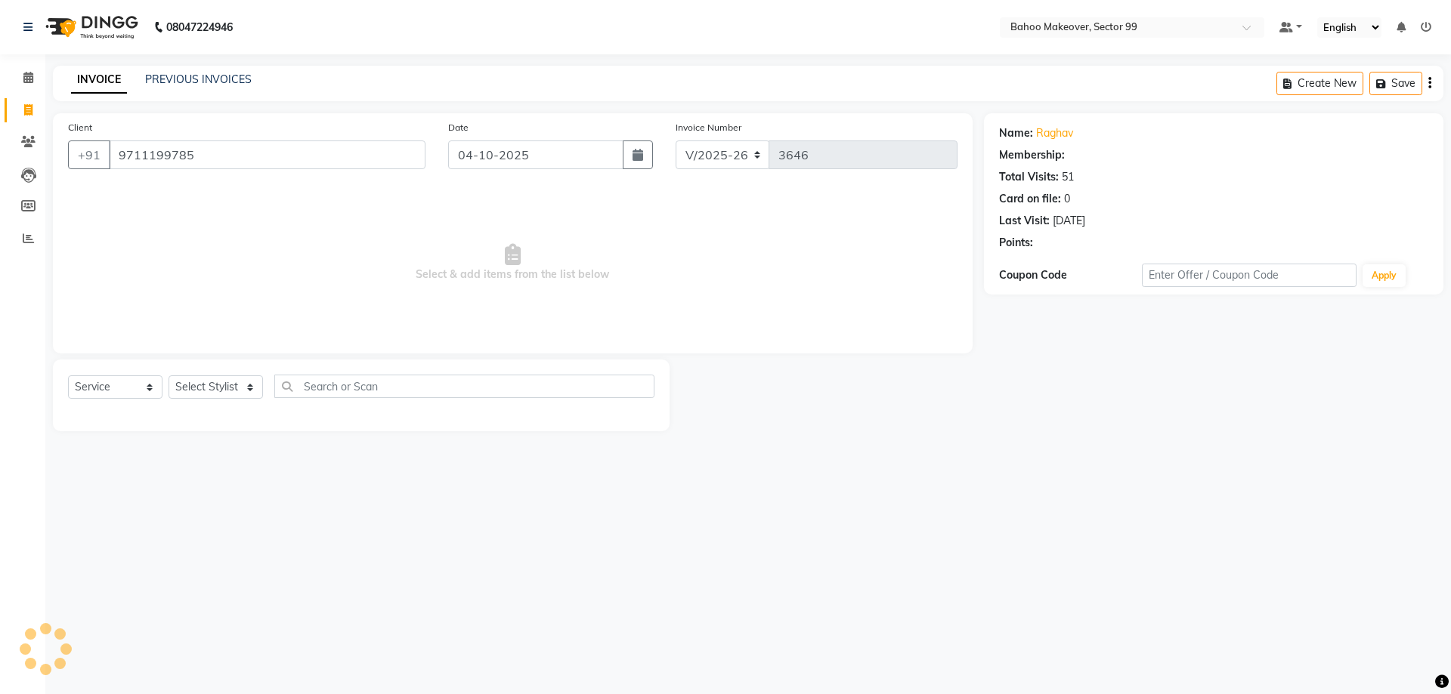
select select "1: Object"
click at [1045, 267] on icon "button" at bounding box center [1041, 264] width 11 height 11
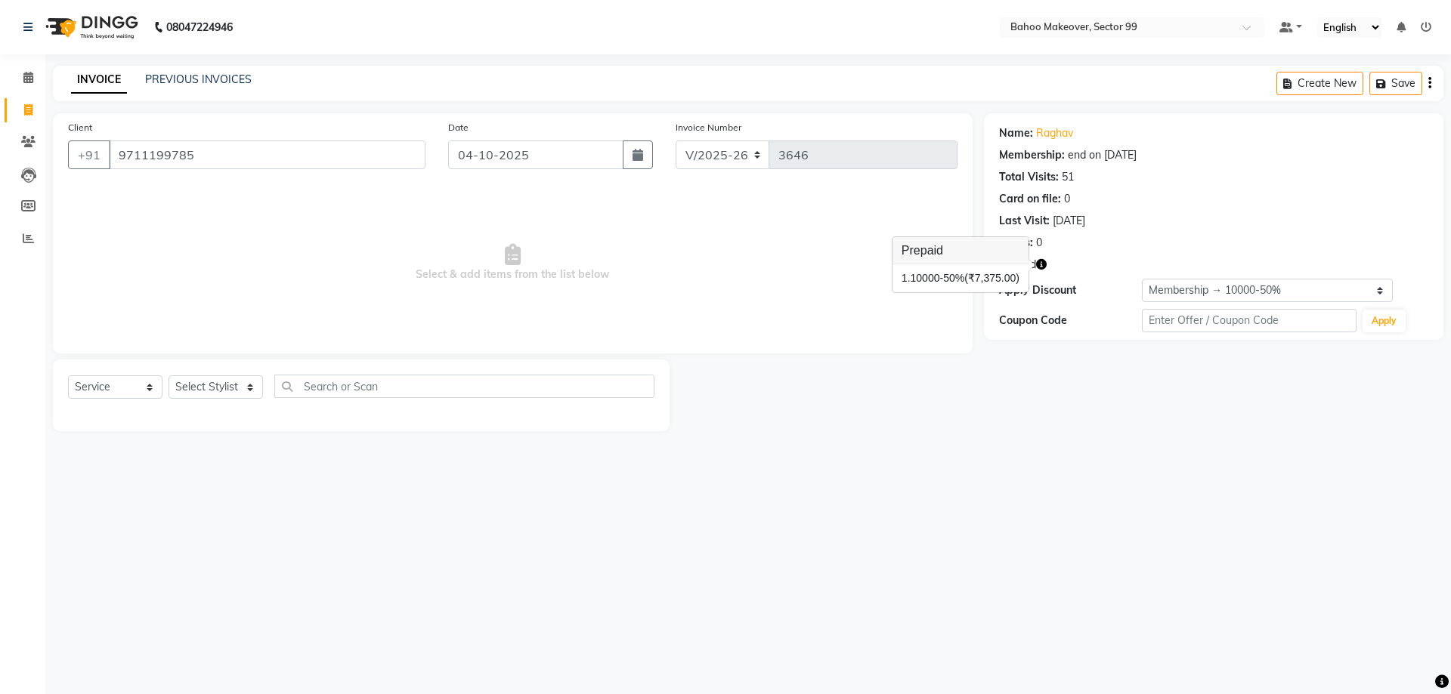
click at [1011, 372] on div "Name: Raghav Membership: end on 22-08-2026 Total Visits: 51 Card on file: 0 Las…" at bounding box center [1219, 272] width 471 height 318
click at [169, 376] on select "Select Stylist Arjun Azad Babita Bahoo Makeover Bahoo Makeover Salon Komal Madh…" at bounding box center [216, 387] width 94 height 23
drag, startPoint x: 218, startPoint y: 385, endPoint x: 549, endPoint y: 498, distance: 350.3
click at [546, 560] on div "08047224946 Select Location × Bahoo Makeover, Sector 99 Default Panel My Panel …" at bounding box center [725, 347] width 1451 height 694
click at [68, 376] on select "Select Service Product Membership Package Voucher Prepaid Gift Card" at bounding box center [115, 387] width 94 height 23
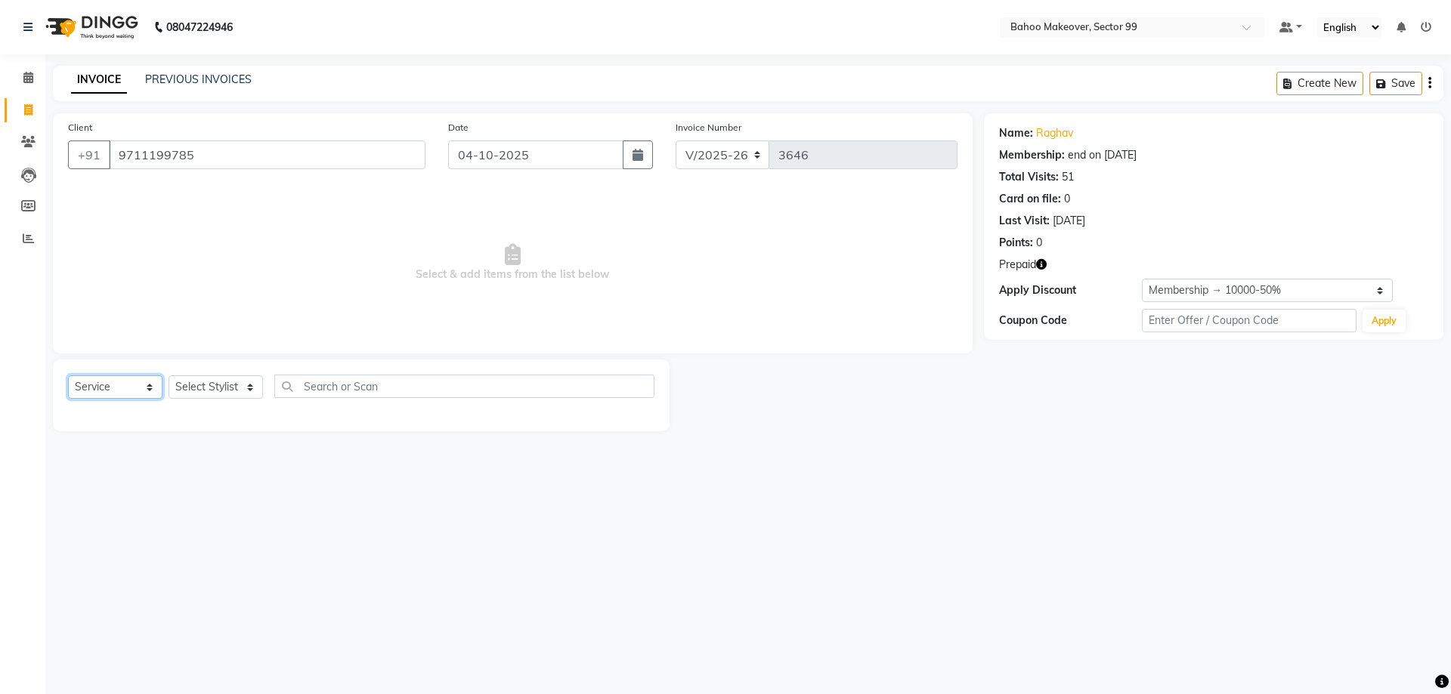
click option "Service" at bounding box center [0, 0] width 0 height 0
click at [169, 376] on select "Select Stylist Arjun Azad Babita Bahoo Makeover Bahoo Makeover Salon Komal Madh…" at bounding box center [216, 387] width 94 height 23
select select "54354"
click option "Mohd Adnaan" at bounding box center [0, 0] width 0 height 0
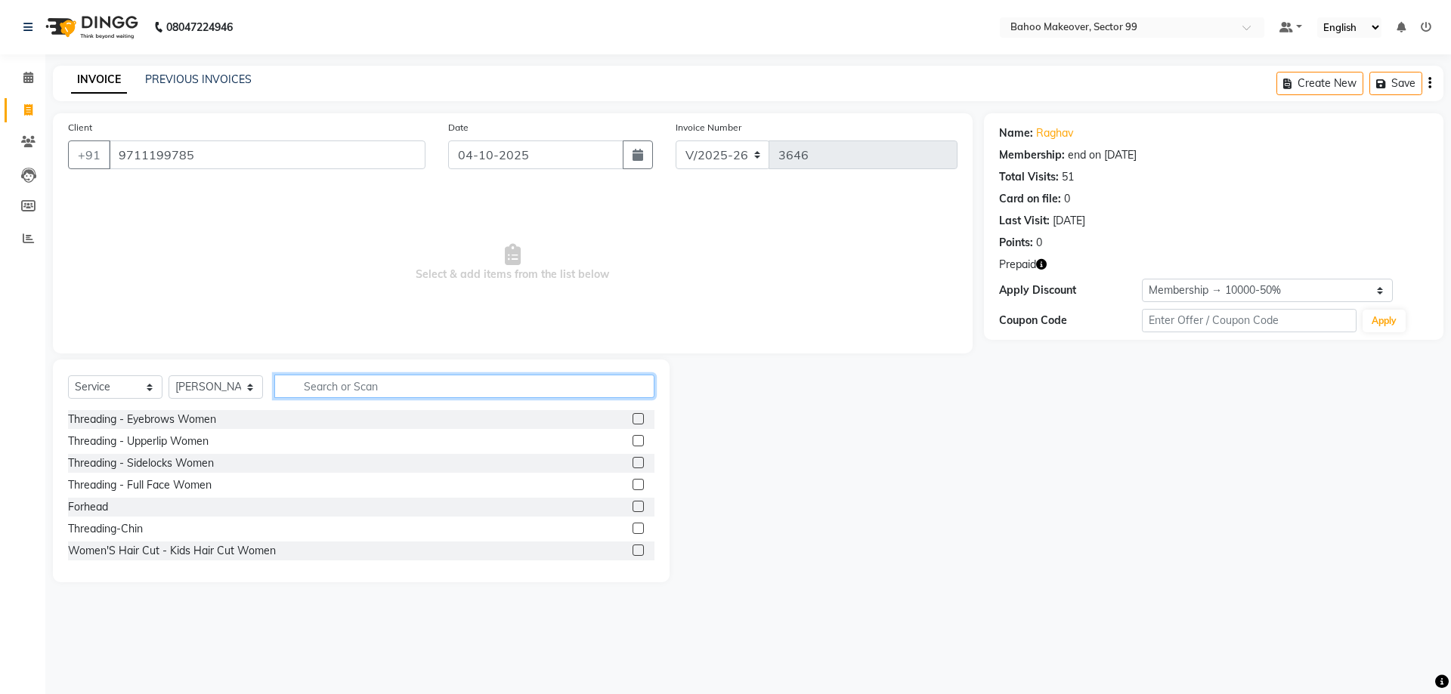
click at [311, 380] on input "text" at bounding box center [464, 386] width 380 height 23
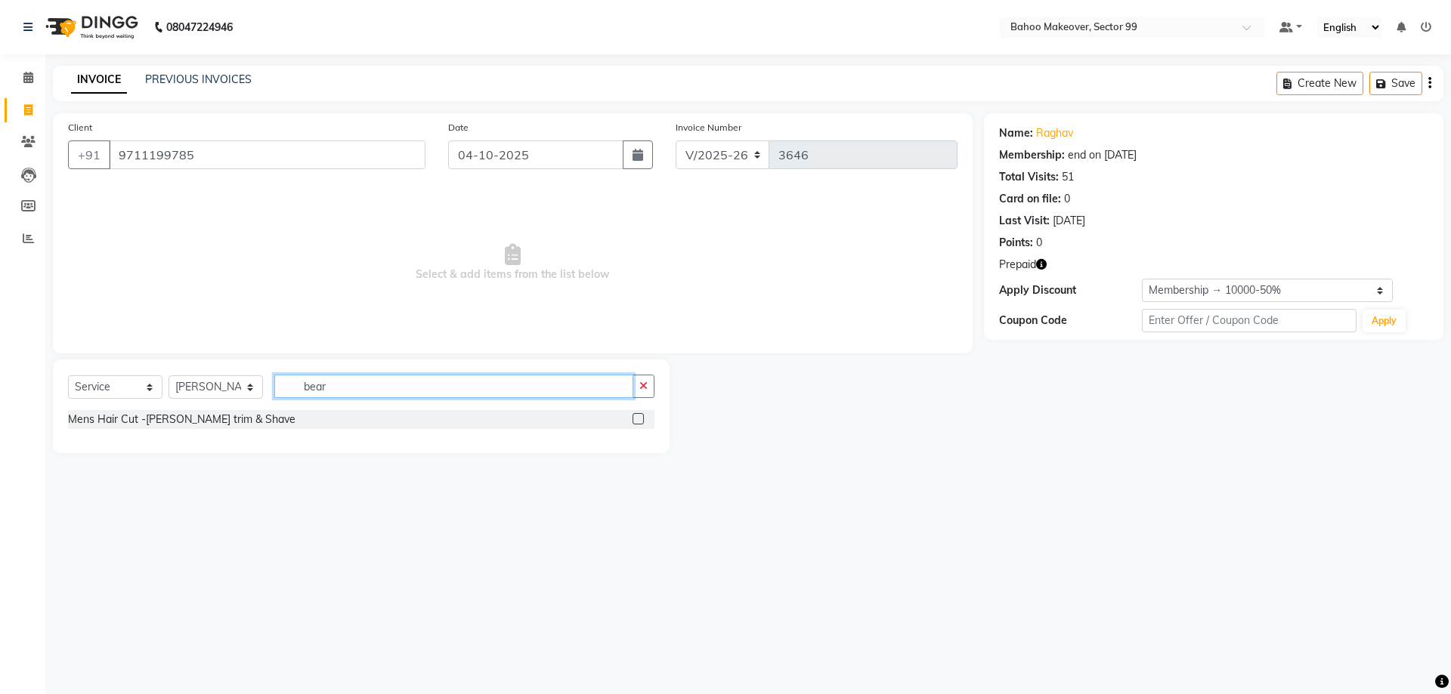
type input "bear"
click at [180, 408] on div "Select Service Product Membership Package Voucher Prepaid Gift Card Select Styl…" at bounding box center [361, 393] width 586 height 36
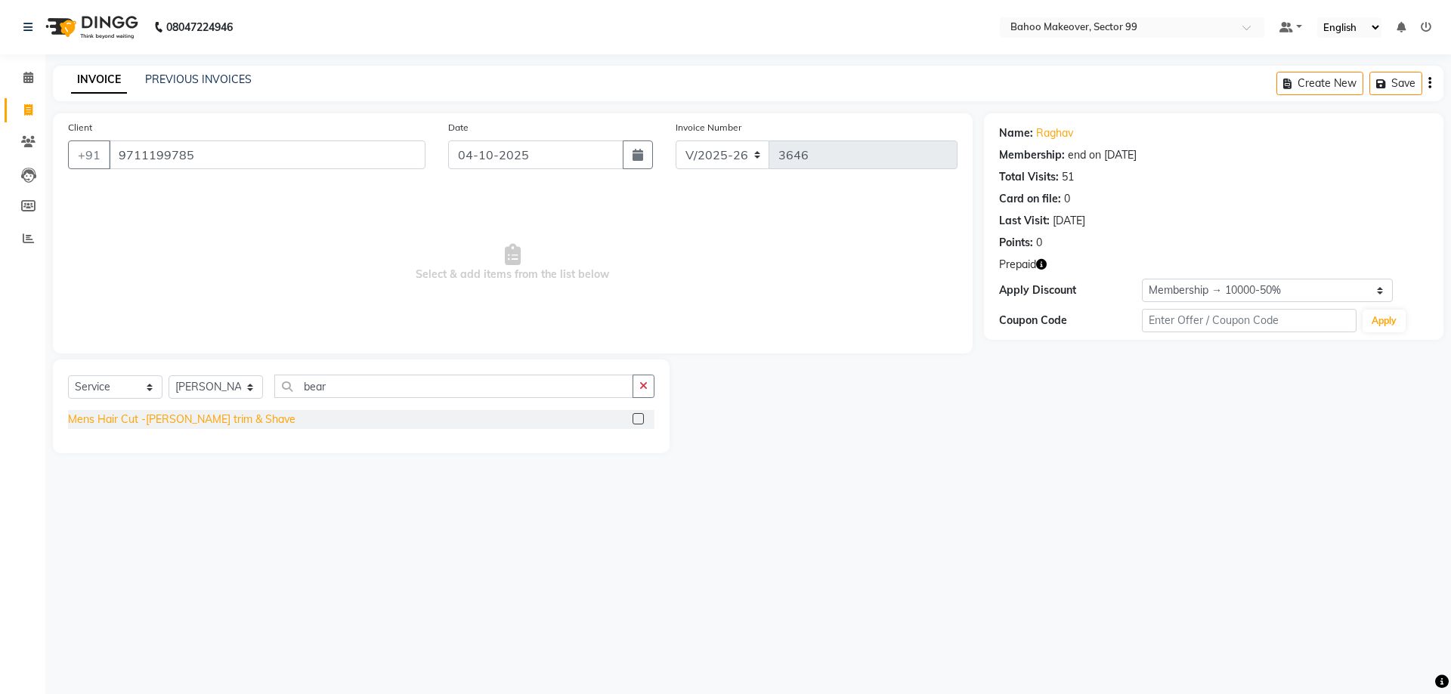
click at [180, 415] on div "Mens Hair Cut -[PERSON_NAME] trim & Shave" at bounding box center [181, 420] width 227 height 16
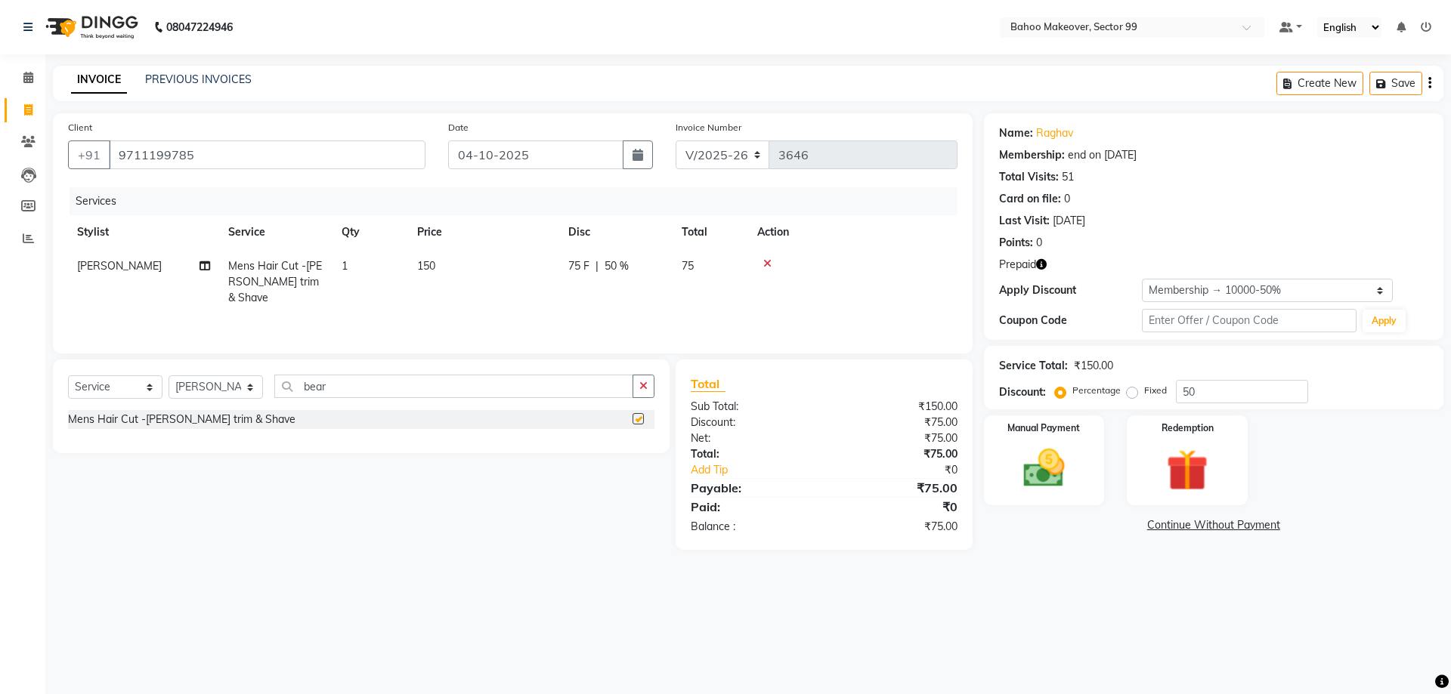
checkbox input "false"
click at [169, 376] on select "Select Stylist Arjun Azad Babita Bahoo Makeover Bahoo Makeover Salon Komal Madh…" at bounding box center [216, 387] width 94 height 23
select select "87682"
click option "Babita" at bounding box center [0, 0] width 0 height 0
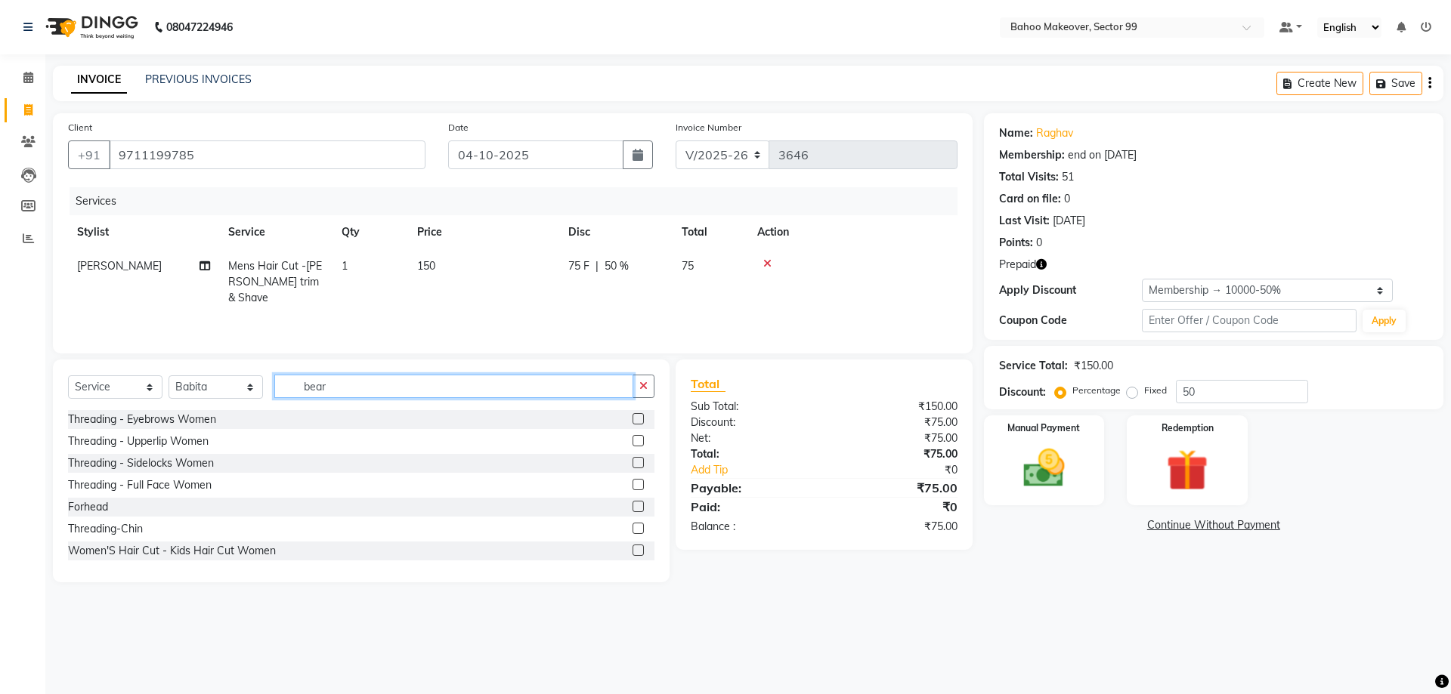
click at [354, 381] on input "bear" at bounding box center [453, 386] width 359 height 23
type input "b"
type input "wax"
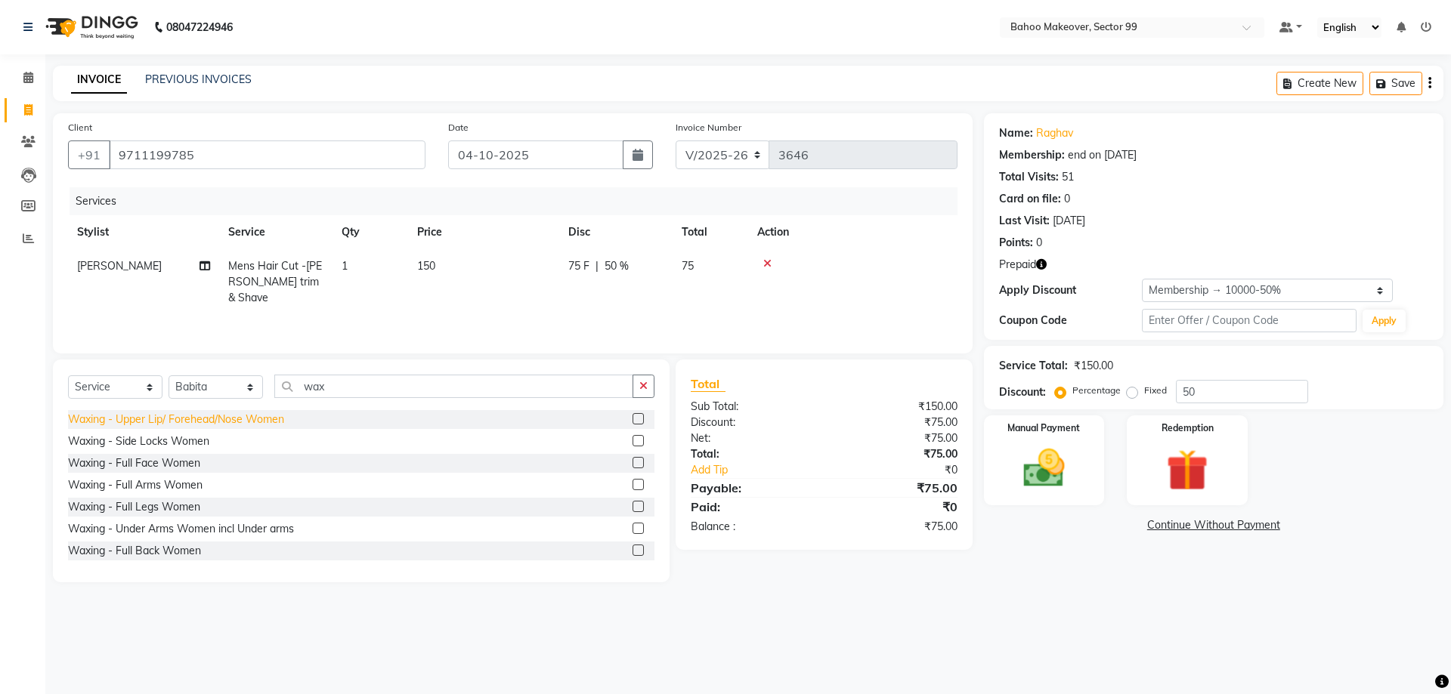
click at [243, 425] on div "Waxing - Upper Lip/ Forehead/Nose Women" at bounding box center [176, 420] width 216 height 16
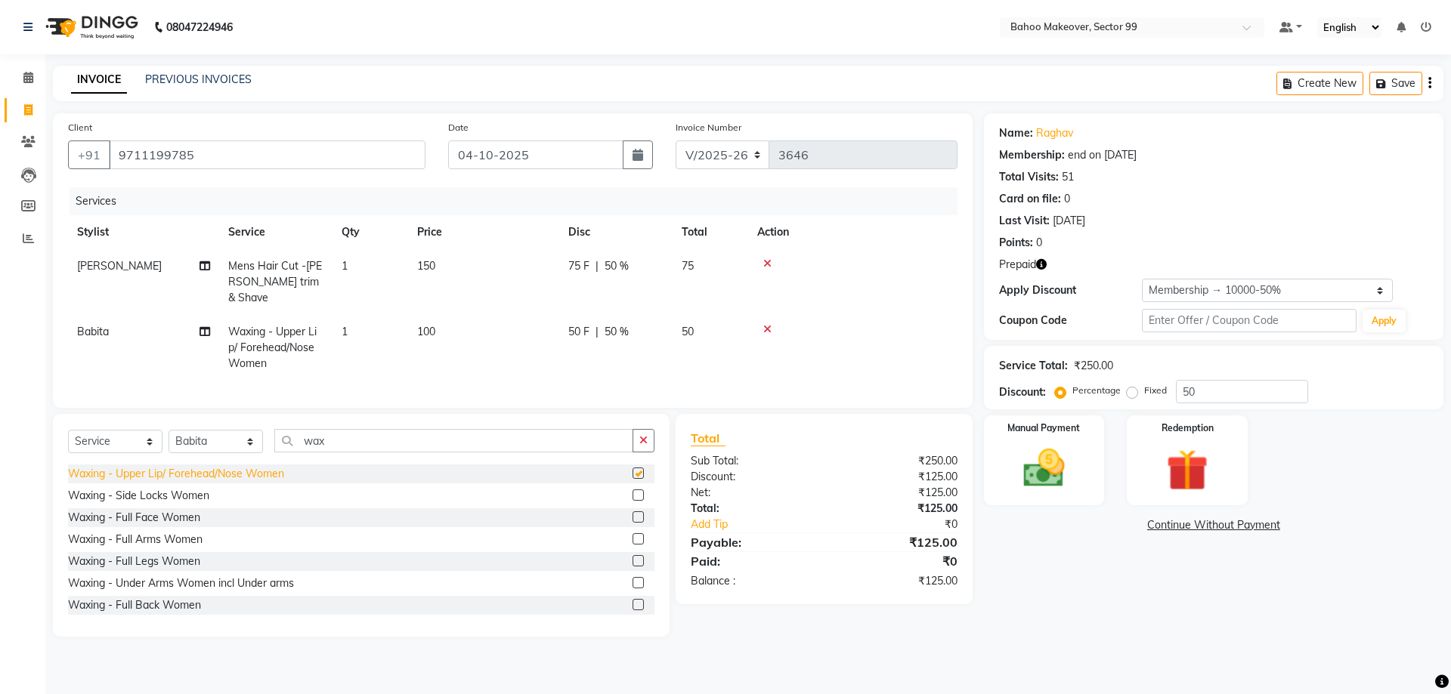
checkbox input "false"
click at [632, 429] on input "wax" at bounding box center [453, 440] width 359 height 23
click at [638, 429] on button "button" at bounding box center [643, 440] width 22 height 23
click at [245, 465] on div "Threading - Eyebrows Women" at bounding box center [361, 474] width 586 height 19
click at [170, 488] on div "Threading - Upperlip Women" at bounding box center [138, 496] width 141 height 16
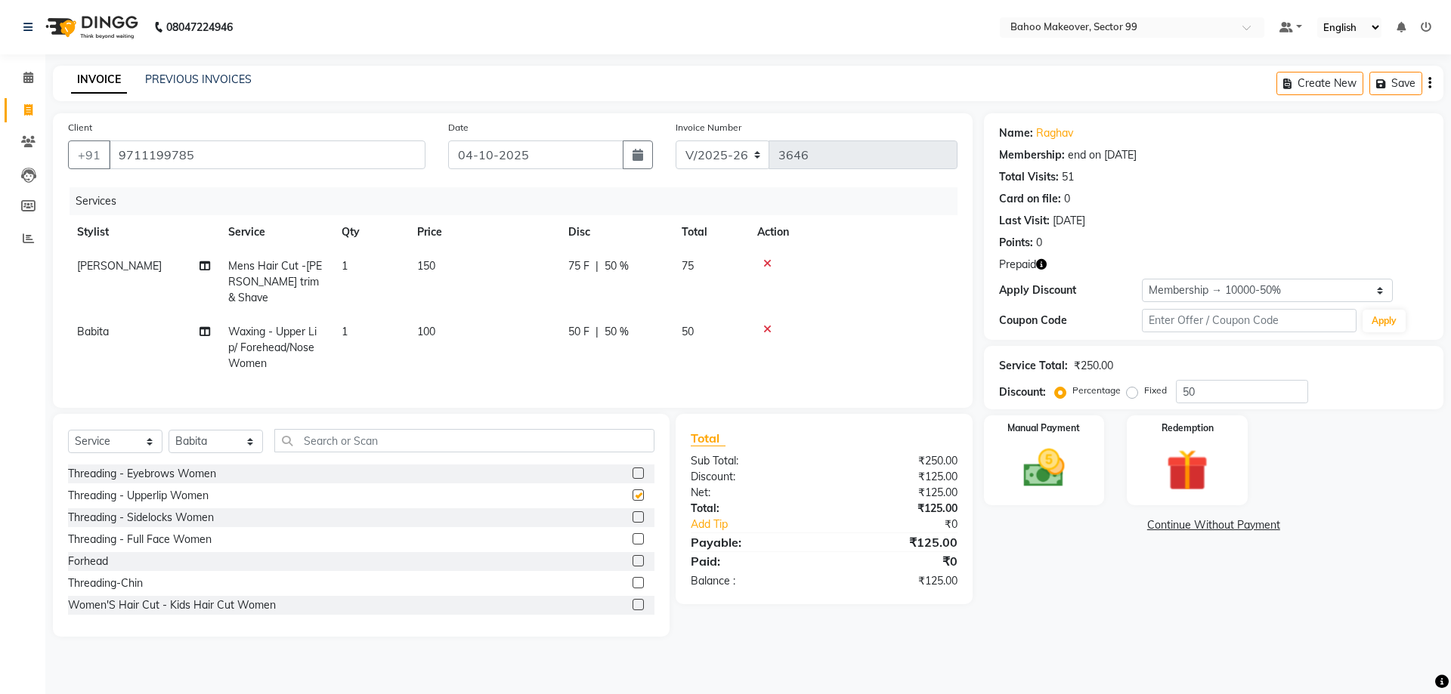
checkbox input "false"
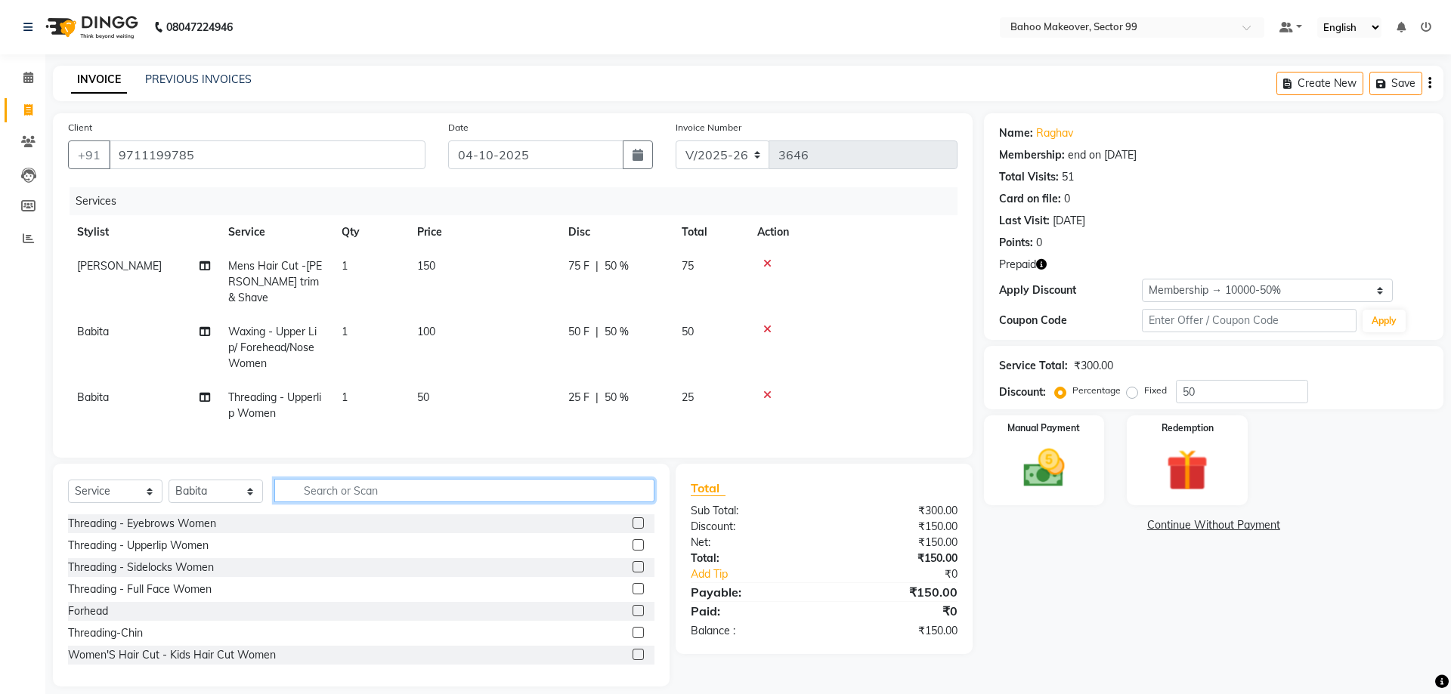
click at [449, 479] on input "text" at bounding box center [464, 490] width 380 height 23
click at [414, 479] on input "text" at bounding box center [464, 490] width 380 height 23
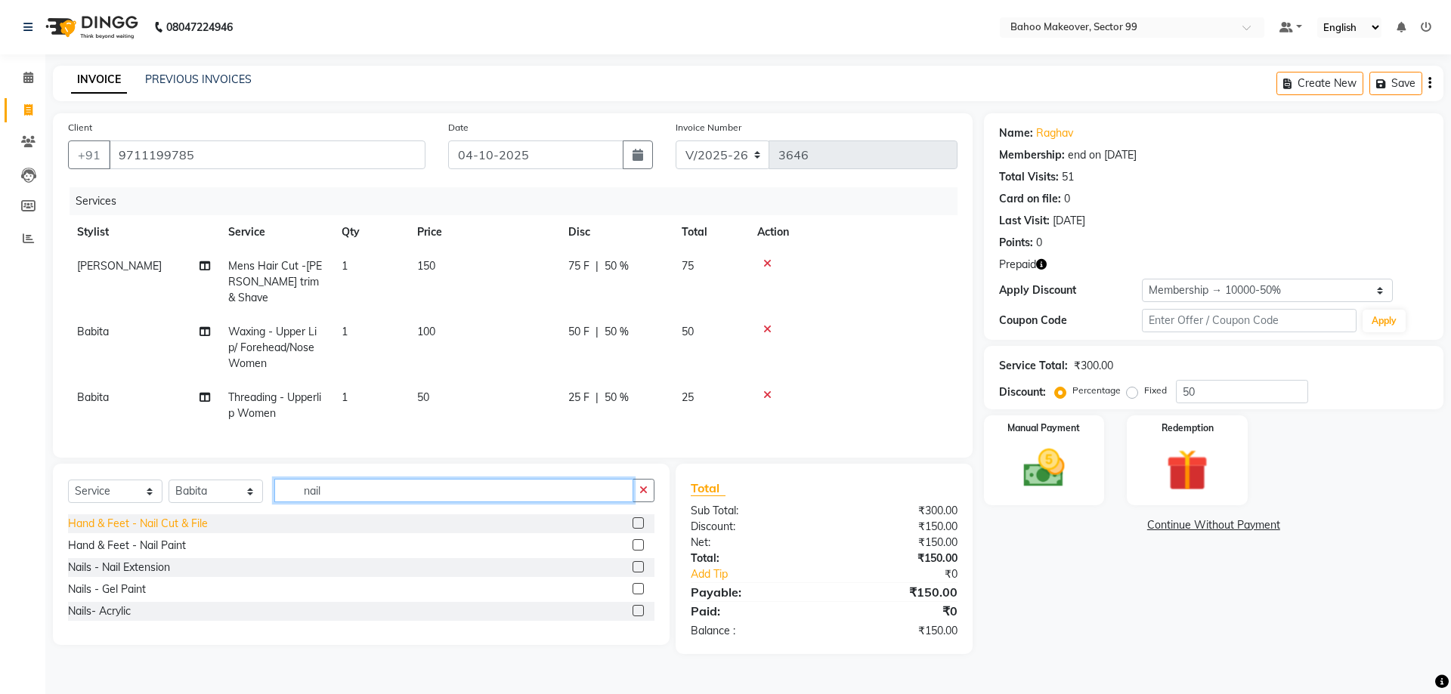
type input "nail"
click at [134, 516] on div "Hand & Feet - Nail Cut & File" at bounding box center [138, 524] width 140 height 16
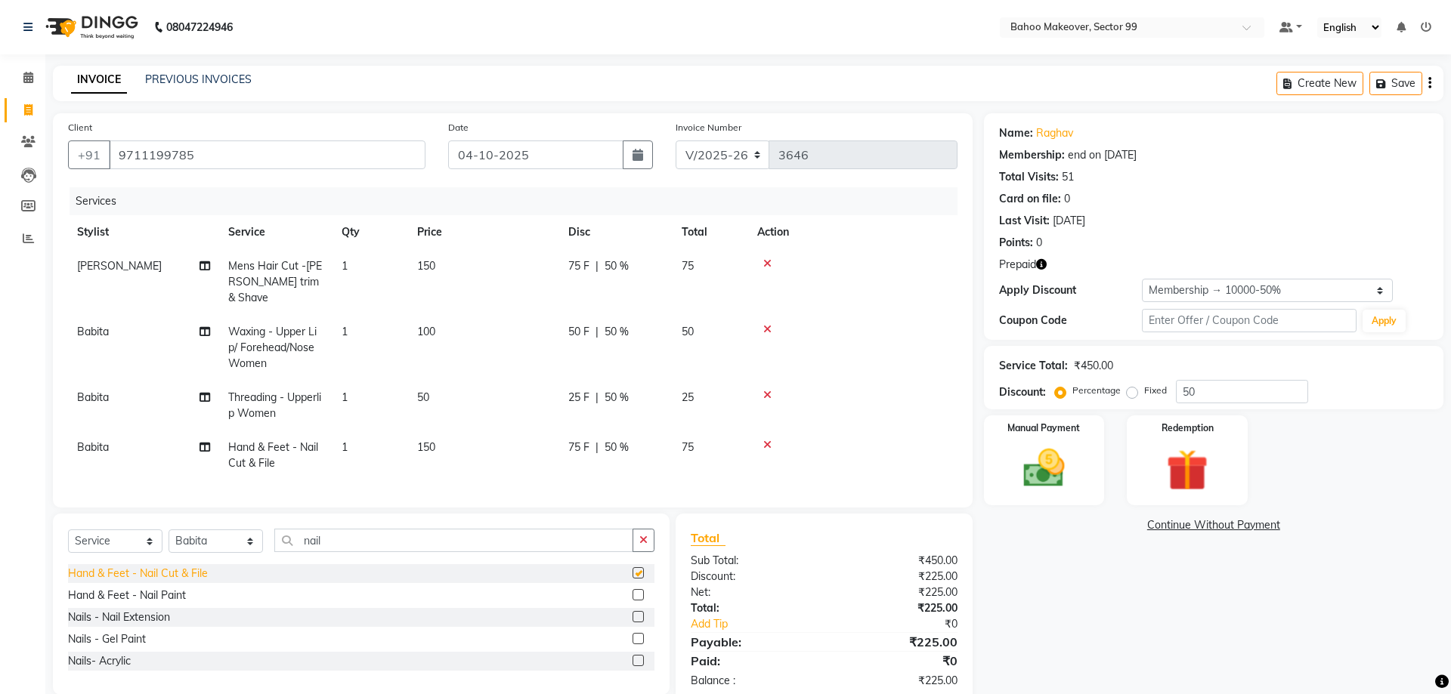
checkbox input "false"
click at [125, 588] on div "Hand & Feet - Nail Paint" at bounding box center [127, 596] width 118 height 16
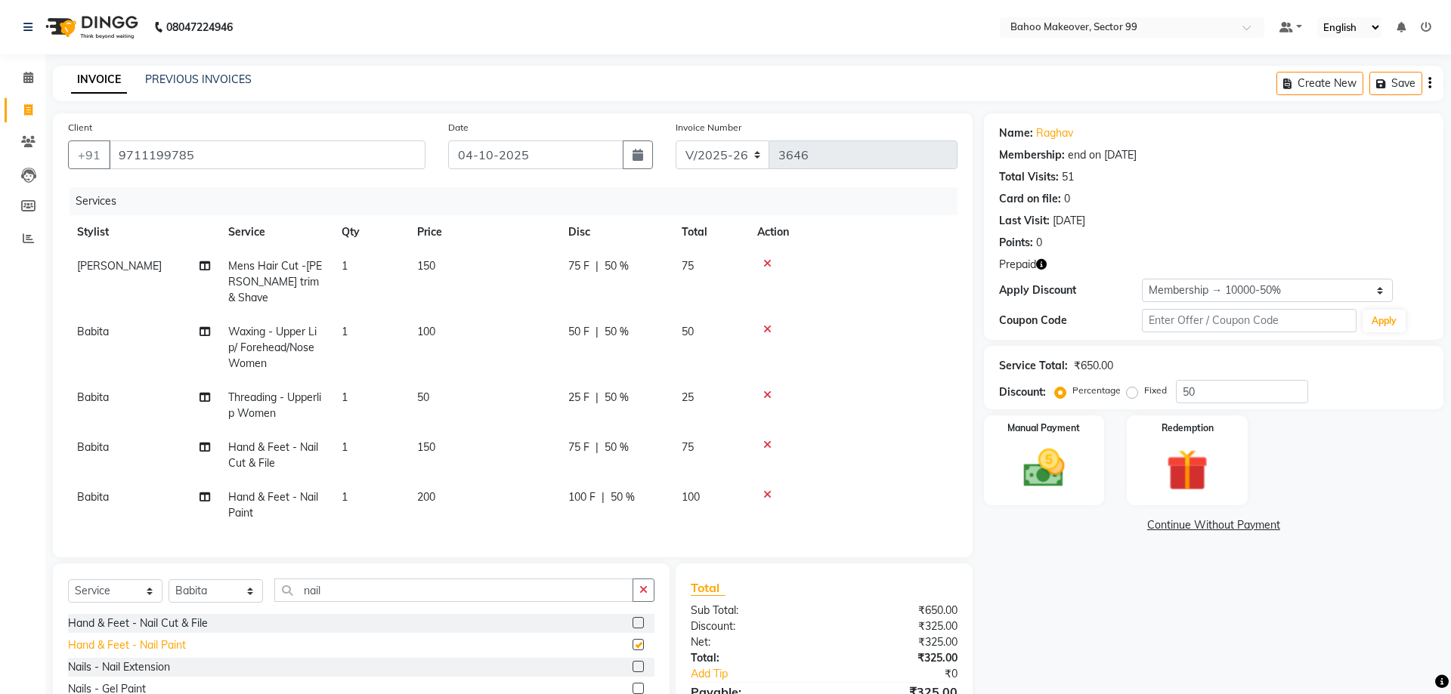
checkbox input "false"
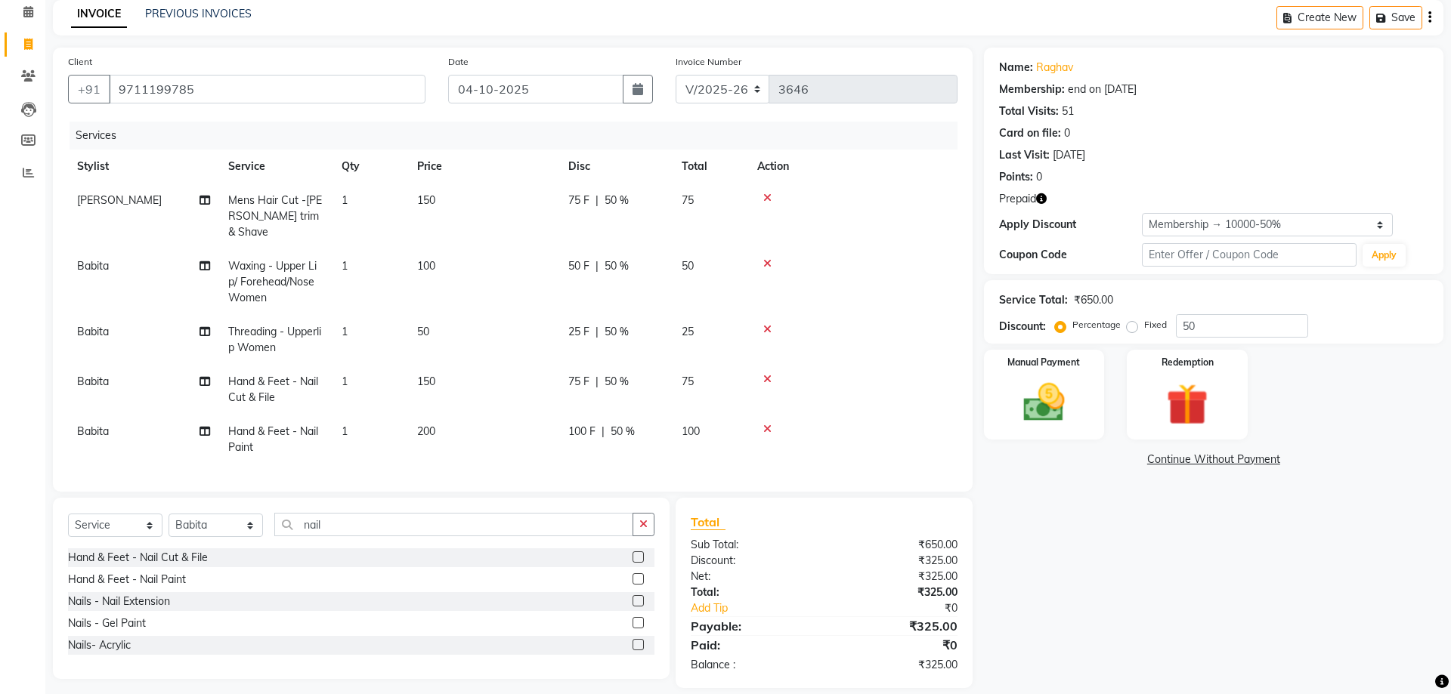
scroll to position [66, 0]
click at [1176, 424] on img at bounding box center [1187, 404] width 70 height 54
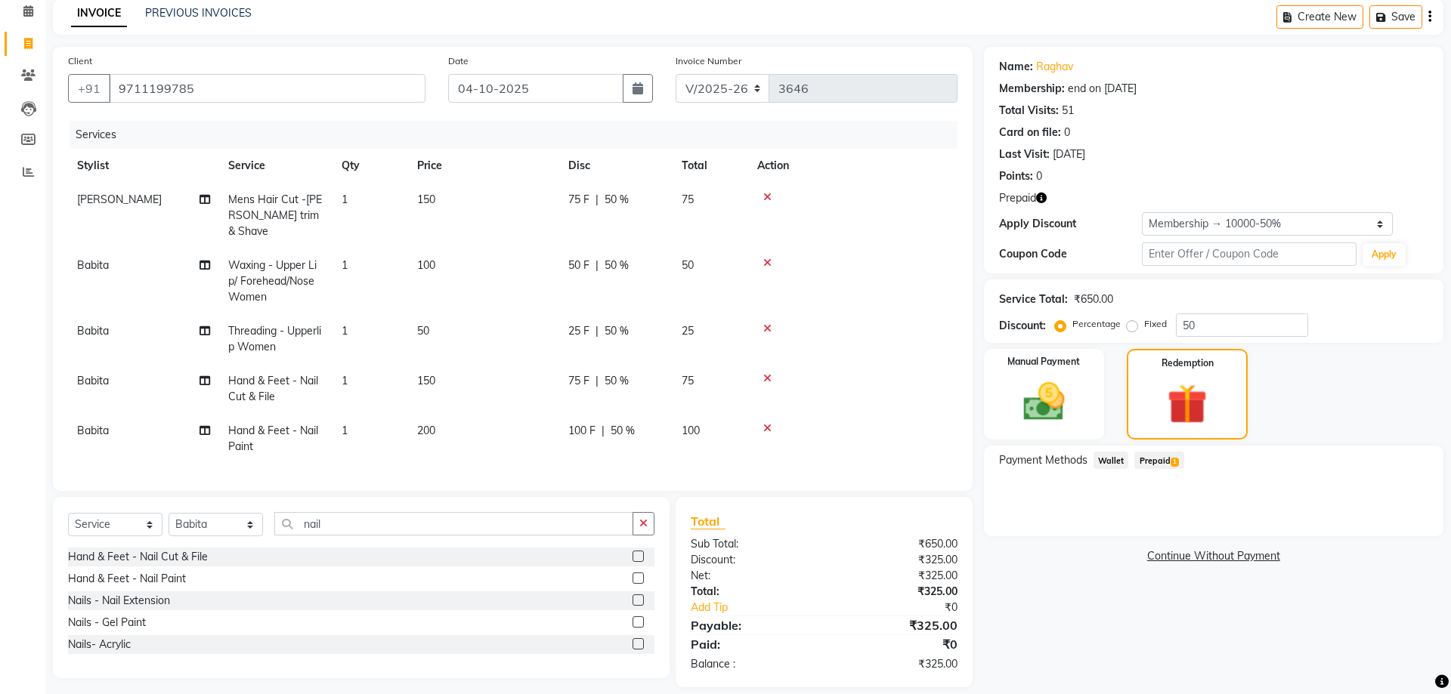
click at [1160, 463] on span "Prepaid 1" at bounding box center [1158, 460] width 49 height 17
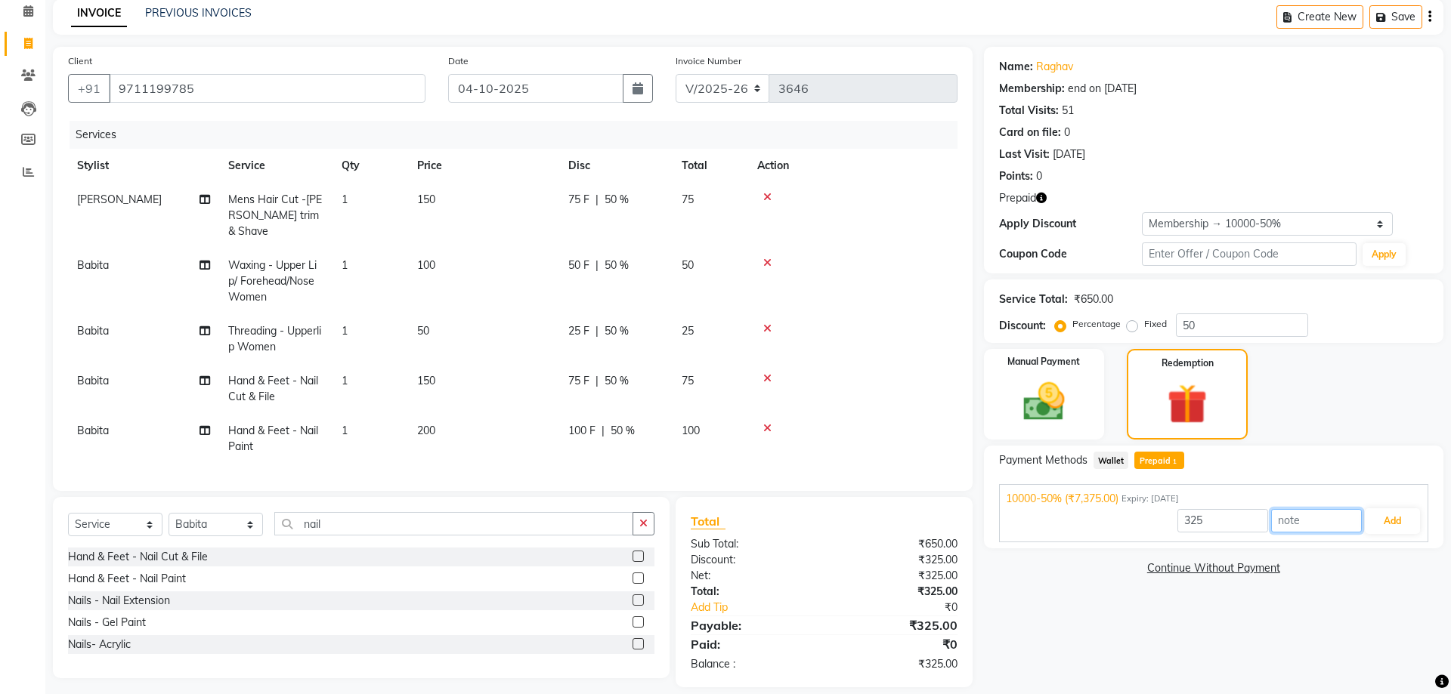
click at [1294, 524] on input "text" at bounding box center [1316, 520] width 91 height 23
click at [1296, 524] on input "text" at bounding box center [1316, 520] width 91 height 23
click at [1057, 506] on span "10000-50% (₹7,375.00)" at bounding box center [1062, 499] width 113 height 16
click at [1090, 553] on div "Continue Without Payment" at bounding box center [1213, 557] width 453 height 16
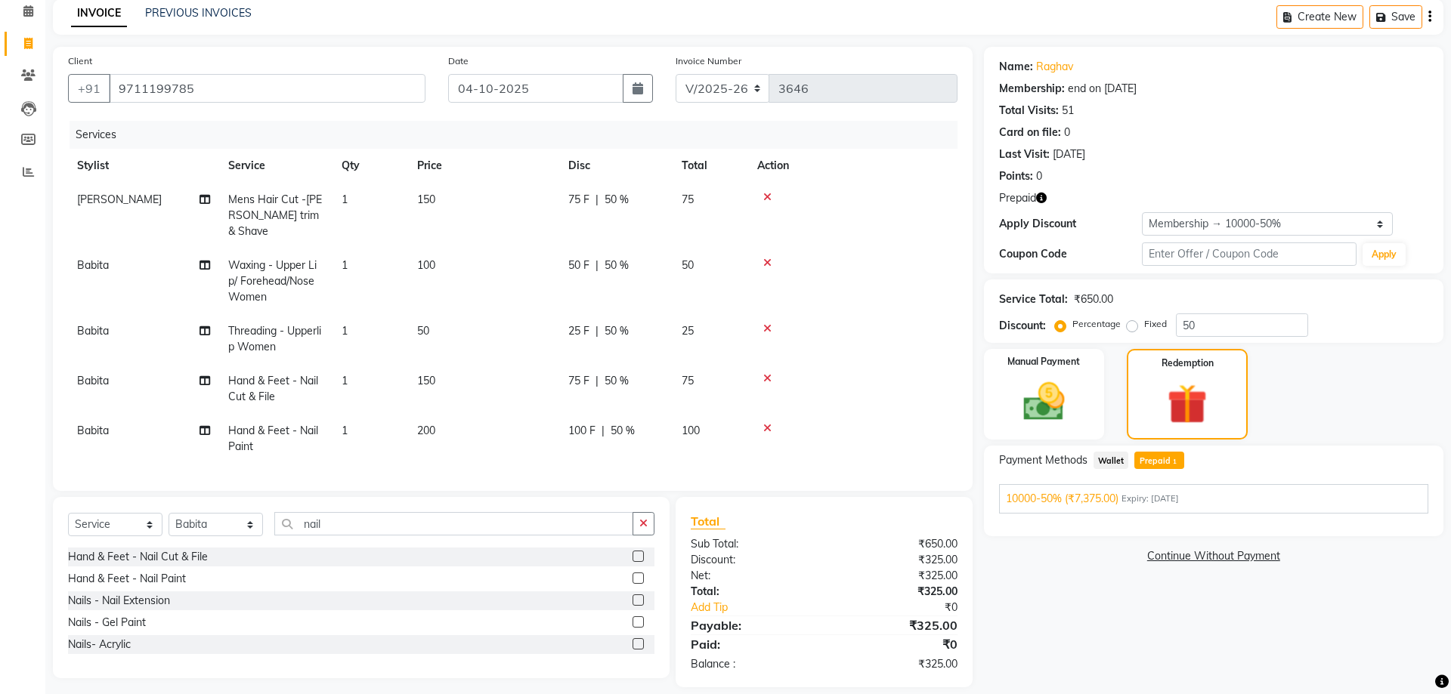
click at [1158, 462] on span "Prepaid 1" at bounding box center [1158, 460] width 49 height 17
click at [1174, 459] on span "1" at bounding box center [1174, 462] width 8 height 9
click at [1181, 413] on img at bounding box center [1187, 405] width 68 height 52
click at [1161, 465] on span "Prepaid 1" at bounding box center [1158, 460] width 49 height 17
click at [1164, 558] on link "Continue Without Payment" at bounding box center [1213, 557] width 453 height 16
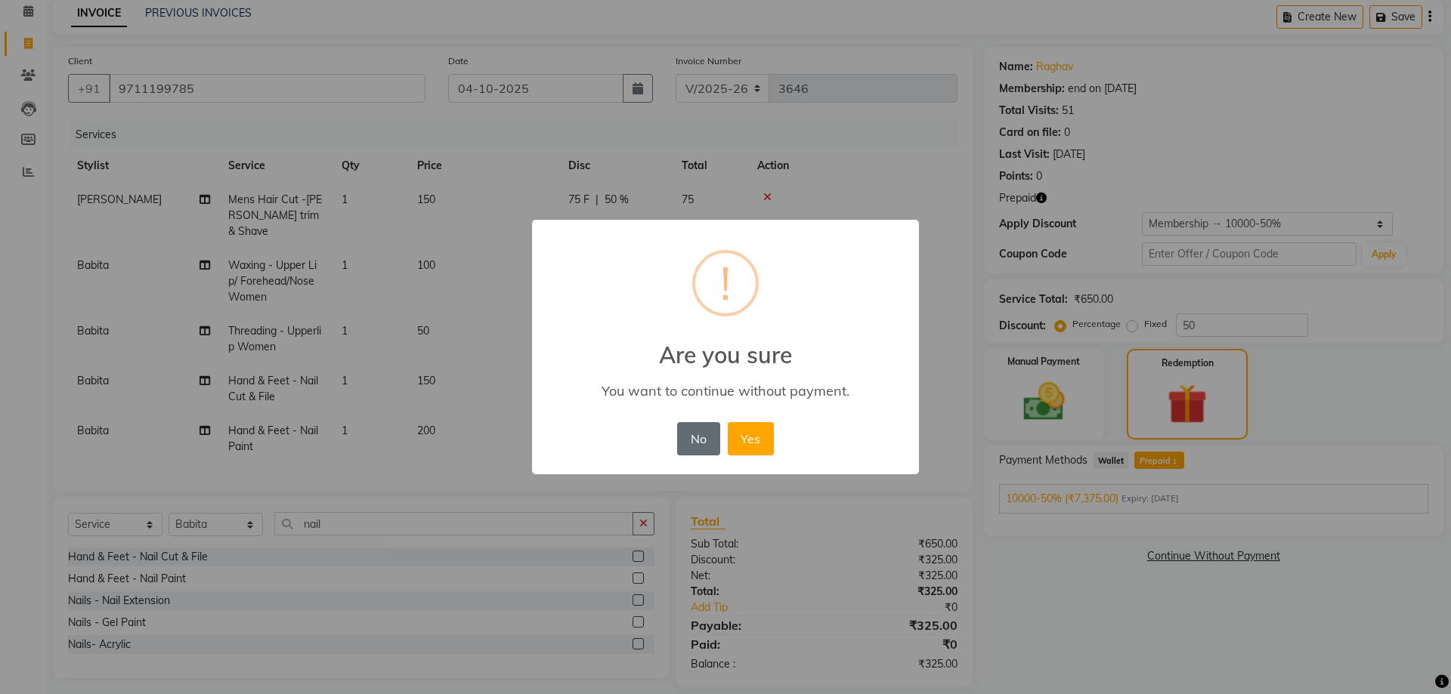
click at [709, 434] on button "No" at bounding box center [698, 438] width 42 height 33
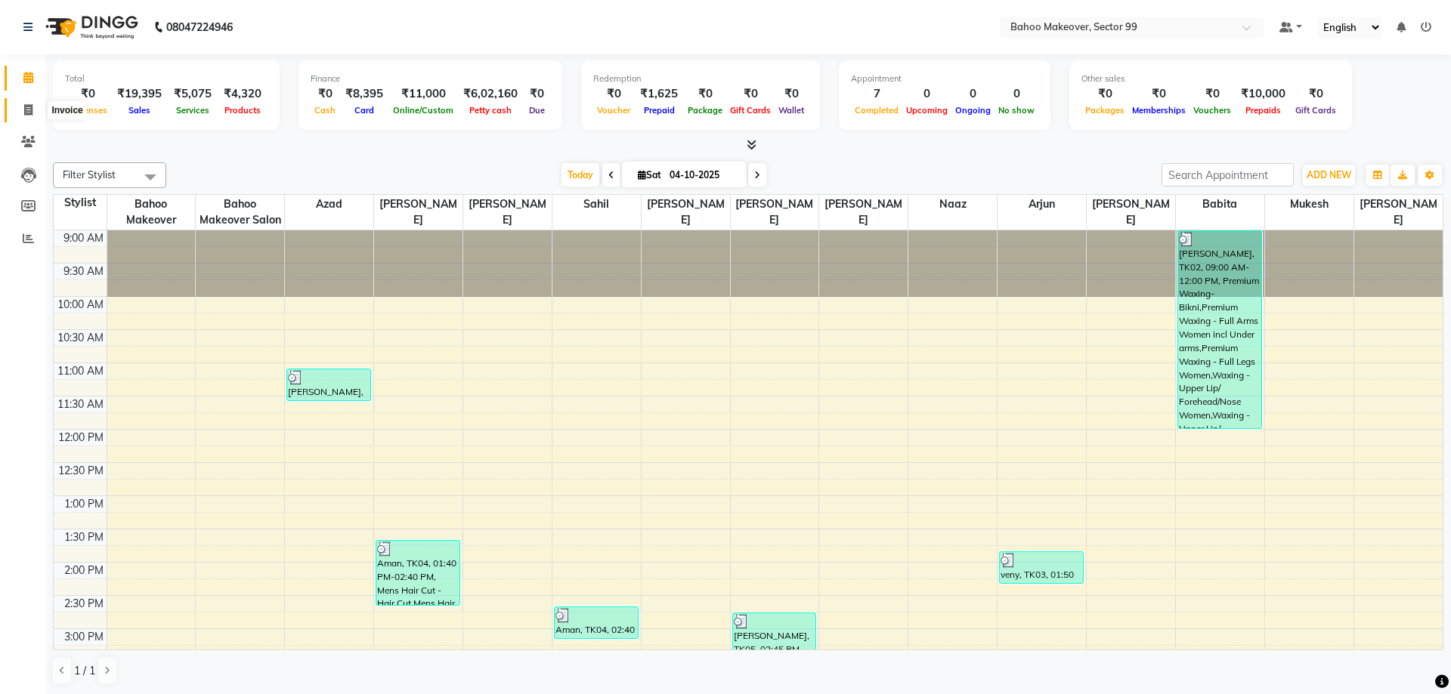
click at [23, 112] on span at bounding box center [28, 110] width 26 height 17
select select "6856"
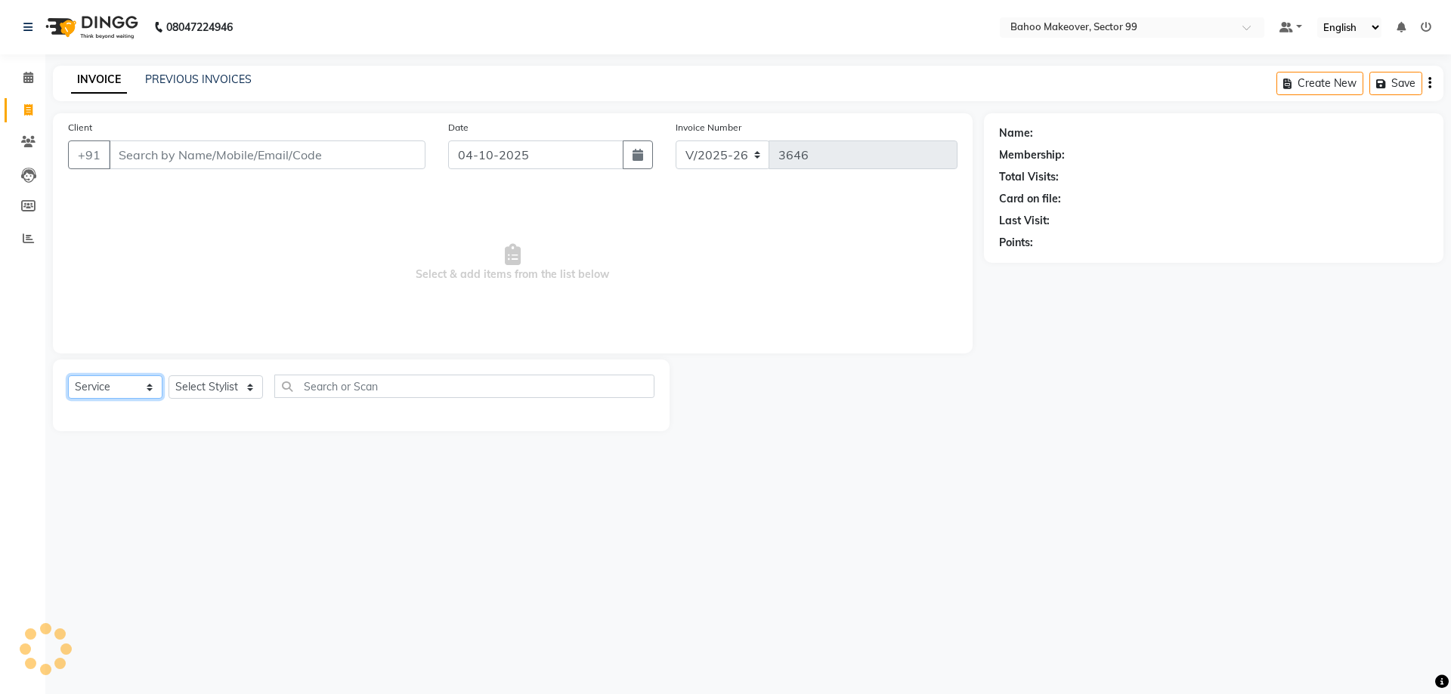
select select "membership"
click at [68, 376] on select "Select Service Product Membership Package Voucher Prepaid Gift Card" at bounding box center [115, 387] width 94 height 23
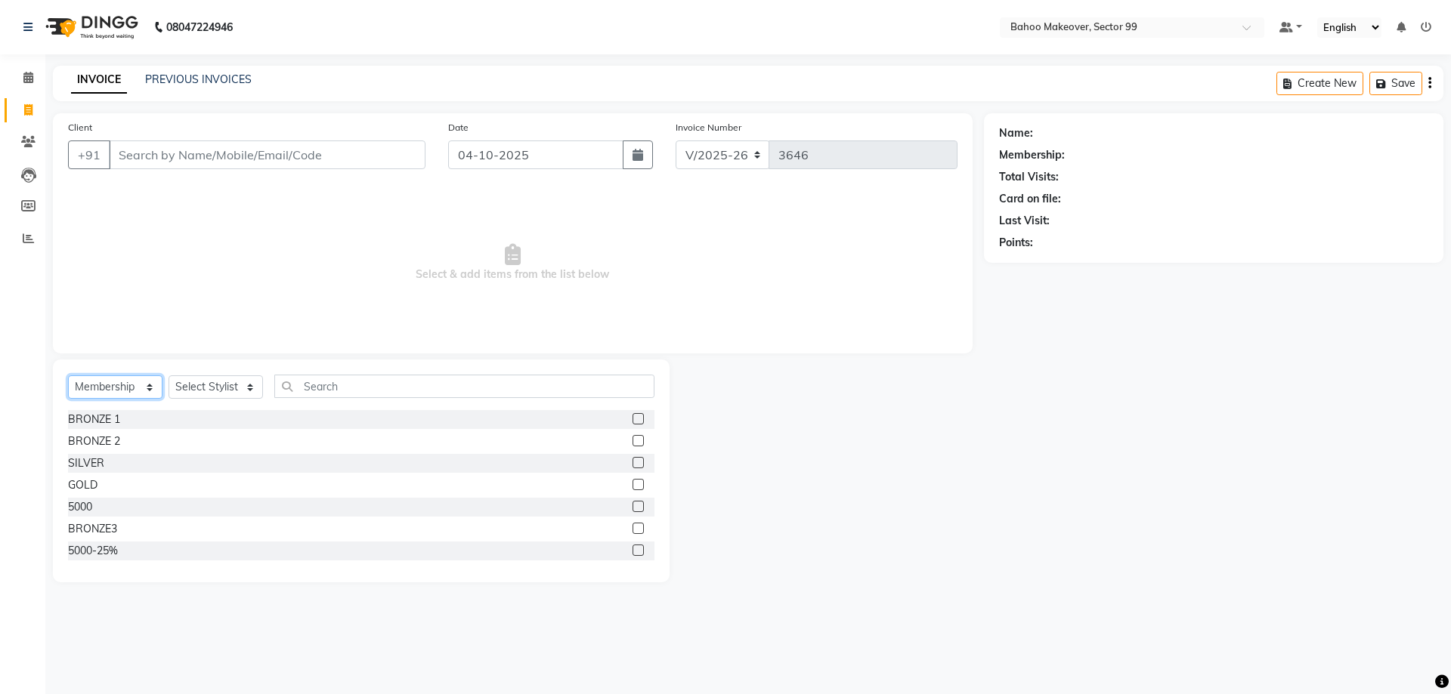
click option "Service" at bounding box center [0, 0] width 0 height 0
click at [169, 376] on select "Select Stylist Arjun Azad Babita Bahoo Makeover Bahoo Makeover Salon Komal Madh…" at bounding box center [216, 387] width 94 height 23
select select "54354"
click option "Mohd Adnaan" at bounding box center [0, 0] width 0 height 0
click at [68, 376] on select "Select Service Product Membership Package Voucher Prepaid Gift Card" at bounding box center [115, 387] width 94 height 23
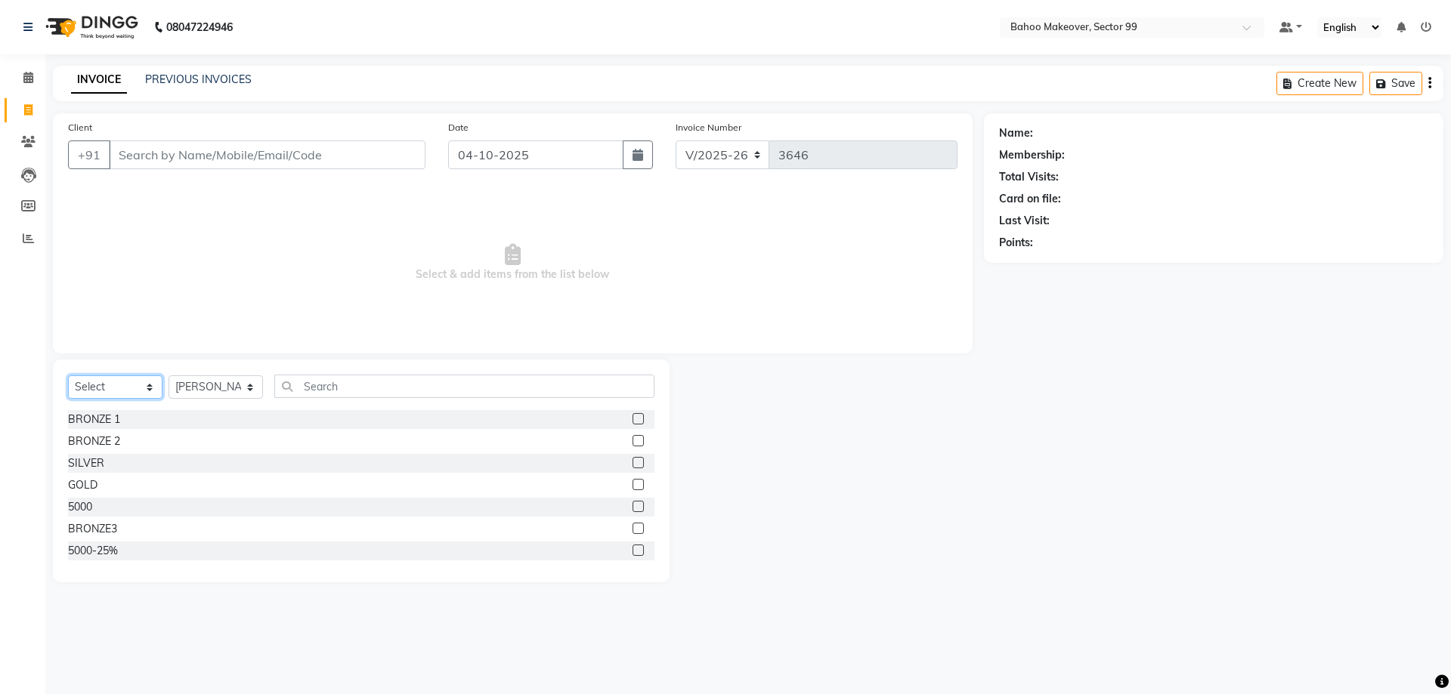
click option "Select" at bounding box center [0, 0] width 0 height 0
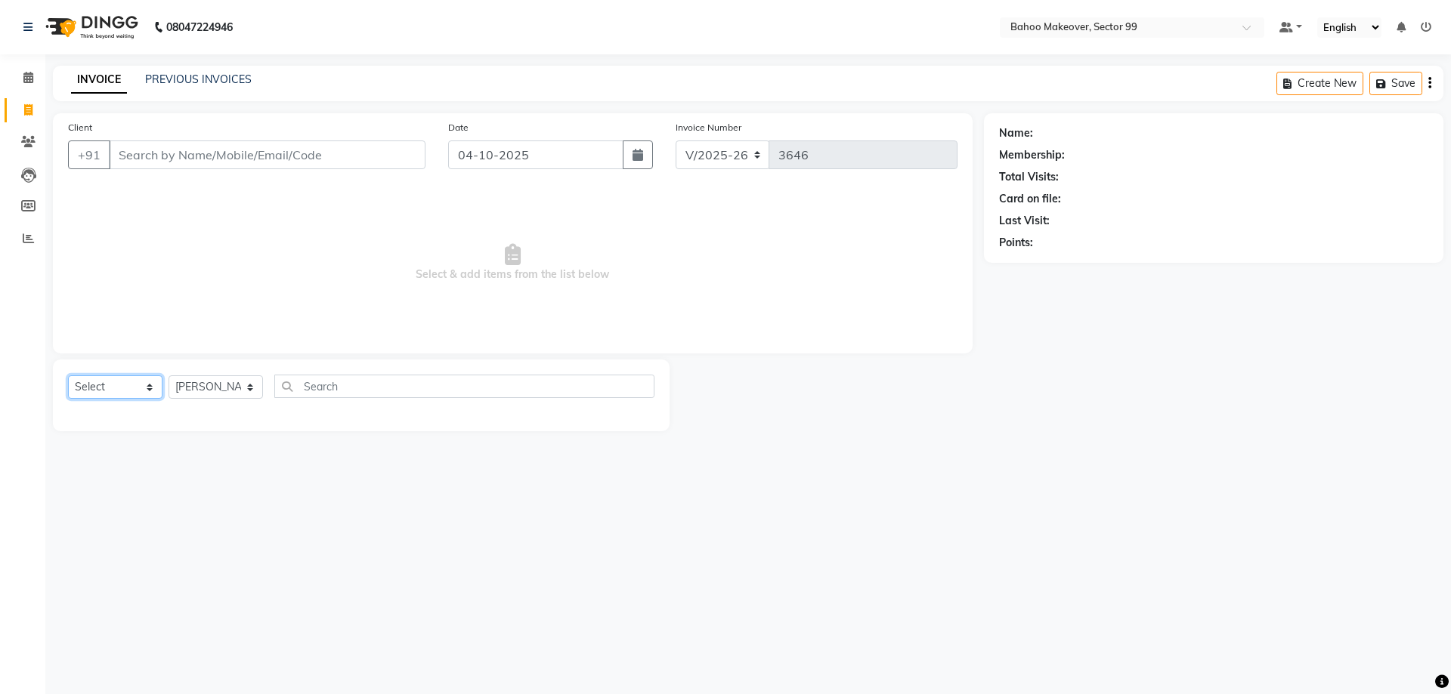
click at [68, 376] on select "Select Service Product Membership Package Voucher Prepaid Gift Card" at bounding box center [115, 387] width 94 height 23
select select "service"
click option "Service" at bounding box center [0, 0] width 0 height 0
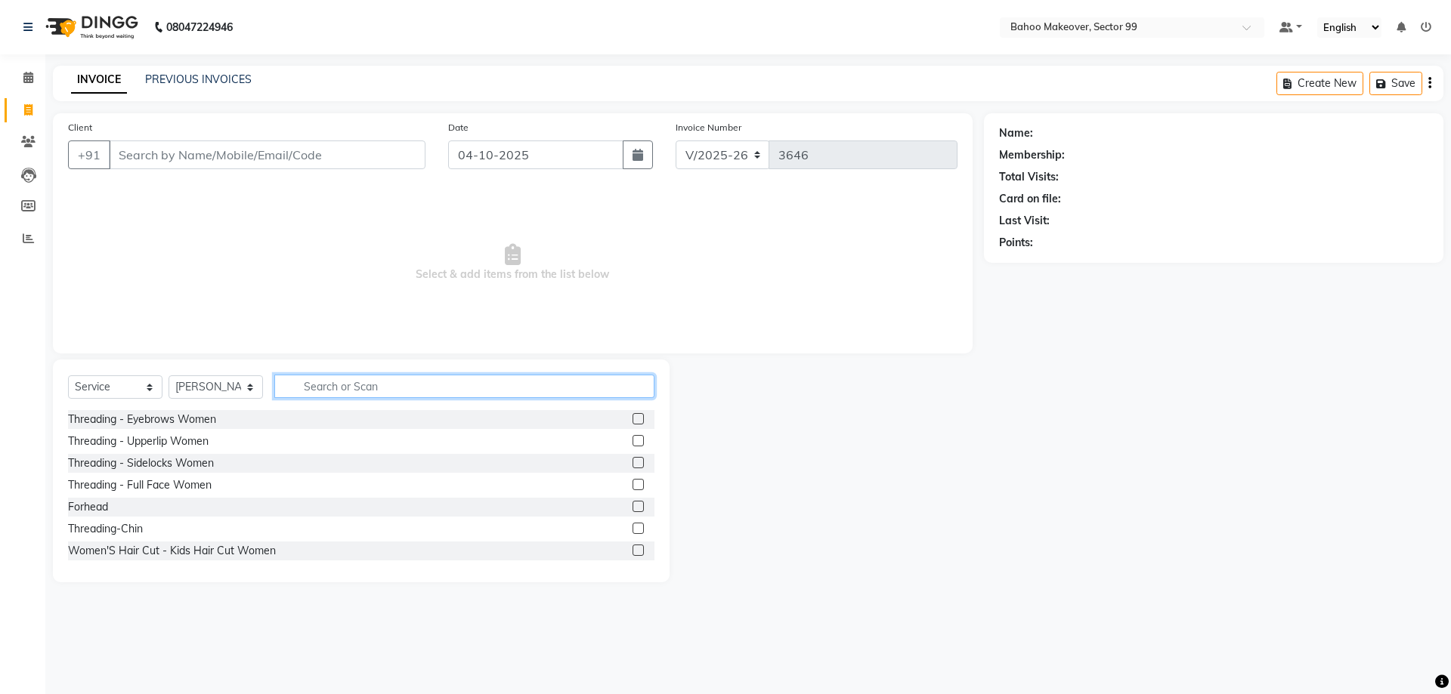
click at [311, 385] on input "text" at bounding box center [464, 386] width 380 height 23
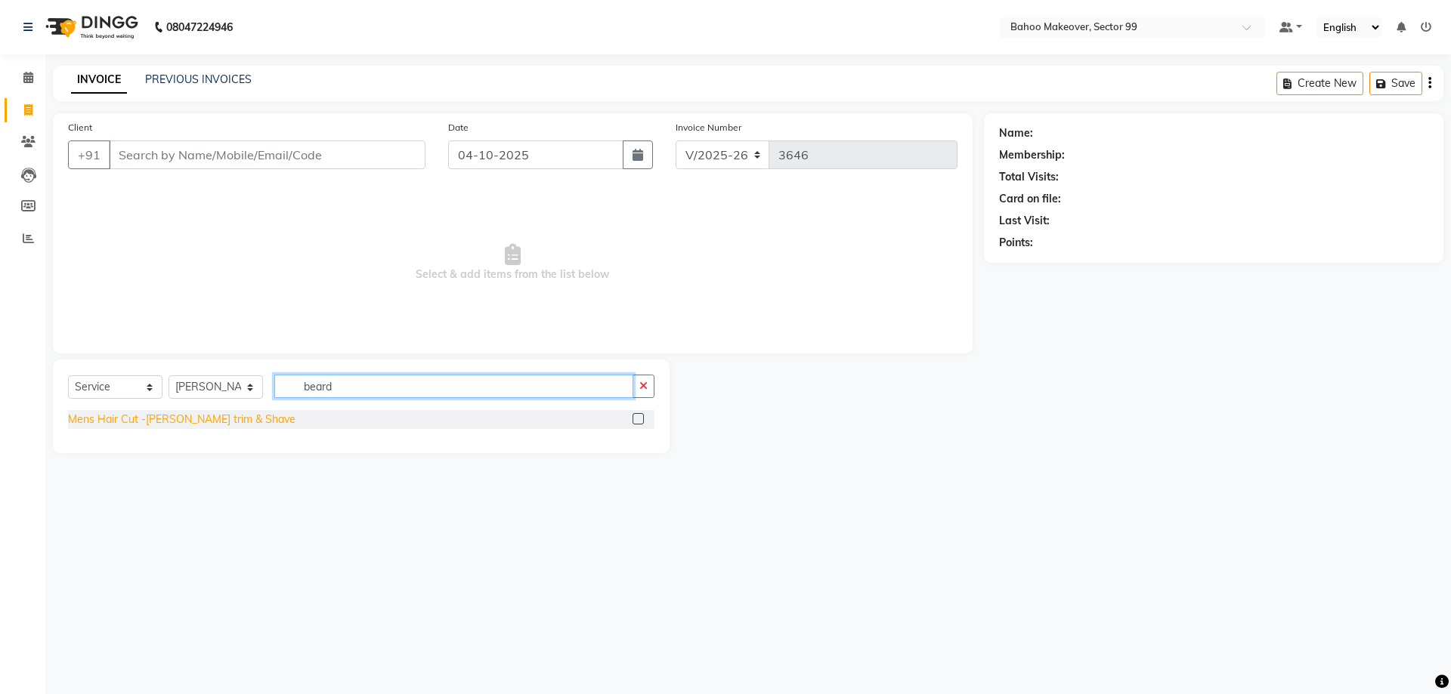
type input "beard"
click at [200, 425] on div "Mens Hair Cut -[PERSON_NAME] trim & Shave" at bounding box center [181, 420] width 227 height 16
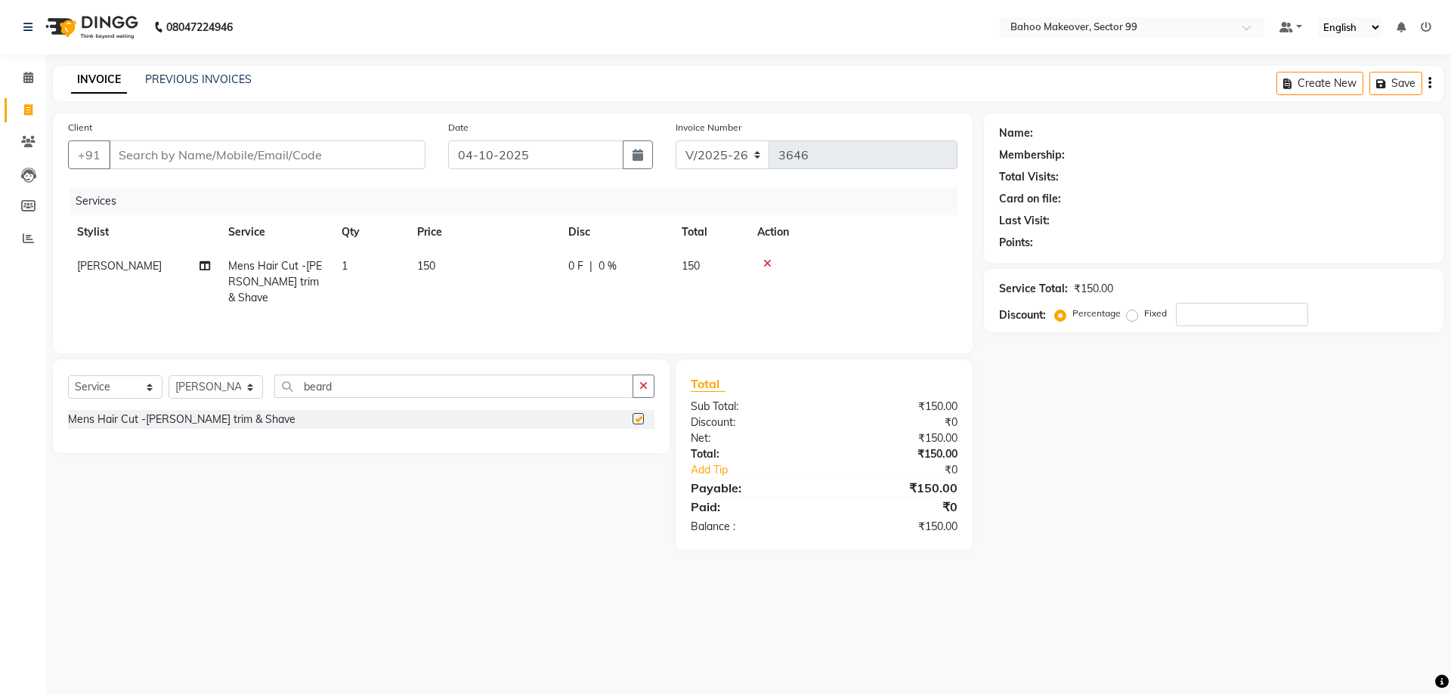
checkbox input "false"
click at [352, 396] on input "beard" at bounding box center [453, 386] width 359 height 23
type input "b"
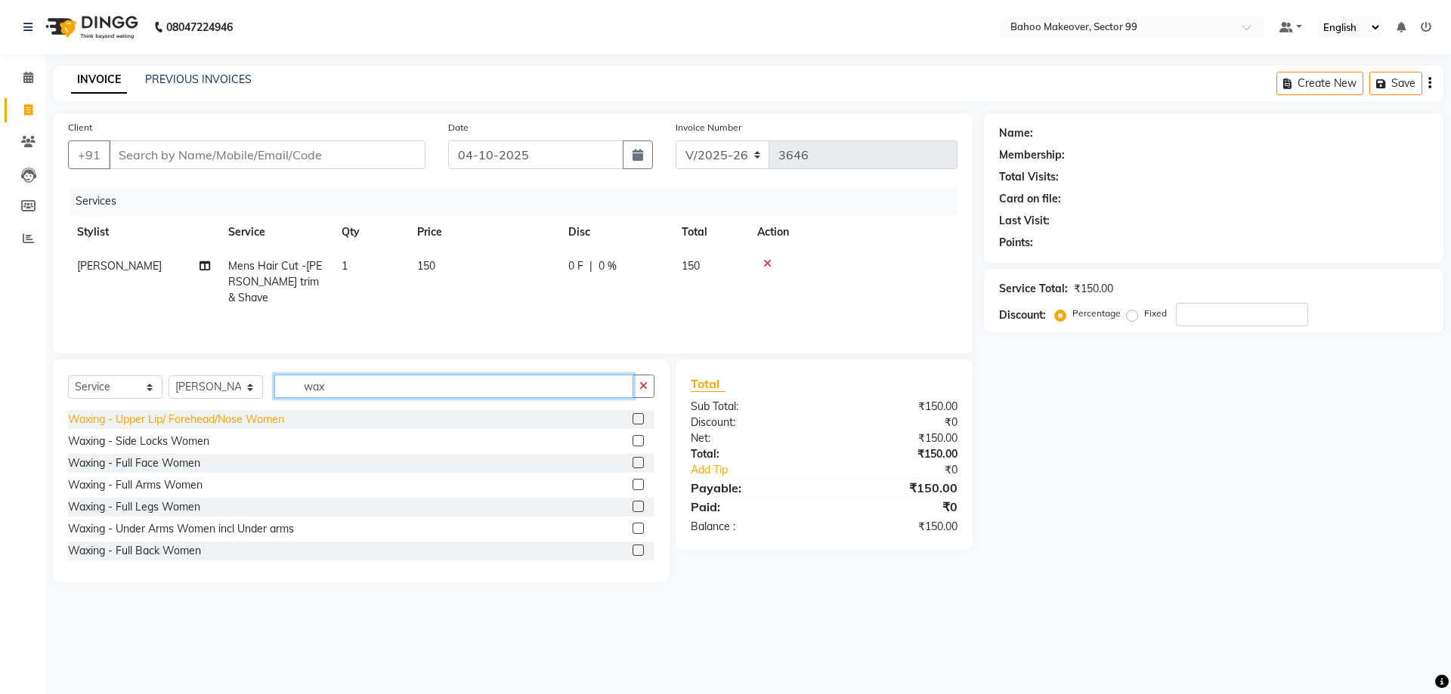
type input "wax"
click at [237, 417] on div "Waxing - Upper Lip/ Forehead/Nose Women" at bounding box center [176, 420] width 216 height 16
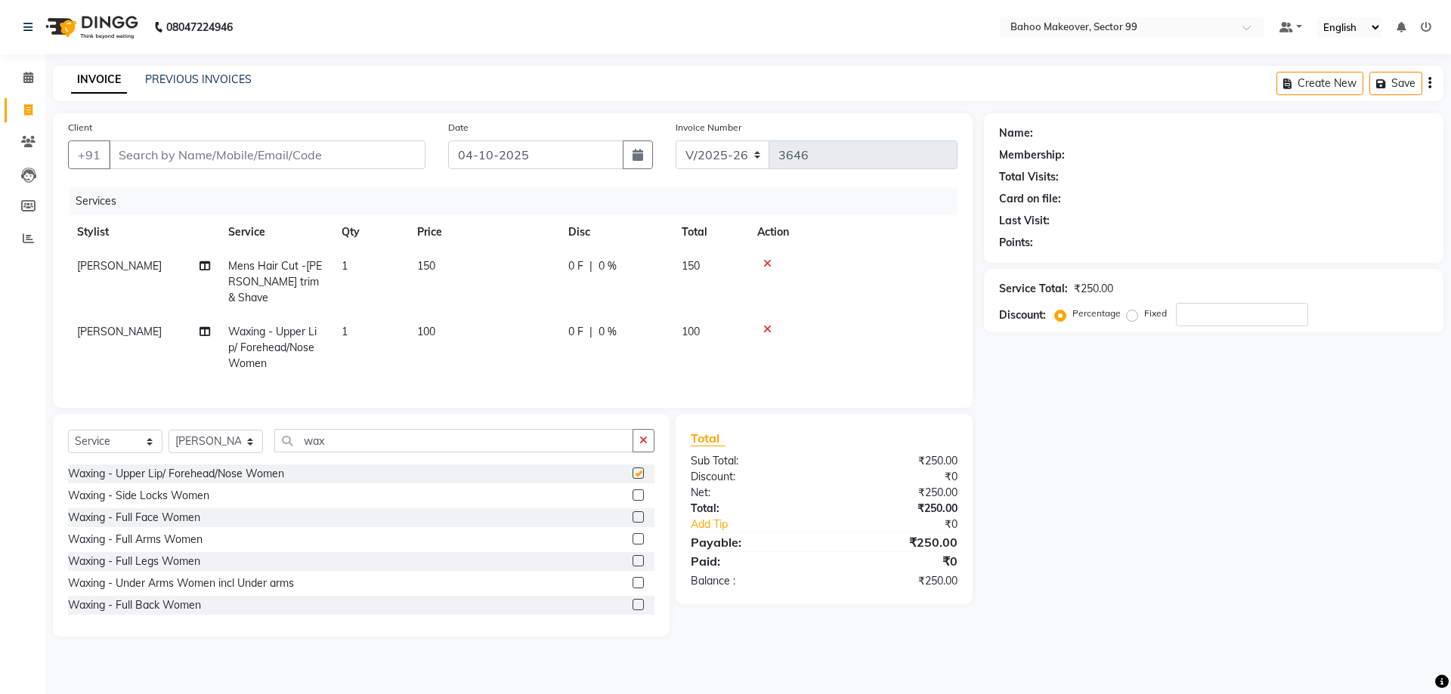
checkbox input "false"
click at [648, 435] on icon "button" at bounding box center [643, 440] width 8 height 11
click at [189, 466] on div "Threading - Eyebrows Women" at bounding box center [142, 474] width 148 height 16
checkbox input "false"
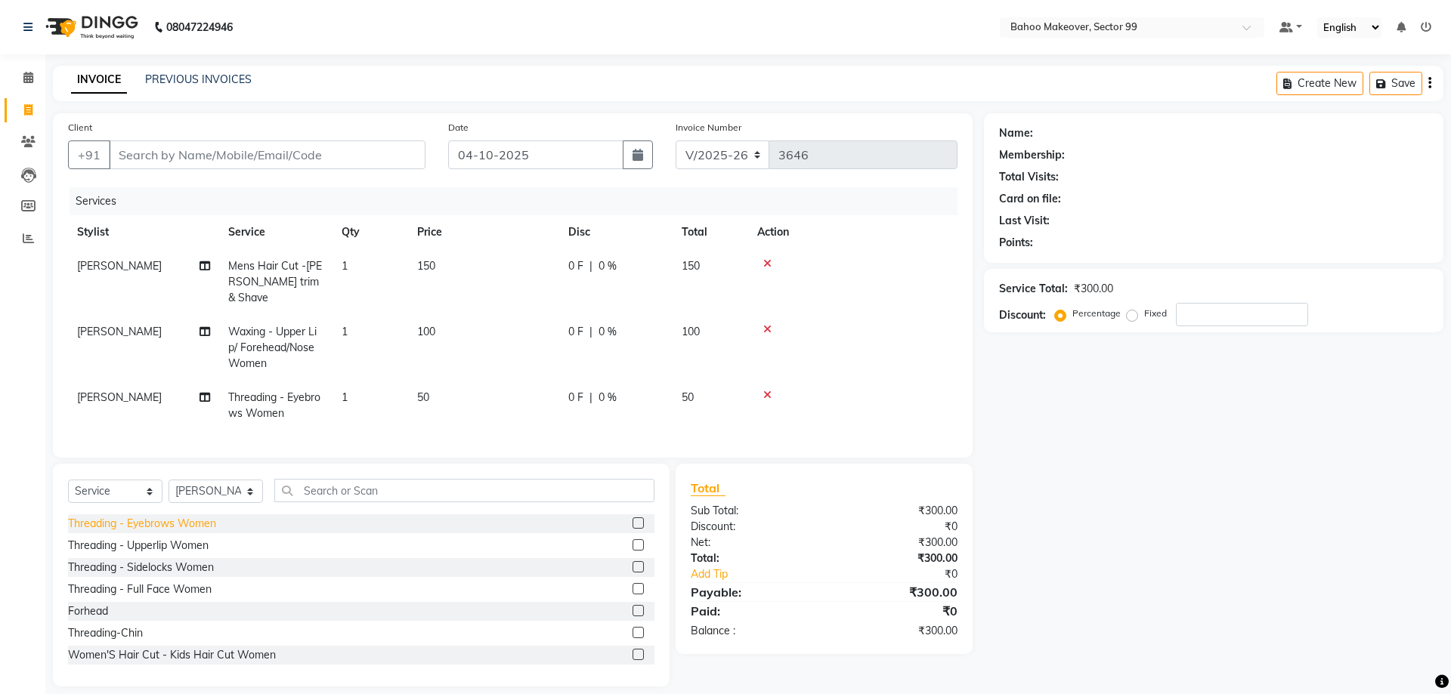
drag, startPoint x: 157, startPoint y: 528, endPoint x: 169, endPoint y: 551, distance: 25.3
click at [157, 538] on div "Threading - Upperlip Women" at bounding box center [138, 546] width 141 height 16
checkbox input "false"
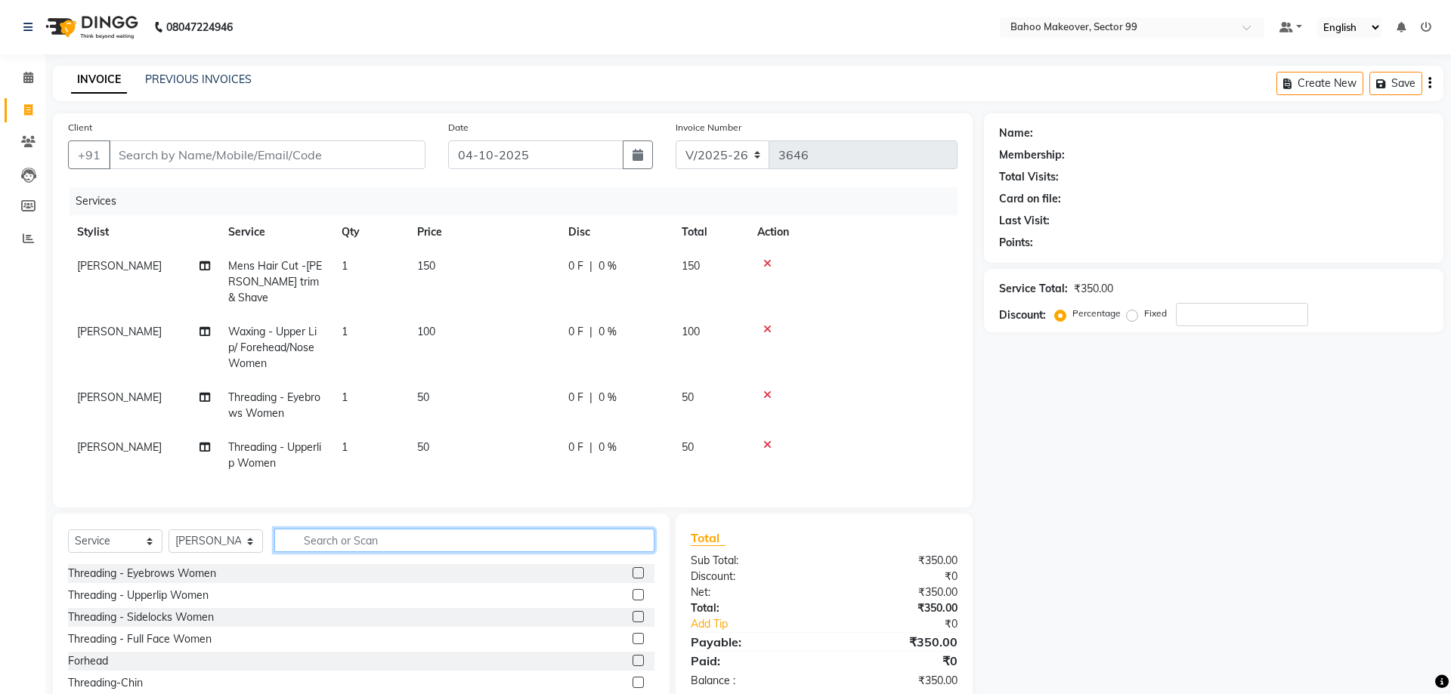
click at [379, 529] on input "text" at bounding box center [464, 540] width 380 height 23
type input "nail"
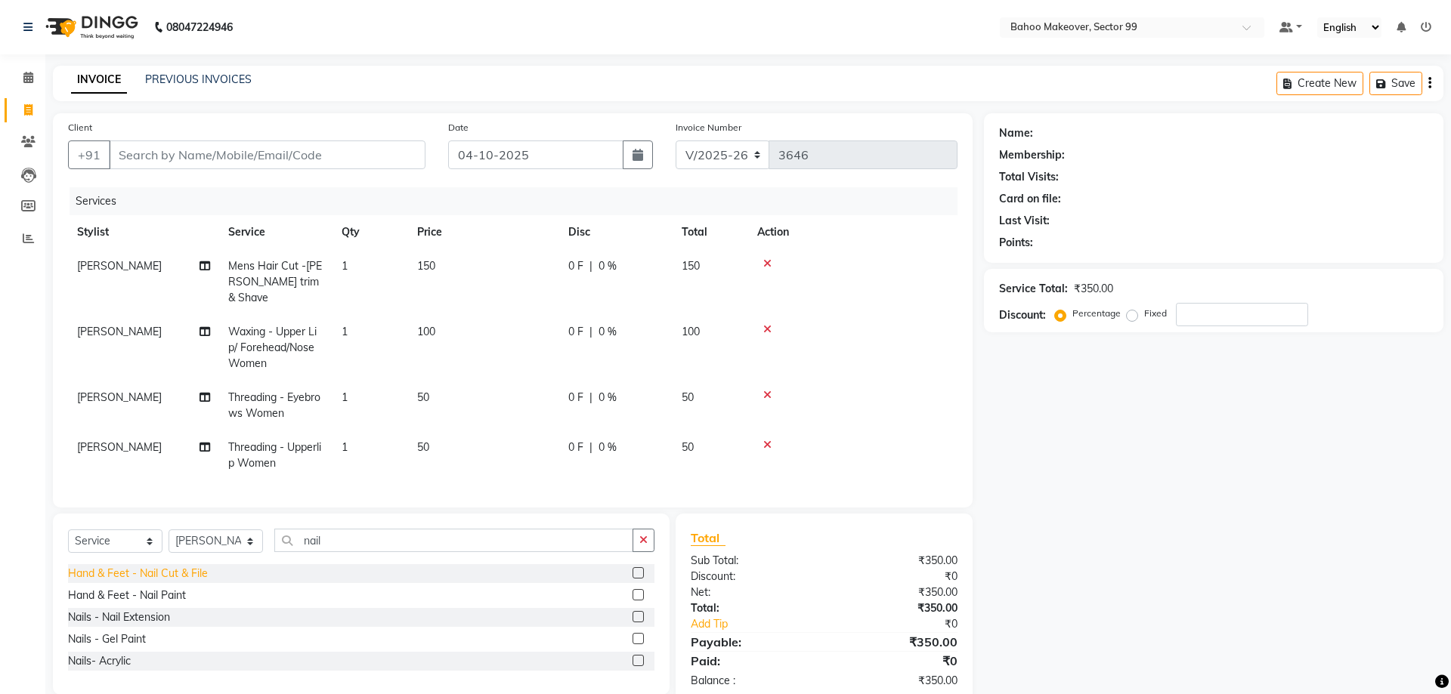
click at [175, 566] on div "Hand & Feet - Nail Cut & File" at bounding box center [138, 574] width 140 height 16
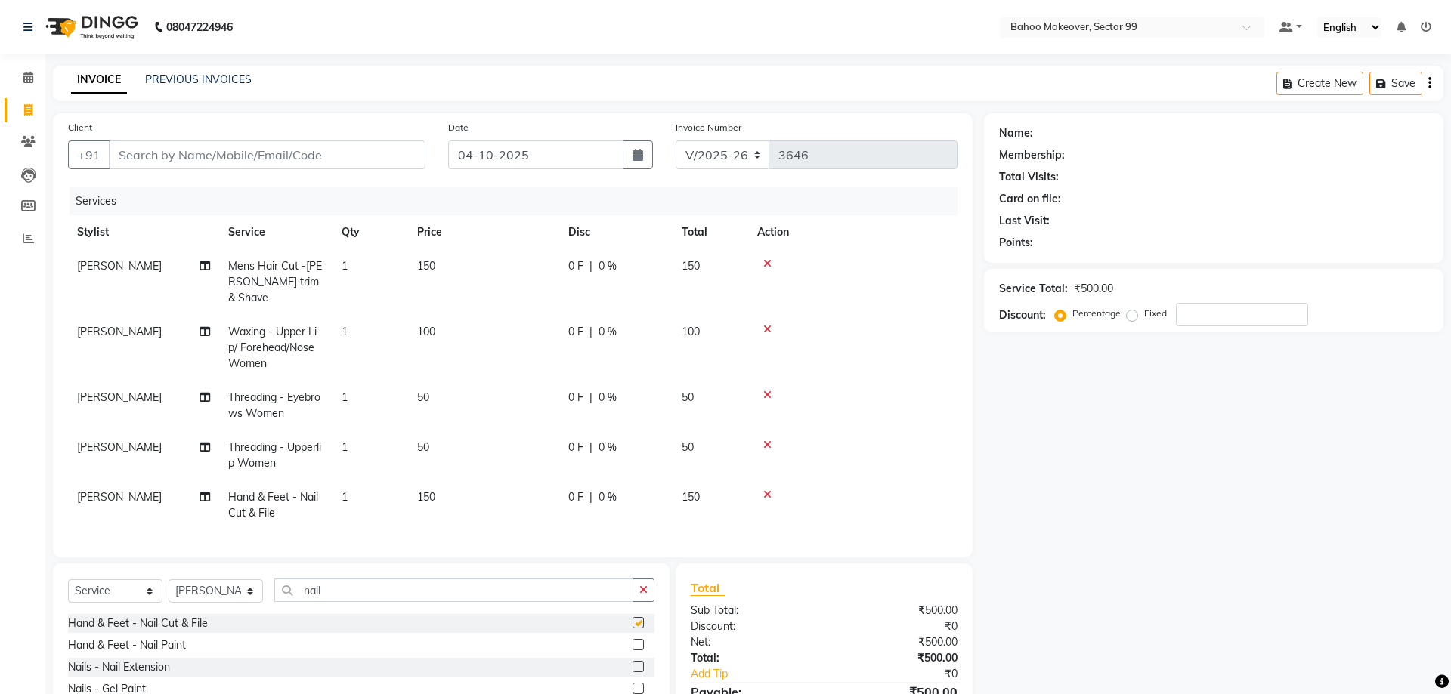
checkbox input "false"
click at [143, 638] on div "Hand & Feet - Nail Paint" at bounding box center [127, 646] width 118 height 16
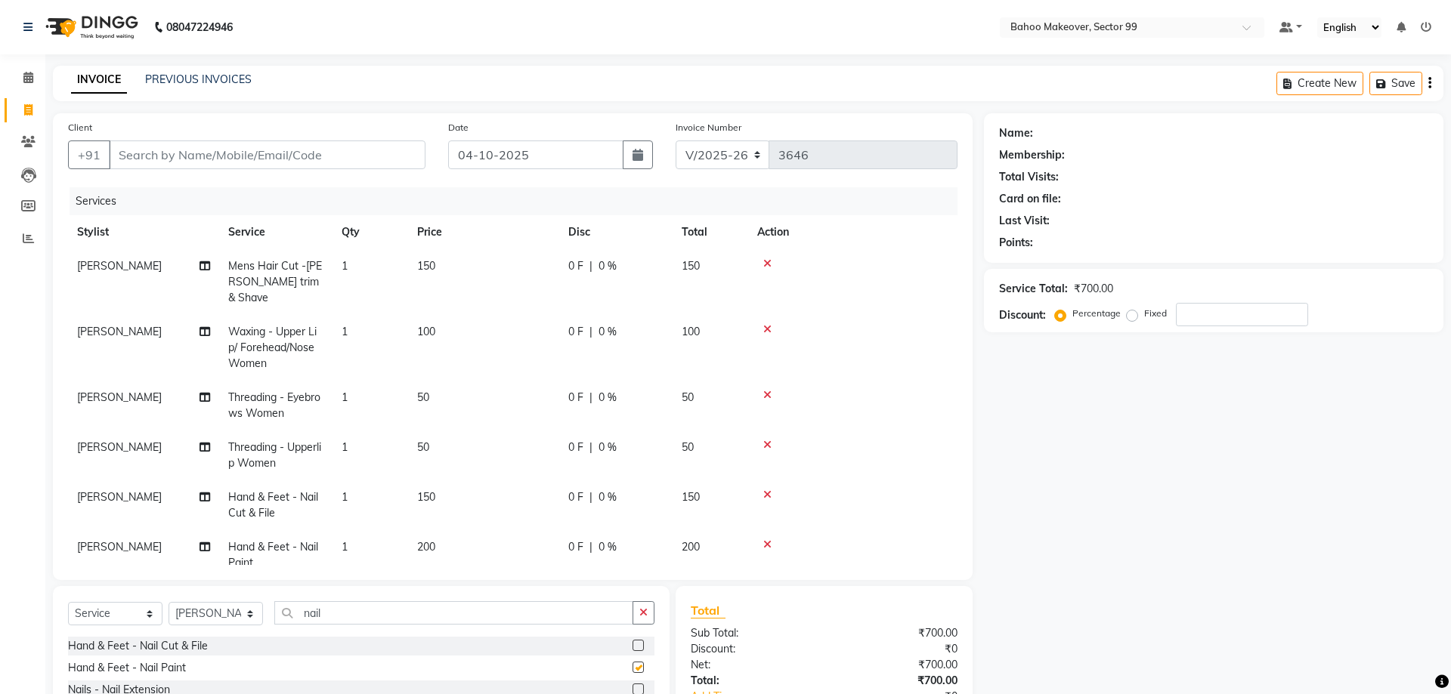
checkbox input "false"
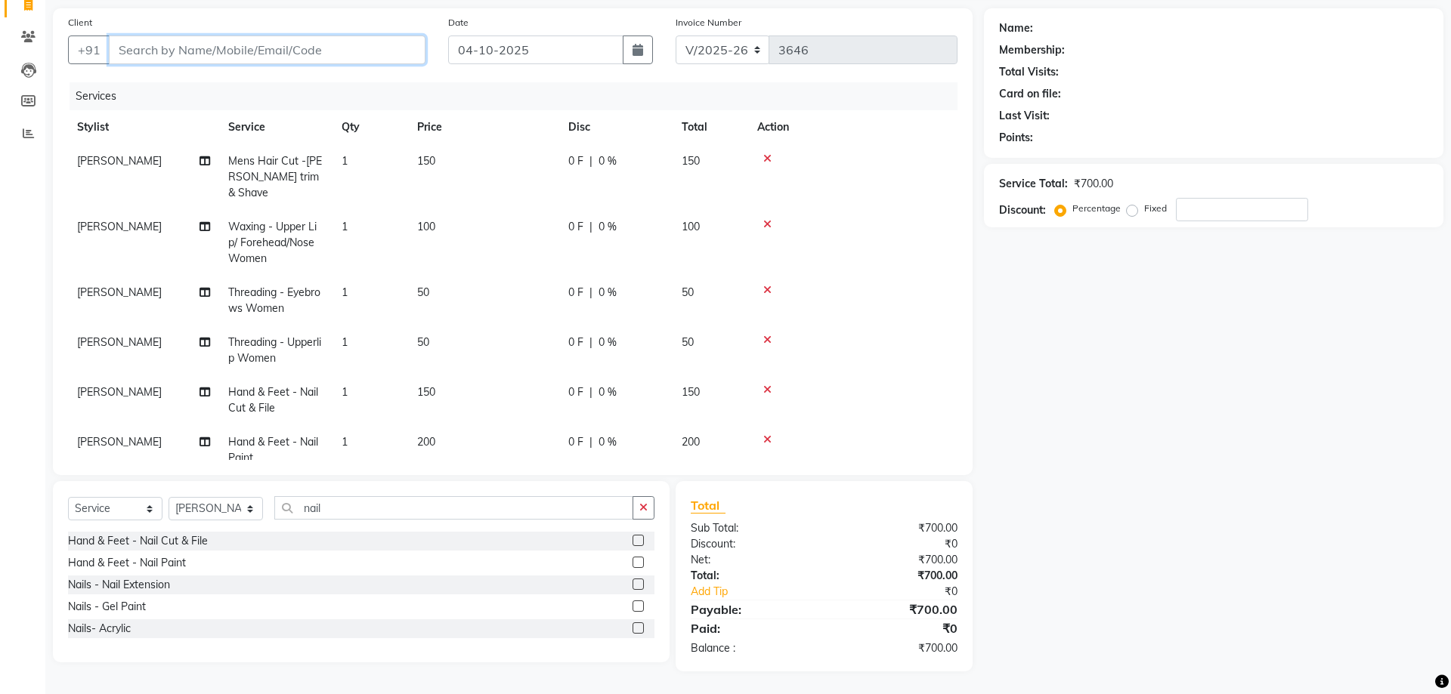
drag, startPoint x: 188, startPoint y: 36, endPoint x: 187, endPoint y: 48, distance: 12.9
click at [188, 39] on input "Client" at bounding box center [267, 50] width 317 height 29
click at [187, 48] on input "Client" at bounding box center [267, 50] width 317 height 29
type input "r"
type input "0"
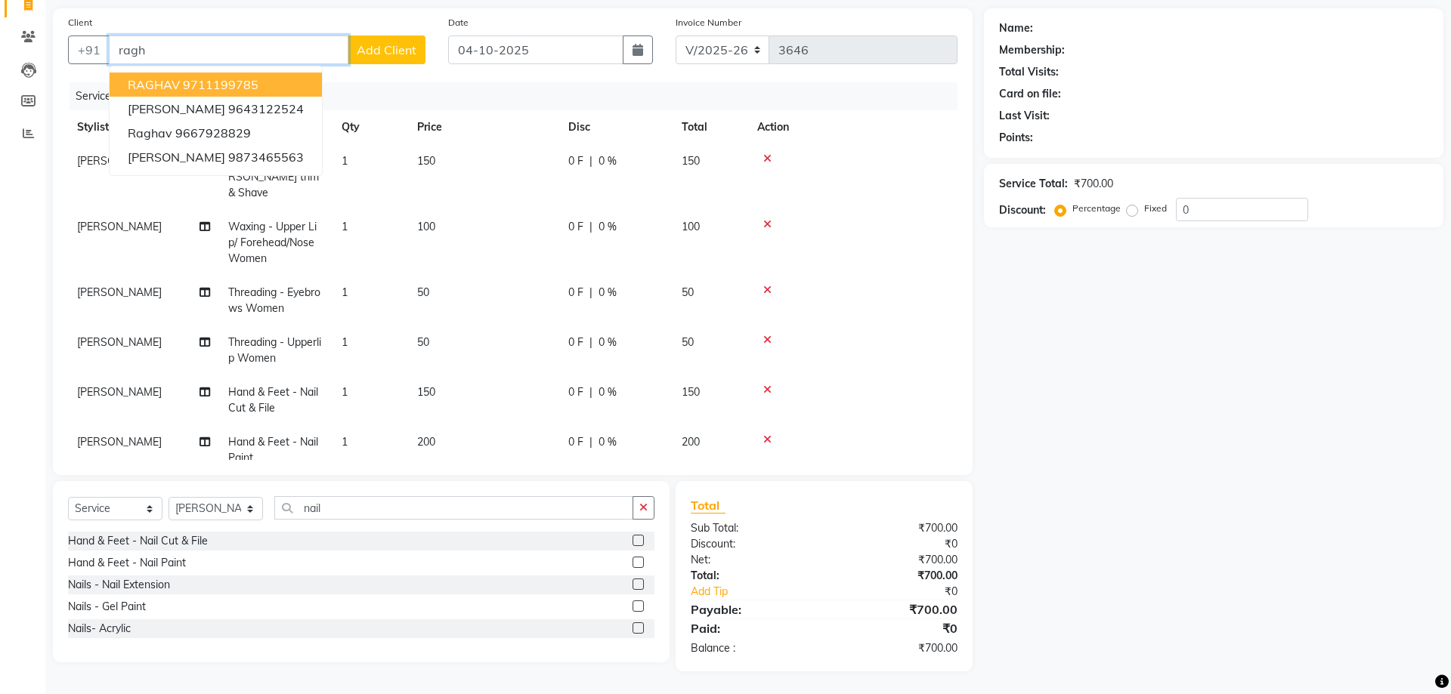
click at [162, 88] on span "RAGHAV" at bounding box center [154, 84] width 52 height 15
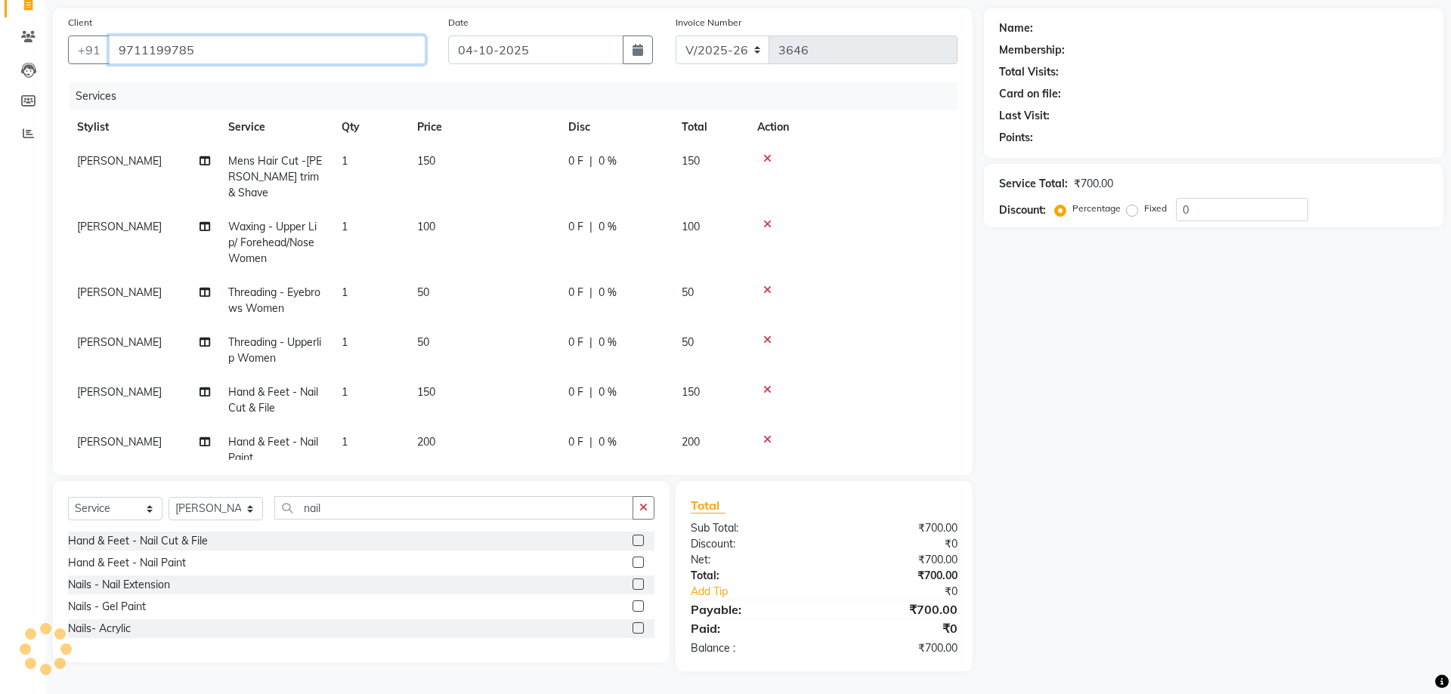
type input "9711199785"
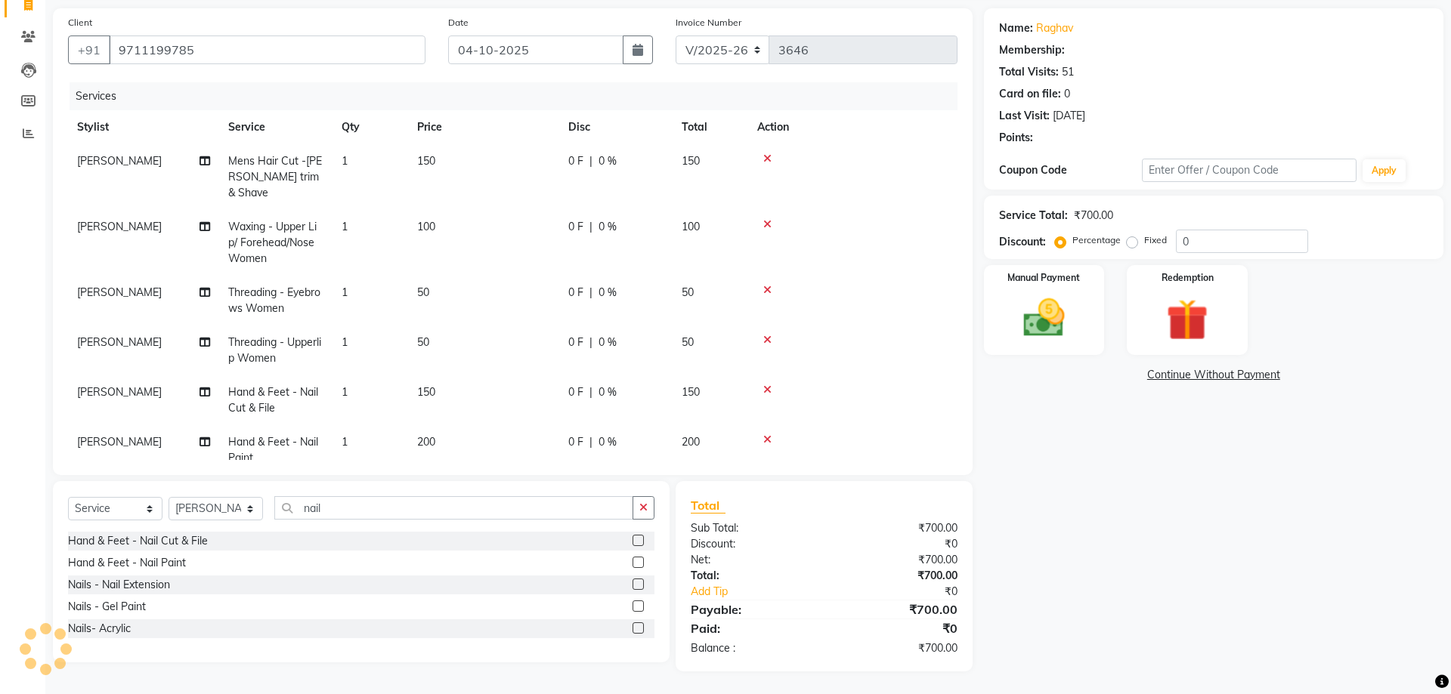
type input "50"
select select "1: Object"
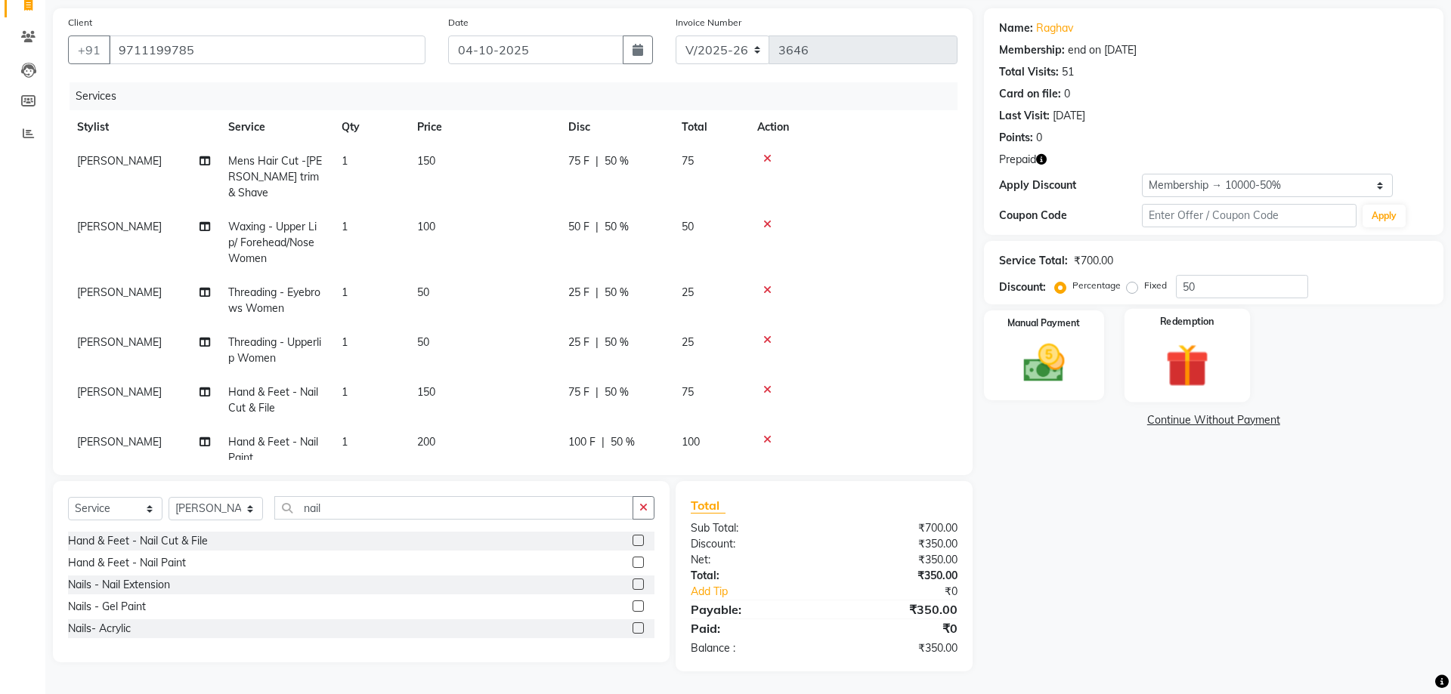
click at [1210, 376] on img at bounding box center [1187, 366] width 70 height 54
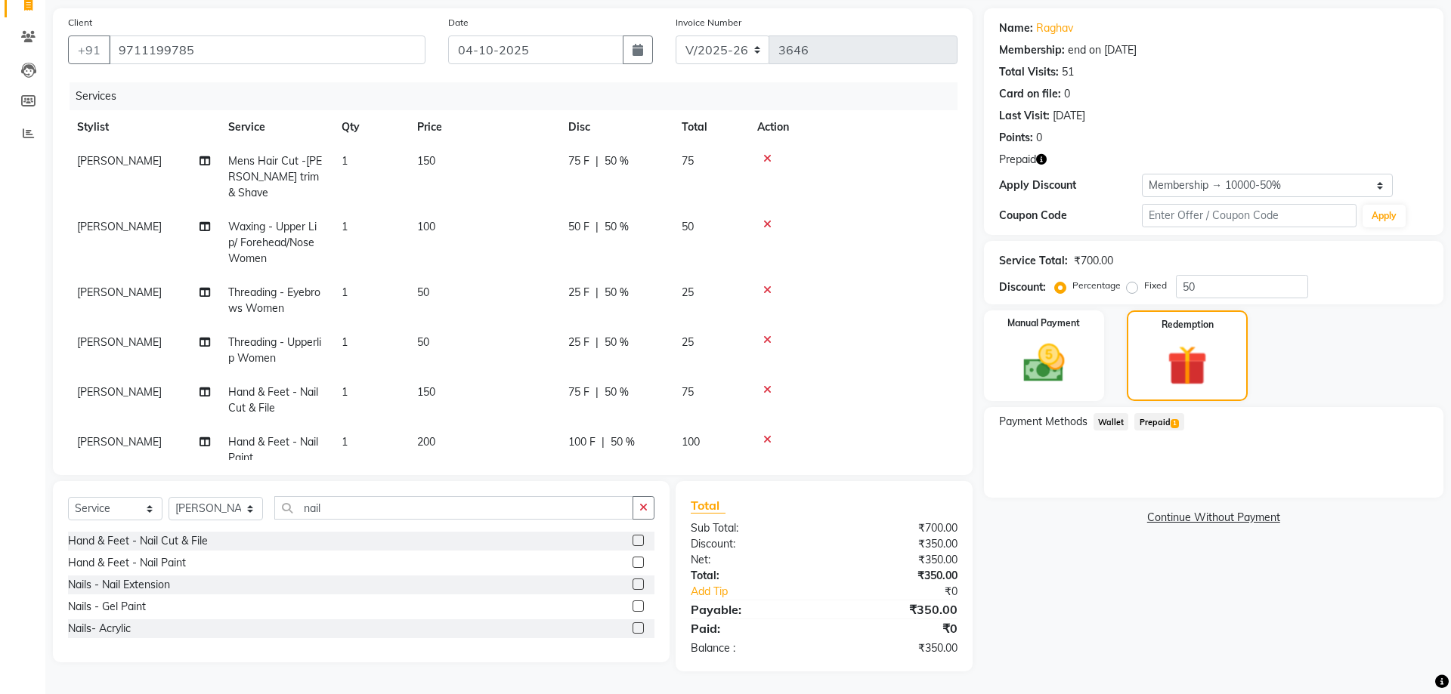
click at [1153, 422] on span "Prepaid 1" at bounding box center [1158, 421] width 49 height 17
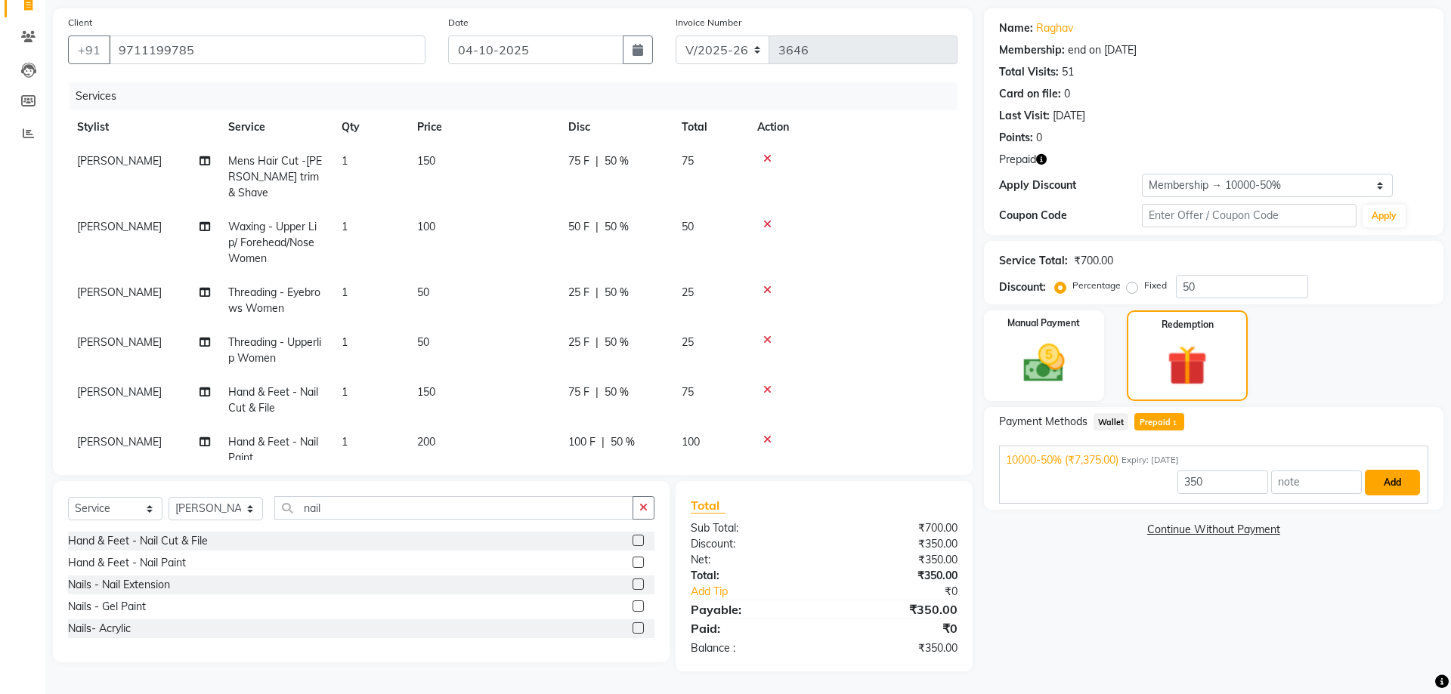
click at [1392, 488] on button "Add" at bounding box center [1392, 483] width 55 height 26
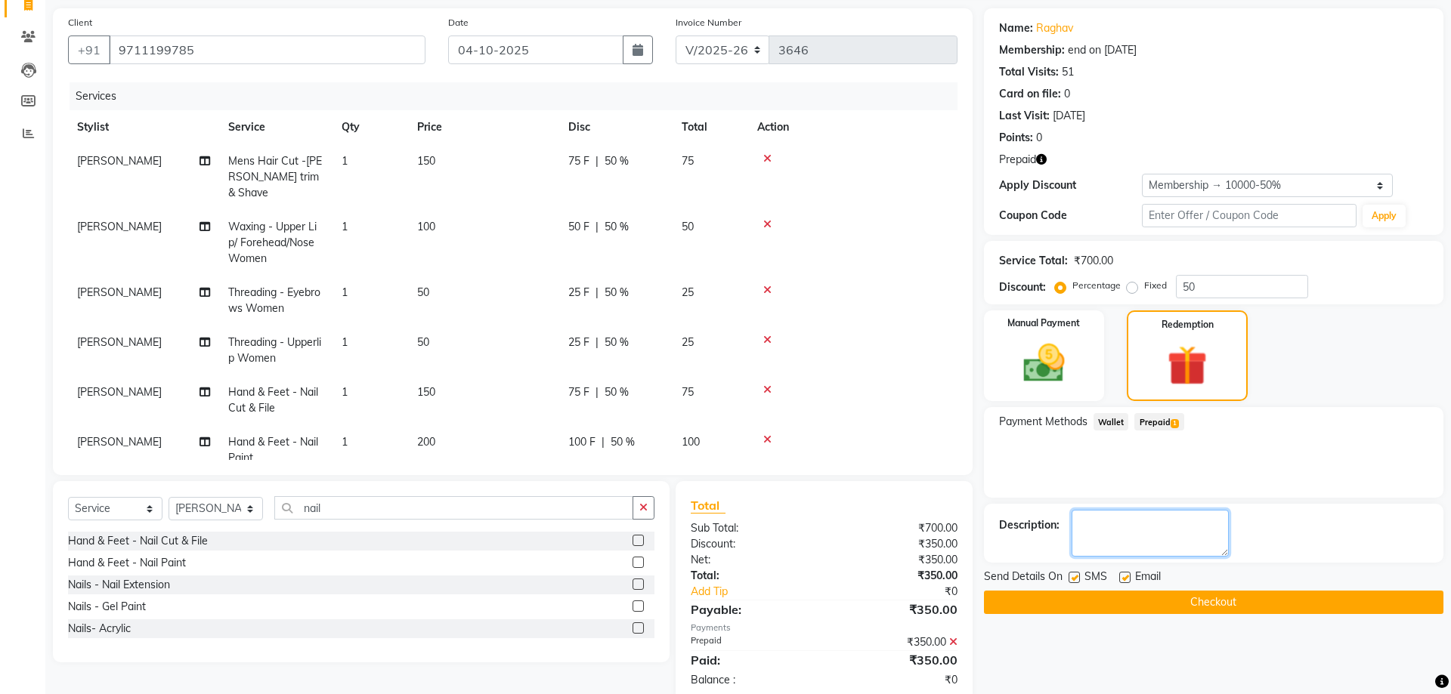
click at [1122, 530] on textarea at bounding box center [1149, 533] width 157 height 47
click at [1102, 525] on textarea at bounding box center [1149, 533] width 157 height 47
click at [1152, 529] on textarea at bounding box center [1149, 533] width 157 height 47
click at [1139, 526] on textarea at bounding box center [1149, 533] width 157 height 47
click at [1108, 527] on textarea at bounding box center [1149, 533] width 157 height 47
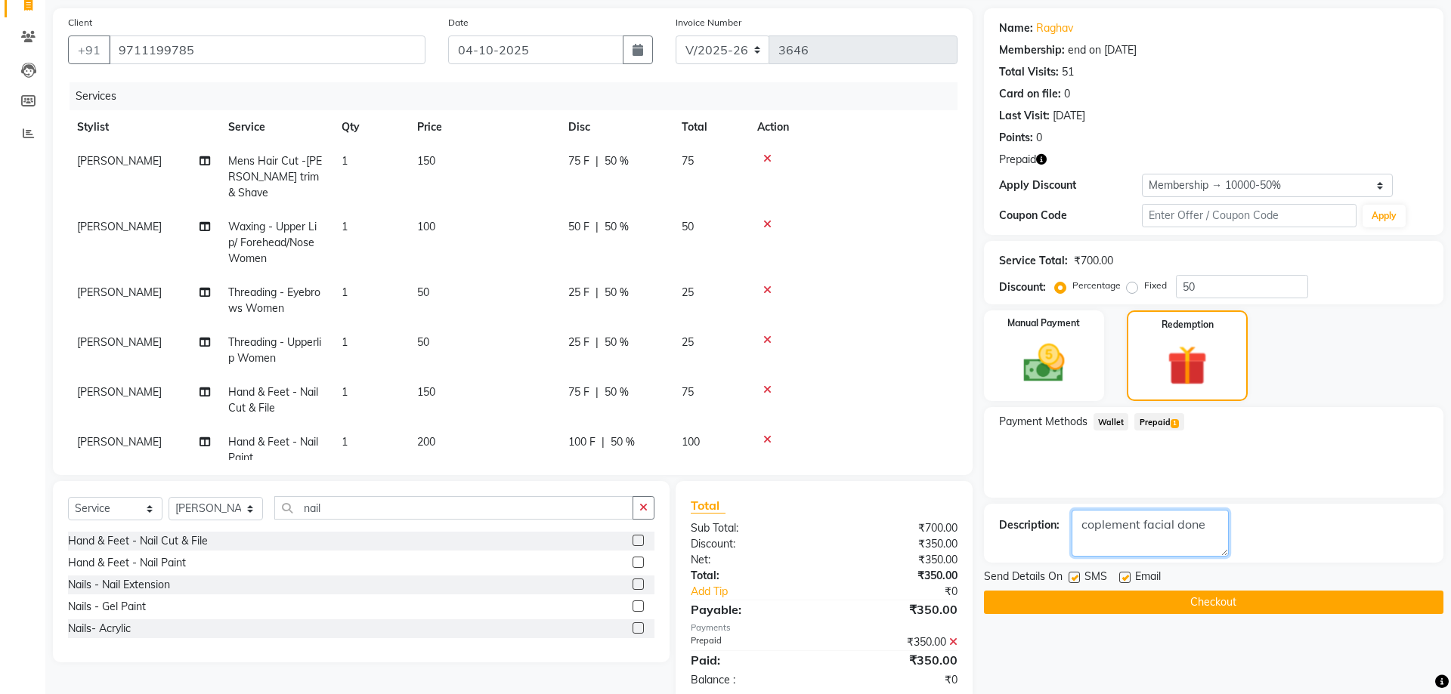
type textarea "coplement facial done"
click at [1215, 608] on button "Checkout" at bounding box center [1213, 602] width 459 height 23
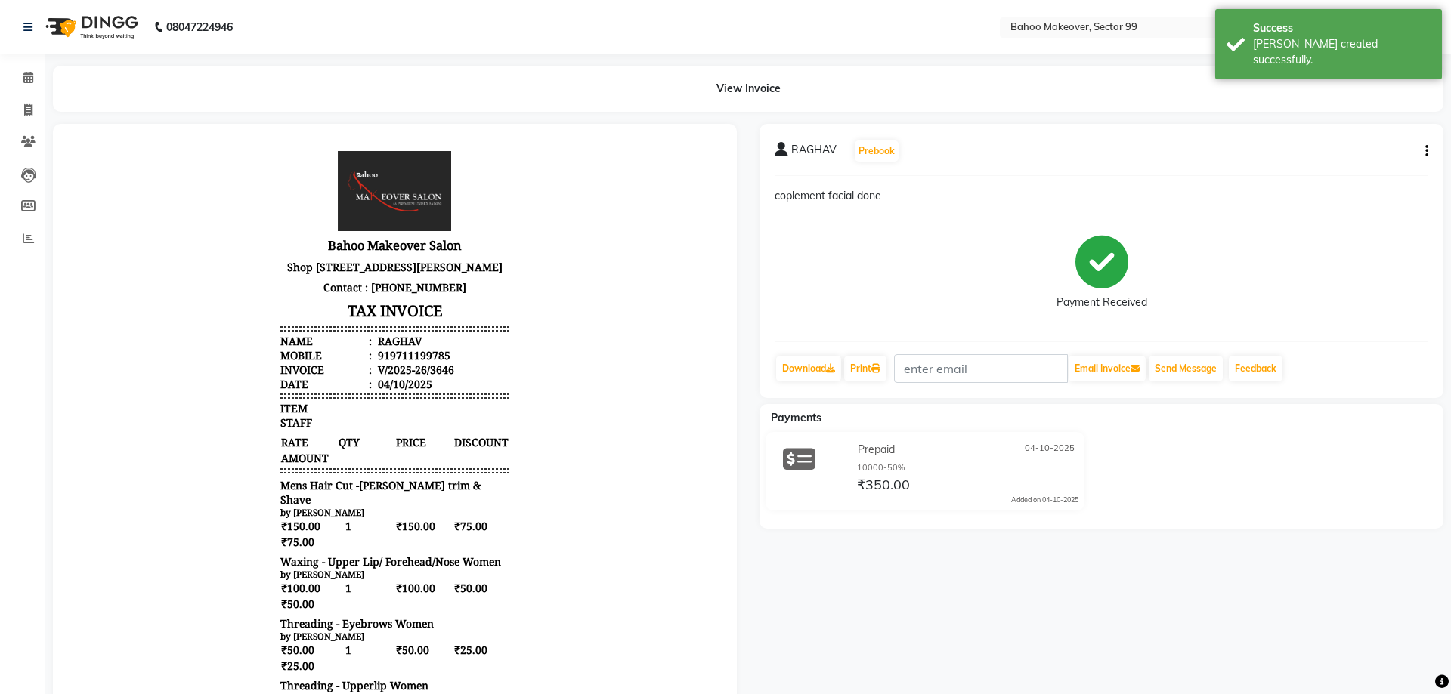
select select "service"
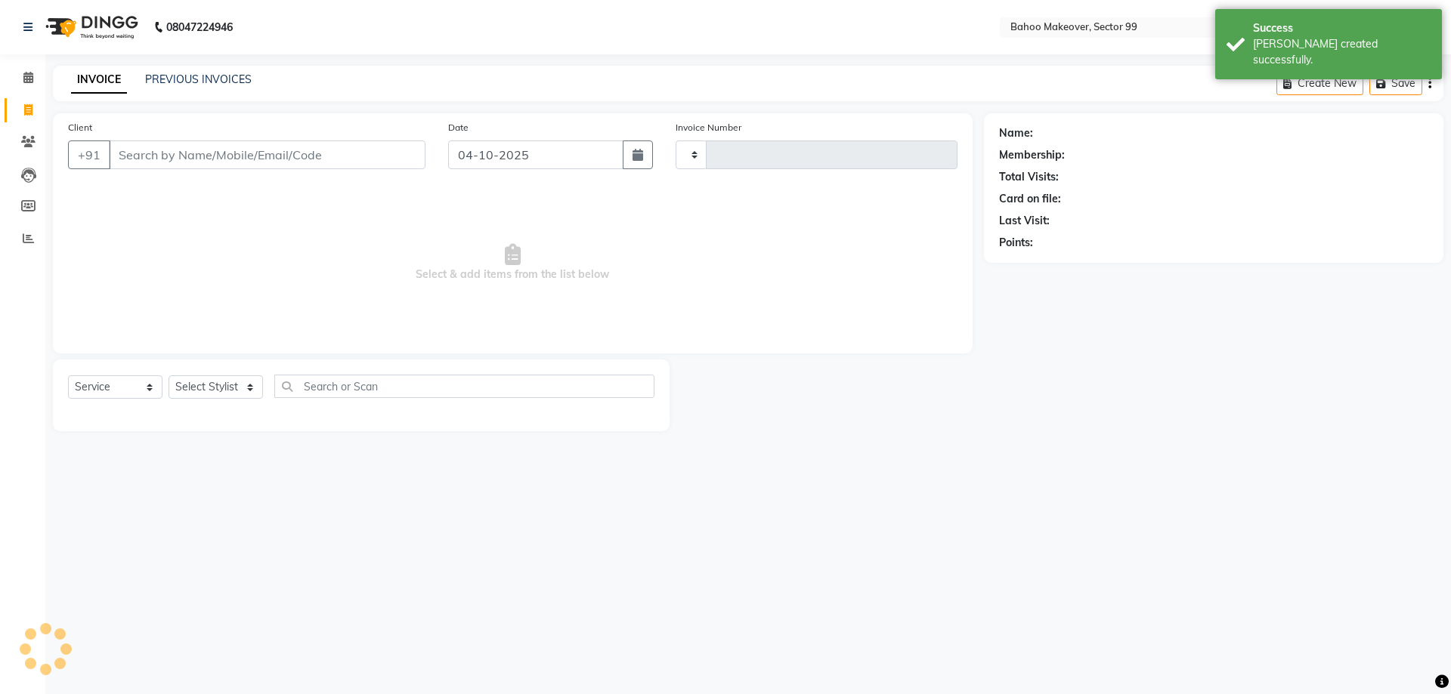
type input "3647"
select select "6856"
select select "membership"
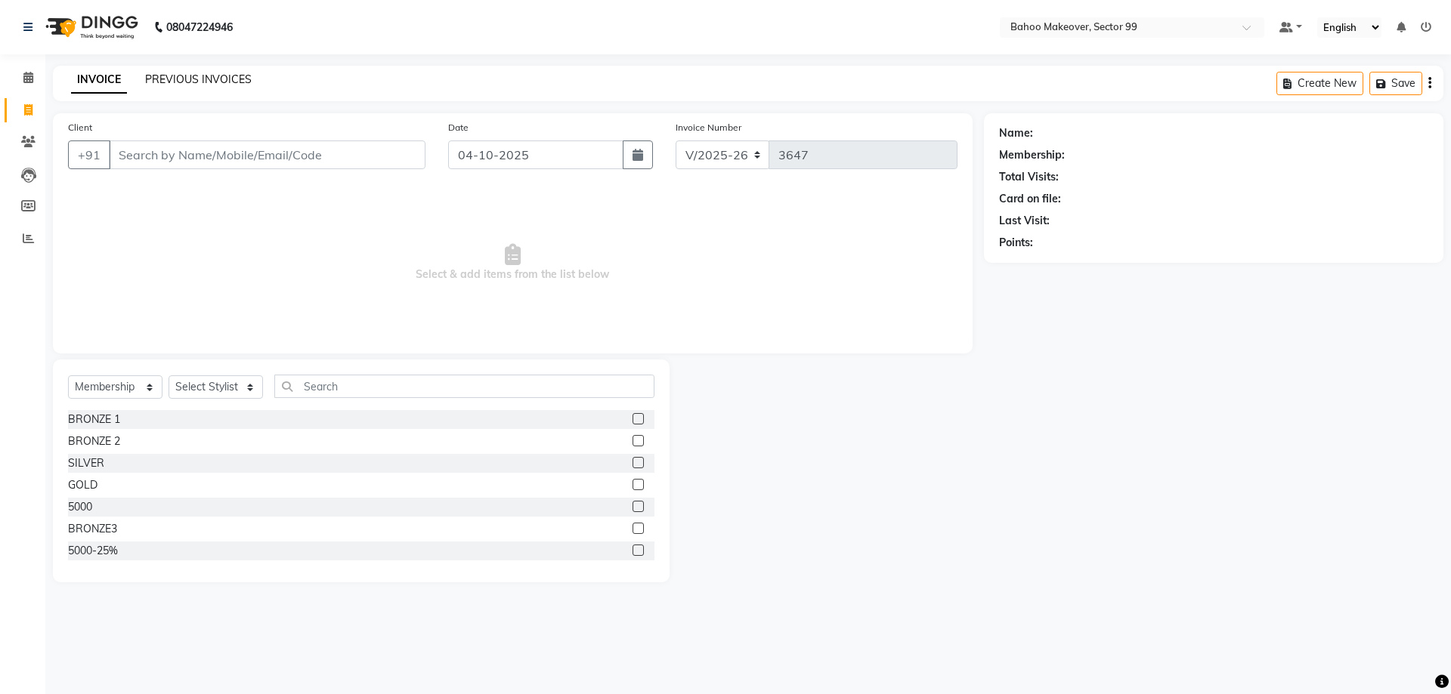
click at [221, 78] on link "PREVIOUS INVOICES" at bounding box center [198, 80] width 107 height 14
